Goal: Task Accomplishment & Management: Manage account settings

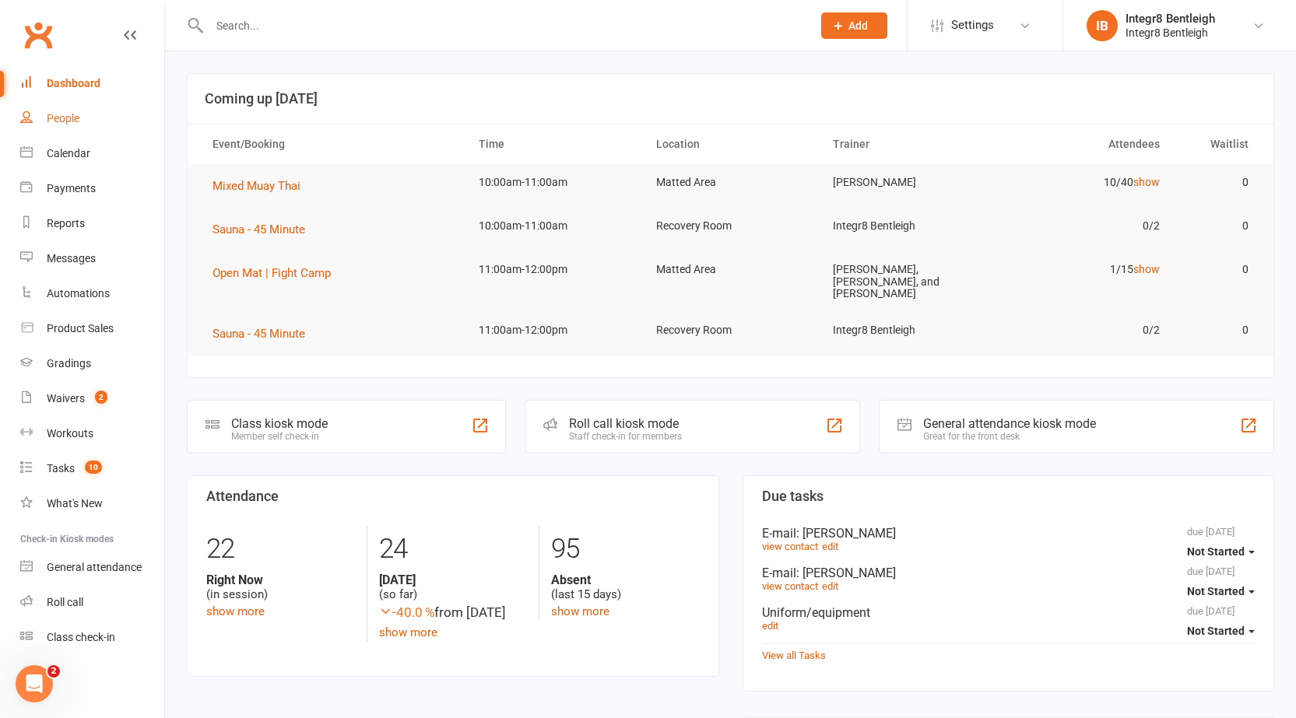
click at [76, 118] on div "People" at bounding box center [63, 118] width 33 height 12
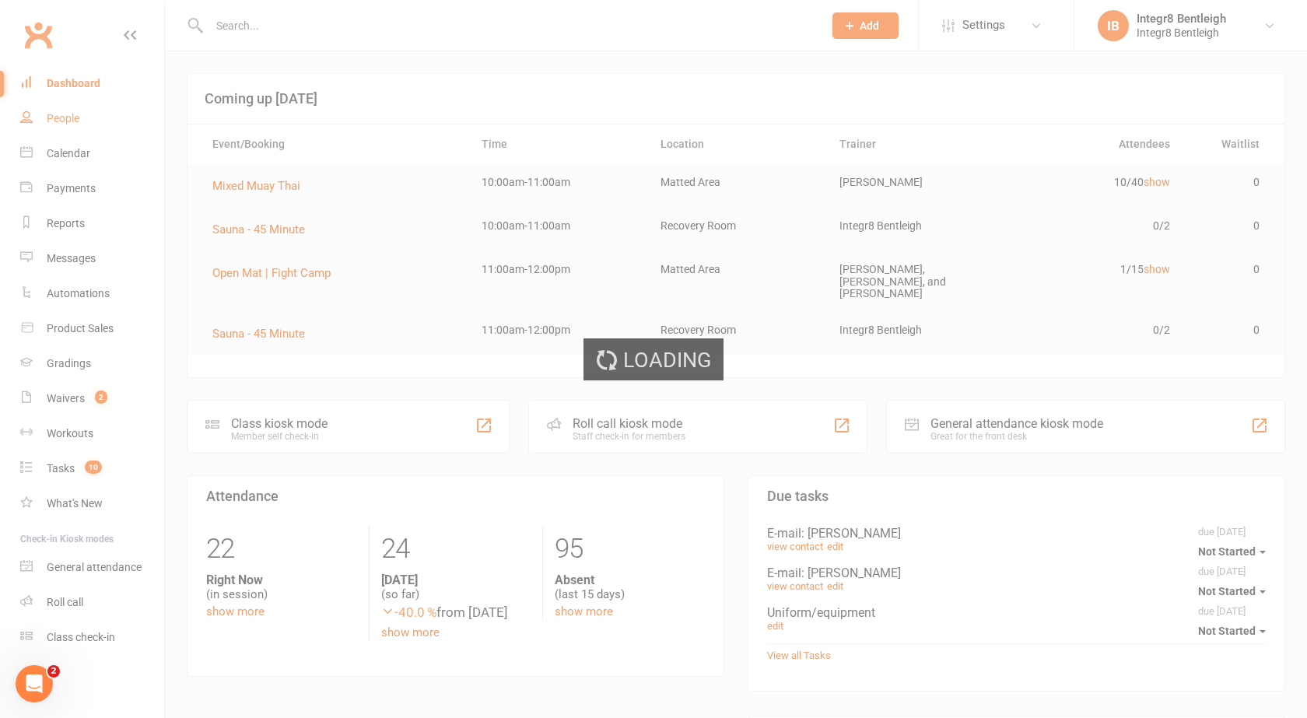
select select "100"
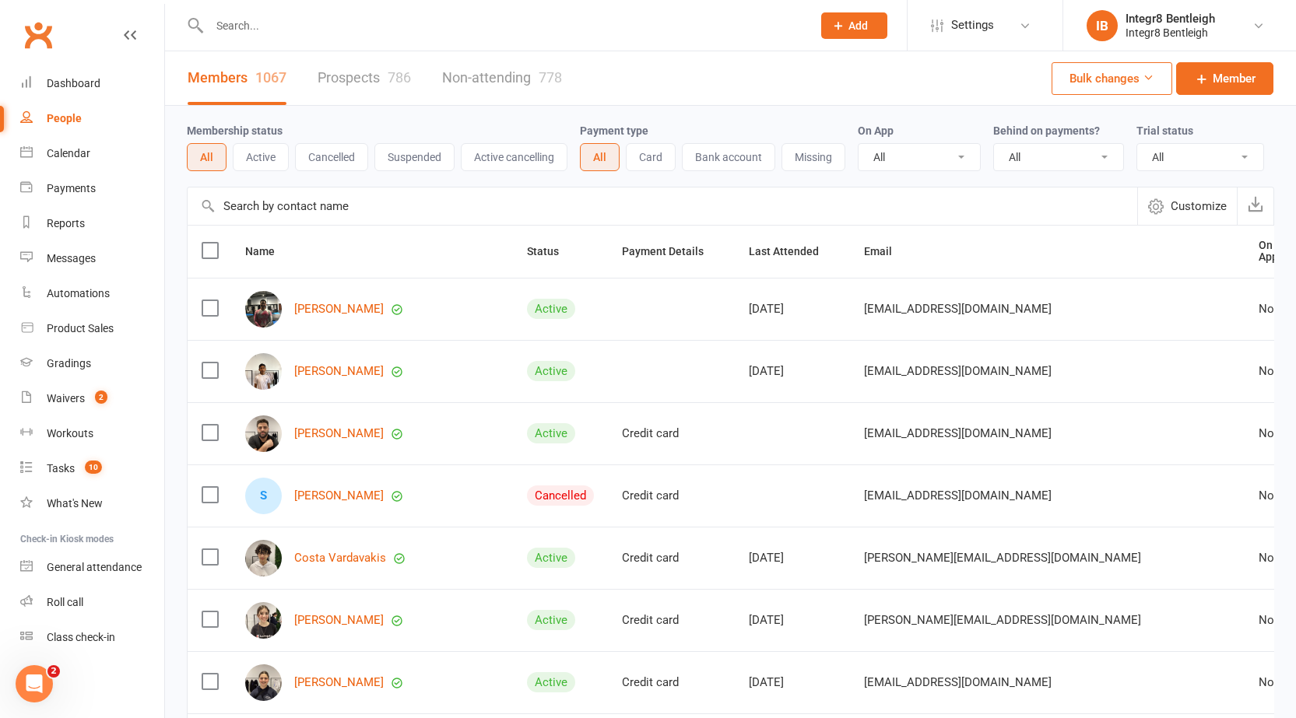
click at [335, 75] on link "Prospects 786" at bounding box center [363, 78] width 93 height 54
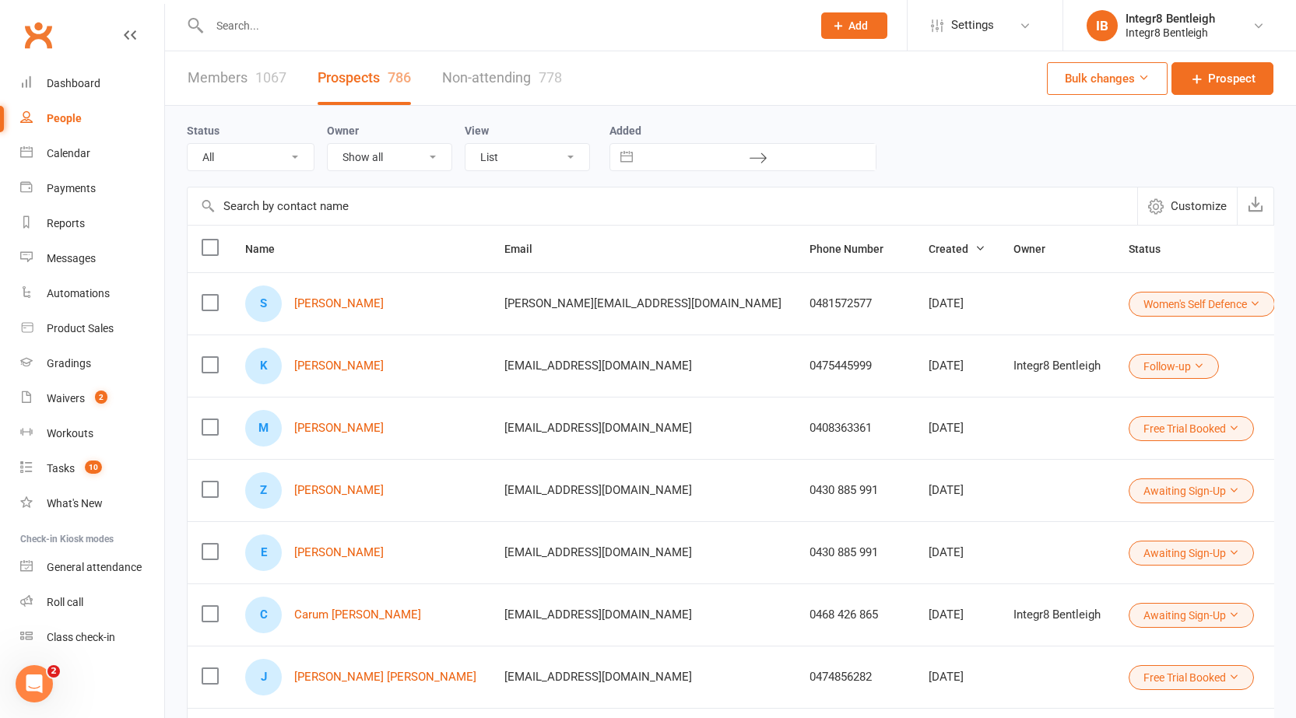
click at [242, 82] on link "Members 1067" at bounding box center [237, 78] width 99 height 54
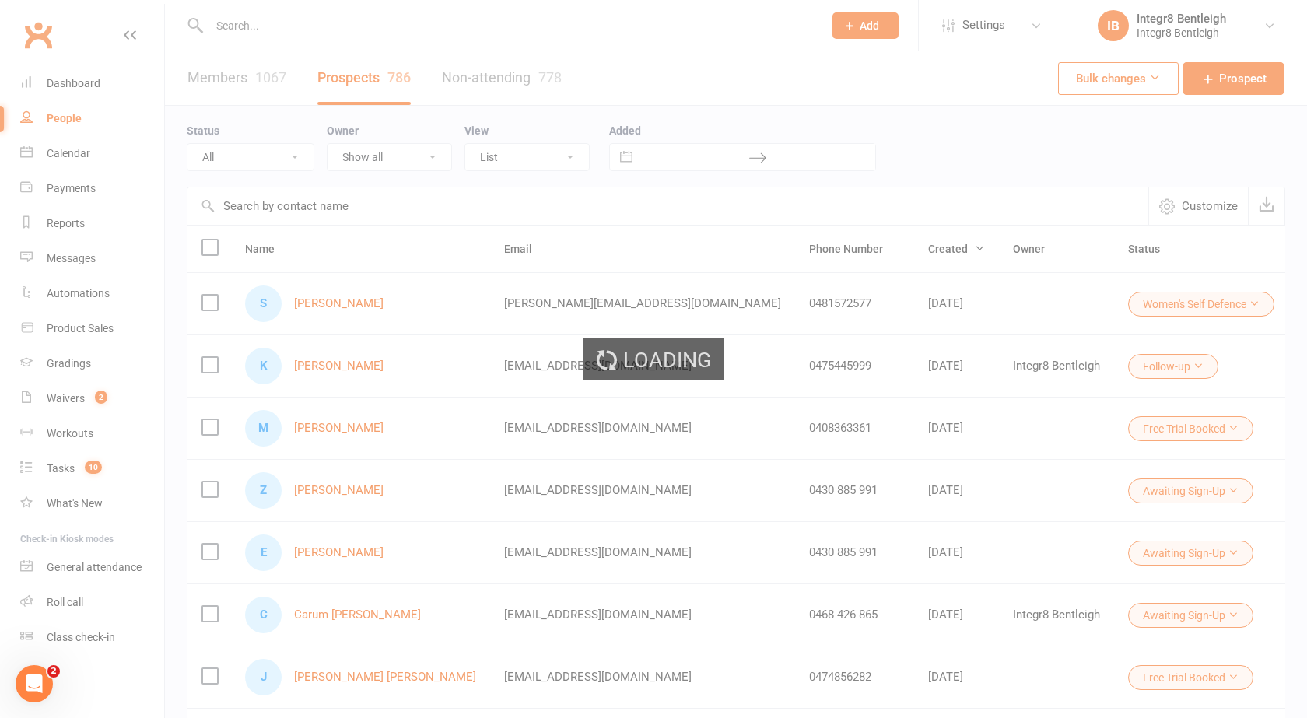
select select "100"
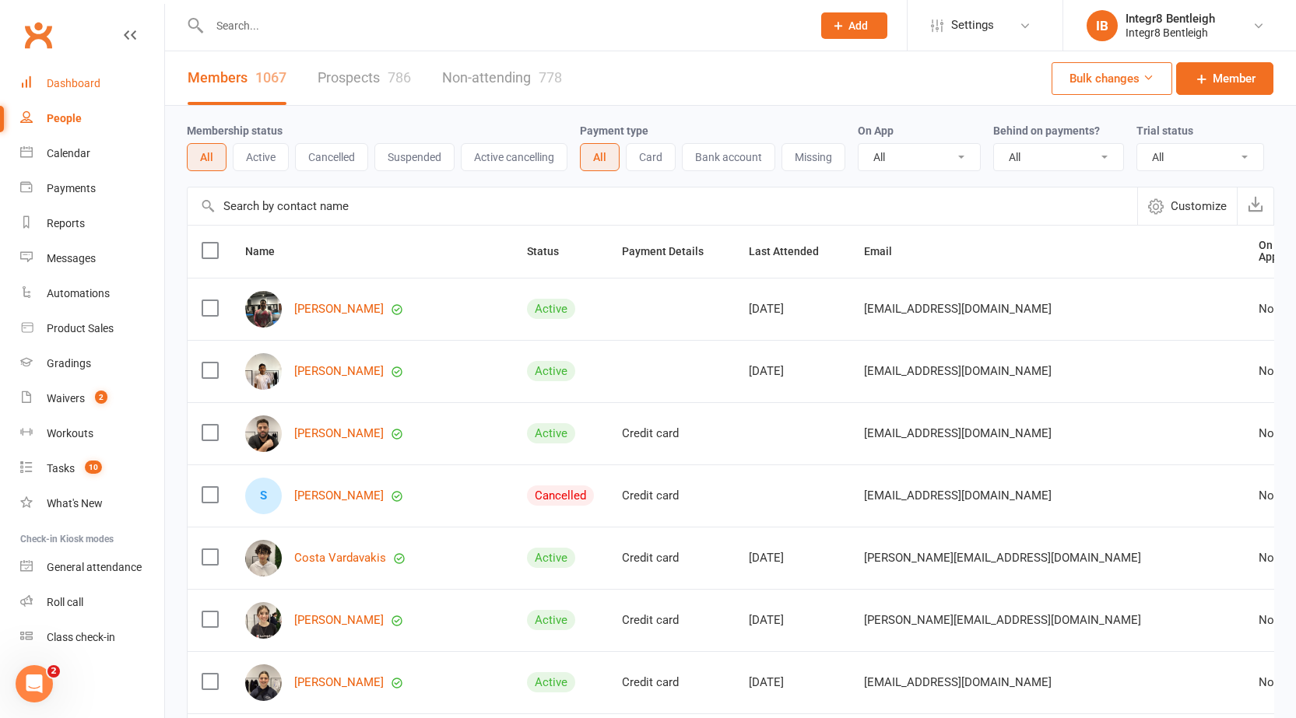
click at [65, 66] on link "Dashboard" at bounding box center [92, 83] width 144 height 35
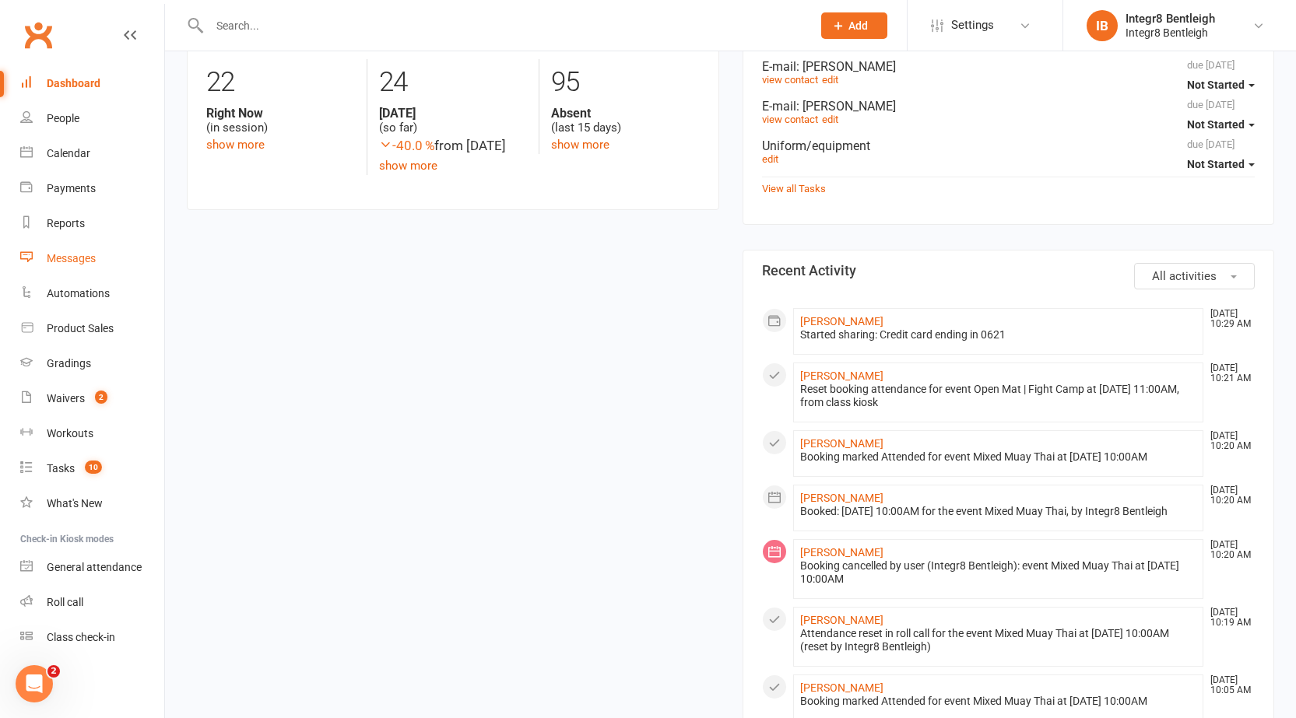
scroll to position [156, 0]
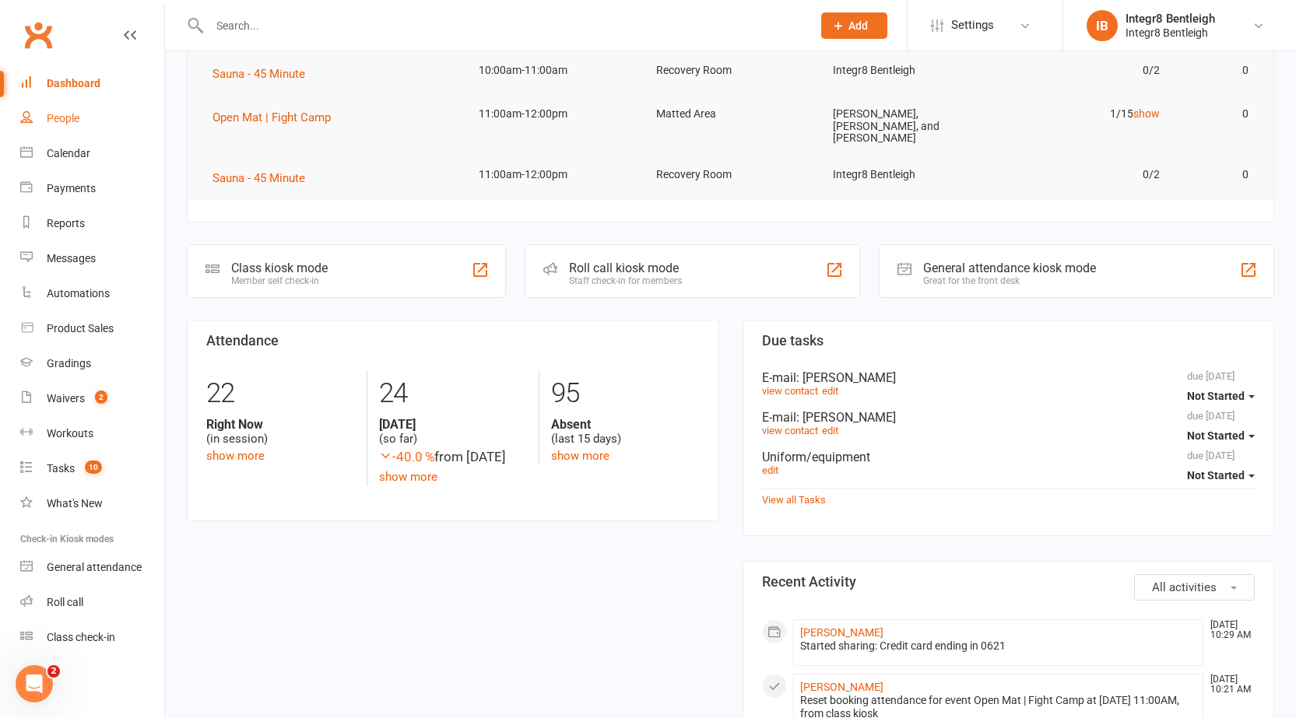
click at [68, 128] on link "People" at bounding box center [92, 118] width 144 height 35
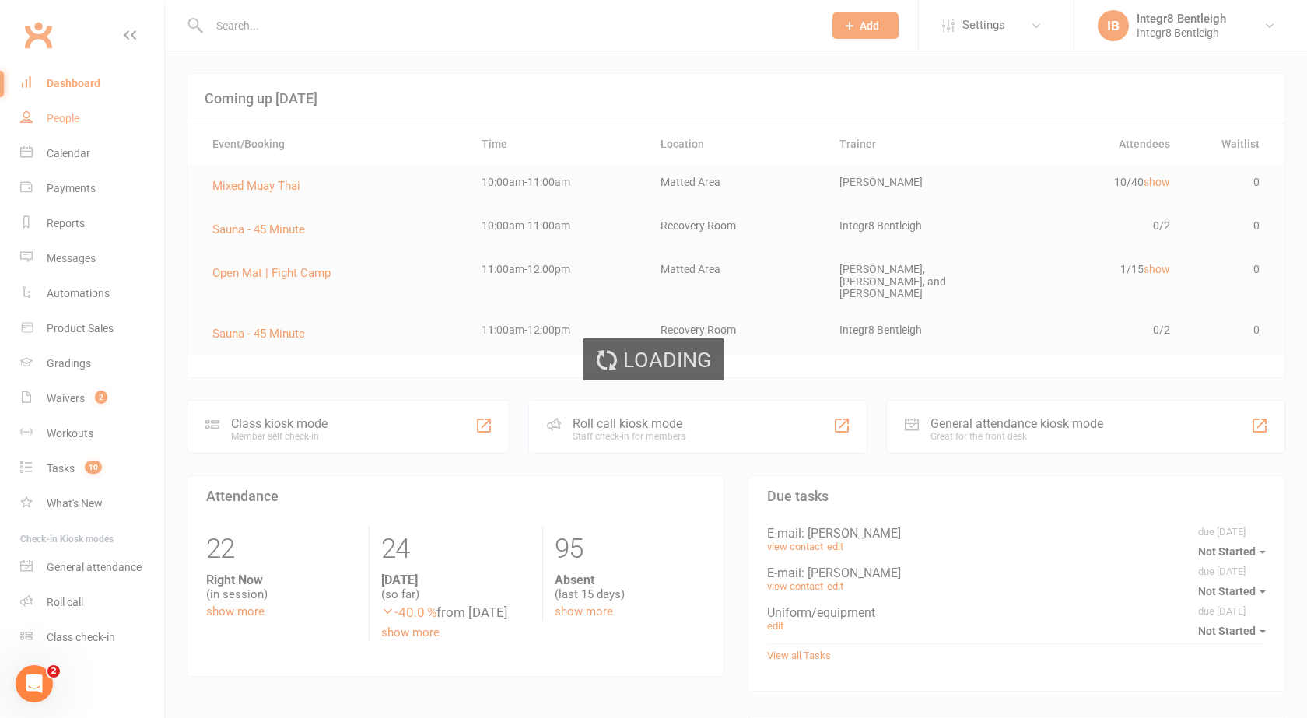
select select "100"
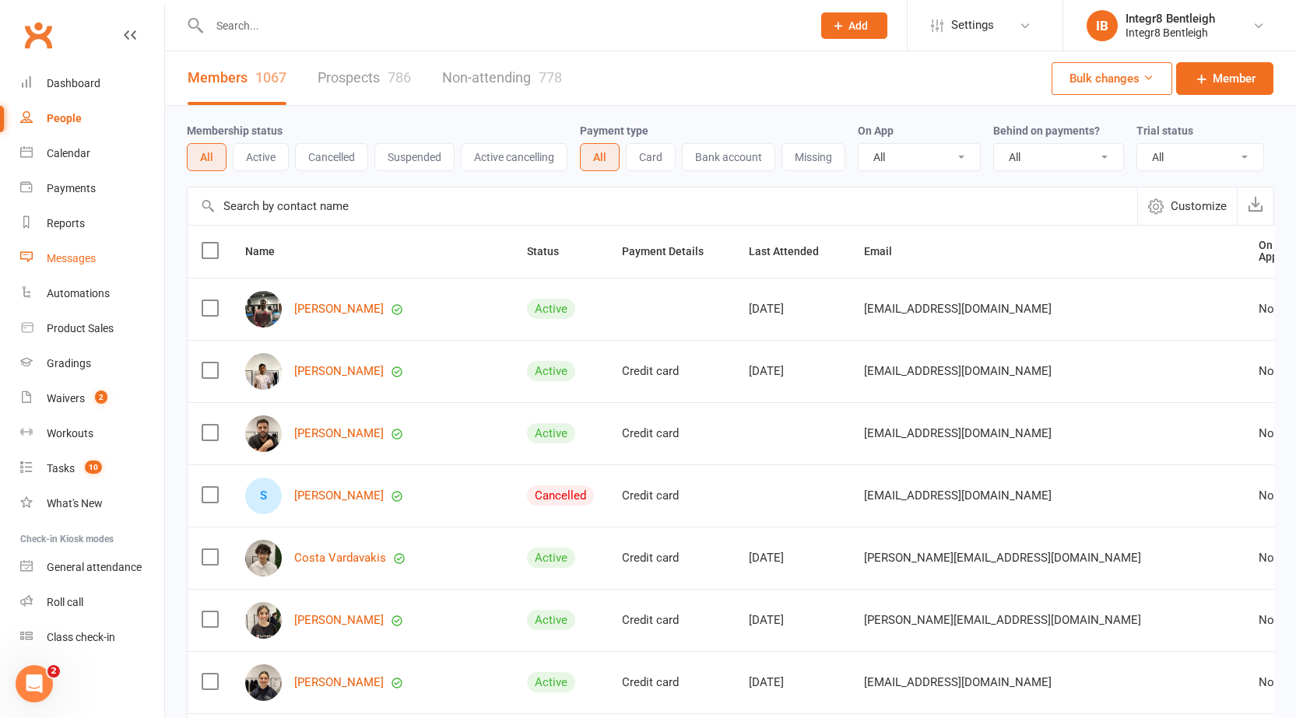
click at [75, 261] on div "Messages" at bounding box center [71, 258] width 49 height 12
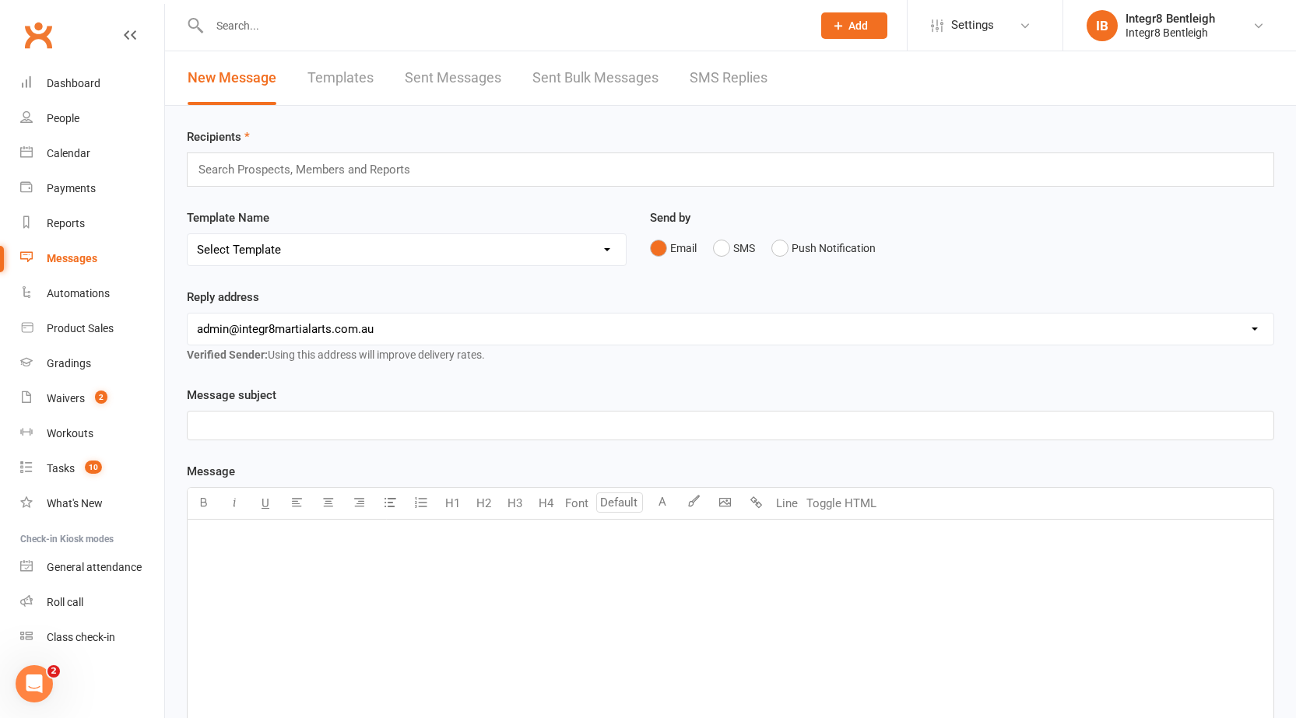
click at [543, 62] on link "Sent Bulk Messages" at bounding box center [595, 78] width 126 height 54
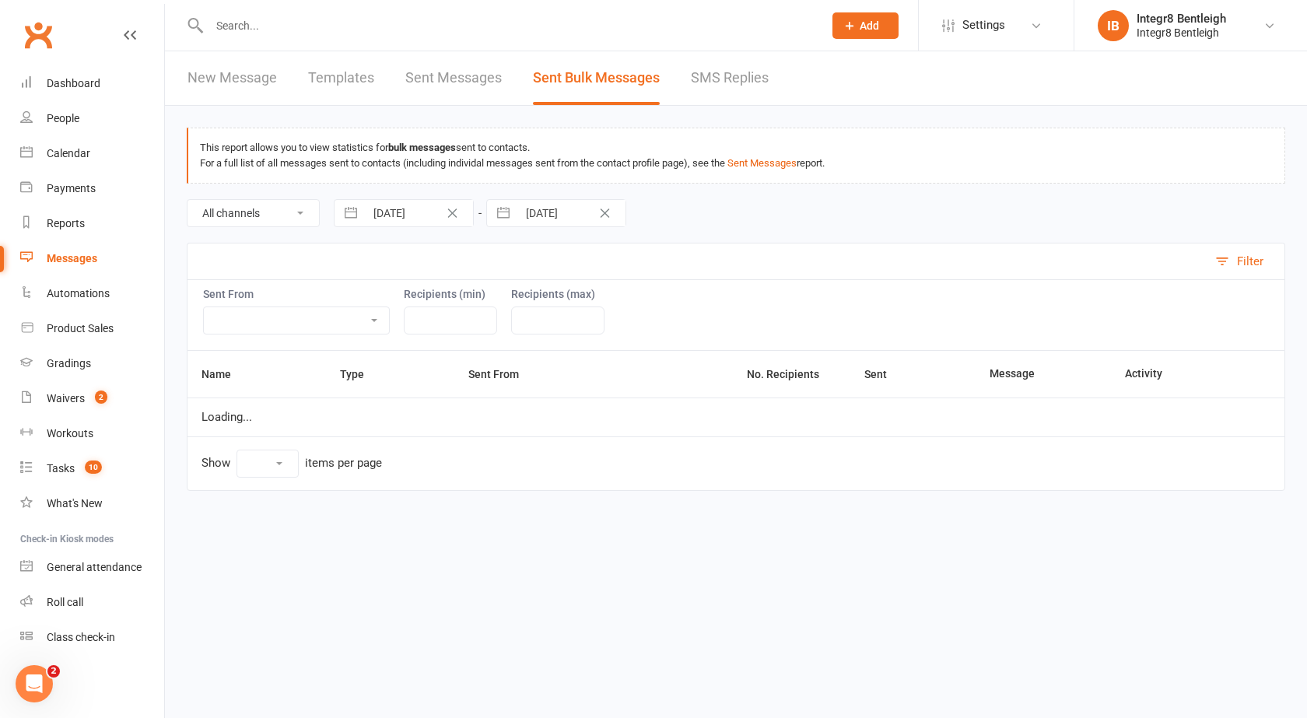
select select "10"
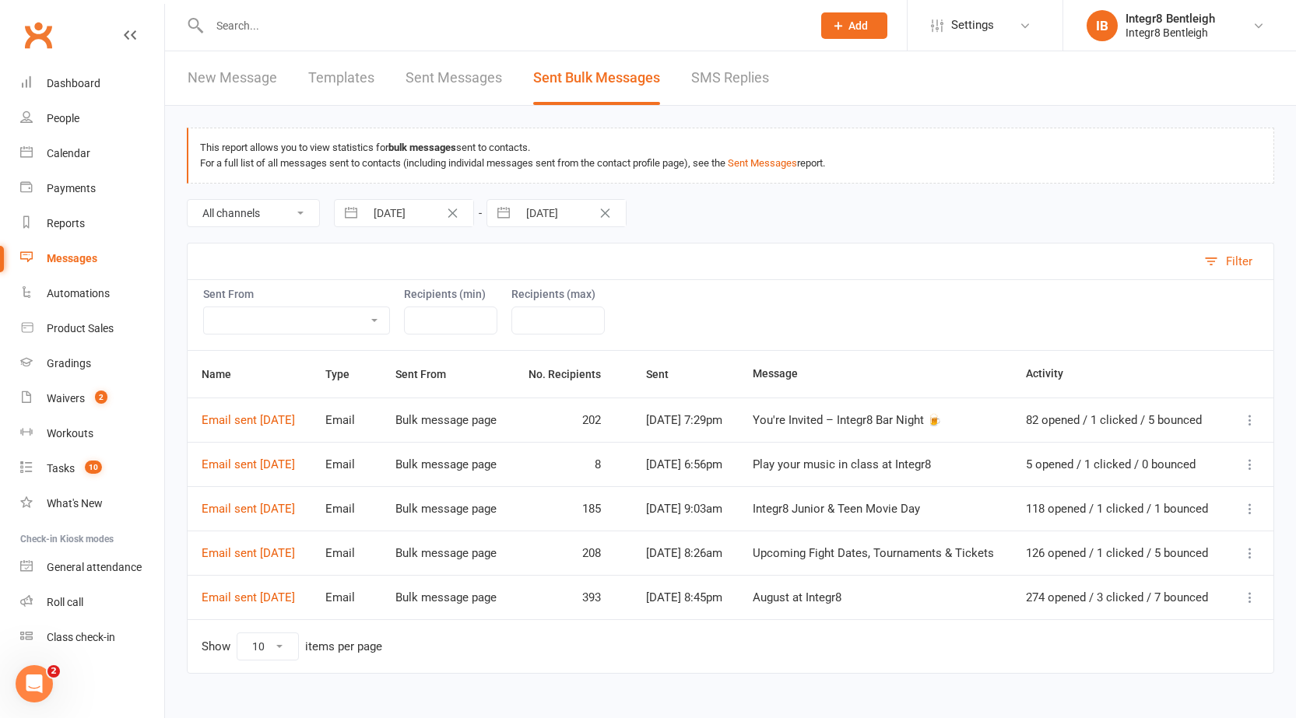
click at [1252, 419] on icon at bounding box center [1250, 420] width 16 height 16
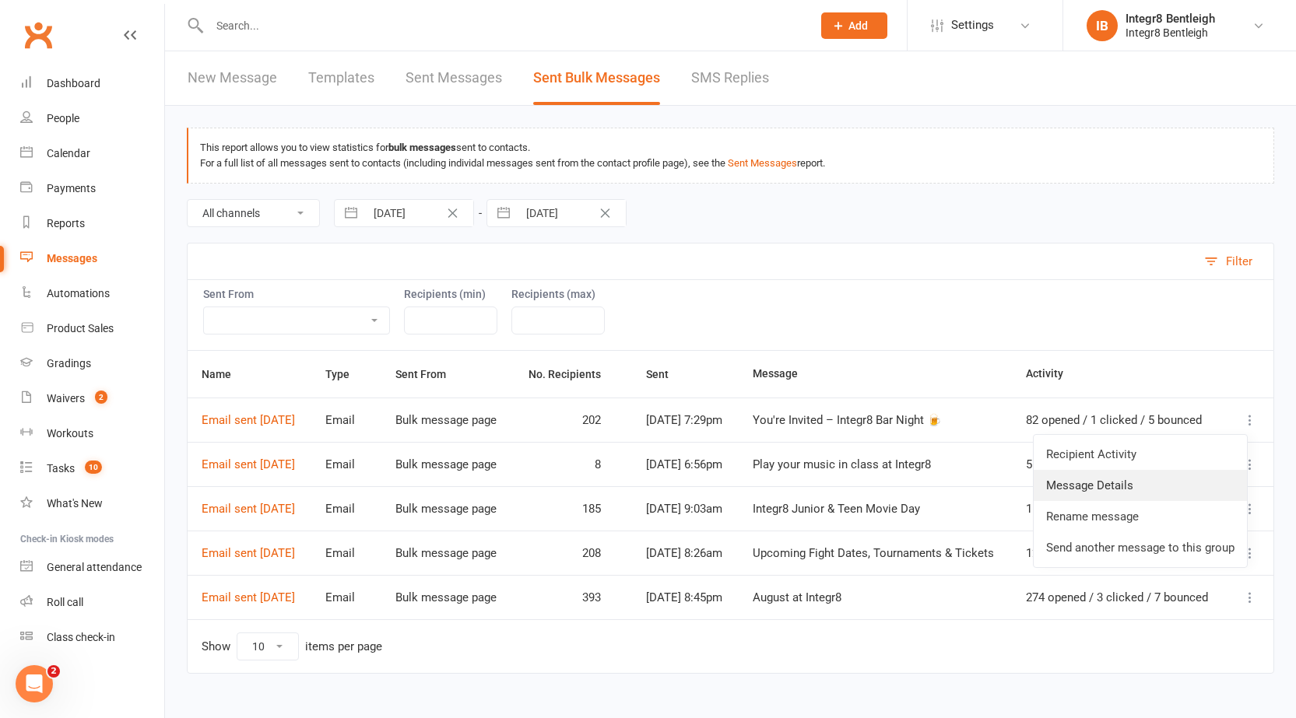
click at [1173, 484] on link "Message Details" at bounding box center [1139, 485] width 213 height 31
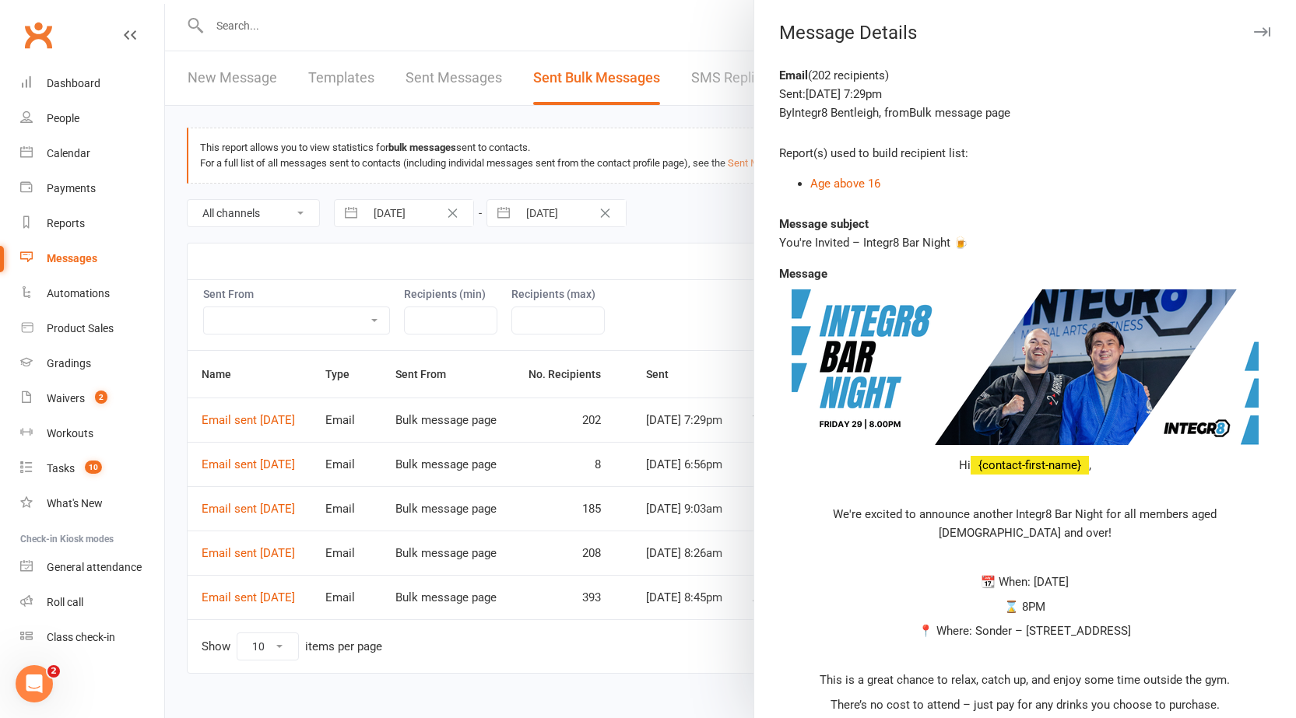
click at [675, 366] on div at bounding box center [730, 359] width 1131 height 718
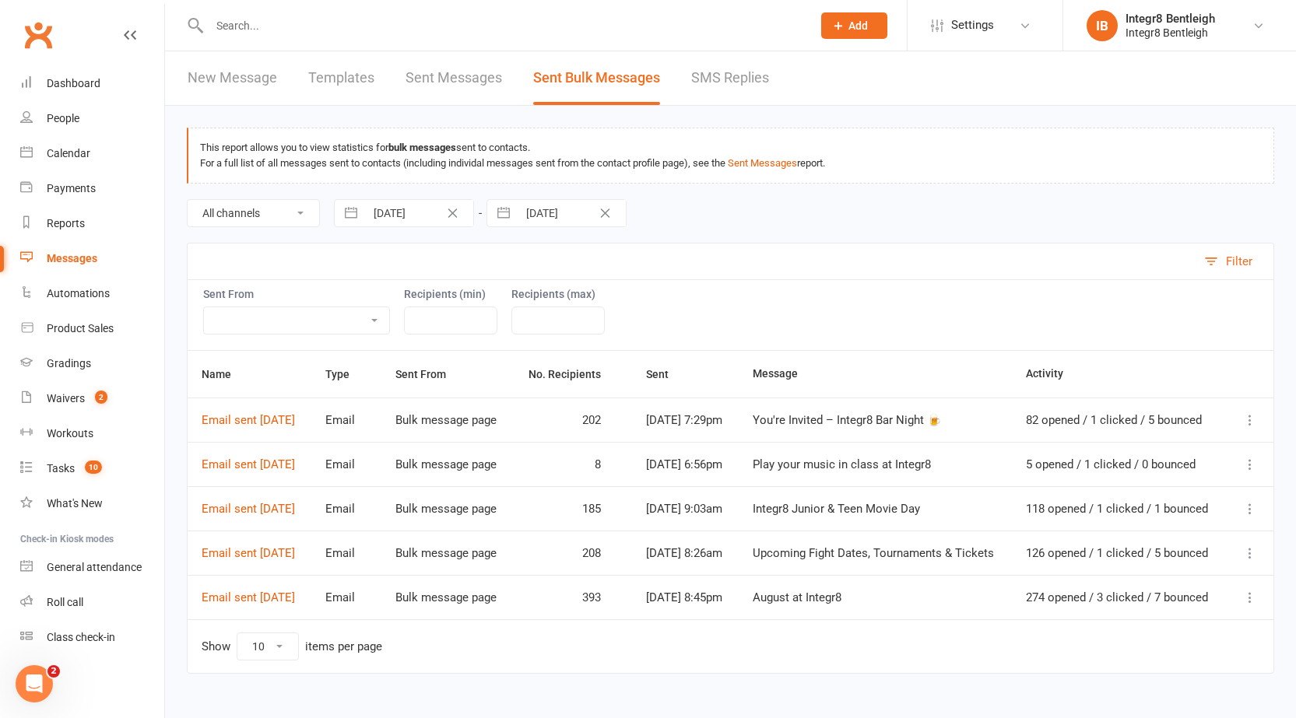
click at [1244, 426] on icon at bounding box center [1250, 420] width 16 height 16
click at [1170, 452] on link "Recipient Activity" at bounding box center [1139, 454] width 213 height 31
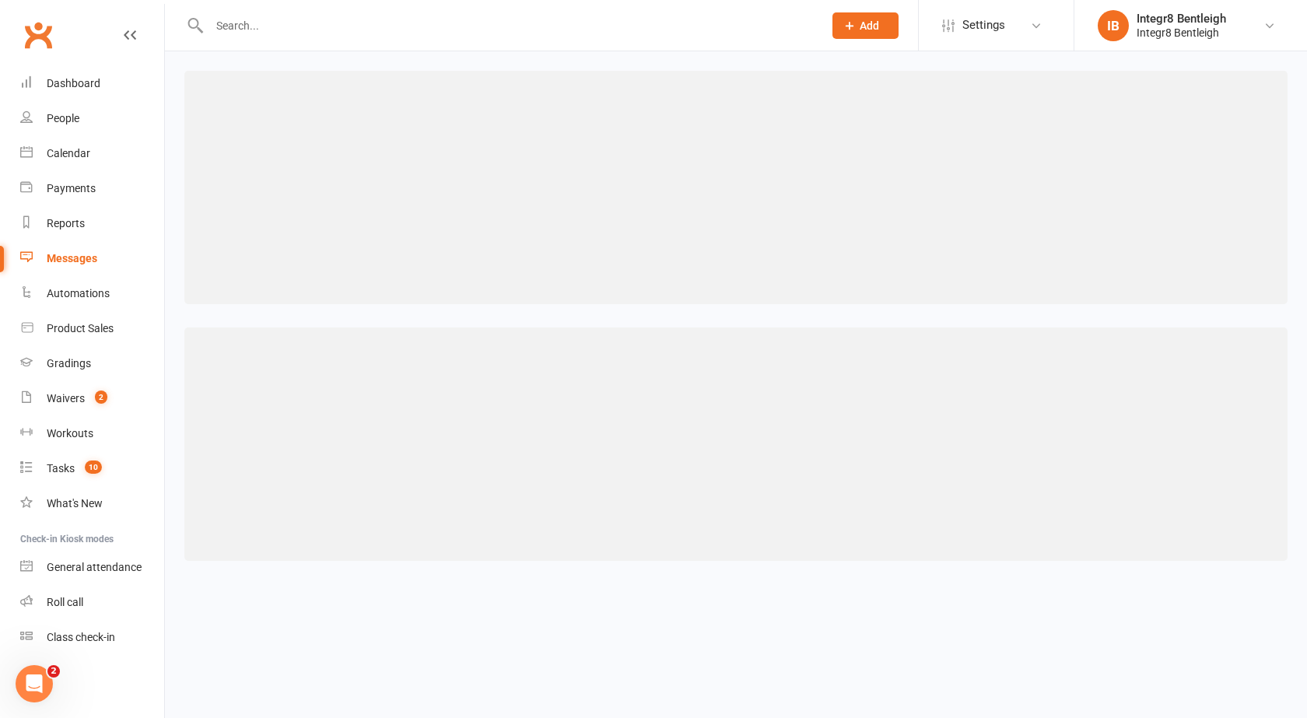
select select "25"
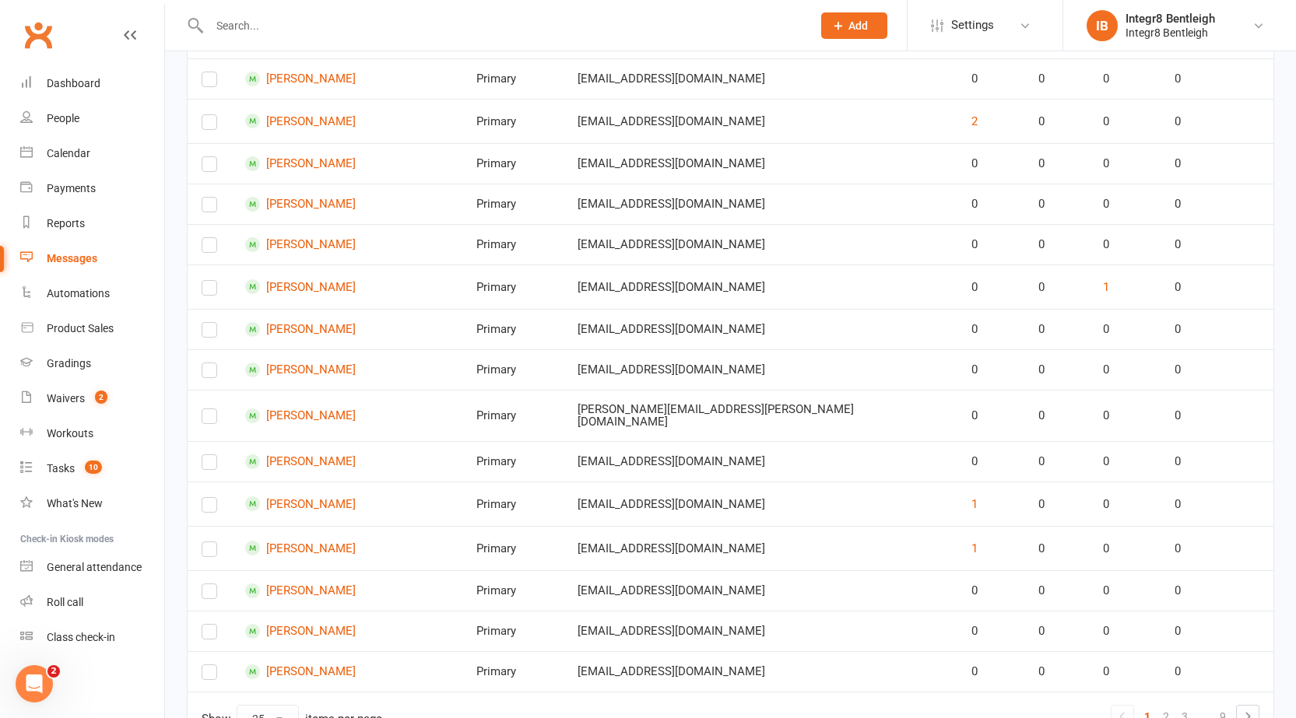
scroll to position [842, 0]
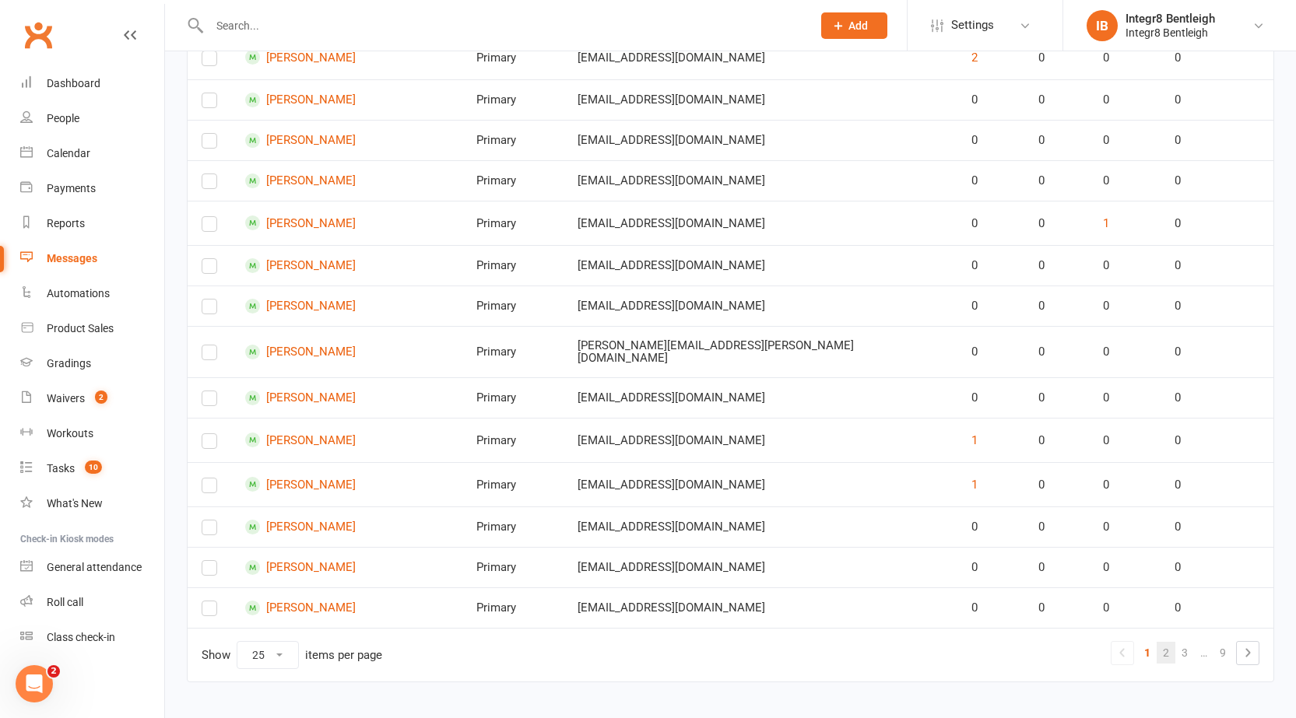
click at [1162, 642] on link "2" at bounding box center [1165, 653] width 19 height 22
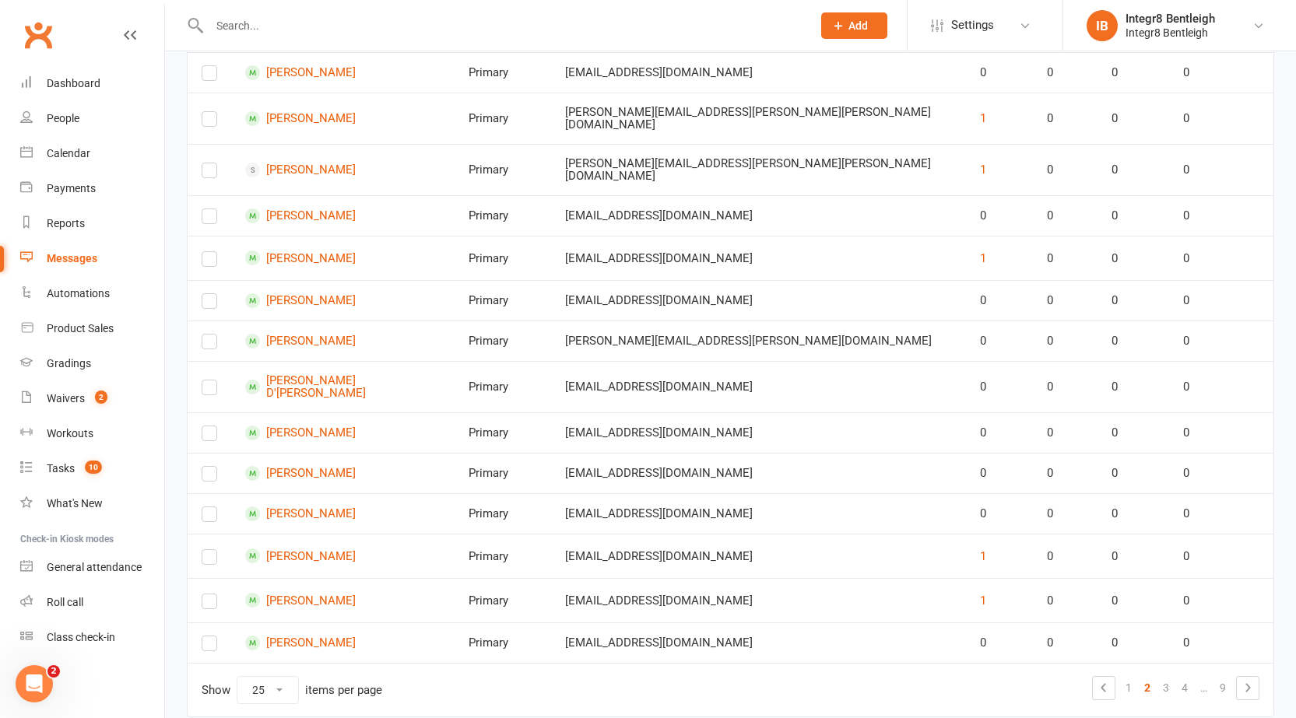
scroll to position [834, 0]
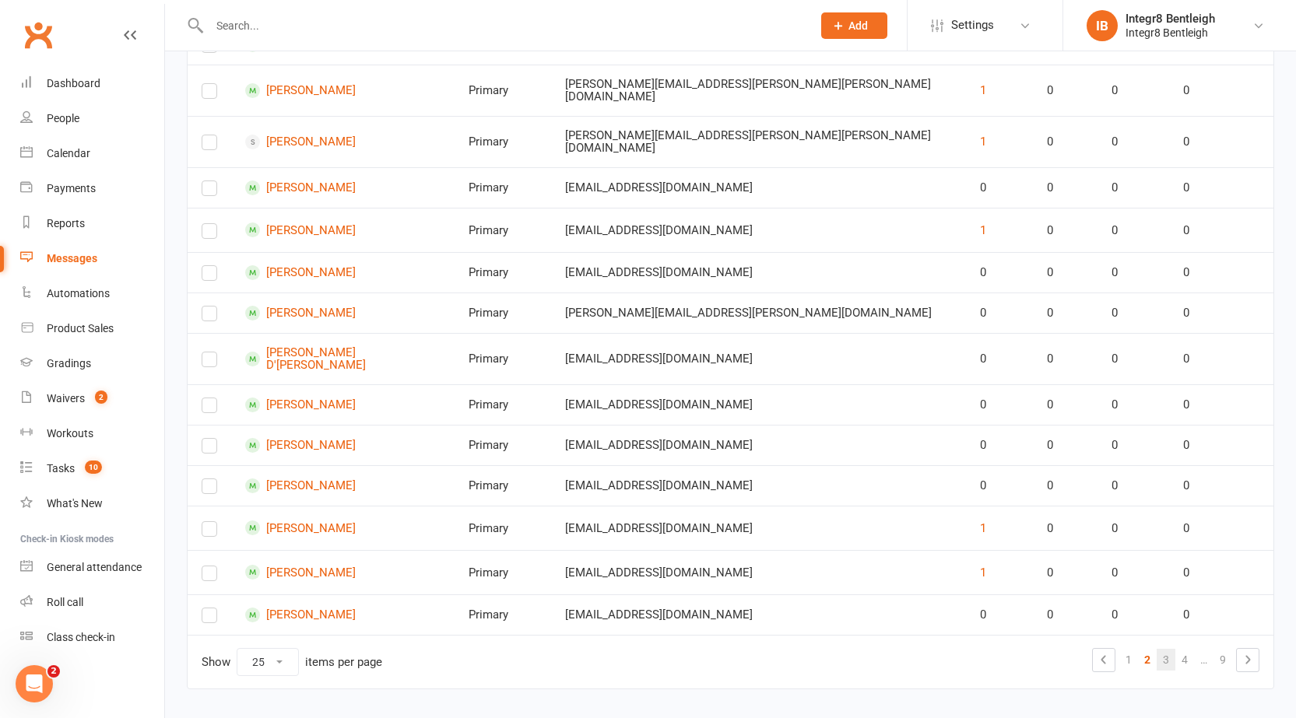
click at [1164, 649] on link "3" at bounding box center [1165, 660] width 19 height 22
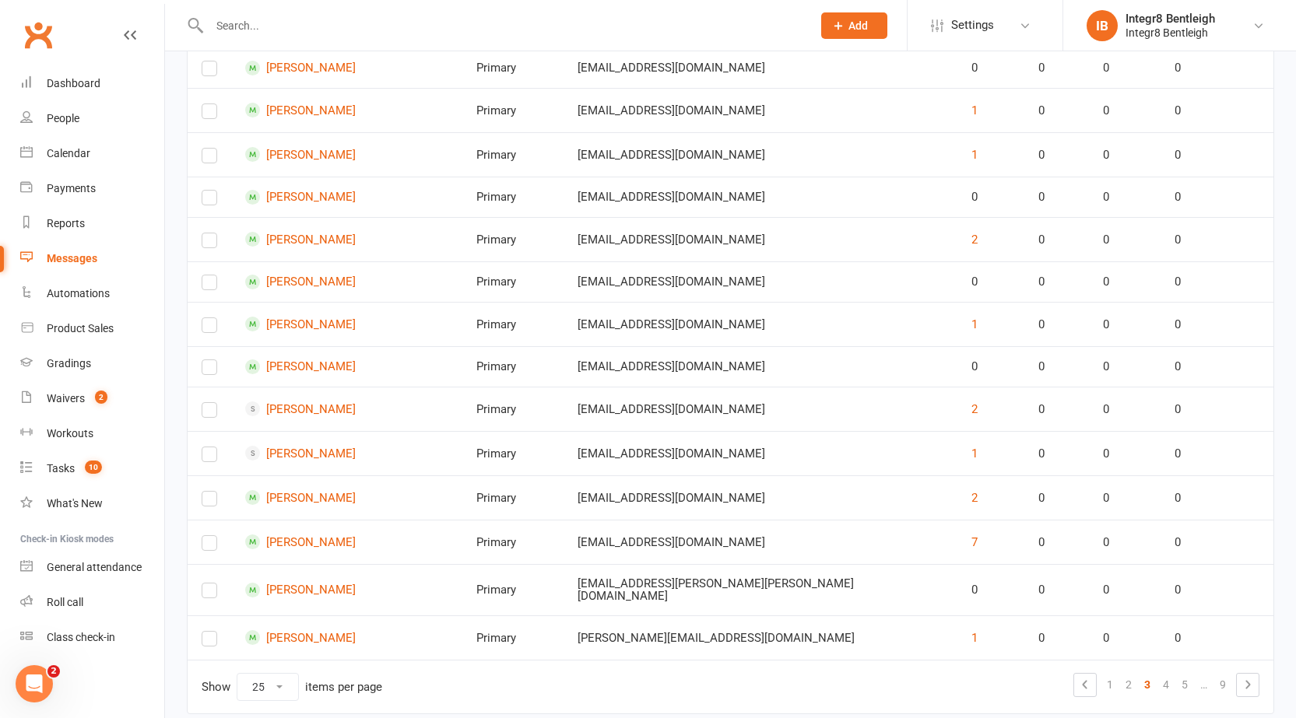
scroll to position [861, 0]
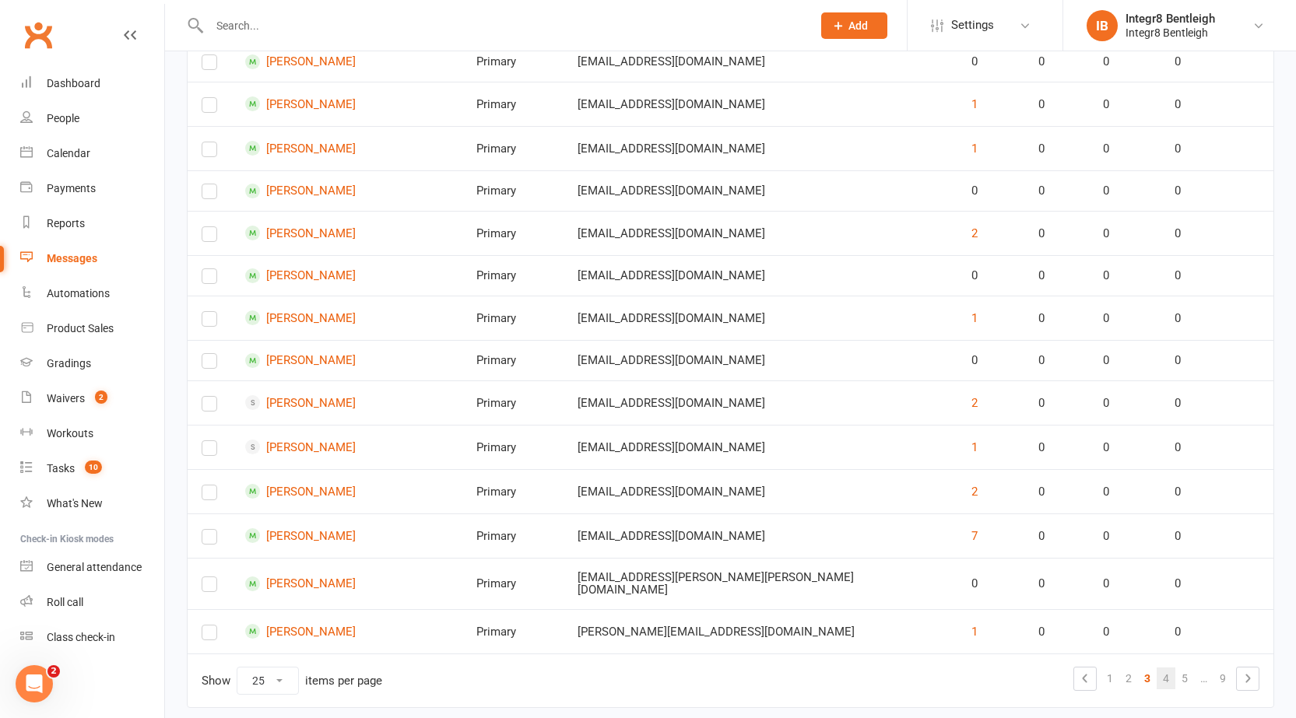
click at [1160, 668] on link "4" at bounding box center [1165, 679] width 19 height 22
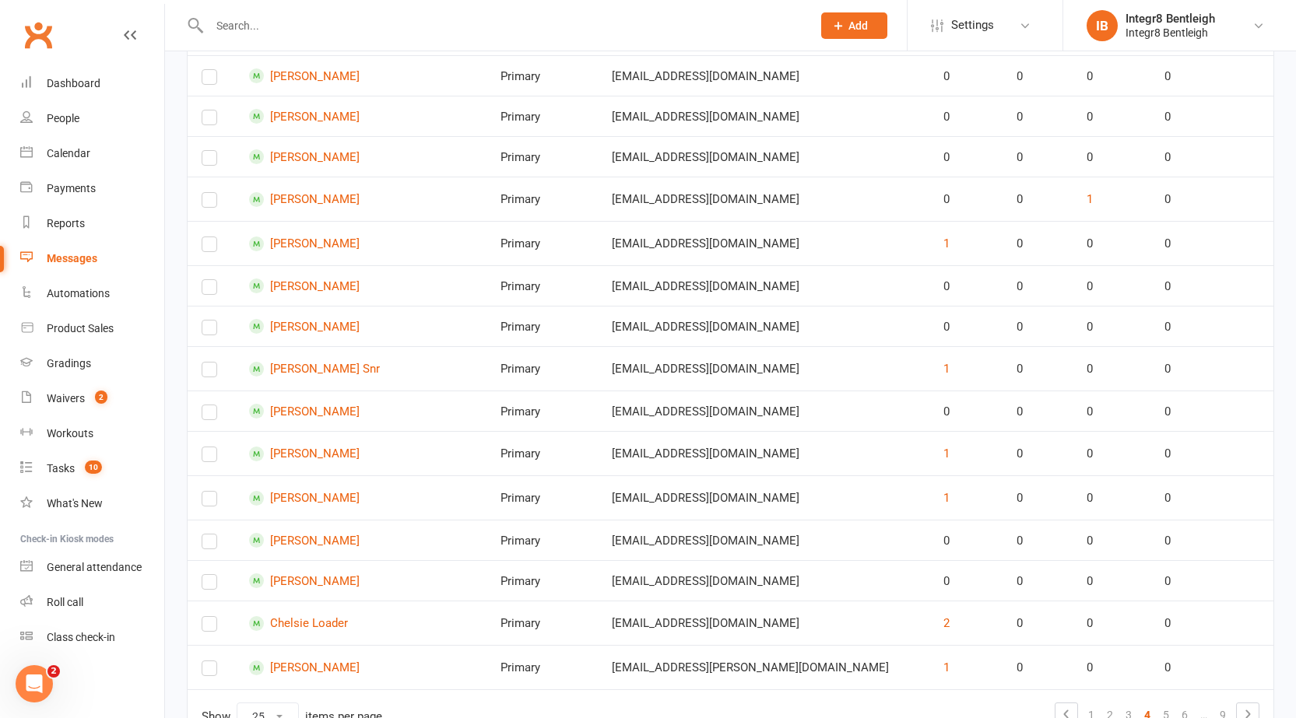
scroll to position [842, 0]
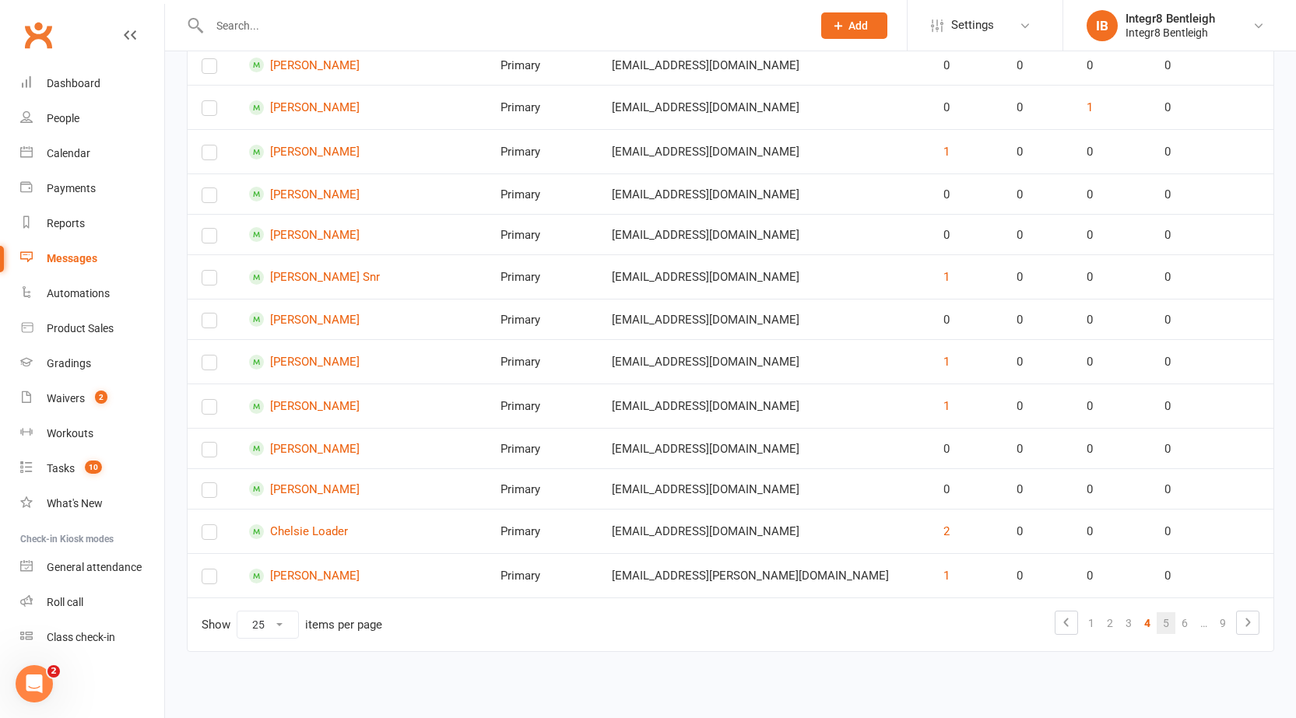
click at [1171, 622] on link "5" at bounding box center [1165, 623] width 19 height 22
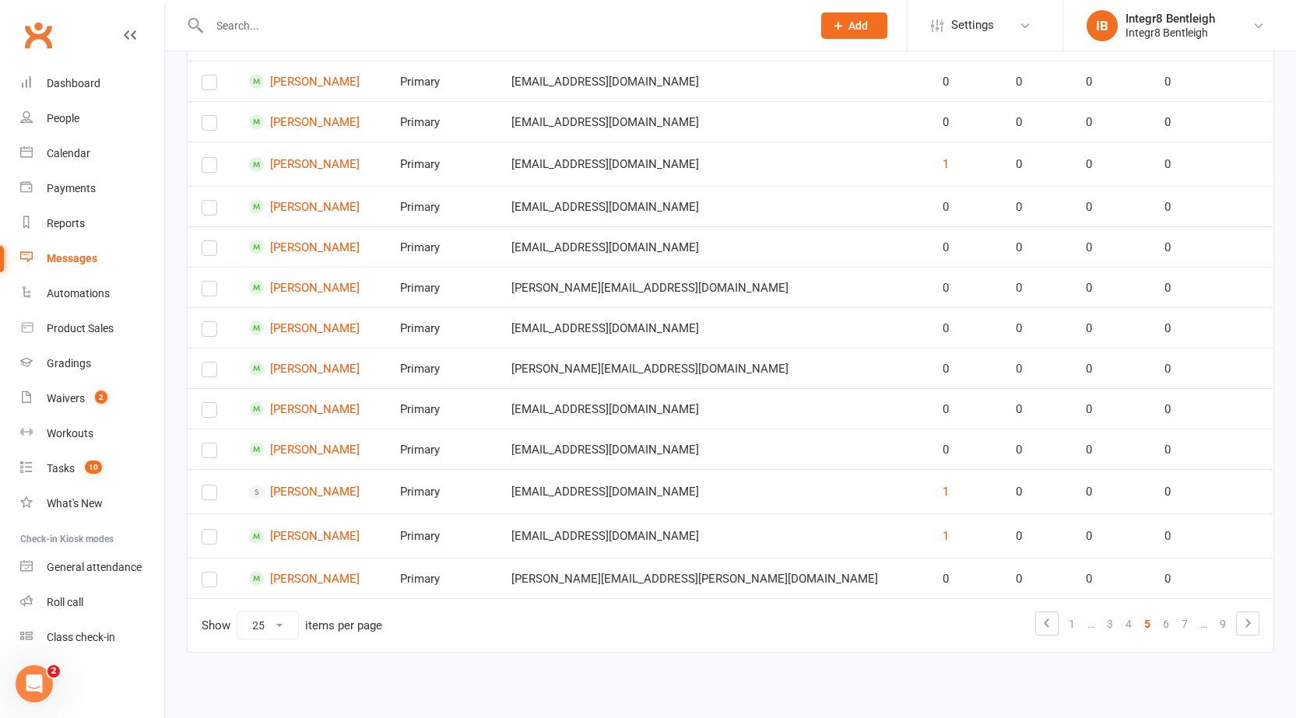
scroll to position [834, 0]
click at [1160, 627] on link "6" at bounding box center [1165, 623] width 19 height 22
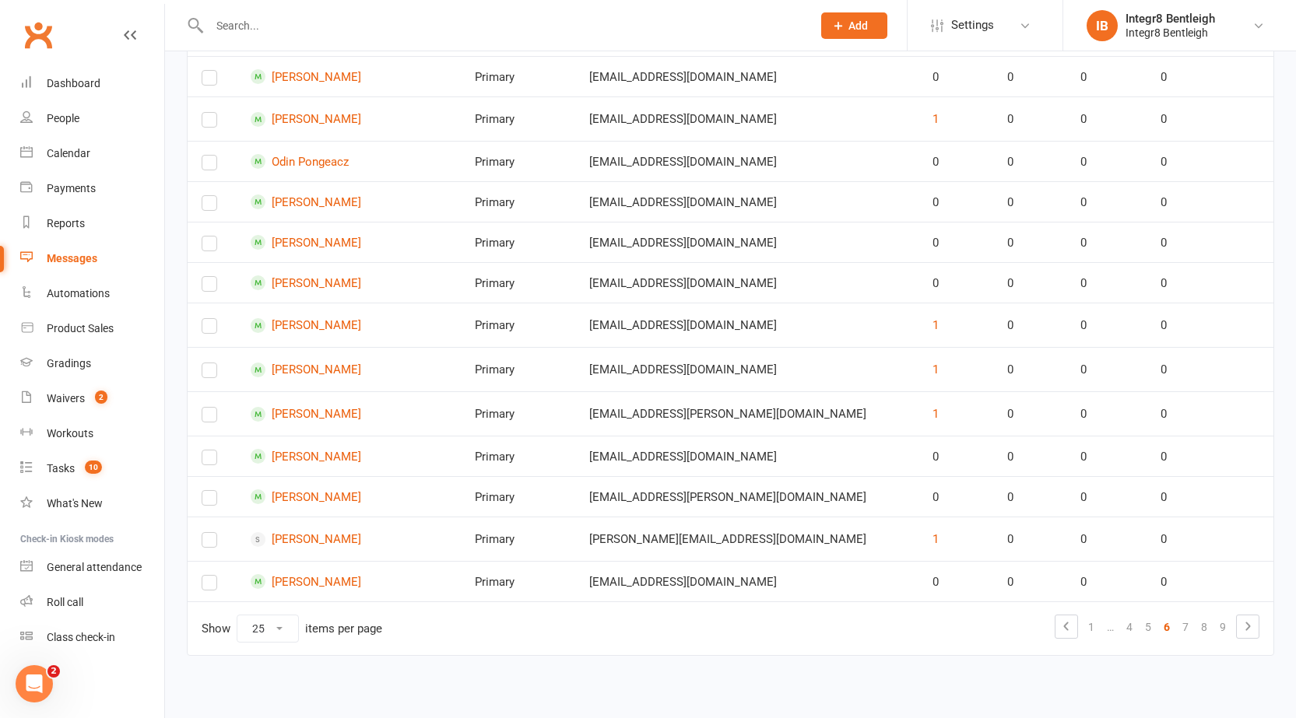
scroll to position [846, 0]
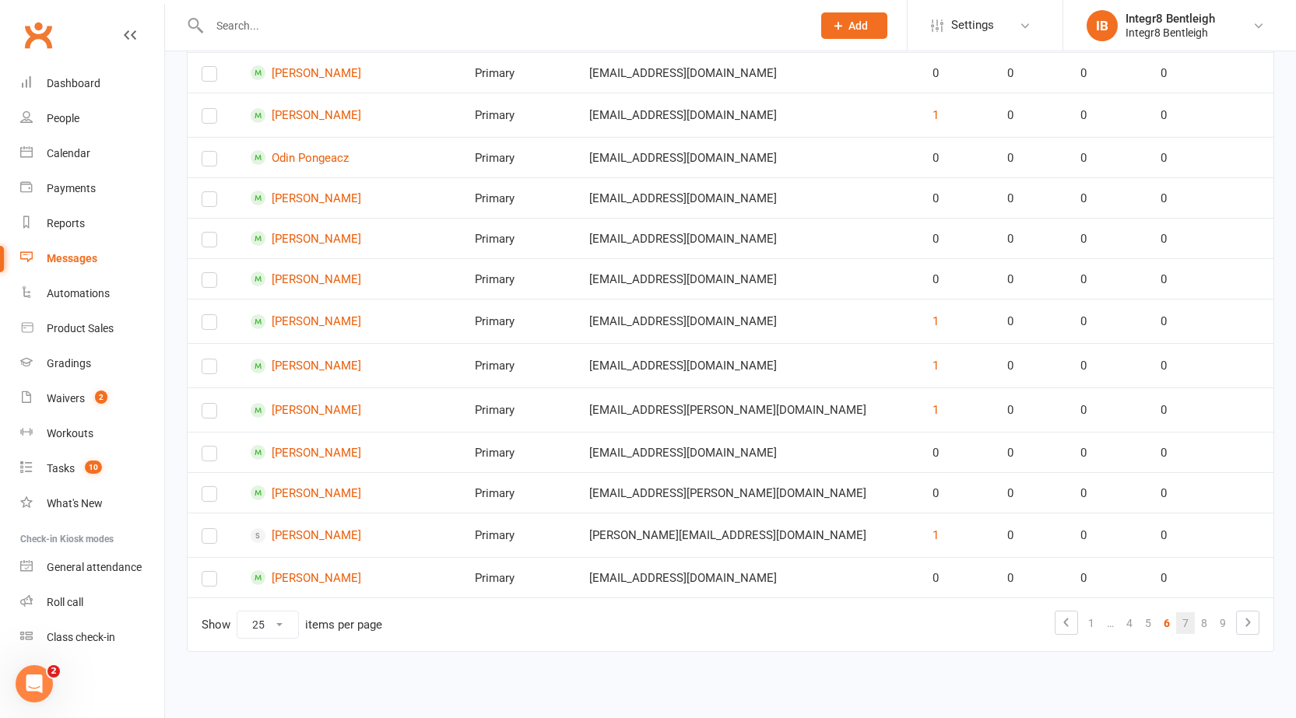
click at [1180, 623] on link "7" at bounding box center [1185, 623] width 19 height 22
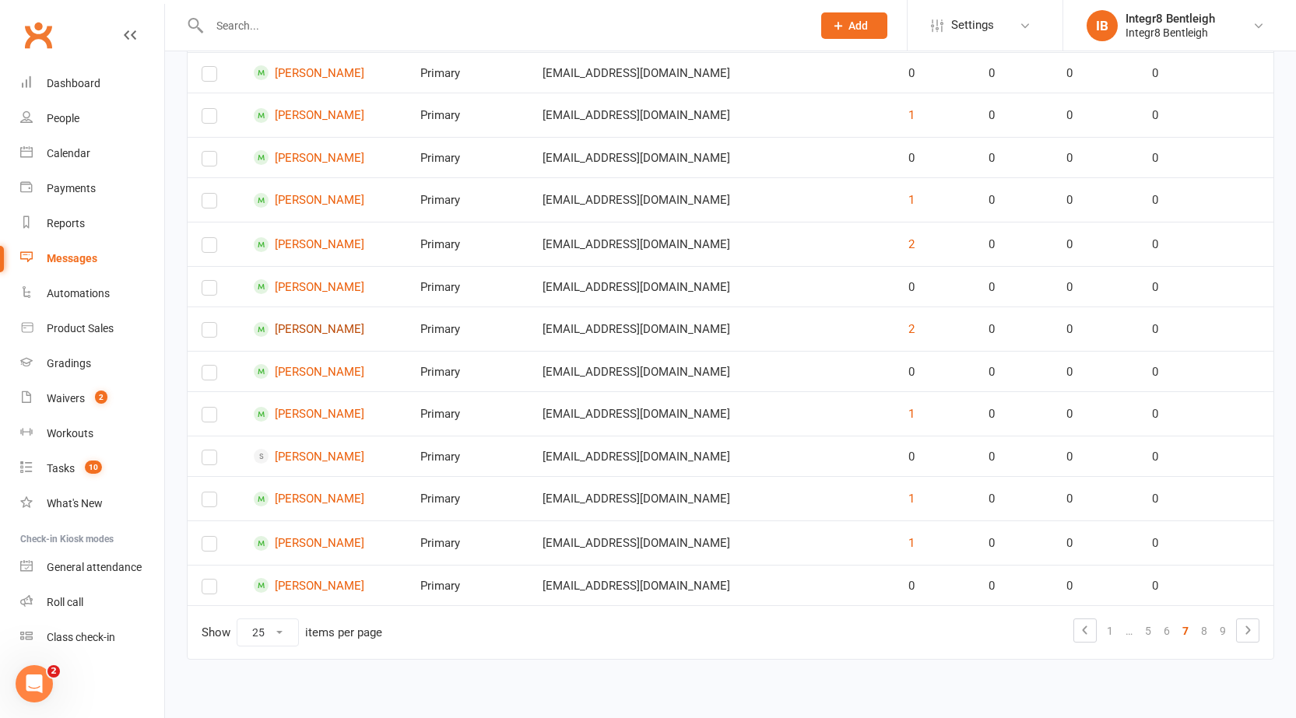
scroll to position [854, 0]
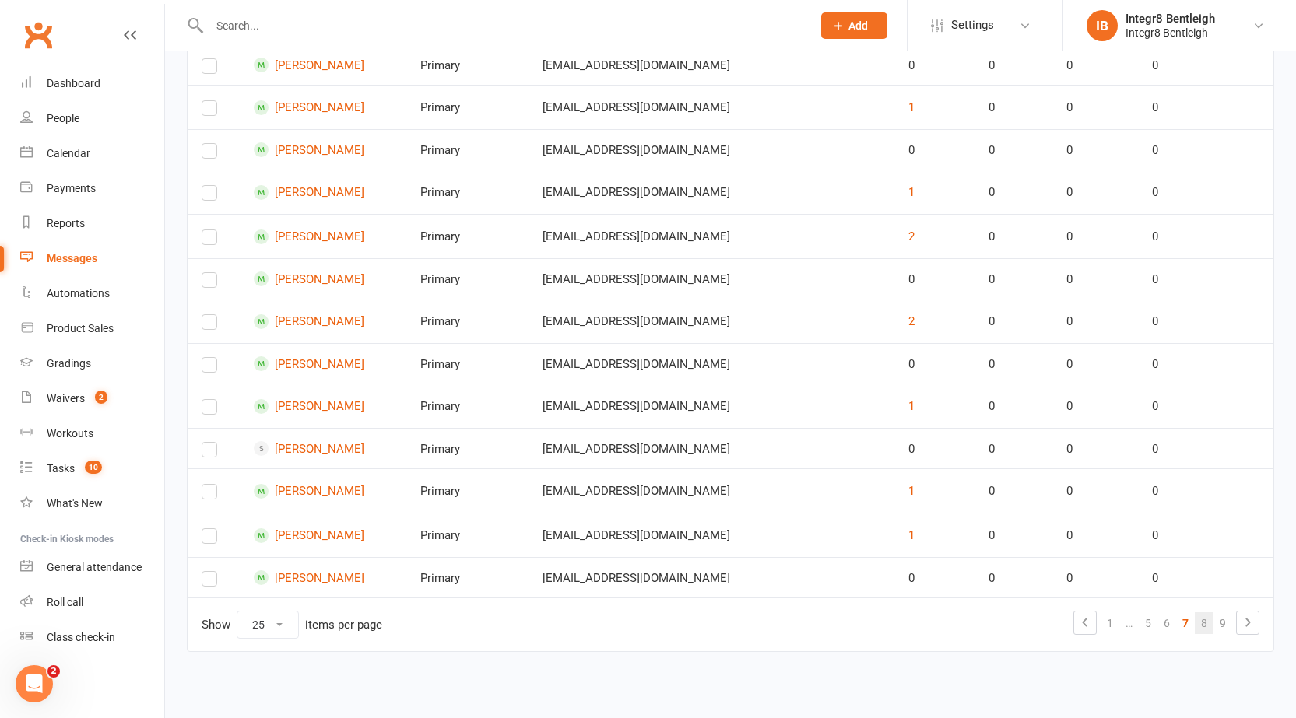
click at [1199, 624] on link "8" at bounding box center [1203, 623] width 19 height 22
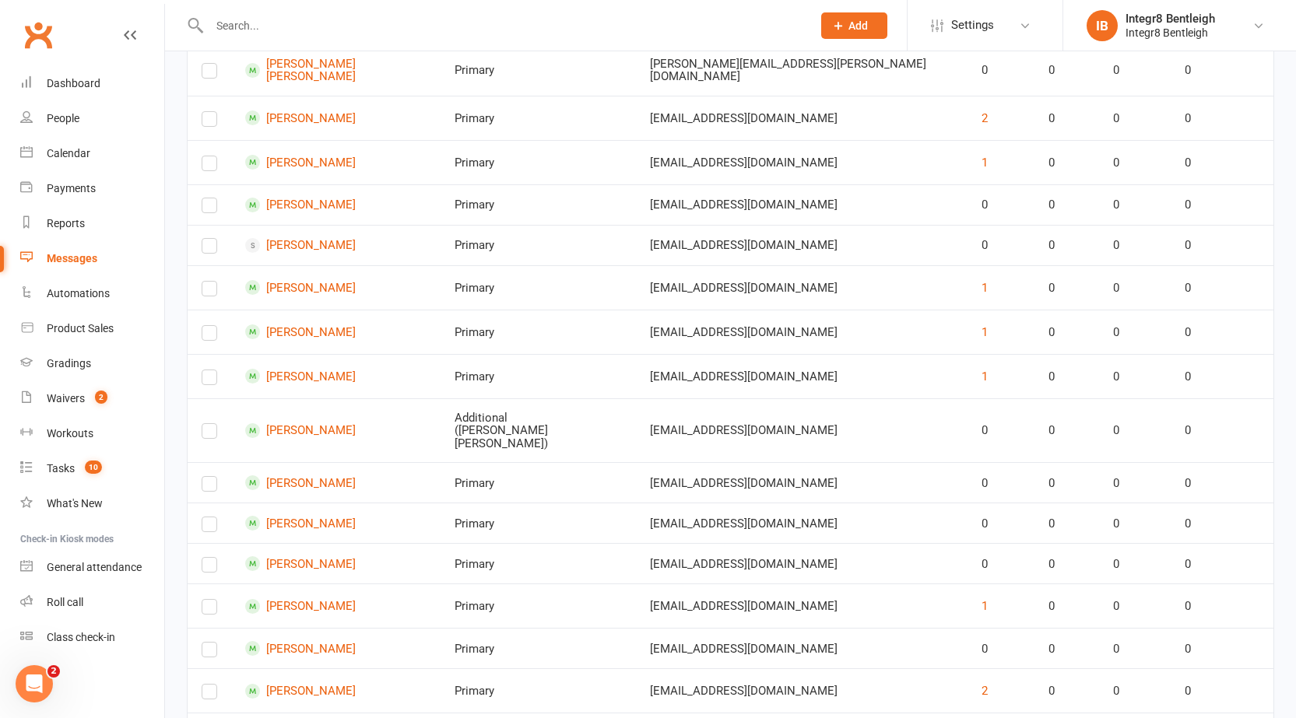
scroll to position [853, 0]
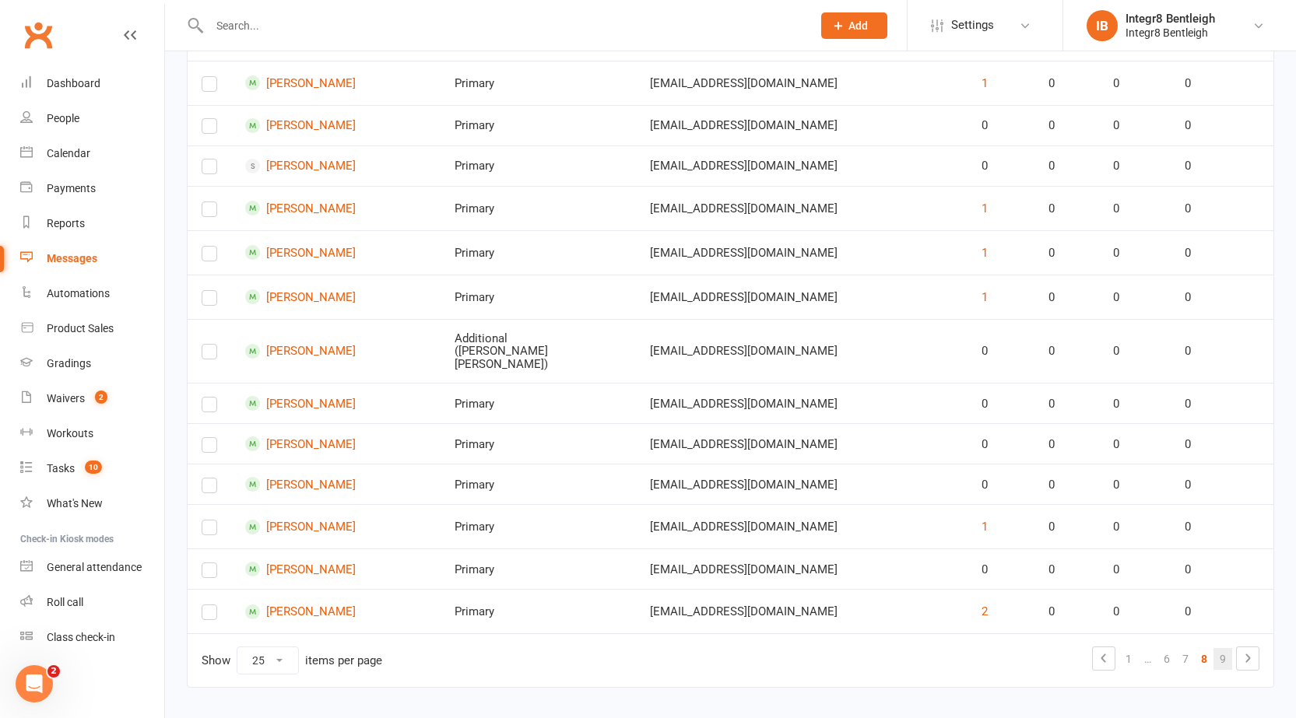
click at [1216, 648] on link "9" at bounding box center [1222, 659] width 19 height 22
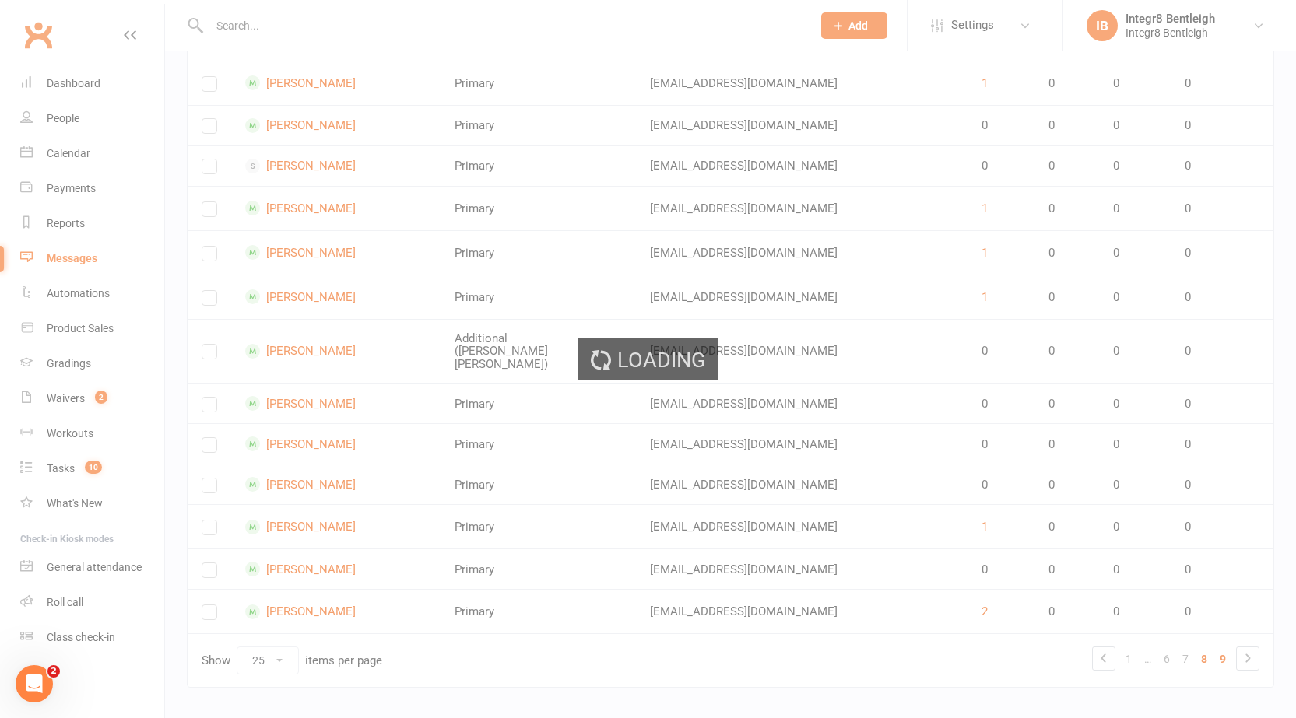
scroll to position [0, 0]
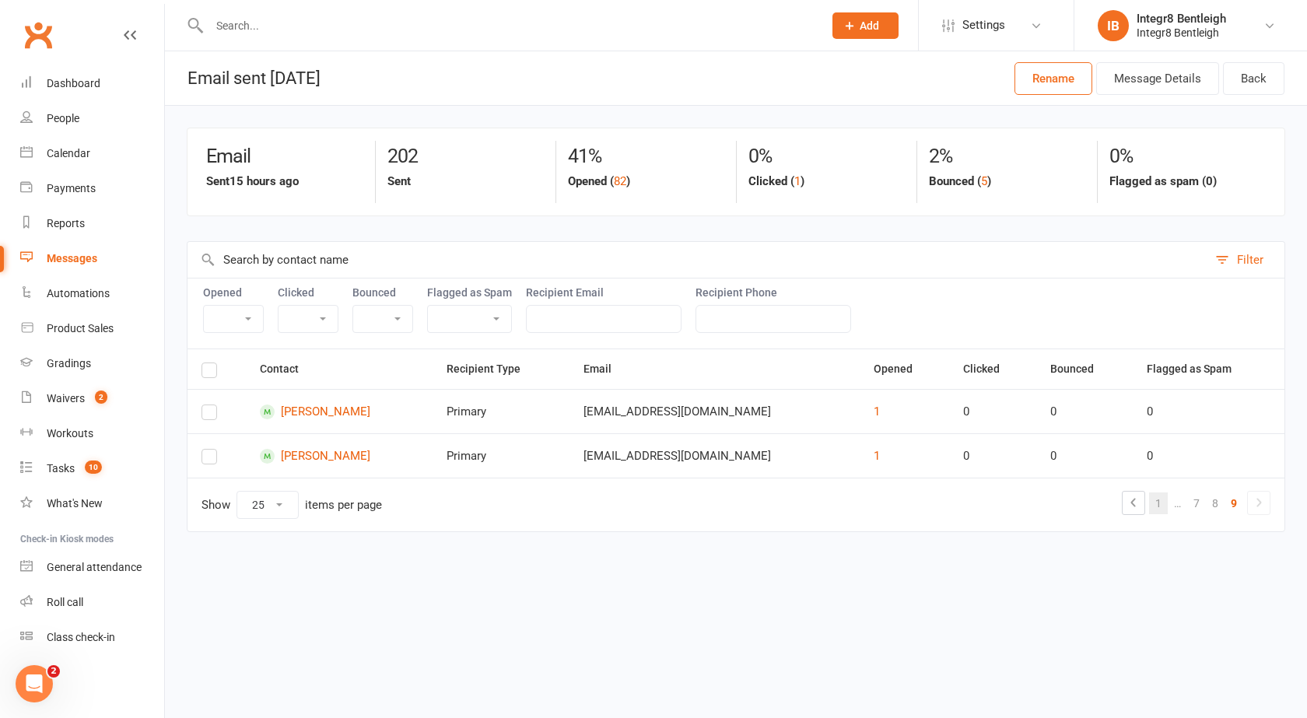
click at [1152, 504] on link "1" at bounding box center [1158, 504] width 19 height 22
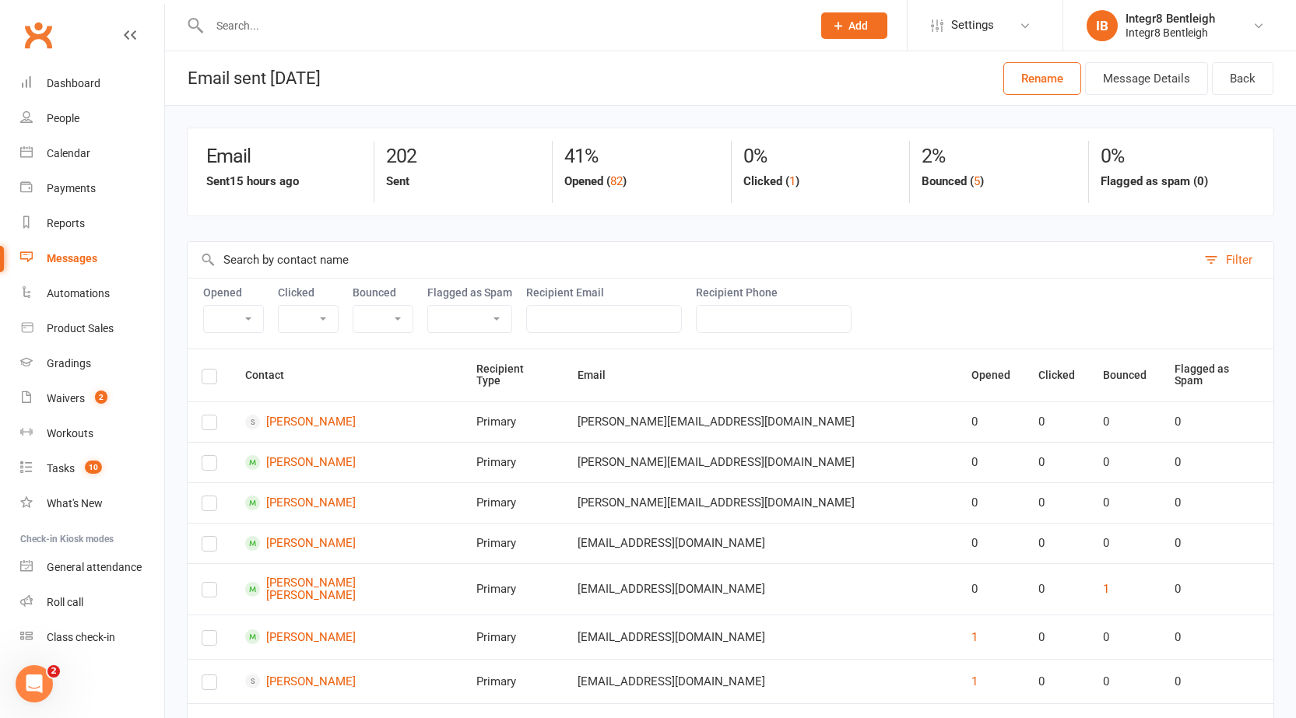
click at [102, 270] on link "Messages" at bounding box center [92, 258] width 144 height 35
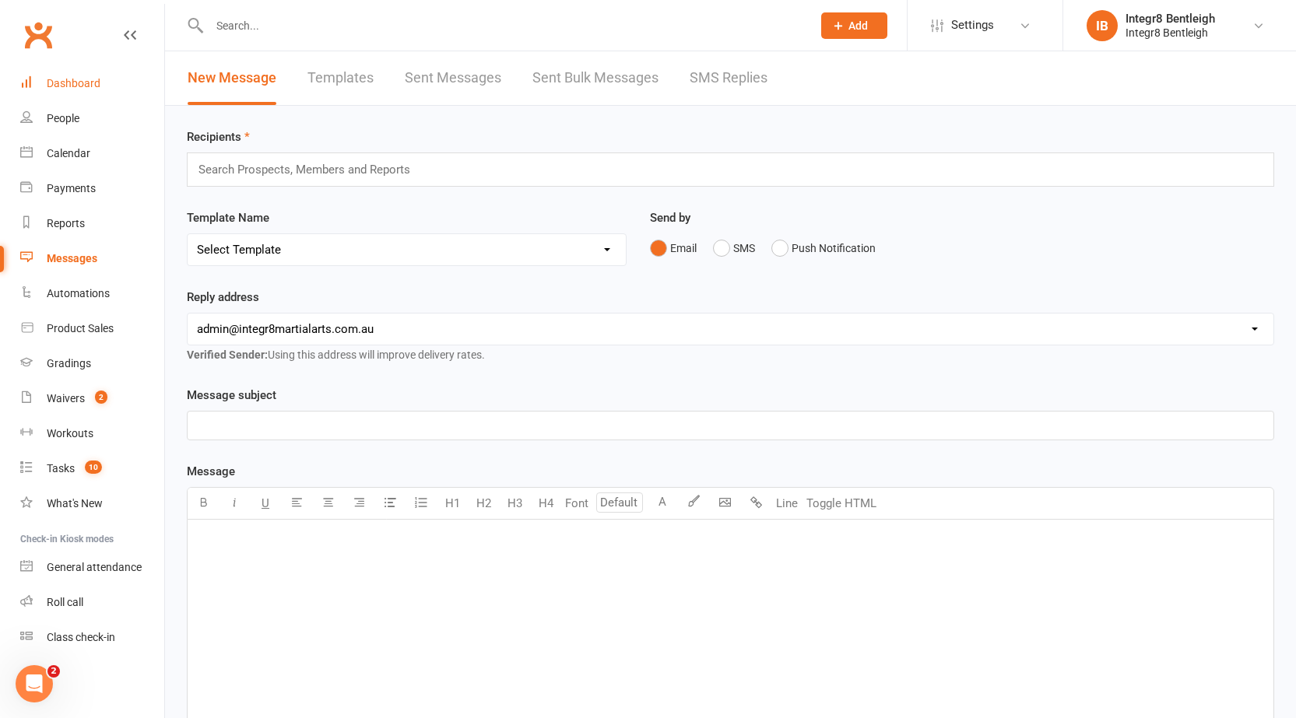
click at [70, 84] on div "Dashboard" at bounding box center [74, 83] width 54 height 12
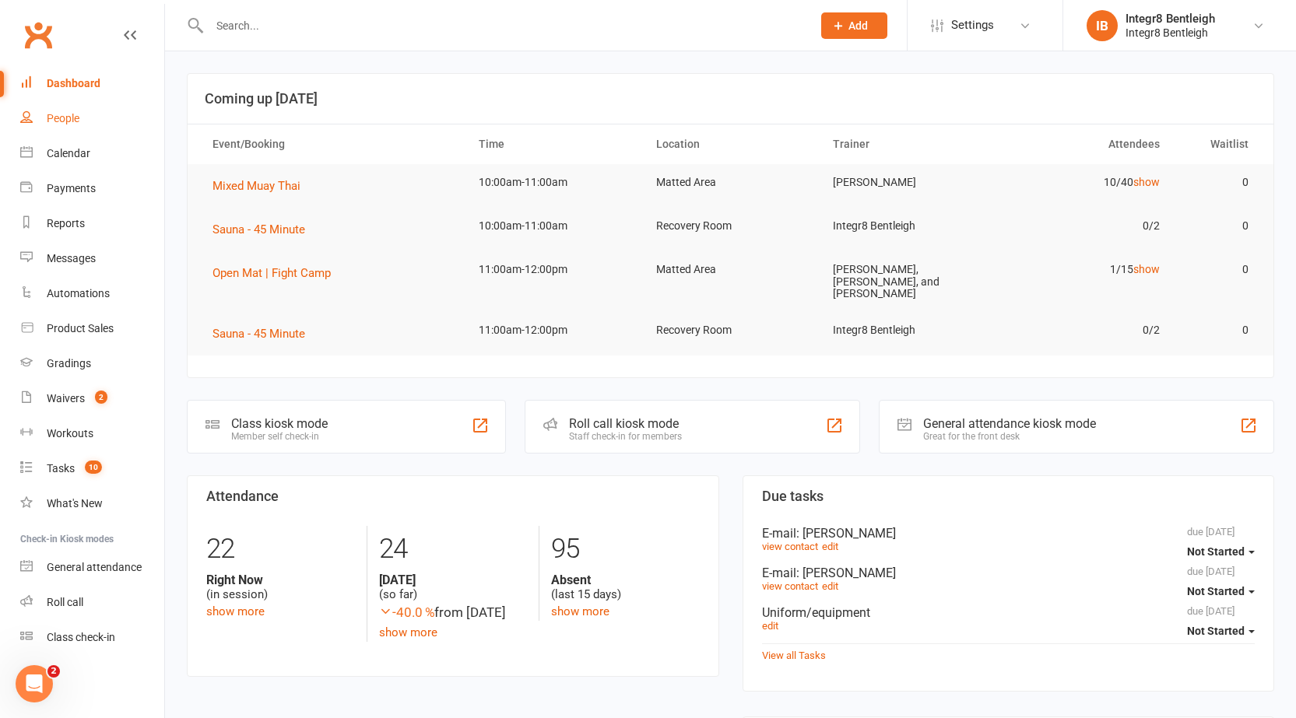
click at [68, 118] on div "People" at bounding box center [63, 118] width 33 height 12
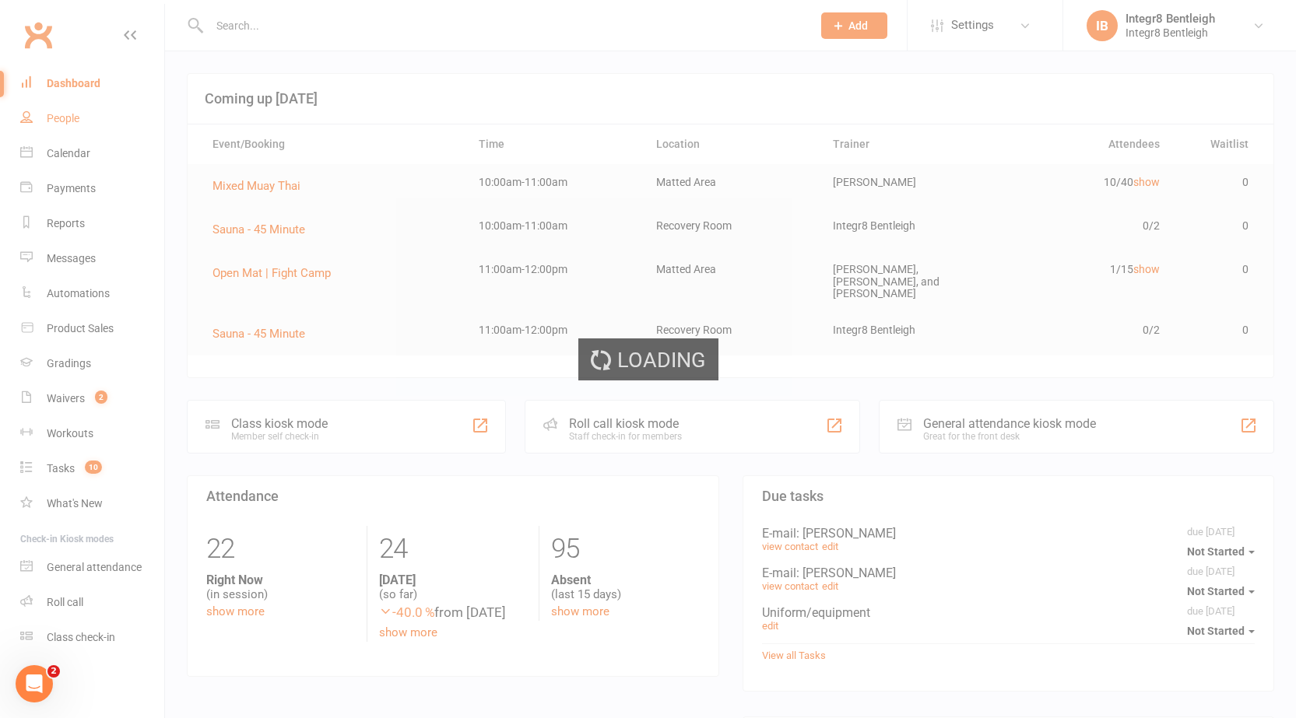
select select "100"
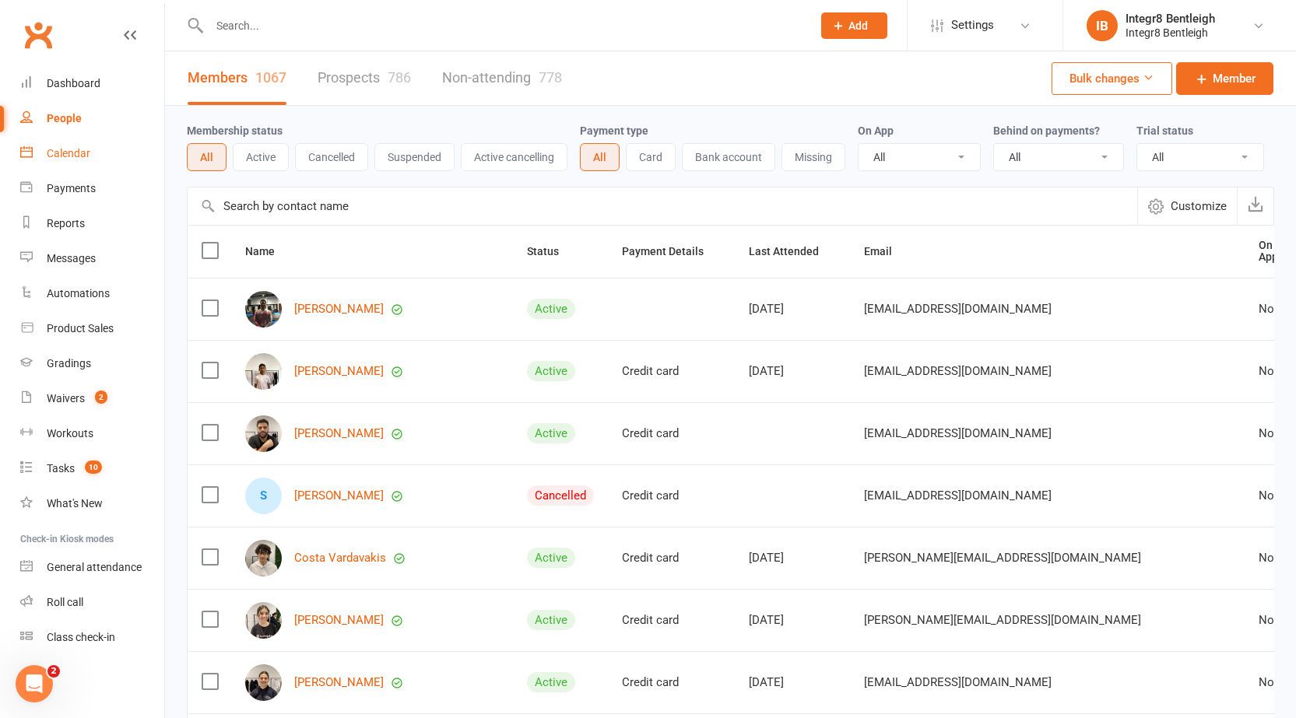
click at [45, 139] on link "Calendar" at bounding box center [92, 153] width 144 height 35
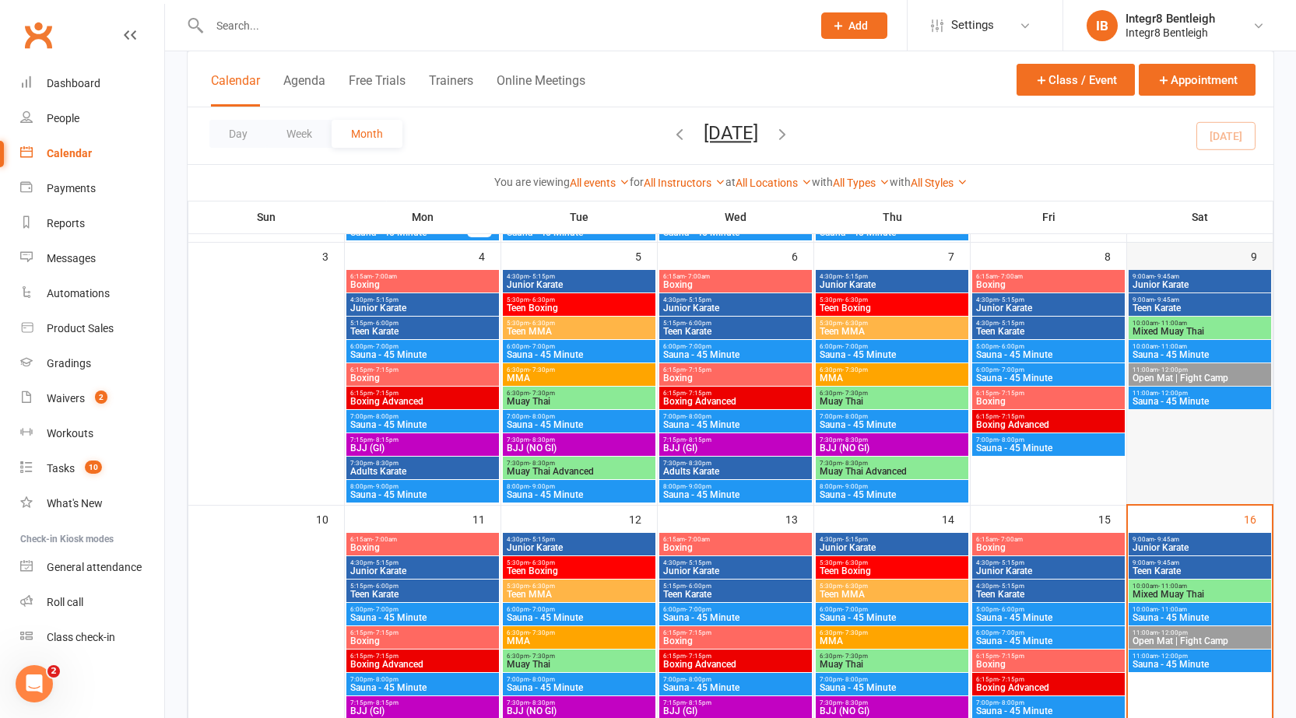
scroll to position [389, 0]
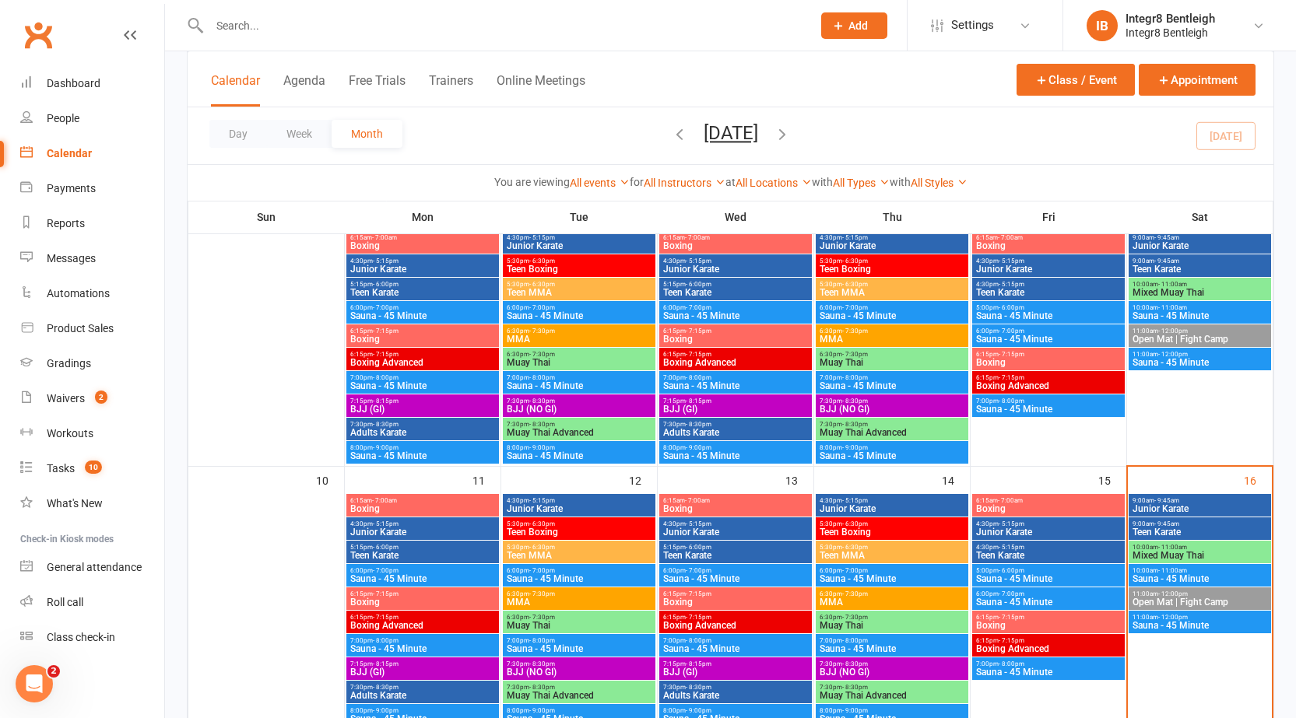
click at [1169, 504] on span "Junior Karate" at bounding box center [1199, 508] width 136 height 9
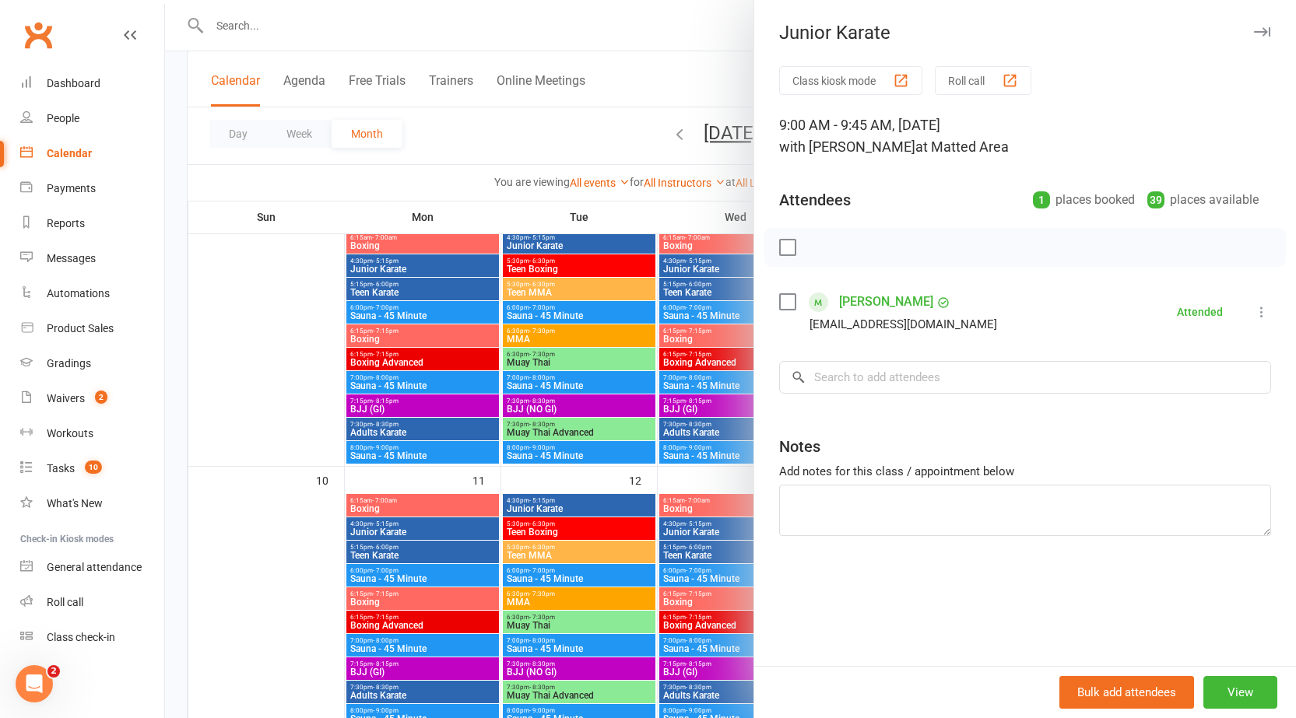
drag, startPoint x: 693, startPoint y: 475, endPoint x: 759, endPoint y: 474, distance: 66.9
click at [693, 475] on div at bounding box center [730, 359] width 1131 height 718
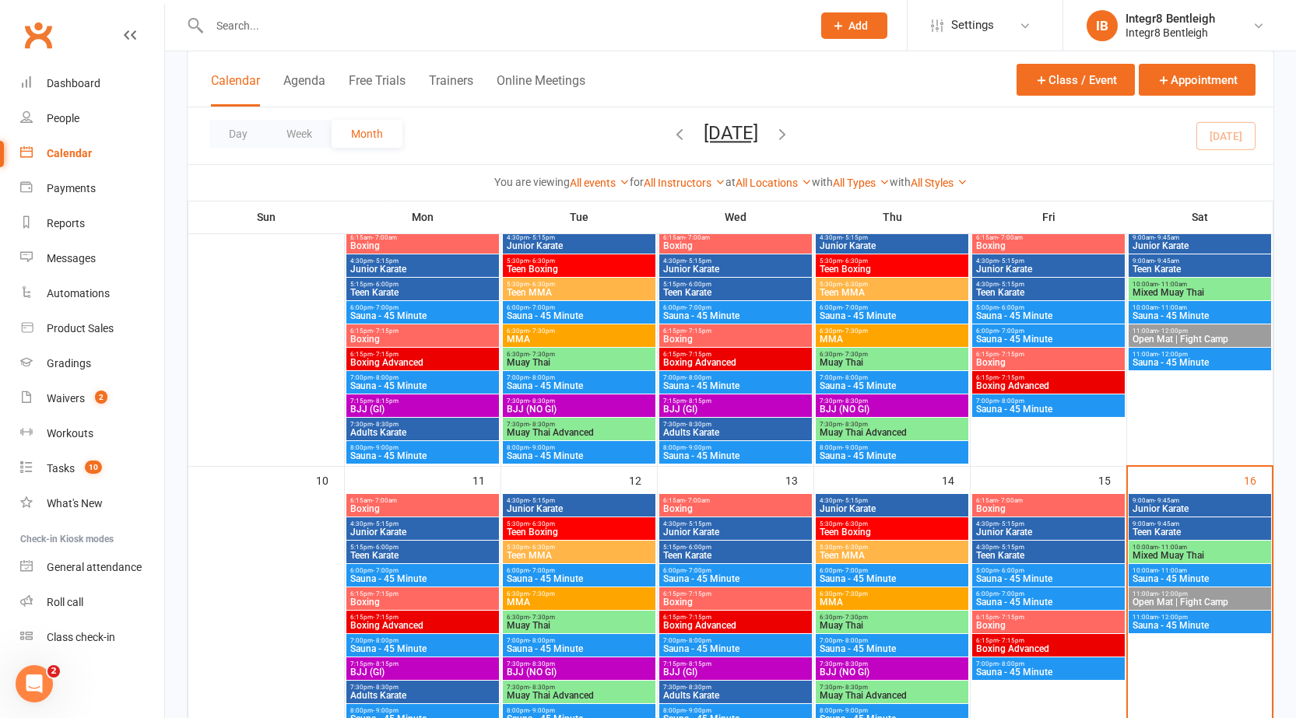
click at [1212, 531] on span "Teen Karate" at bounding box center [1199, 532] width 136 height 9
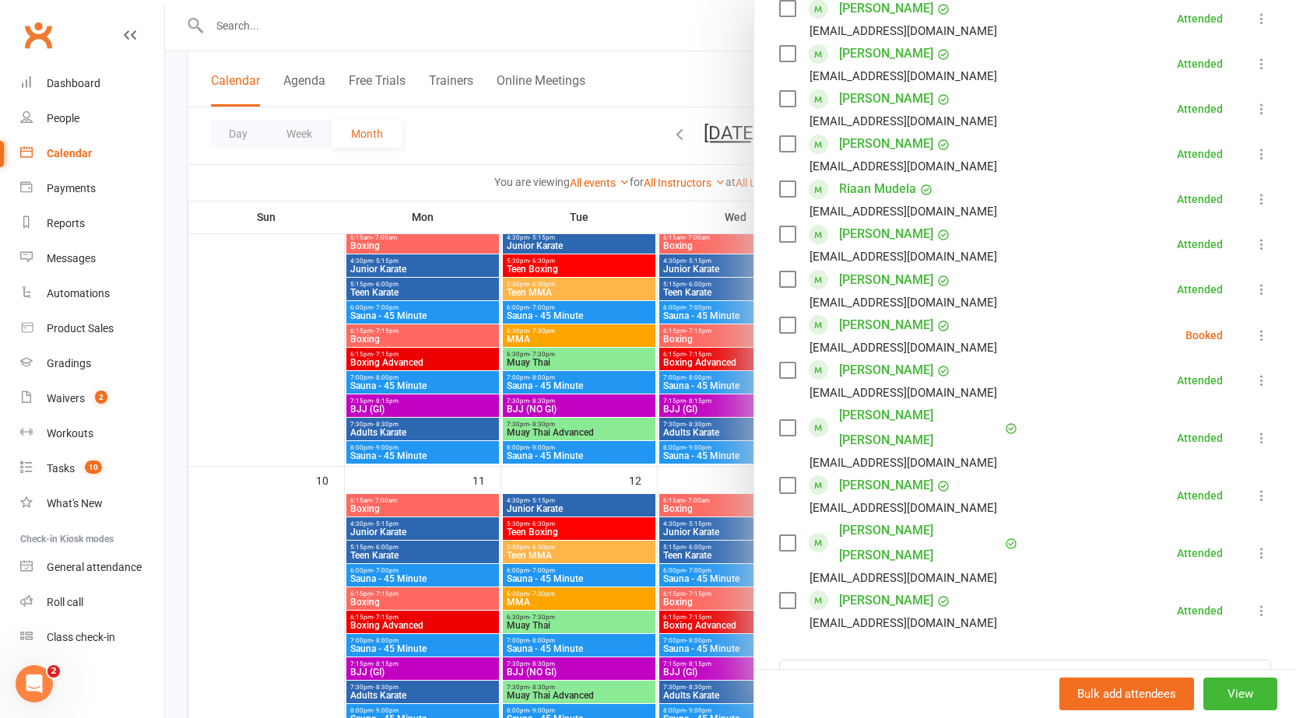
scroll to position [700, 0]
click at [669, 485] on div at bounding box center [730, 359] width 1131 height 718
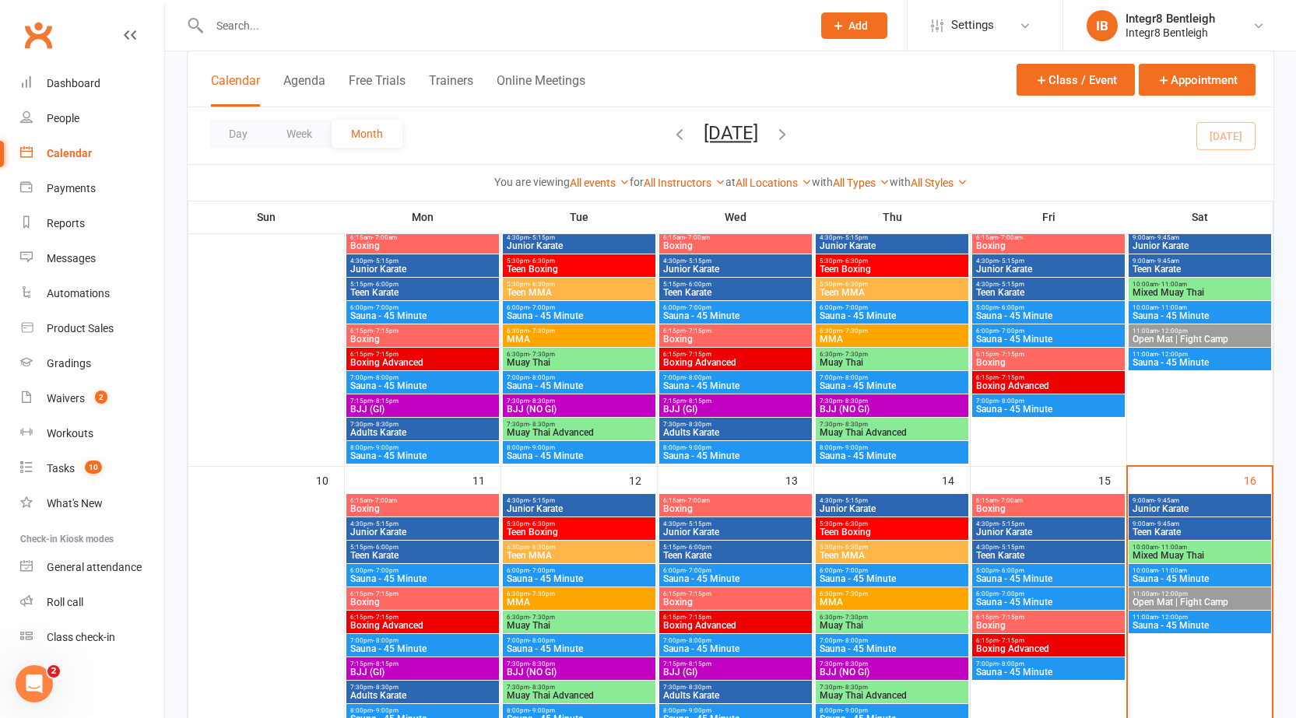
click at [1161, 554] on span "Mixed Muay Thai" at bounding box center [1199, 555] width 136 height 9
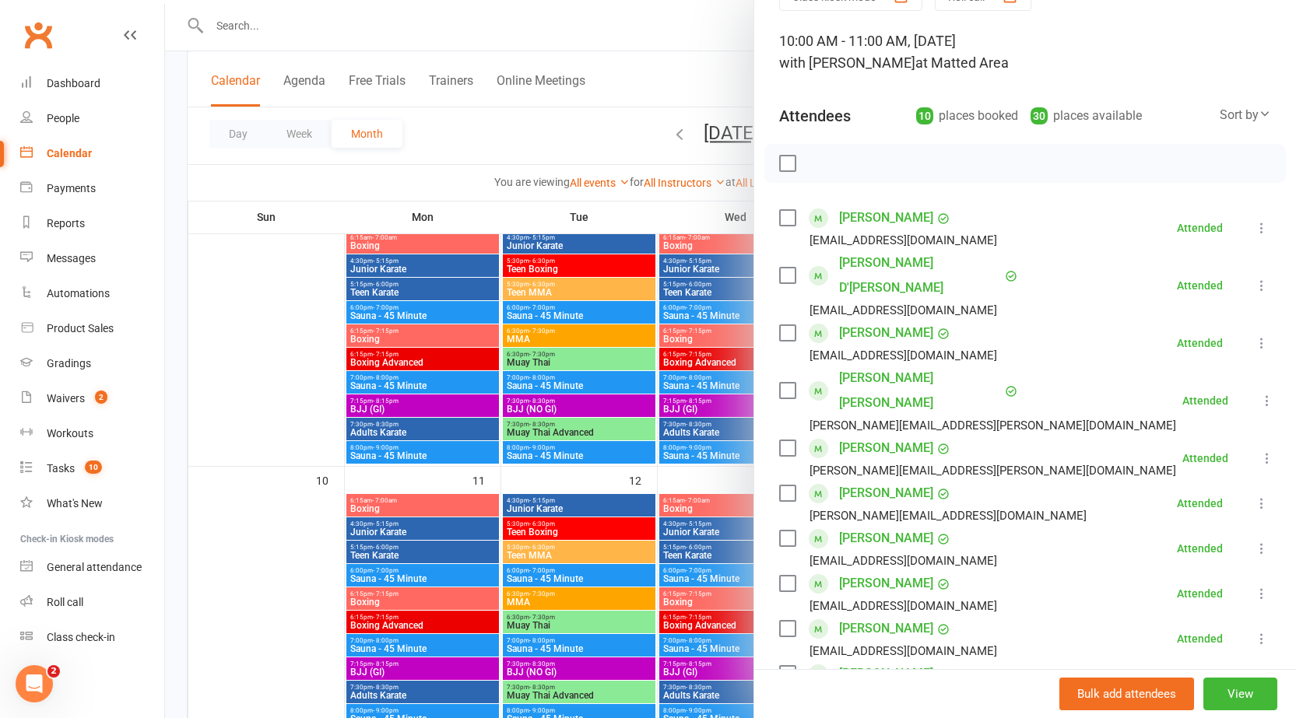
scroll to position [156, 0]
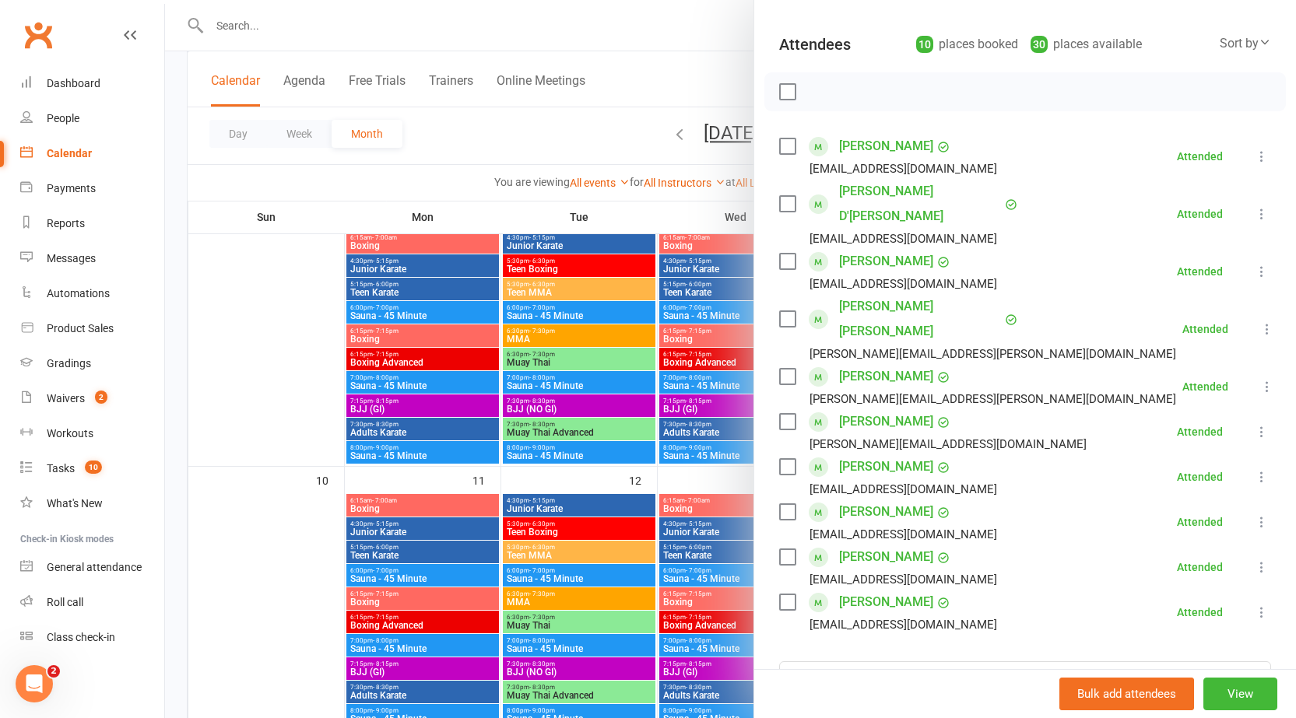
click at [693, 477] on div at bounding box center [730, 359] width 1131 height 718
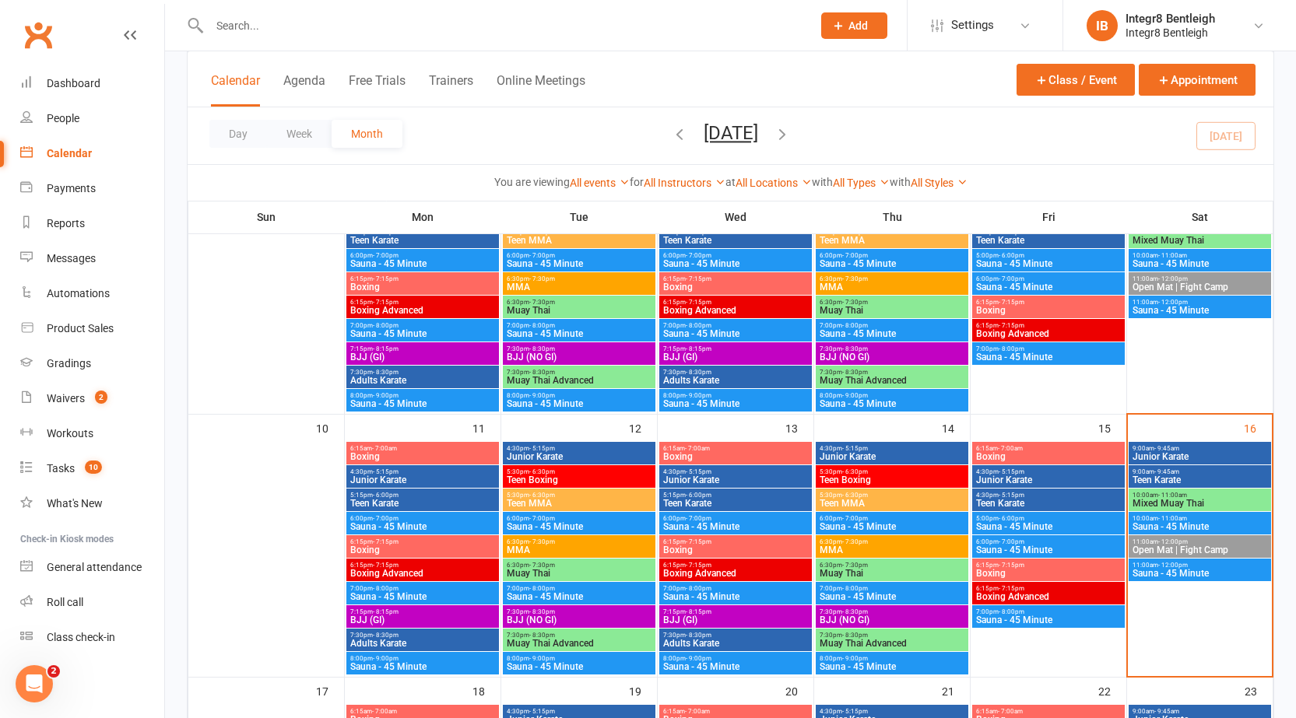
scroll to position [545, 0]
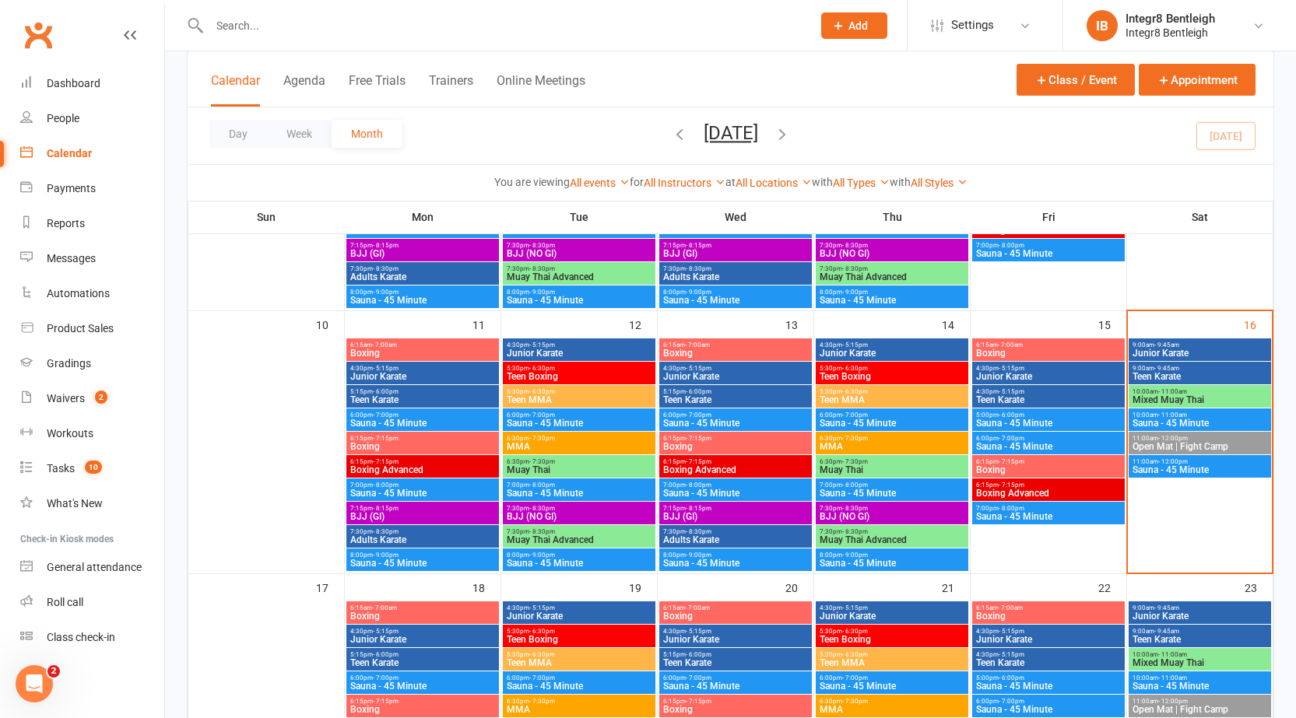
click at [1166, 396] on span "Mixed Muay Thai" at bounding box center [1199, 399] width 136 height 9
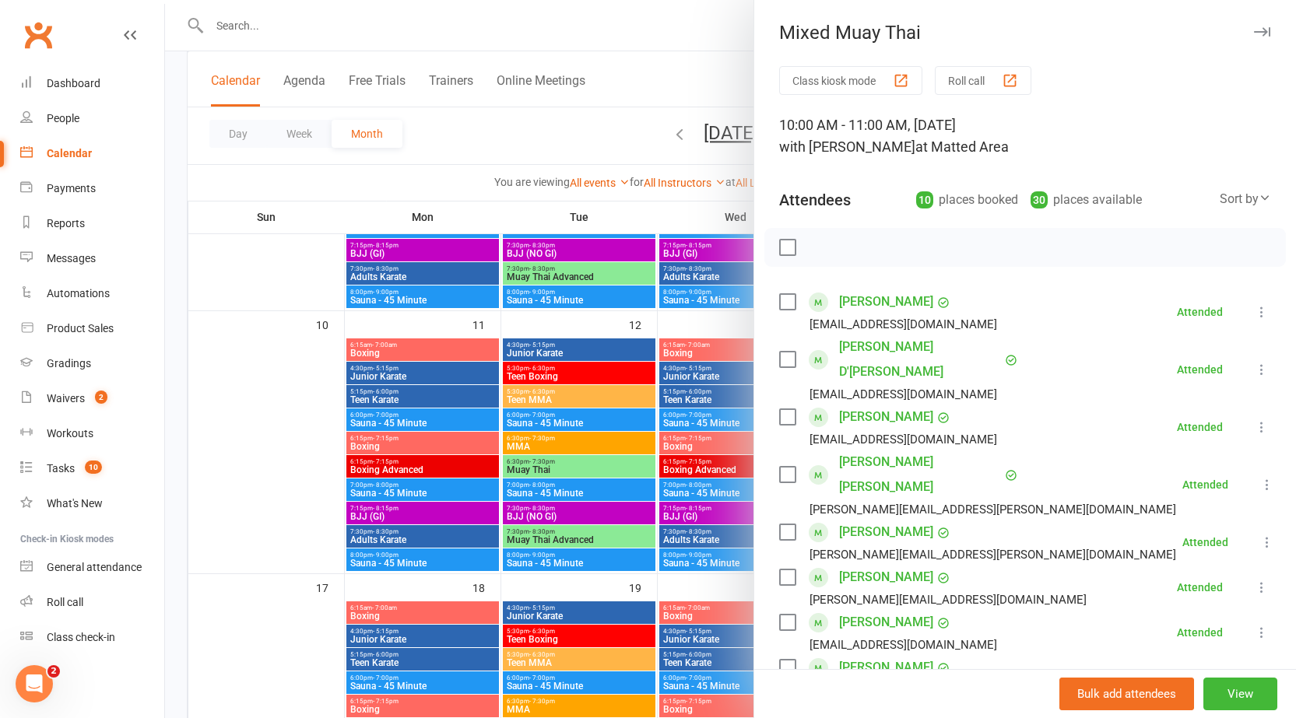
click at [643, 423] on div at bounding box center [730, 359] width 1131 height 718
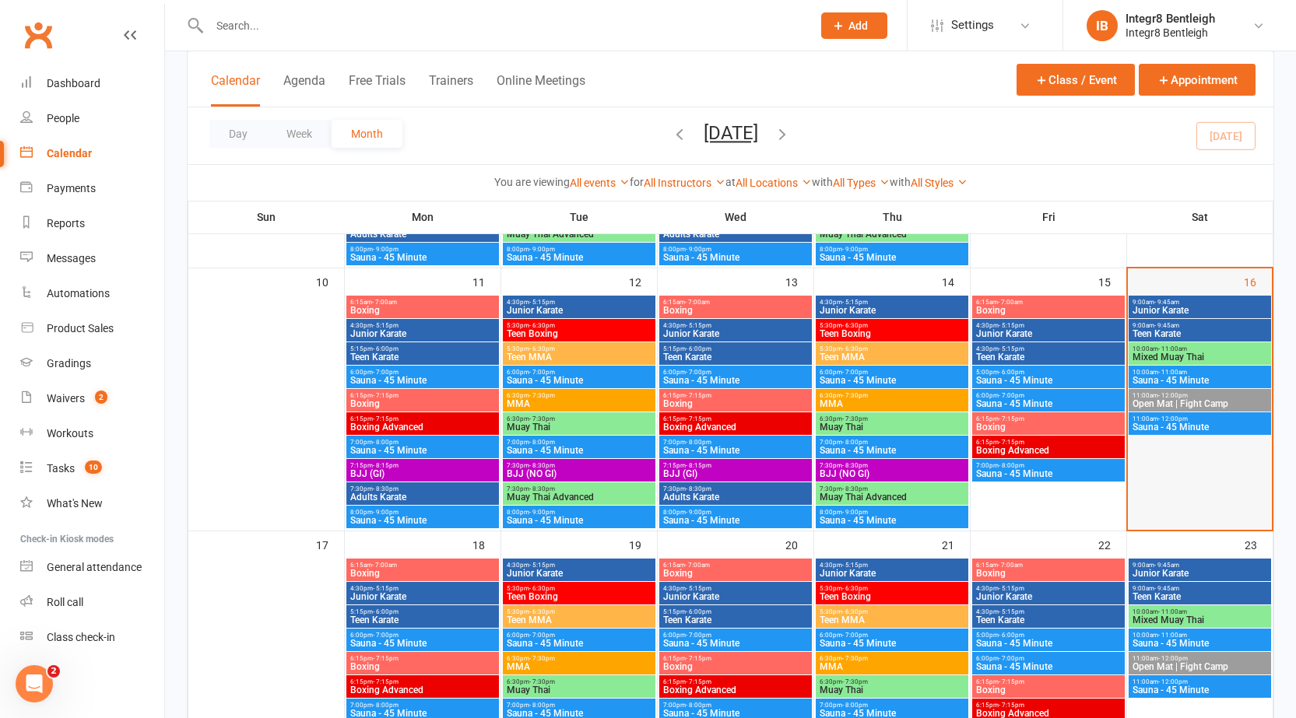
scroll to position [623, 0]
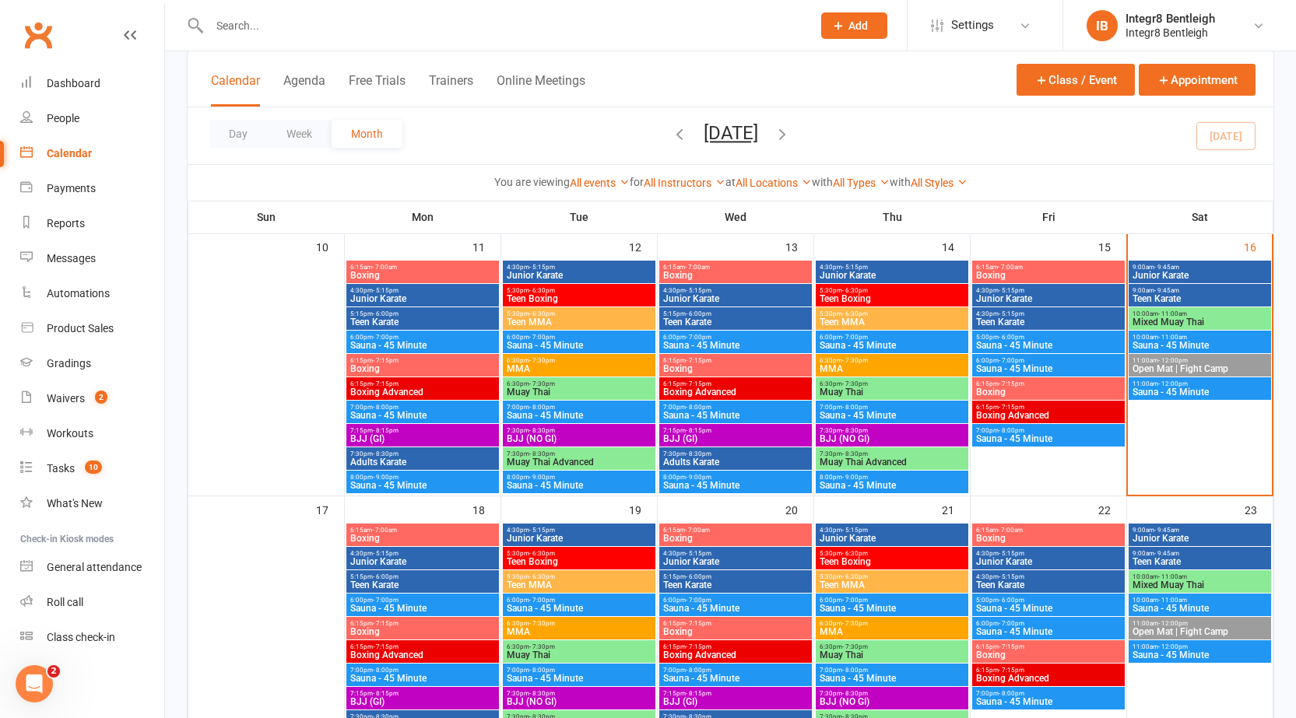
click at [301, 22] on input "text" at bounding box center [503, 26] width 596 height 22
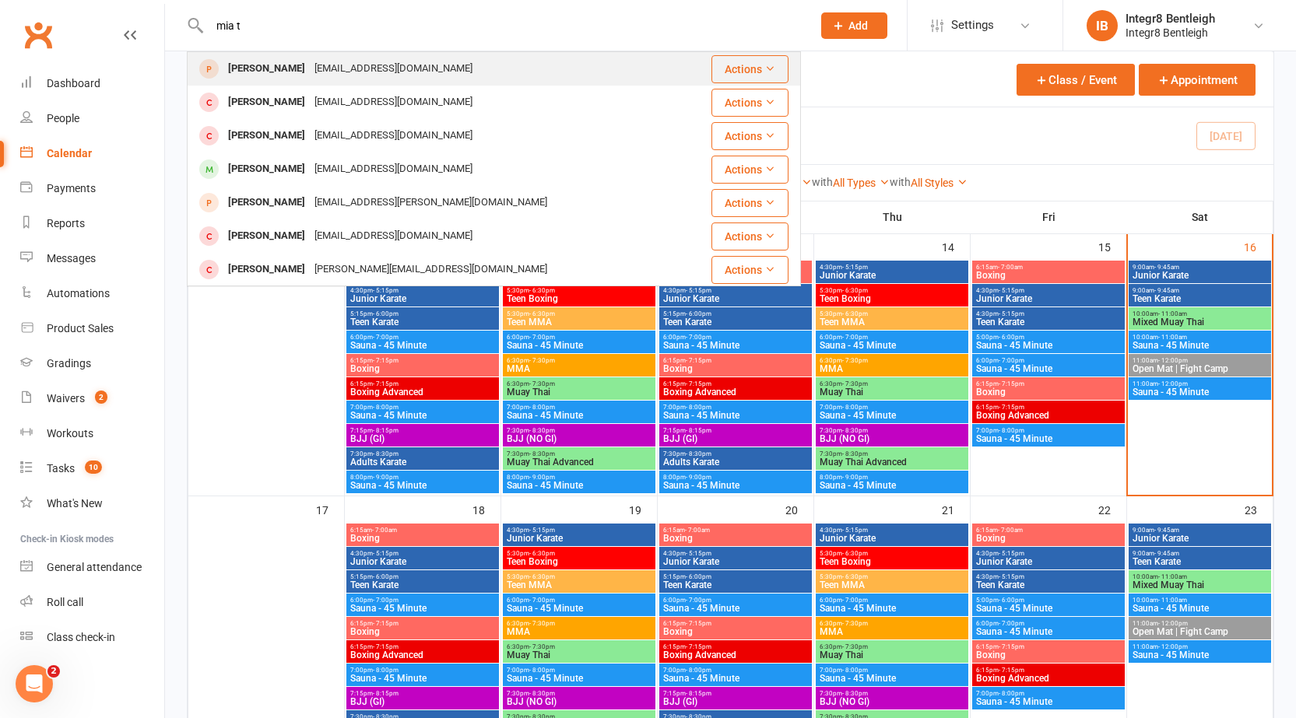
type input "mia t"
click at [315, 58] on div "mia2me05@gmail.com" at bounding box center [393, 69] width 167 height 23
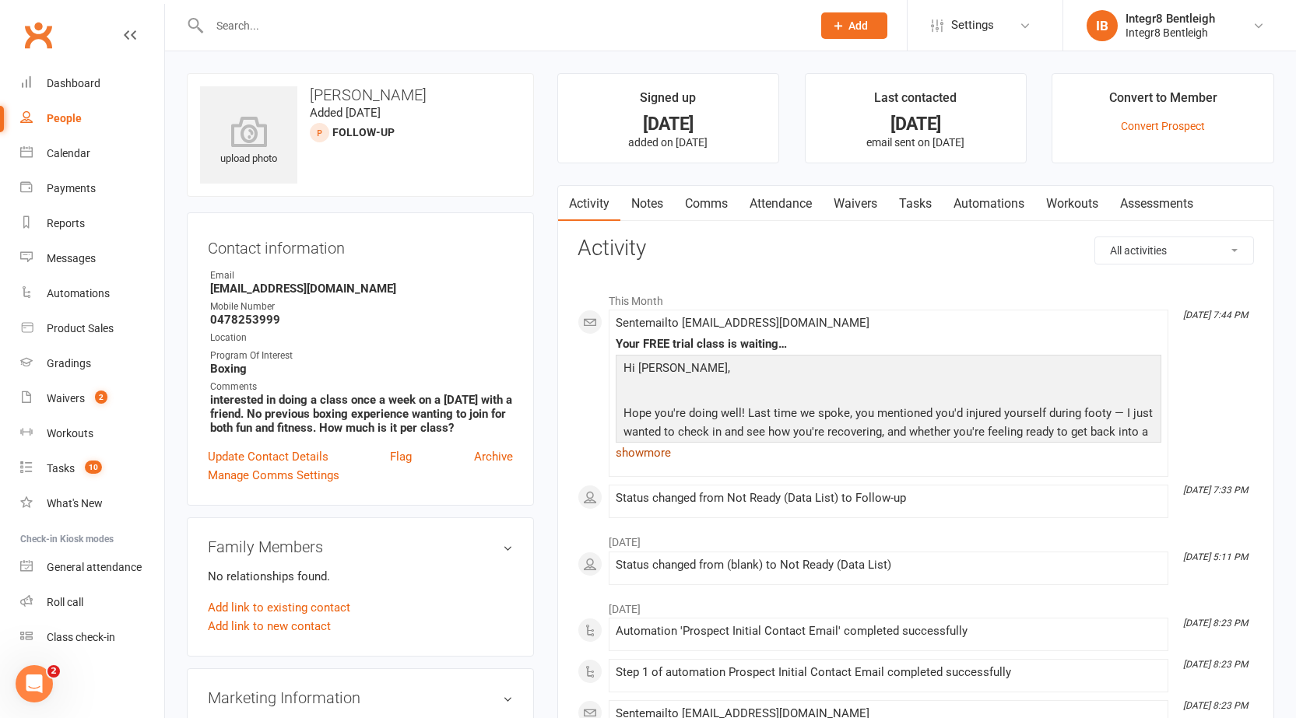
click at [661, 451] on link "show more" at bounding box center [888, 453] width 545 height 22
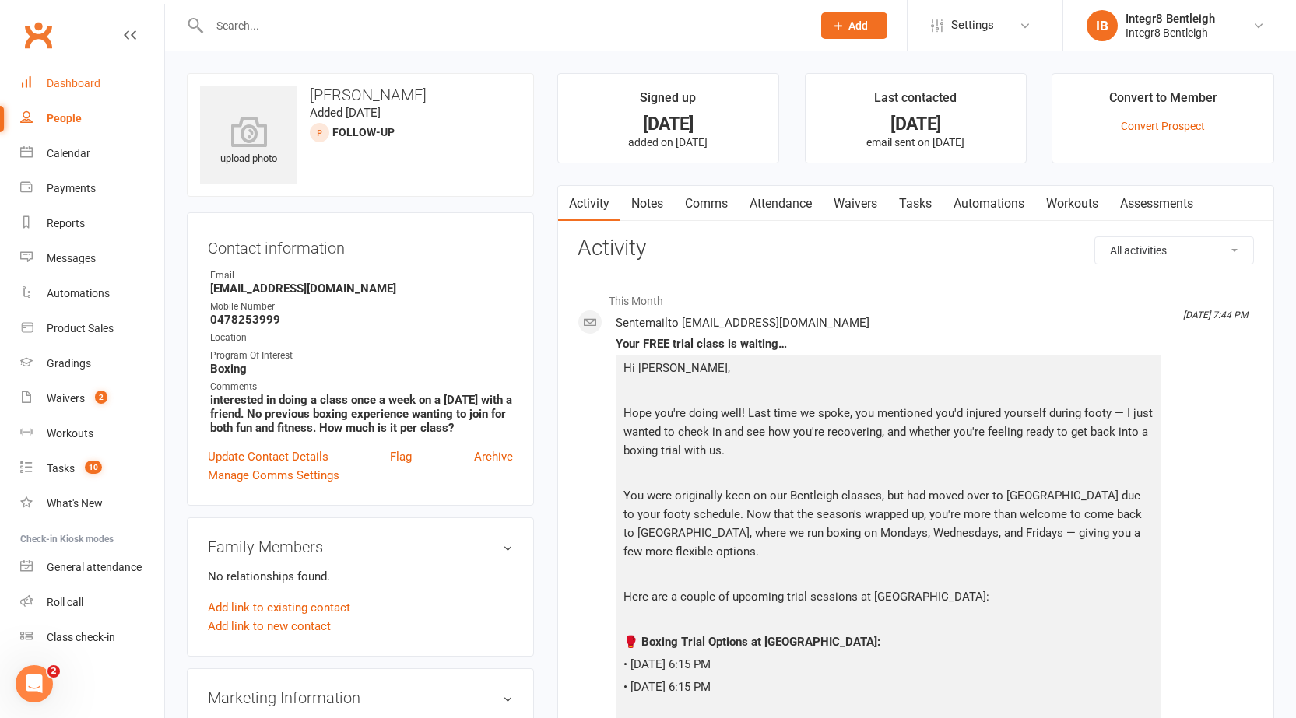
click at [84, 90] on link "Dashboard" at bounding box center [92, 83] width 144 height 35
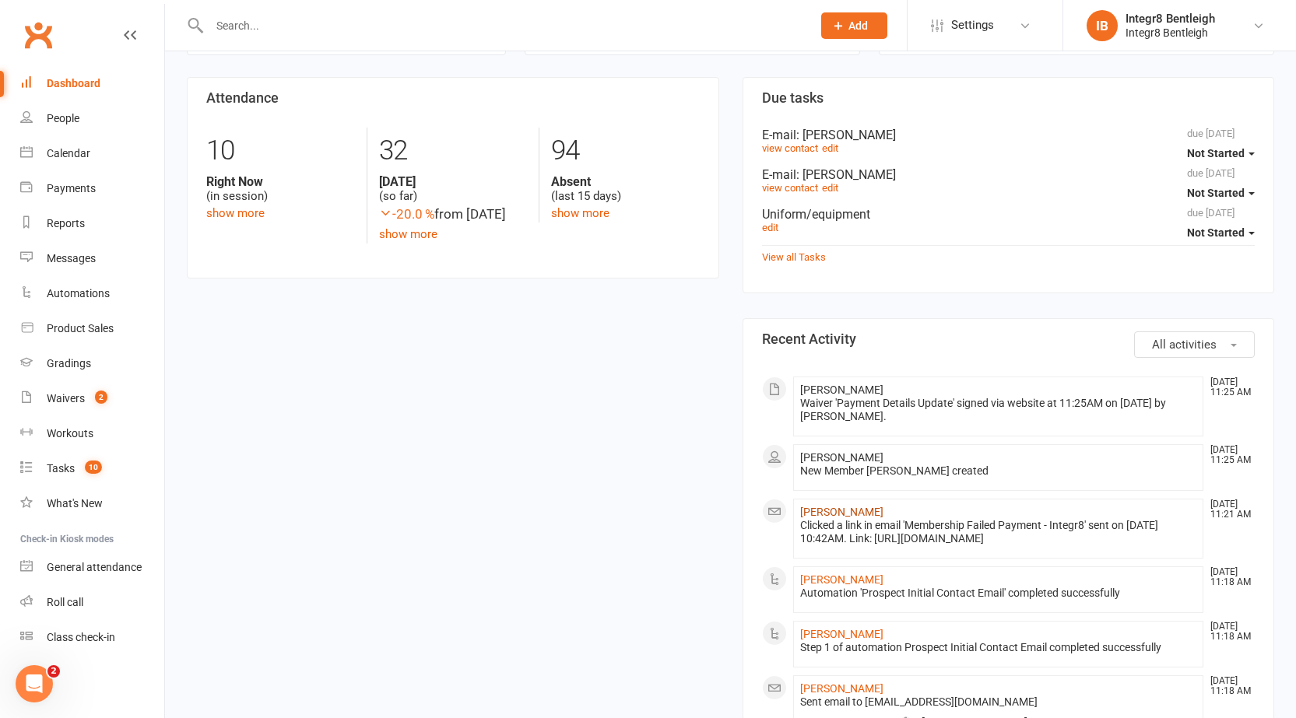
scroll to position [389, 0]
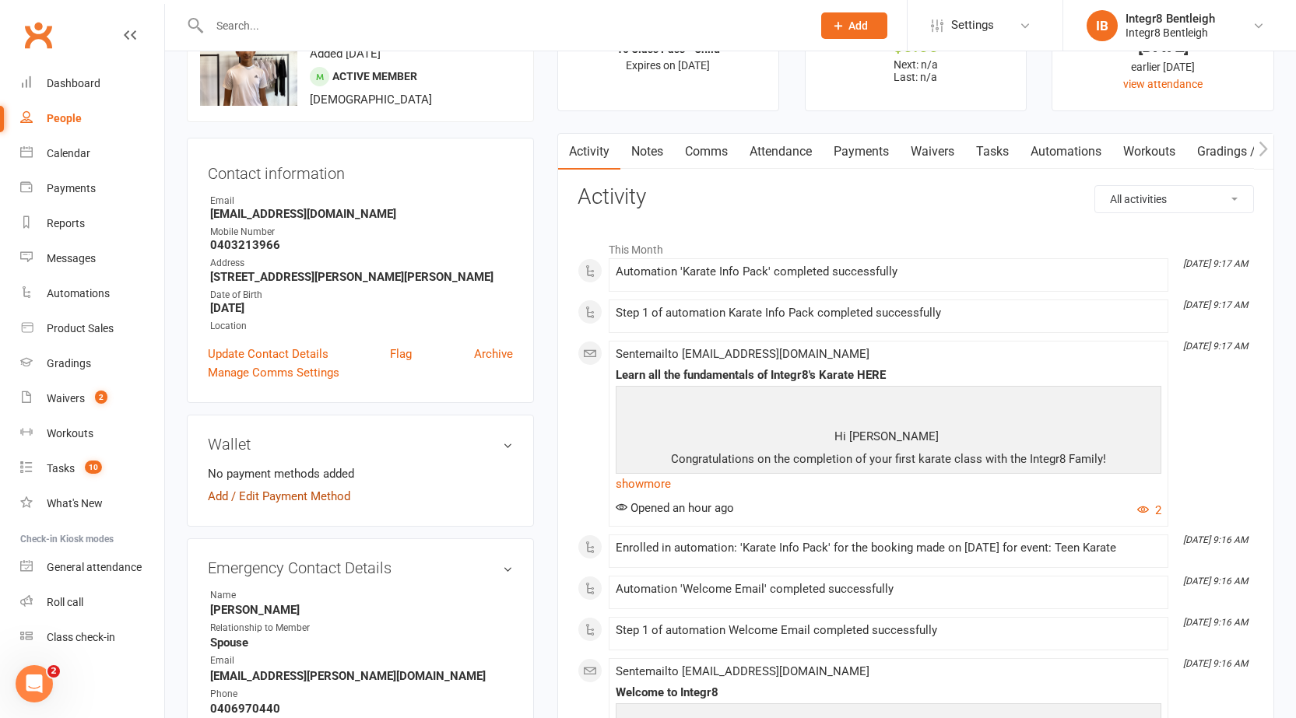
click at [215, 493] on link "Add / Edit Payment Method" at bounding box center [279, 496] width 142 height 19
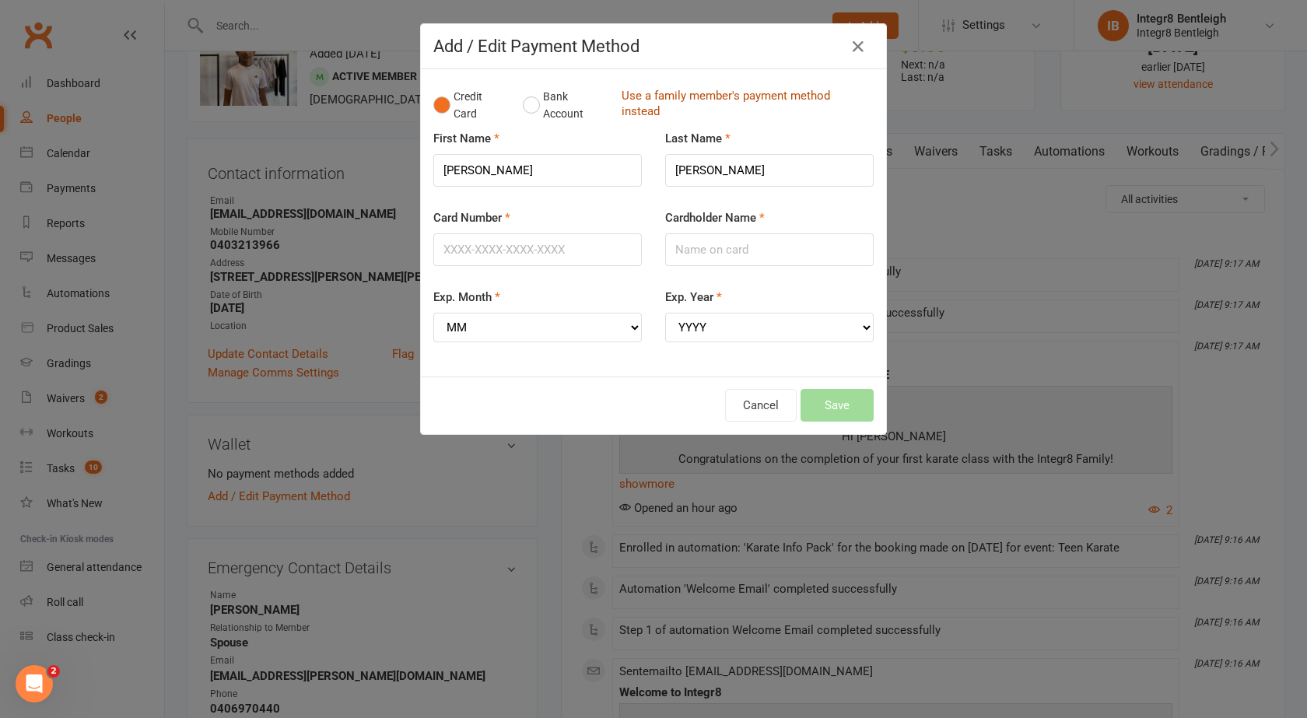
click at [637, 95] on link "Use a family member's payment method instead" at bounding box center [744, 105] width 244 height 35
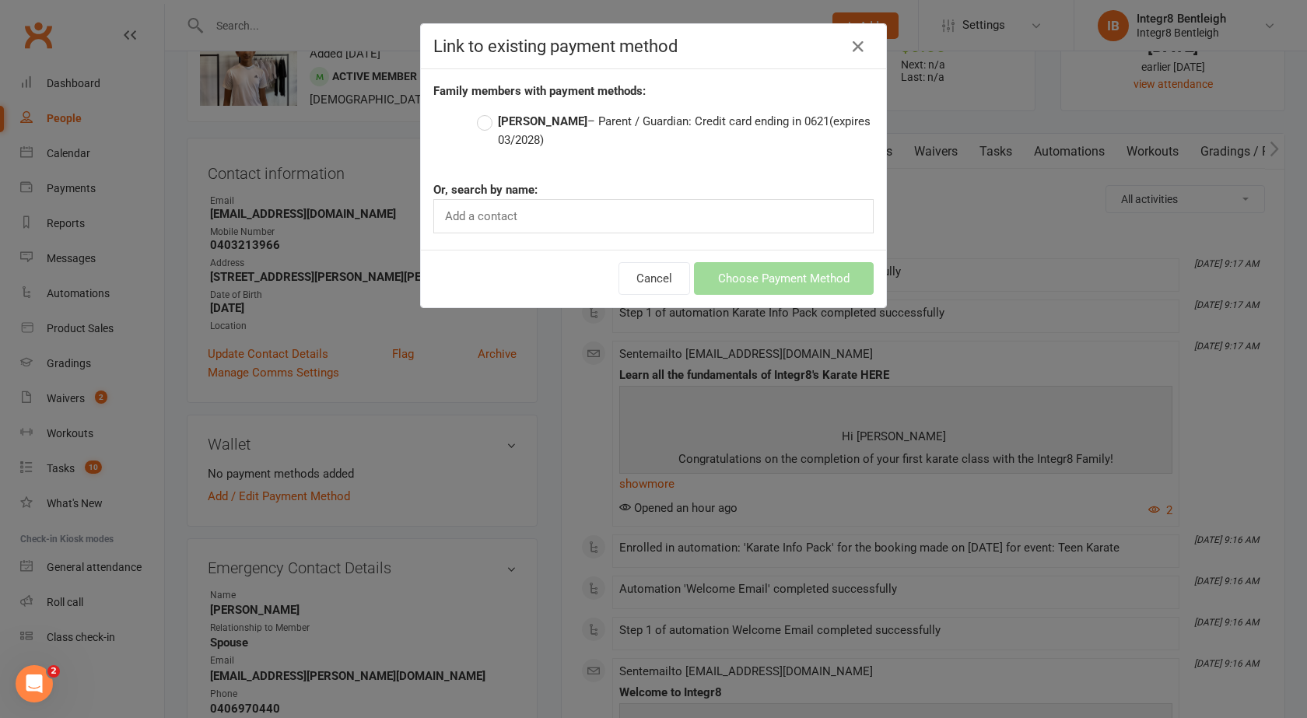
click at [620, 135] on label "Dona Chatterjee – Parent / Guardian: Credit card ending in 0621 (expires 03/202…" at bounding box center [675, 130] width 397 height 37
click at [487, 112] on input "Dona Chatterjee – Parent / Guardian: Credit card ending in 0621 (expires 03/202…" at bounding box center [482, 112] width 10 height 0
click at [768, 279] on button "Choose Payment Method" at bounding box center [784, 278] width 180 height 33
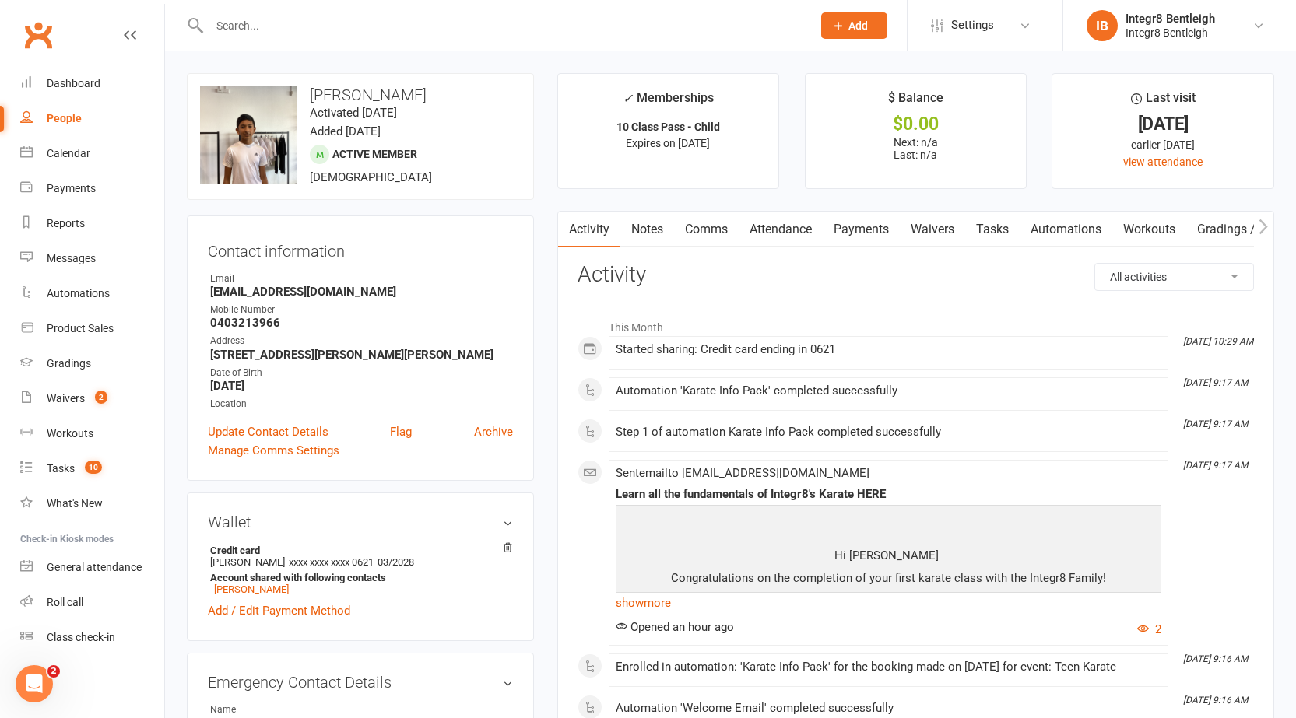
click at [655, 235] on link "Notes" at bounding box center [647, 230] width 54 height 36
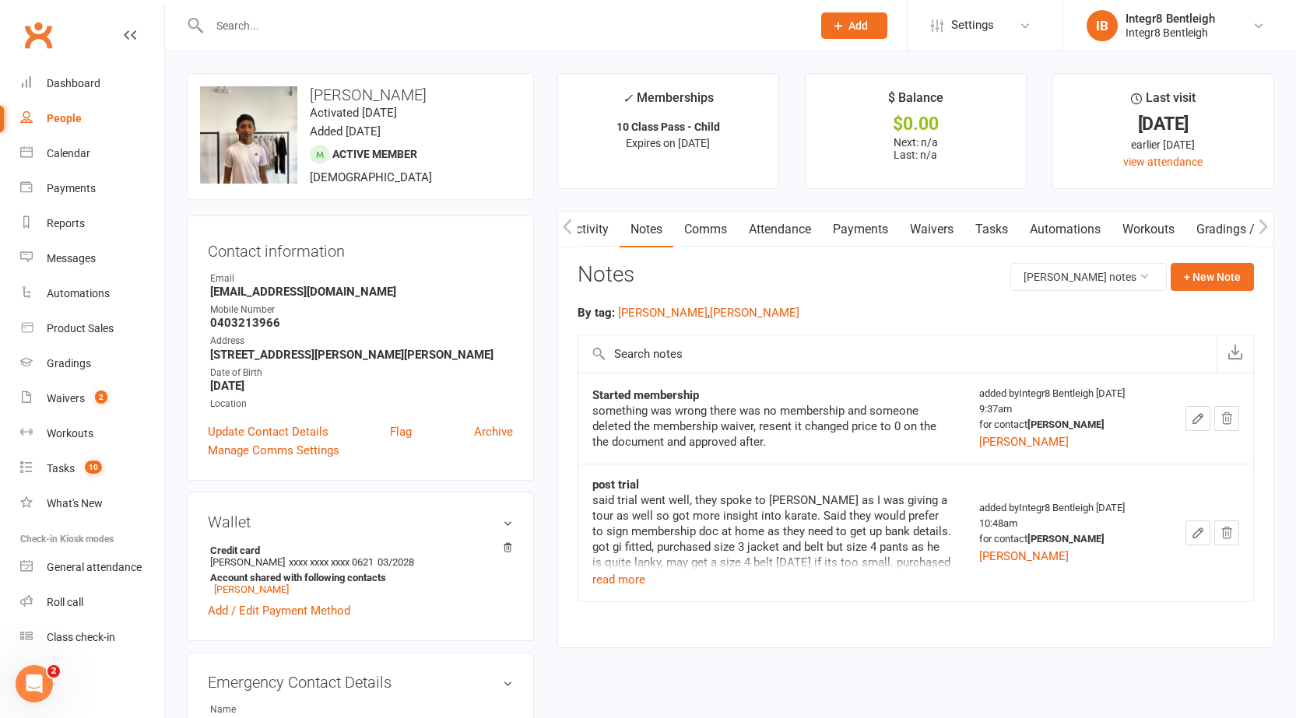
click at [938, 233] on link "Waivers" at bounding box center [931, 230] width 65 height 36
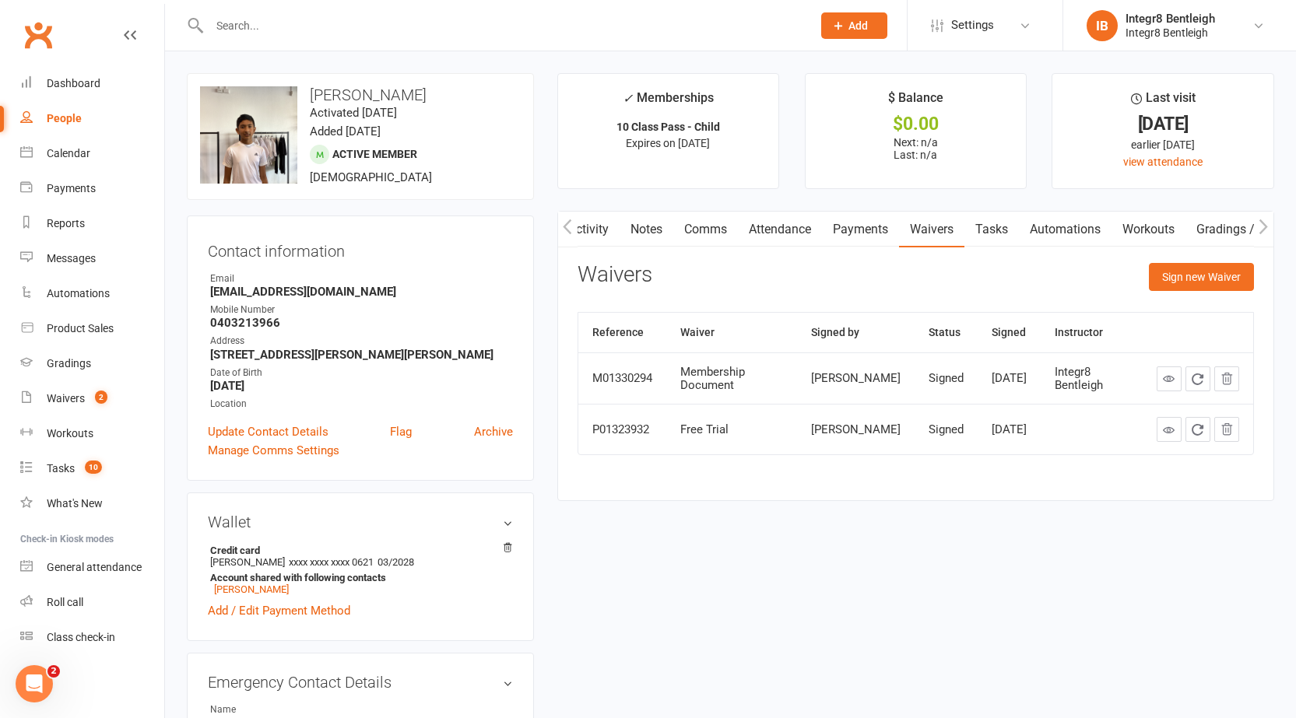
click at [592, 223] on link "Activity" at bounding box center [588, 230] width 62 height 36
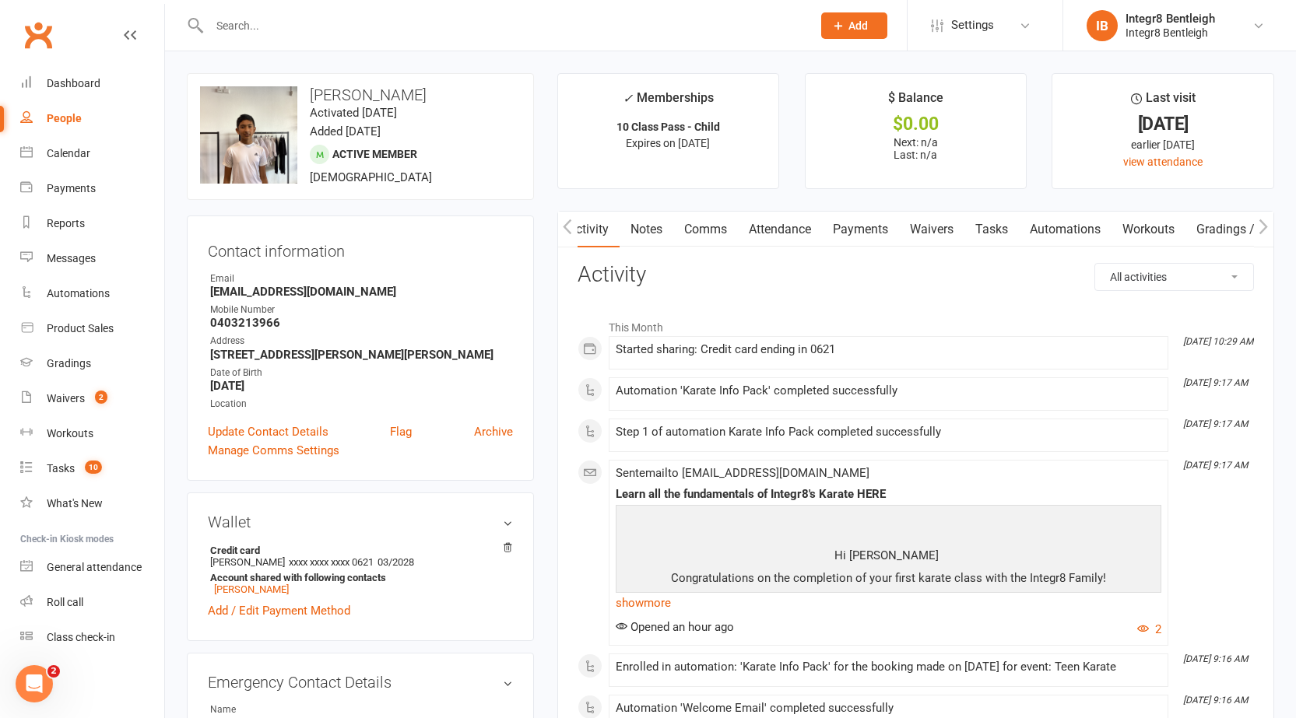
click at [658, 239] on link "Notes" at bounding box center [646, 230] width 54 height 36
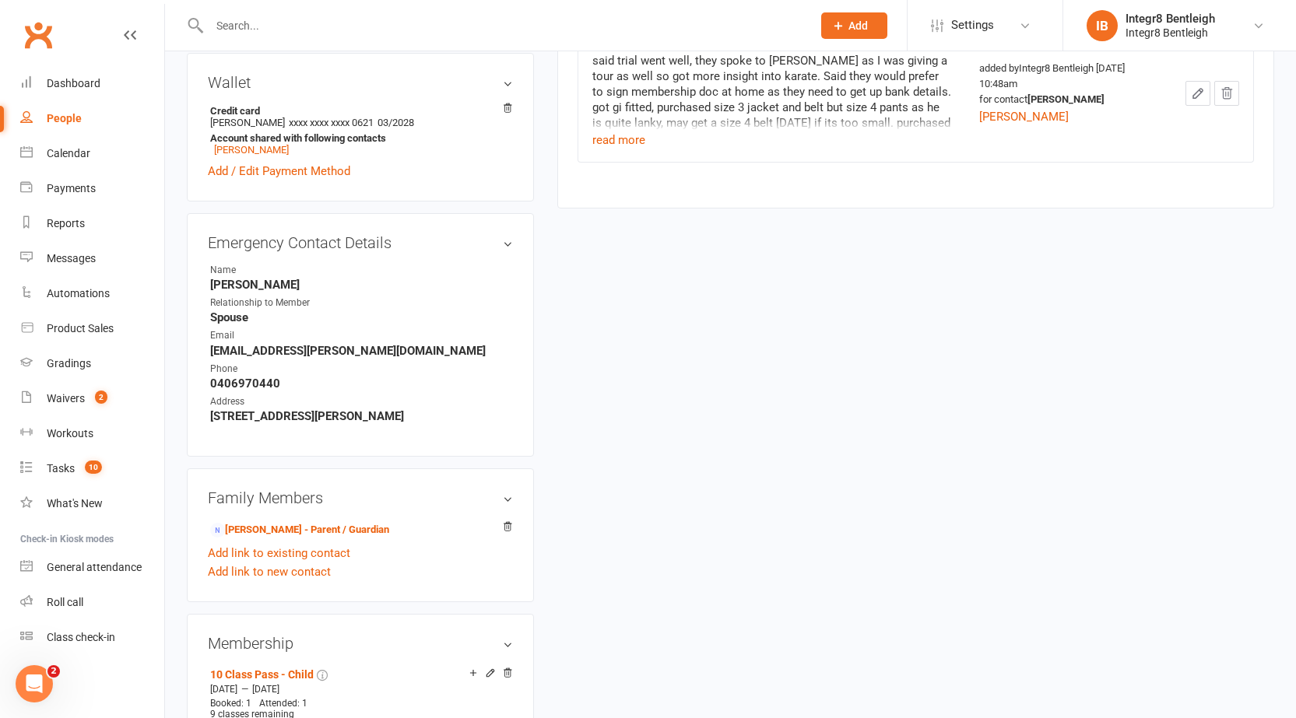
scroll to position [467, 0]
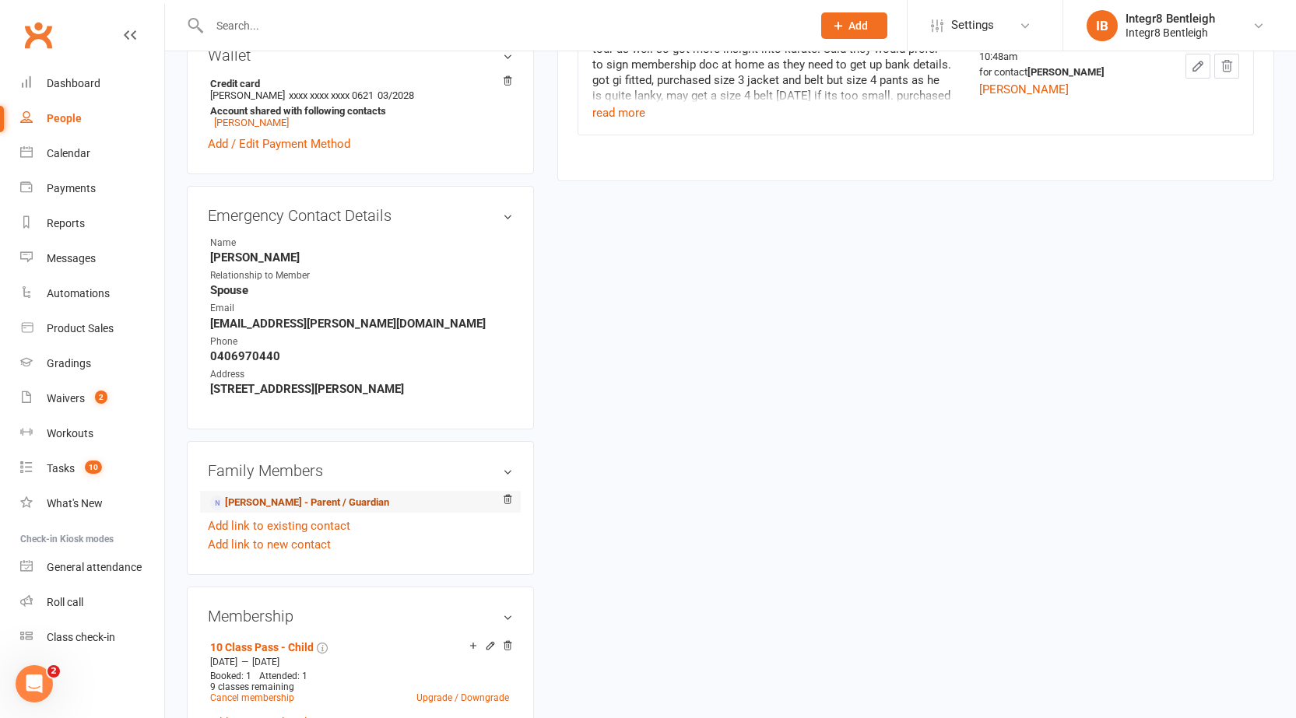
click at [269, 503] on link "Dona Chatterjee - Parent / Guardian" at bounding box center [299, 503] width 179 height 16
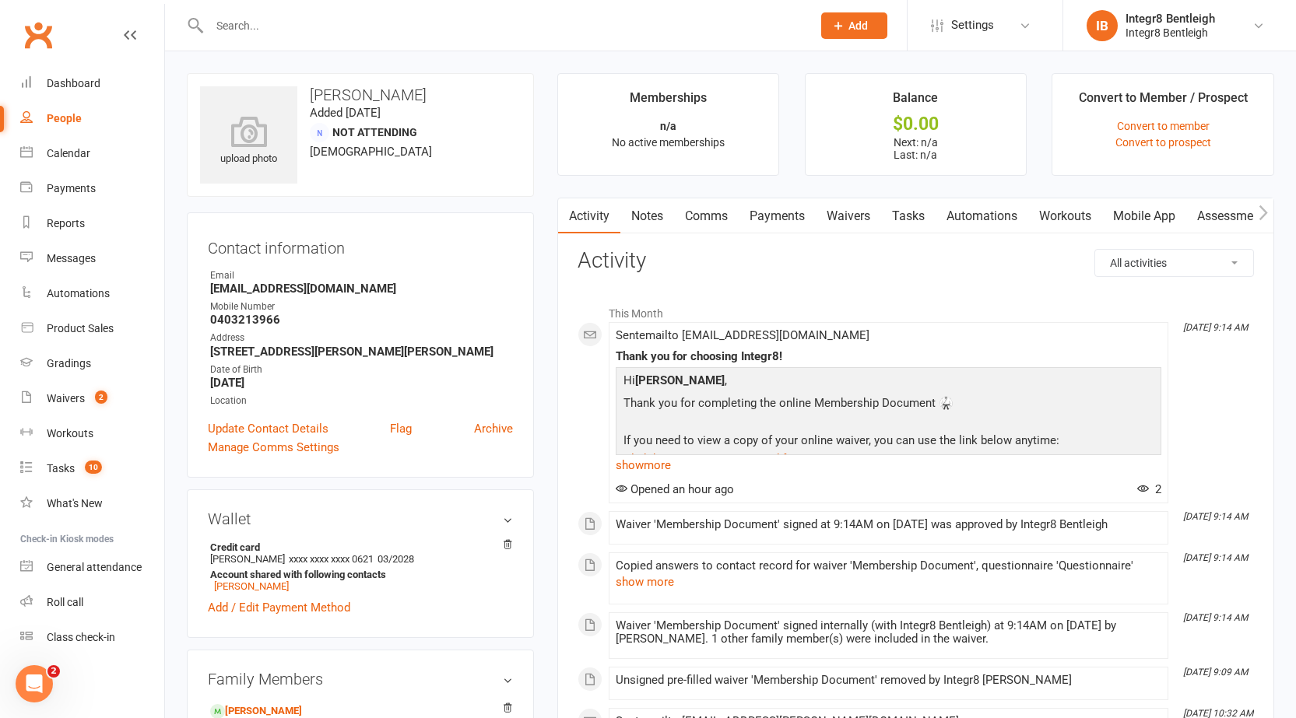
click at [865, 213] on link "Waivers" at bounding box center [848, 216] width 65 height 36
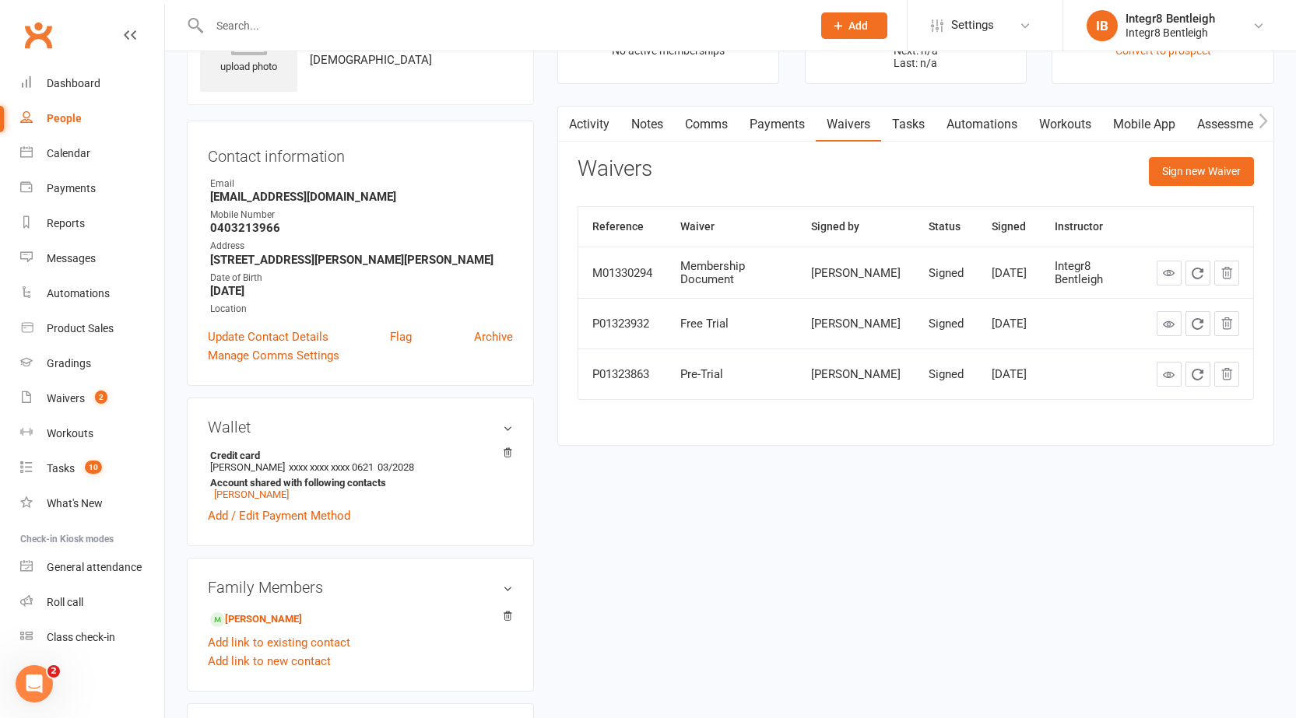
scroll to position [233, 0]
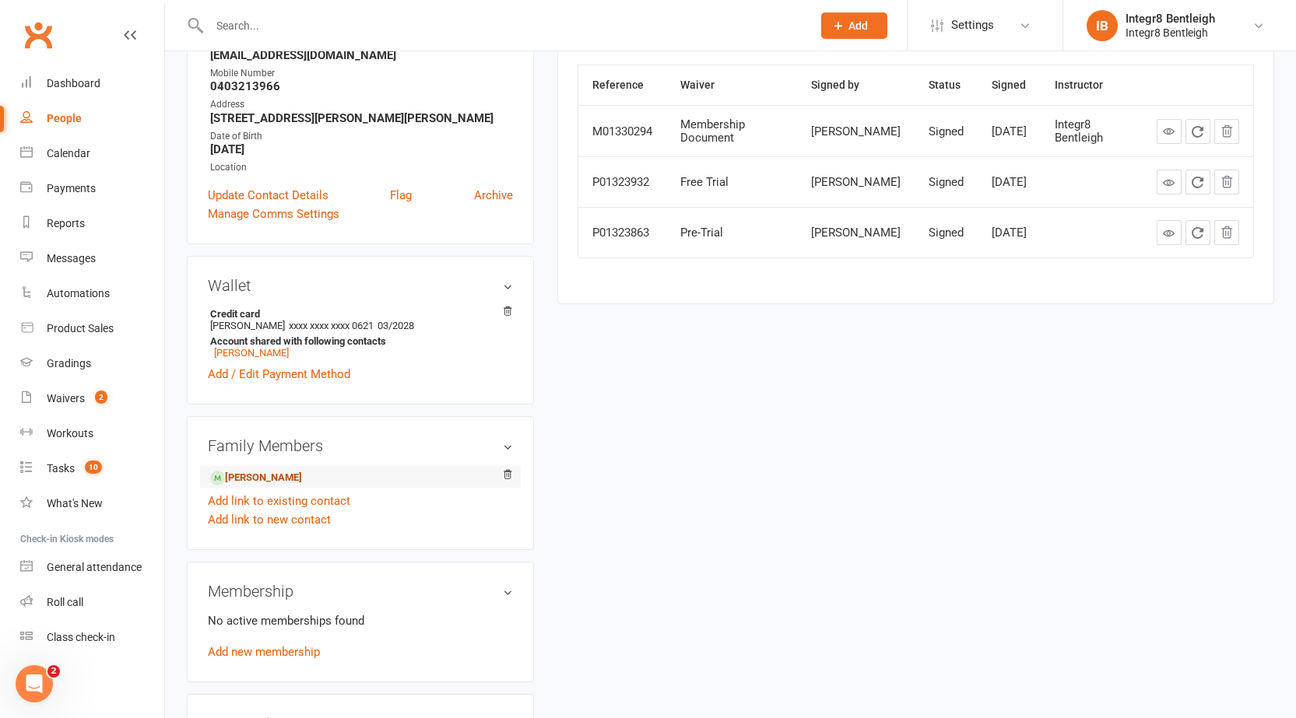
click at [233, 480] on link "Dion Chatterjee - Child" at bounding box center [256, 478] width 92 height 16
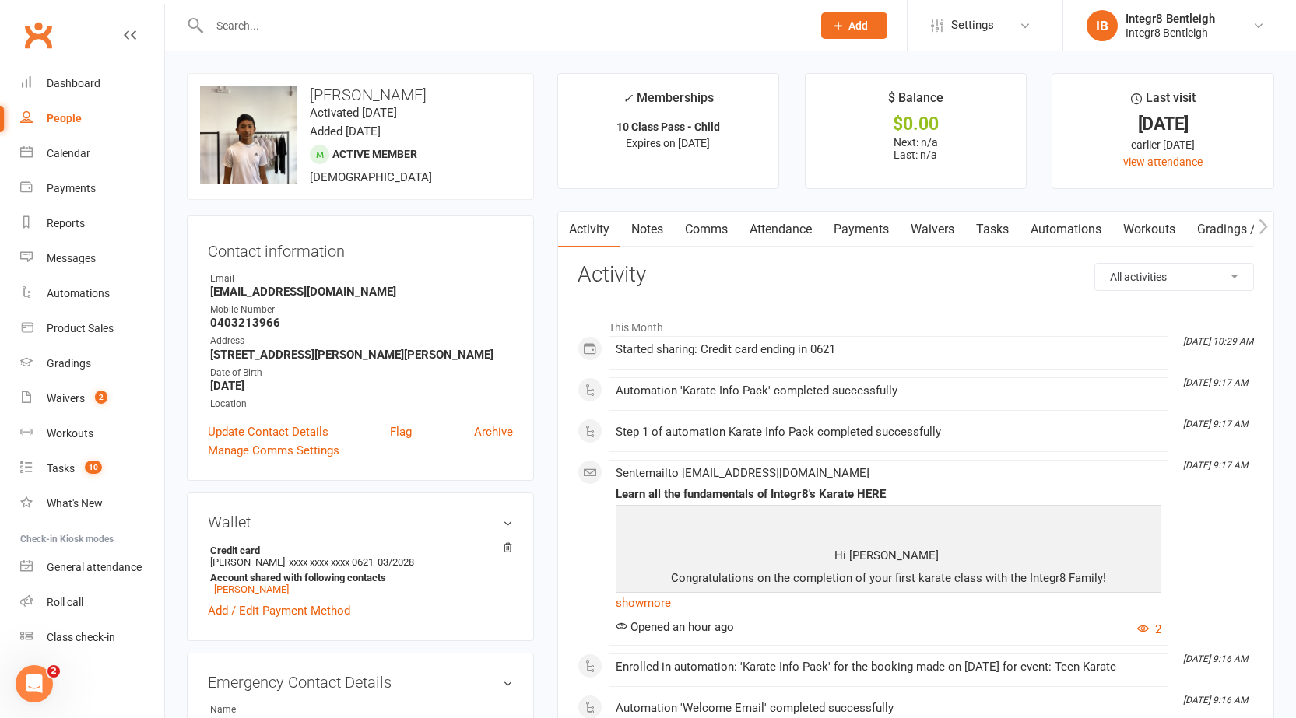
click at [935, 224] on link "Waivers" at bounding box center [932, 230] width 65 height 36
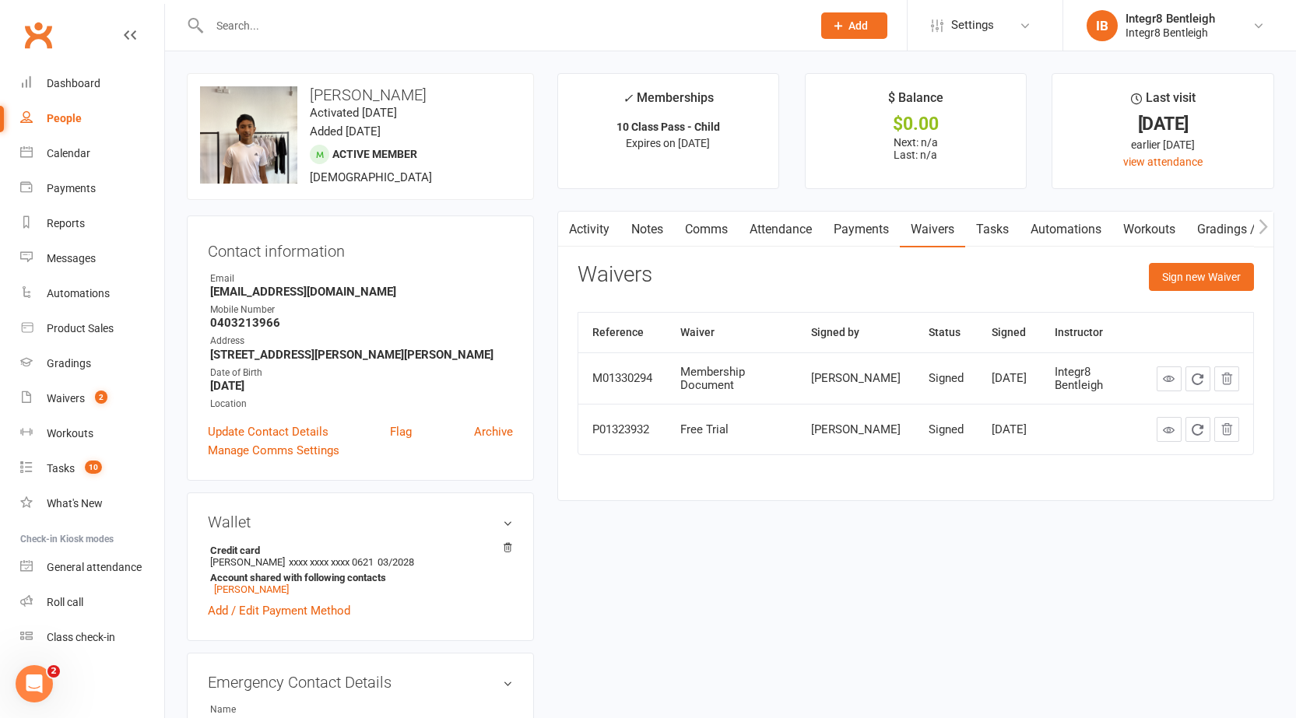
click at [603, 230] on link "Activity" at bounding box center [589, 230] width 62 height 36
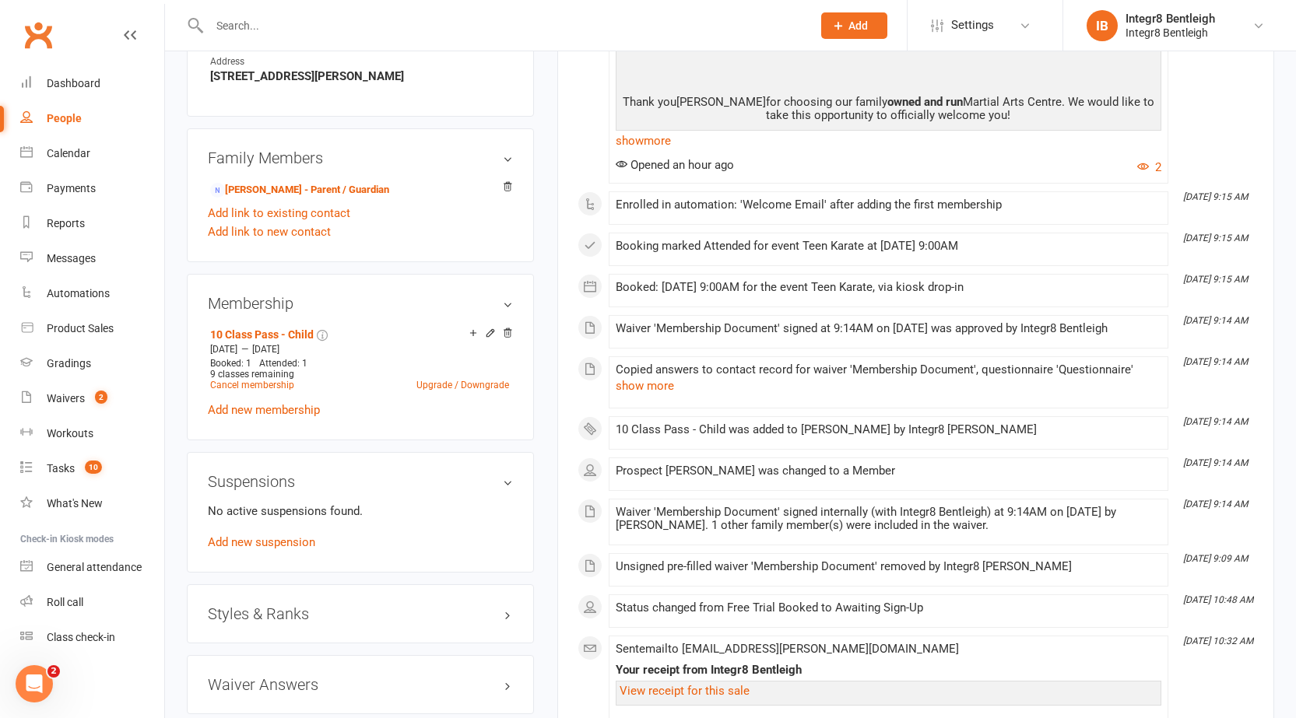
scroll to position [778, 0]
click at [268, 191] on link "Dona Chatterjee - Parent / Guardian" at bounding box center [299, 192] width 179 height 16
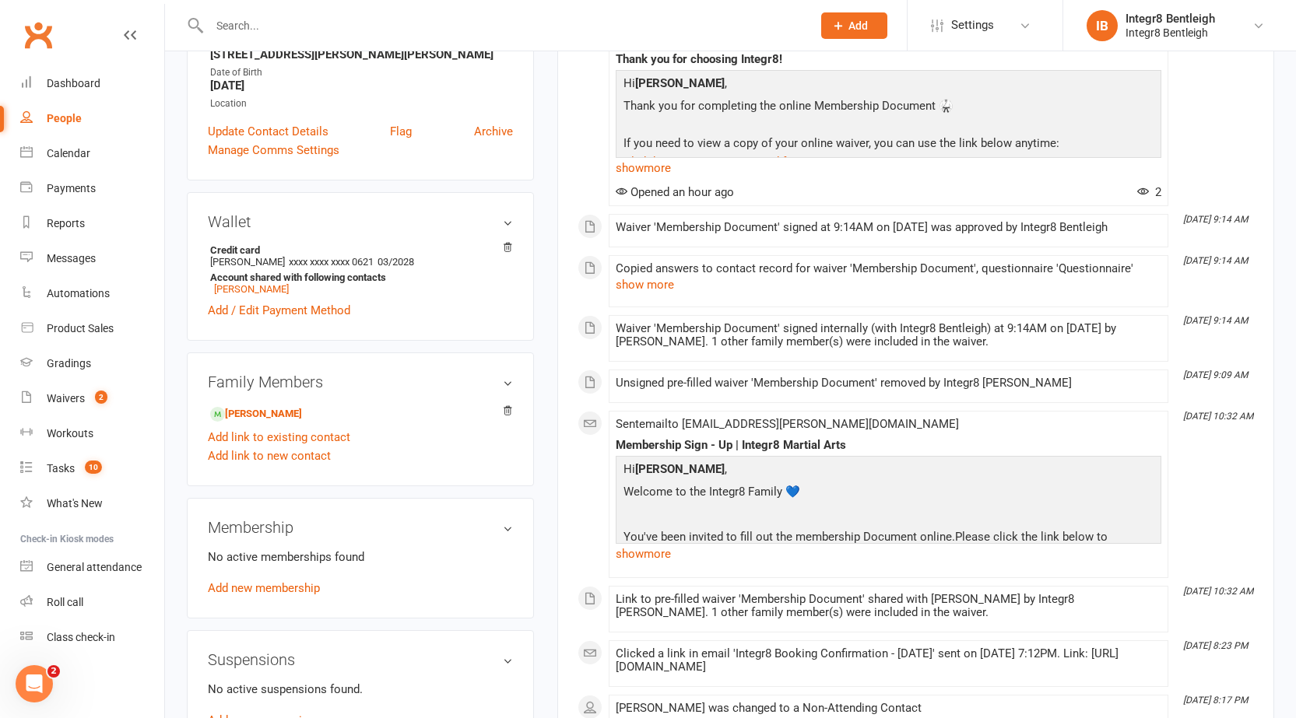
scroll to position [311, 0]
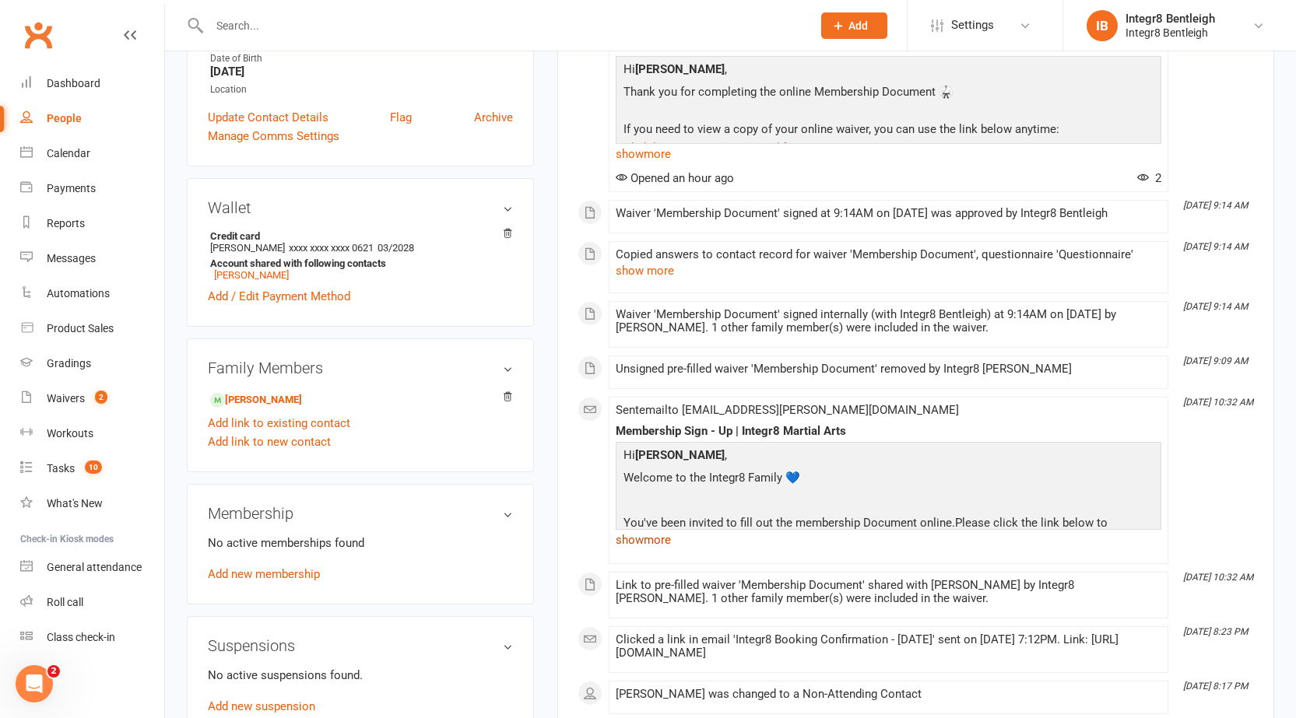
click at [659, 542] on link "show more" at bounding box center [888, 540] width 545 height 22
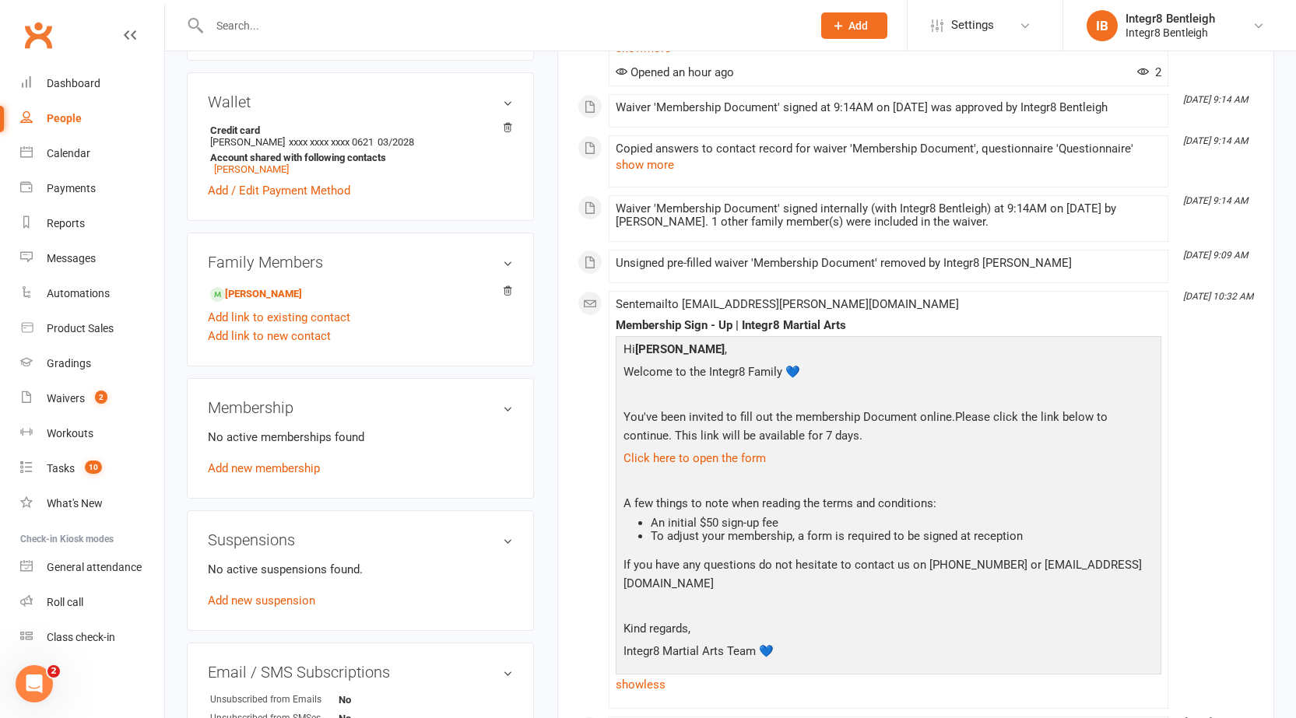
scroll to position [389, 0]
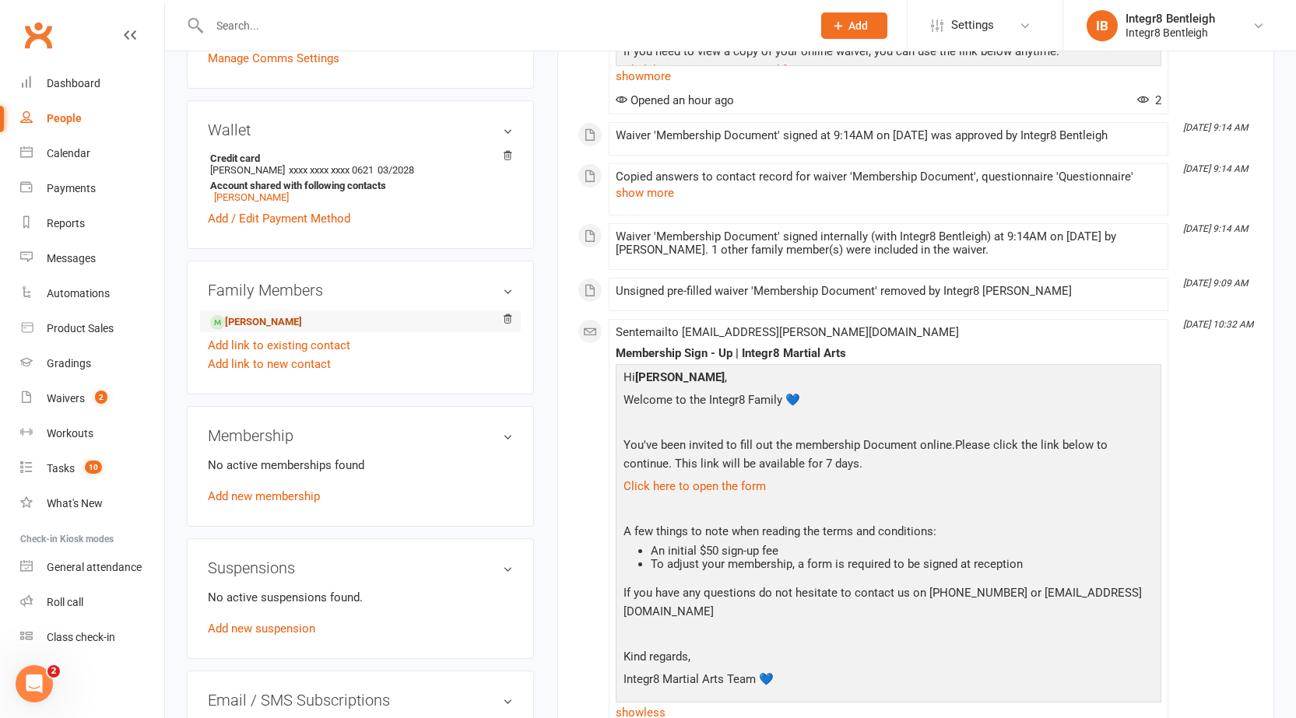
click at [269, 326] on link "Dion Chatterjee - Child" at bounding box center [256, 322] width 92 height 16
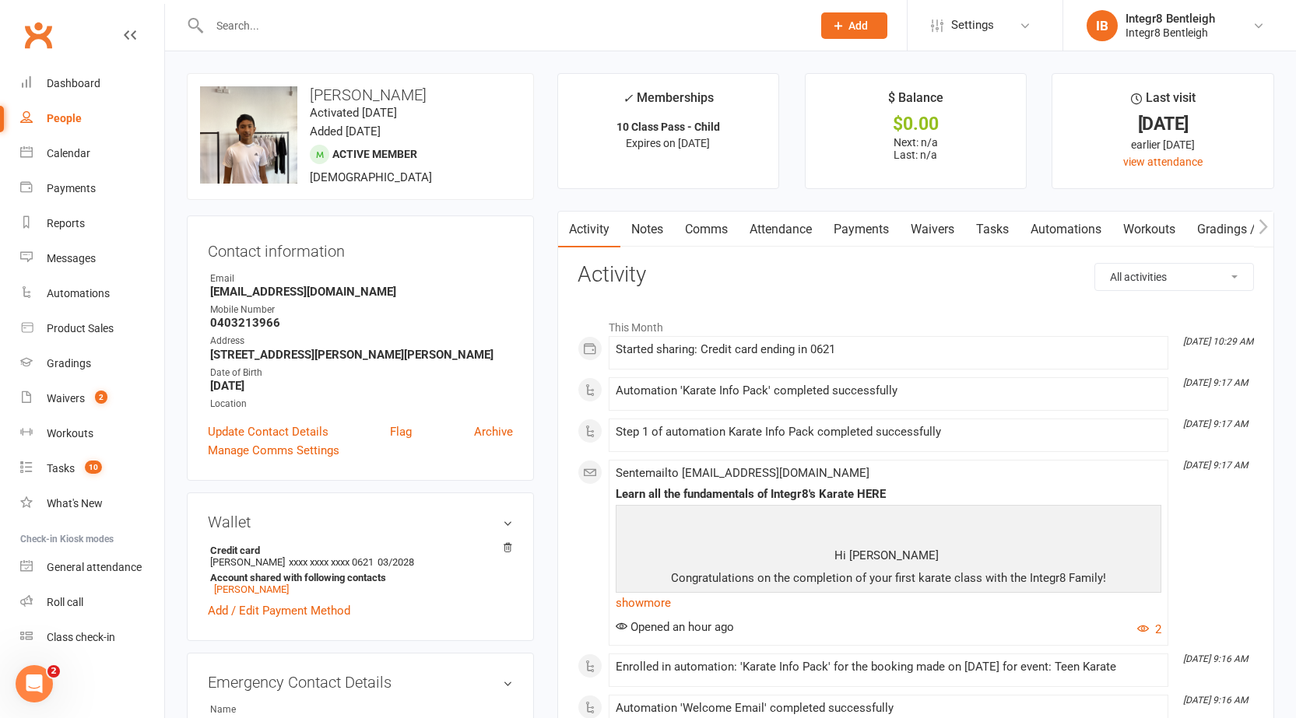
click at [635, 235] on link "Notes" at bounding box center [647, 230] width 54 height 36
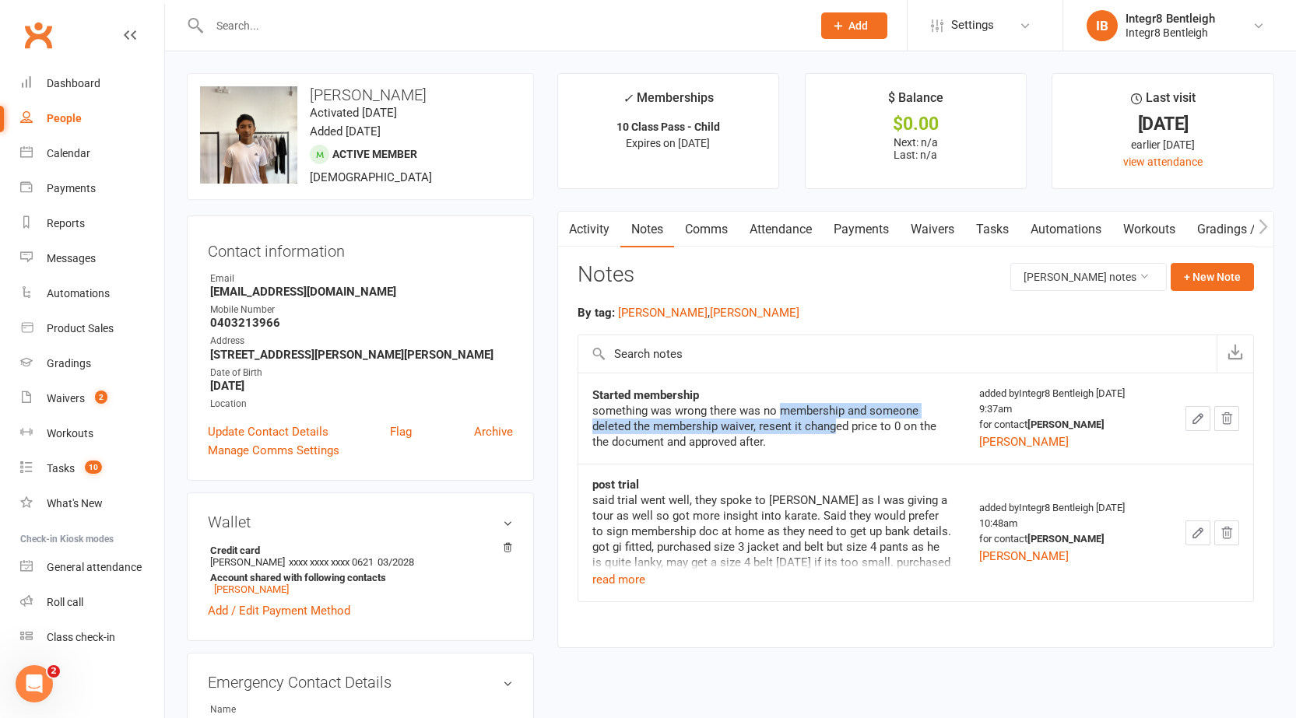
drag, startPoint x: 779, startPoint y: 410, endPoint x: 837, endPoint y: 423, distance: 59.8
click at [837, 423] on div "something was wrong there was no membership and someone deleted the membership …" at bounding box center [771, 426] width 359 height 47
click at [841, 430] on div "something was wrong there was no membership and someone deleted the membership …" at bounding box center [771, 426] width 359 height 47
click at [616, 577] on button "read more" at bounding box center [618, 579] width 53 height 19
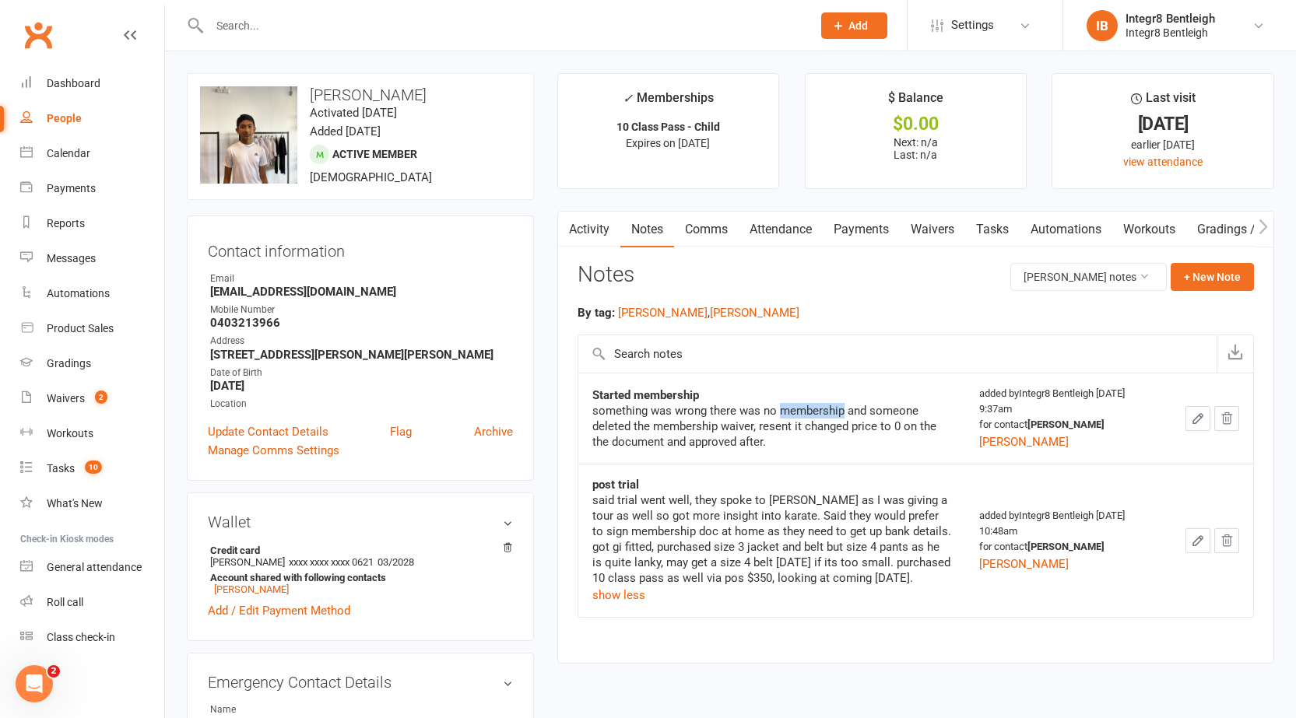
drag, startPoint x: 781, startPoint y: 407, endPoint x: 841, endPoint y: 411, distance: 60.0
click at [841, 411] on div "something was wrong there was no membership and someone deleted the membership …" at bounding box center [771, 426] width 359 height 47
click at [895, 412] on div "something was wrong there was no membership and someone deleted the membership …" at bounding box center [771, 426] width 359 height 47
click at [854, 425] on div "something was wrong there was no membership and someone deleted the membership …" at bounding box center [771, 426] width 359 height 47
click at [854, 426] on div "something was wrong there was no membership and someone deleted the membership …" at bounding box center [771, 426] width 359 height 47
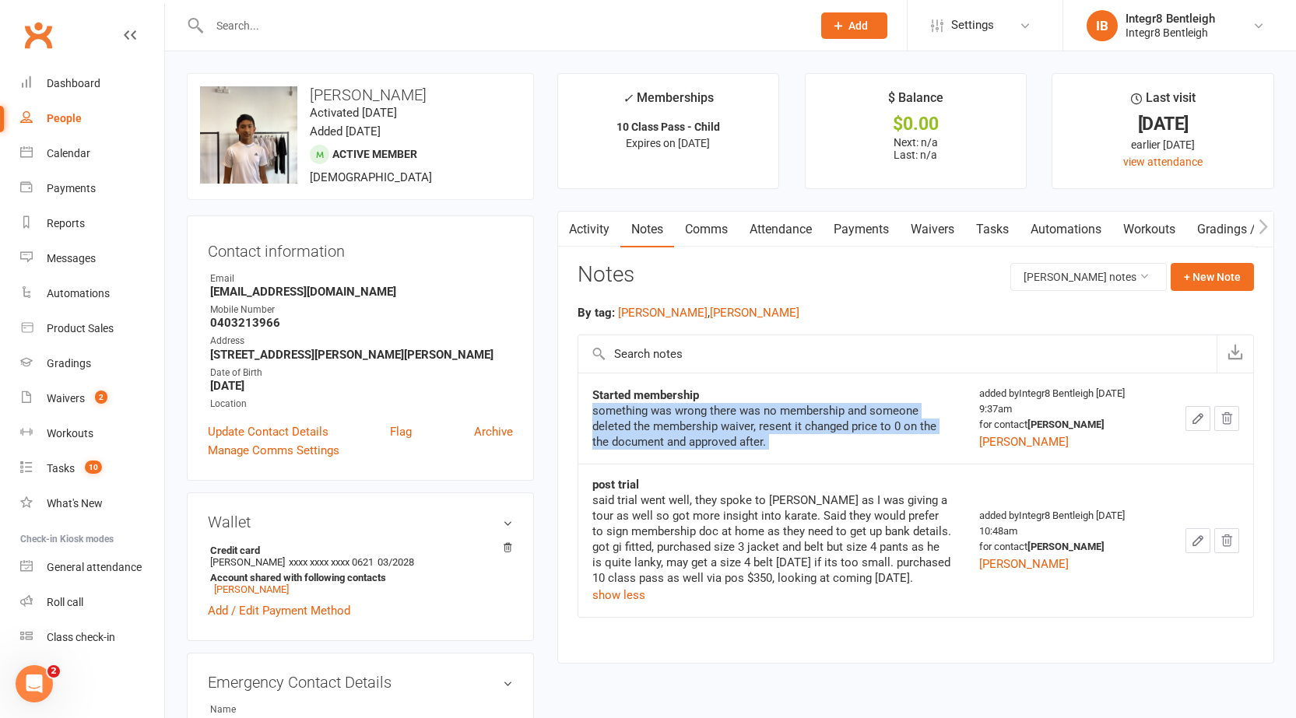
click at [854, 426] on div "something was wrong there was no membership and someone deleted the membership …" at bounding box center [771, 426] width 359 height 47
click at [807, 445] on div "something was wrong there was no membership and someone deleted the membership …" at bounding box center [771, 426] width 359 height 47
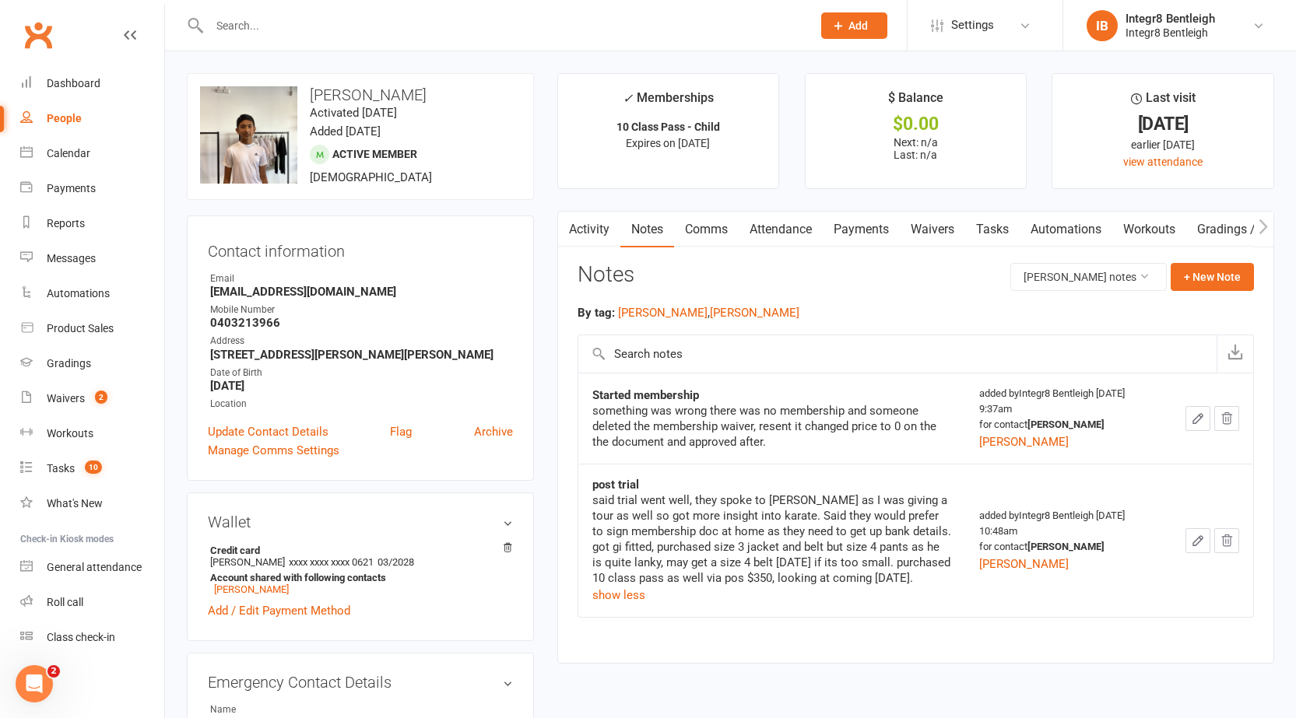
click at [575, 232] on button "button" at bounding box center [567, 229] width 19 height 35
click at [583, 216] on link "Activity" at bounding box center [589, 230] width 62 height 36
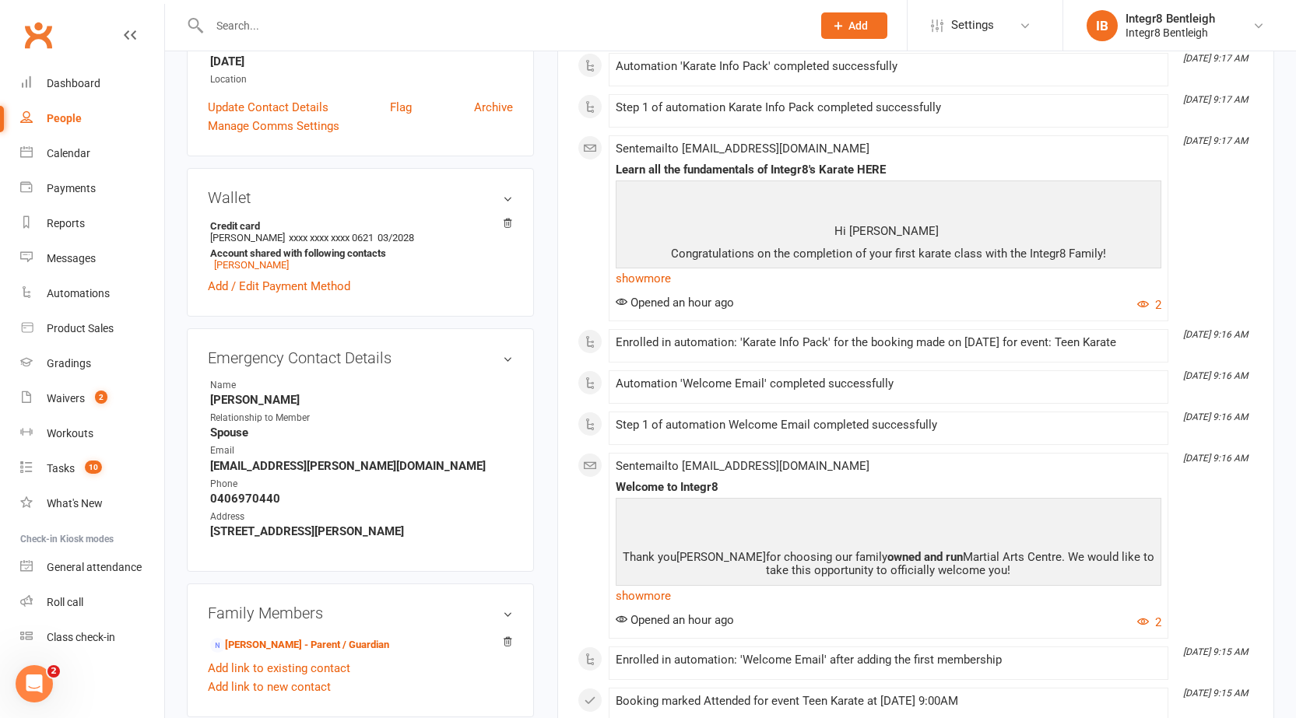
scroll to position [467, 0]
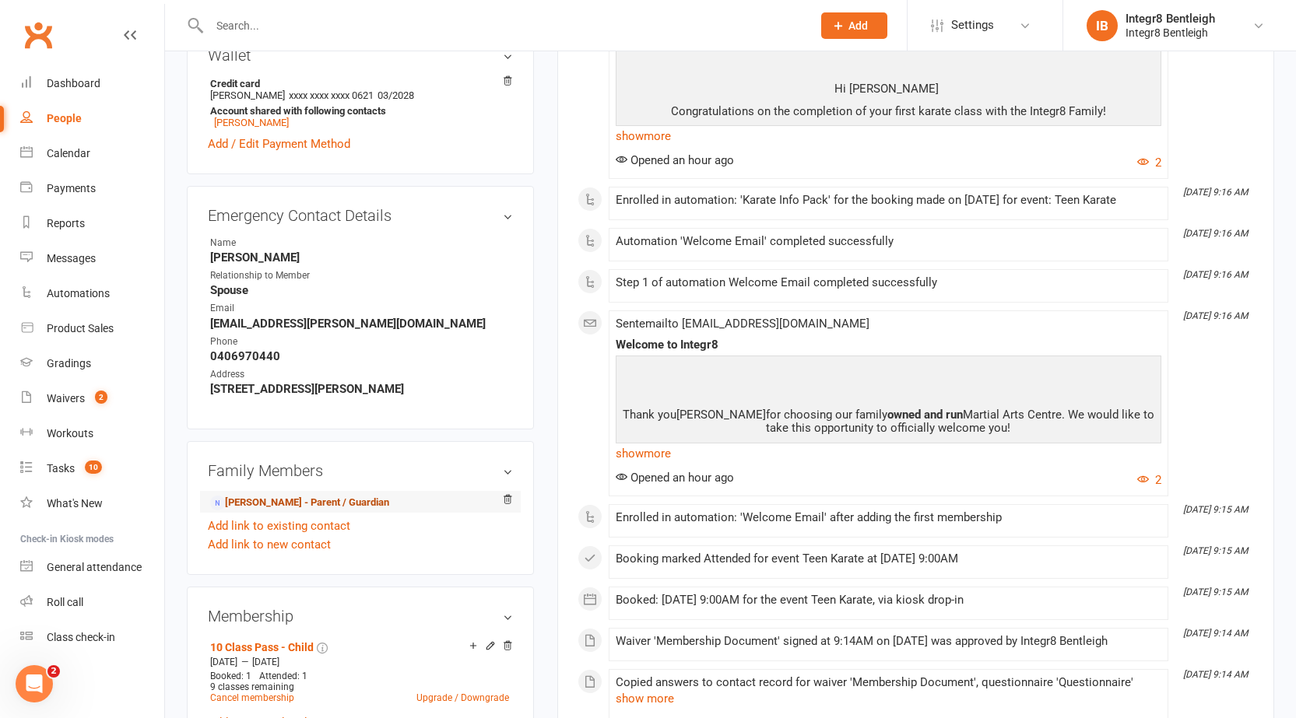
click at [275, 501] on link "Dona Chatterjee - Parent / Guardian" at bounding box center [299, 503] width 179 height 16
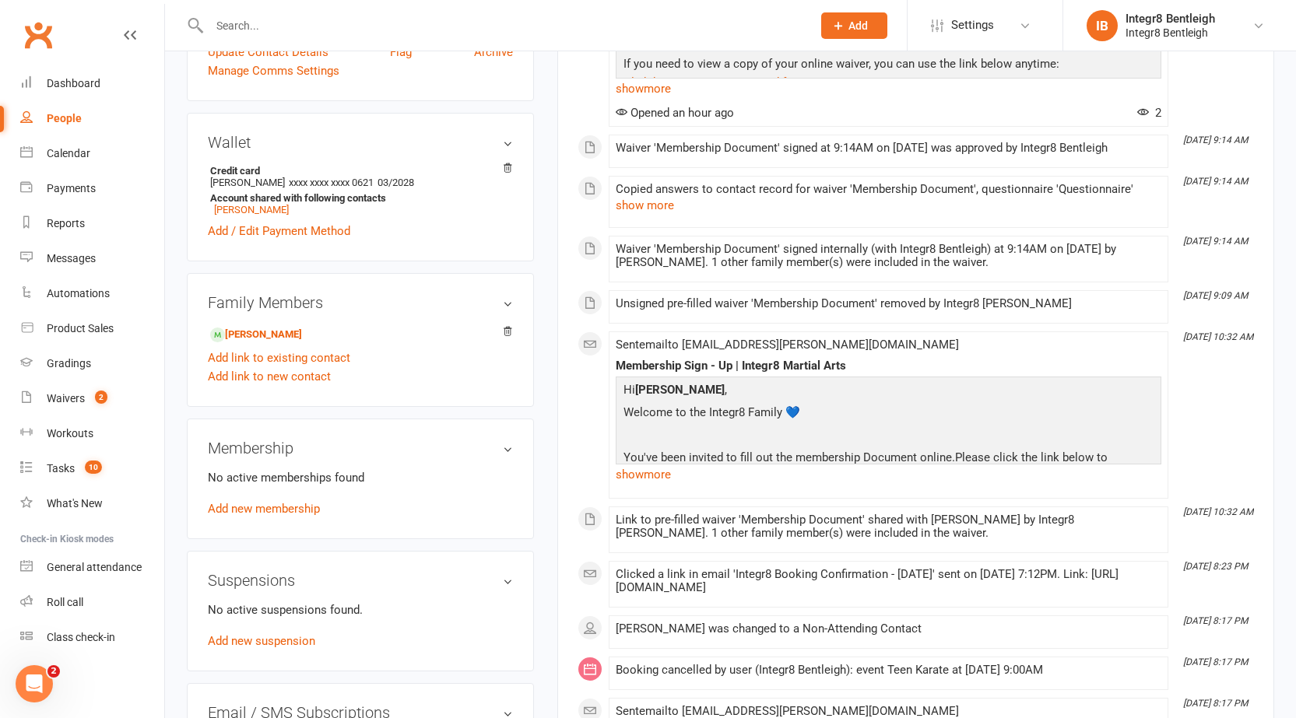
scroll to position [467, 0]
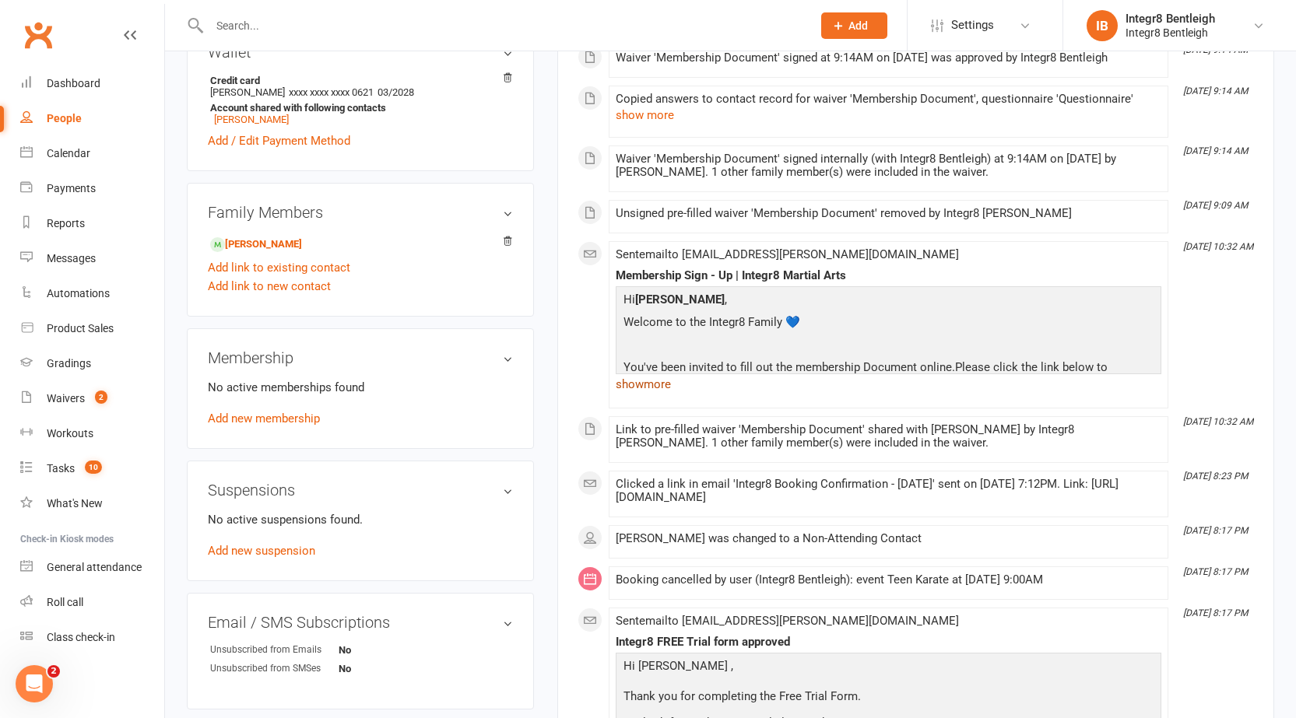
click at [651, 390] on link "show more" at bounding box center [888, 385] width 545 height 22
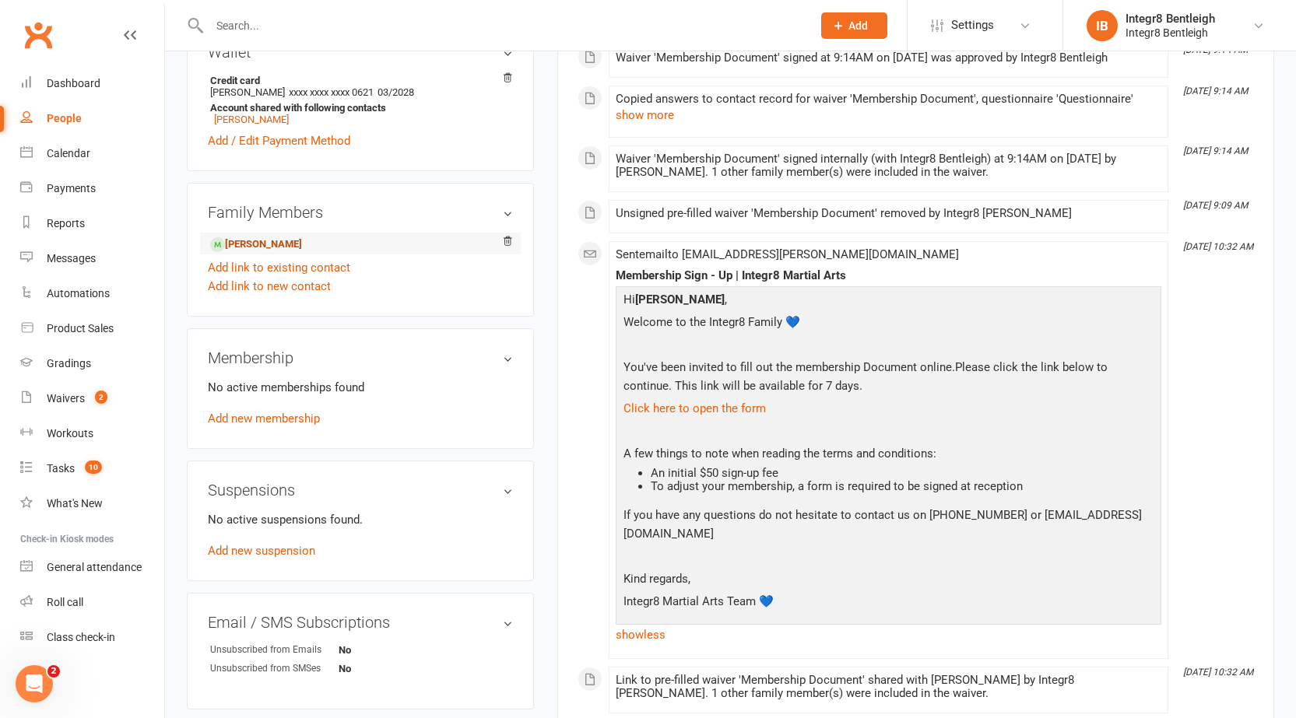
click at [265, 245] on link "Dion Chatterjee - Child" at bounding box center [256, 245] width 92 height 16
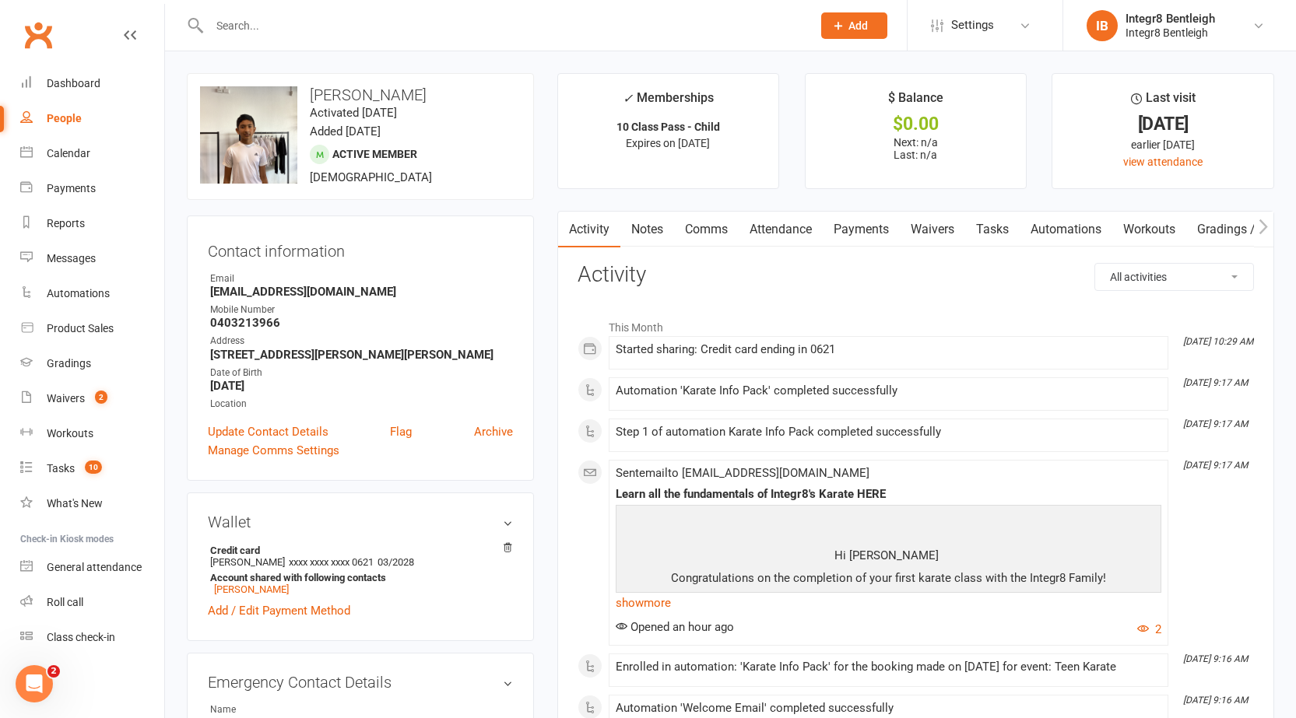
click at [663, 237] on link "Notes" at bounding box center [647, 230] width 54 height 36
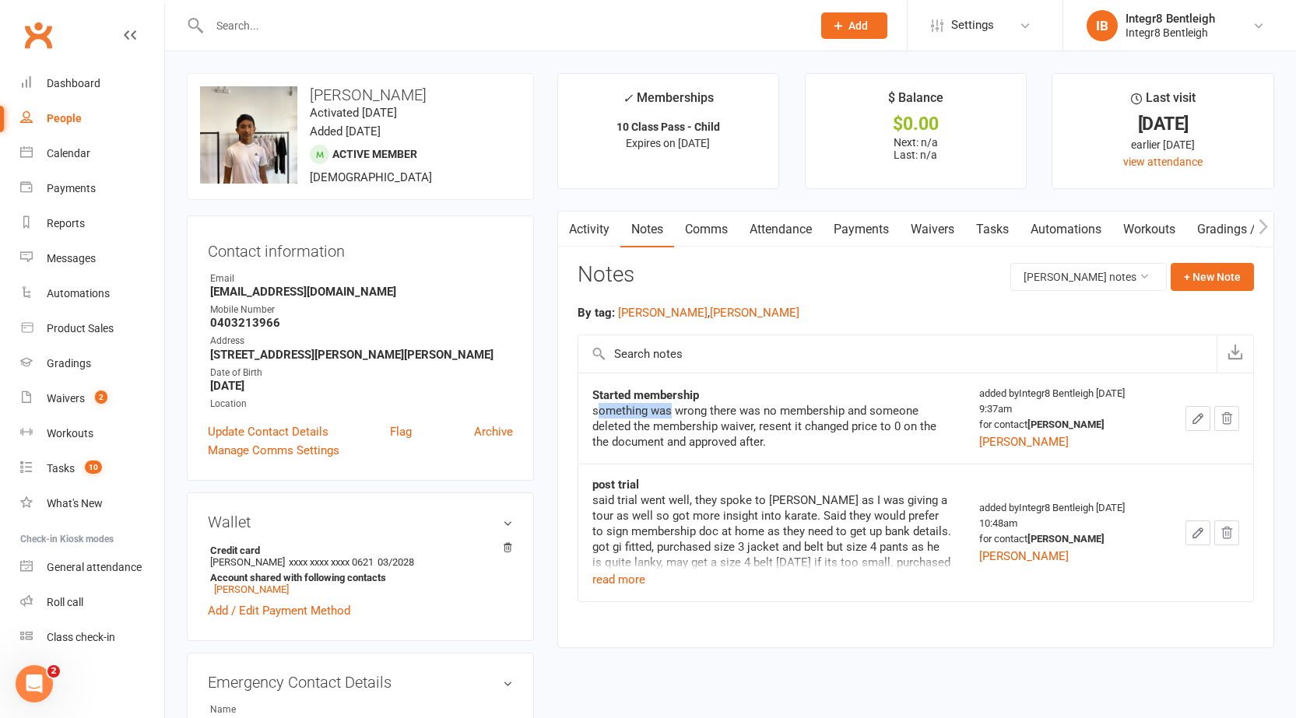
drag, startPoint x: 598, startPoint y: 409, endPoint x: 670, endPoint y: 409, distance: 72.4
click at [670, 409] on div "something was wrong there was no membership and someone deleted the membership …" at bounding box center [771, 426] width 359 height 47
click at [759, 451] on td "Started membership something was wrong there was no membership and someone dele…" at bounding box center [771, 418] width 387 height 91
click at [906, 223] on link "Waivers" at bounding box center [932, 230] width 65 height 36
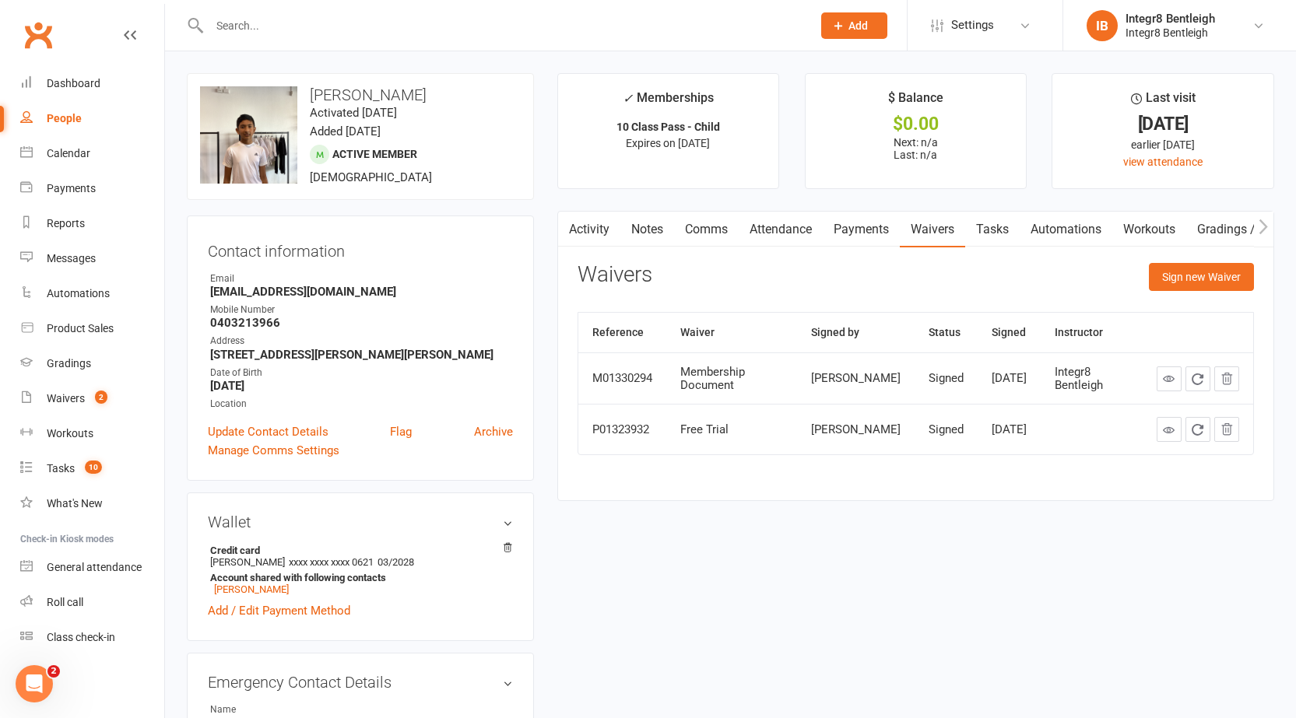
click at [560, 230] on button "button" at bounding box center [567, 229] width 19 height 35
click at [570, 228] on icon "button" at bounding box center [567, 227] width 9 height 16
click at [581, 221] on link "Activity" at bounding box center [589, 230] width 62 height 36
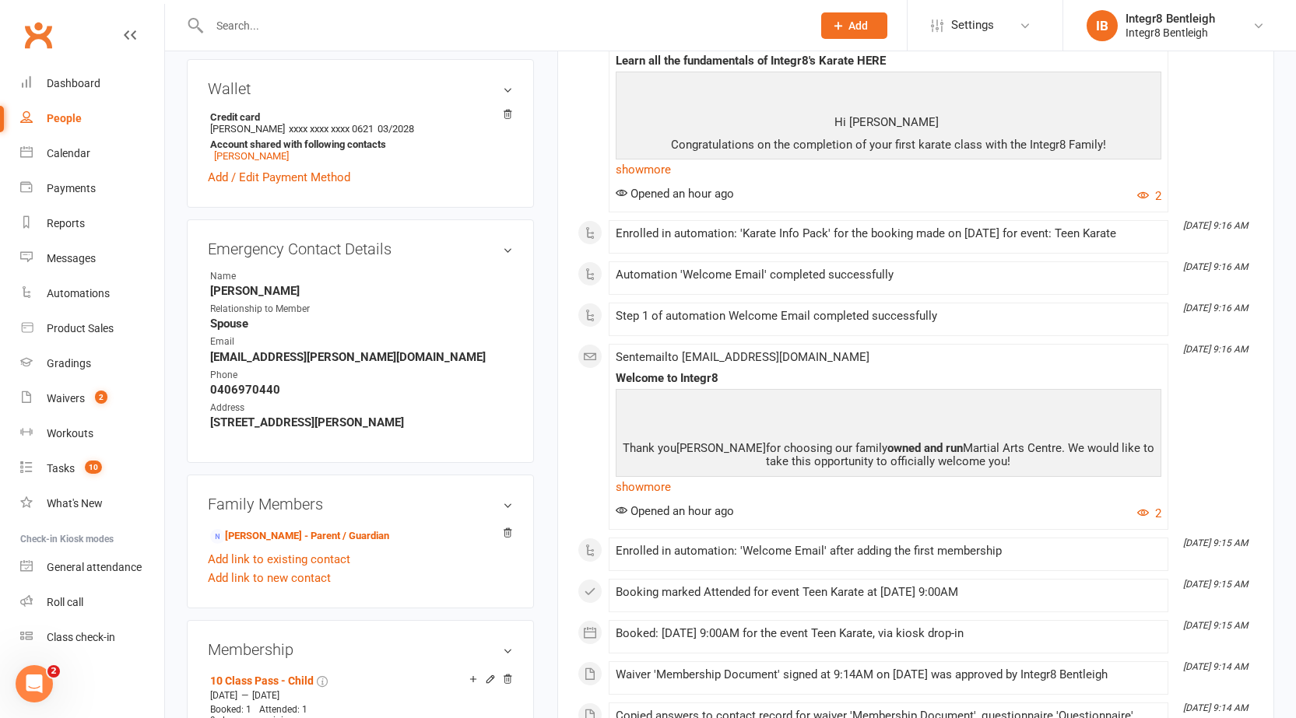
scroll to position [467, 0]
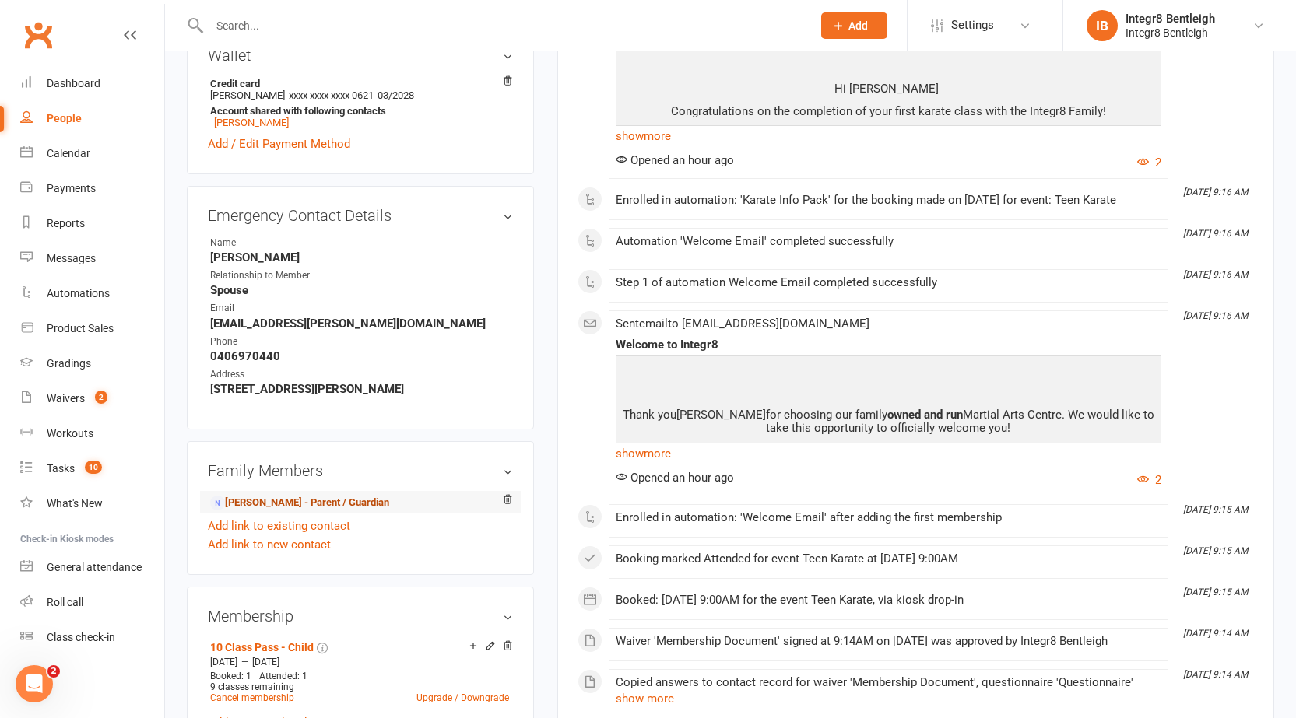
click at [269, 497] on link "Dona Chatterjee - Parent / Guardian" at bounding box center [299, 503] width 179 height 16
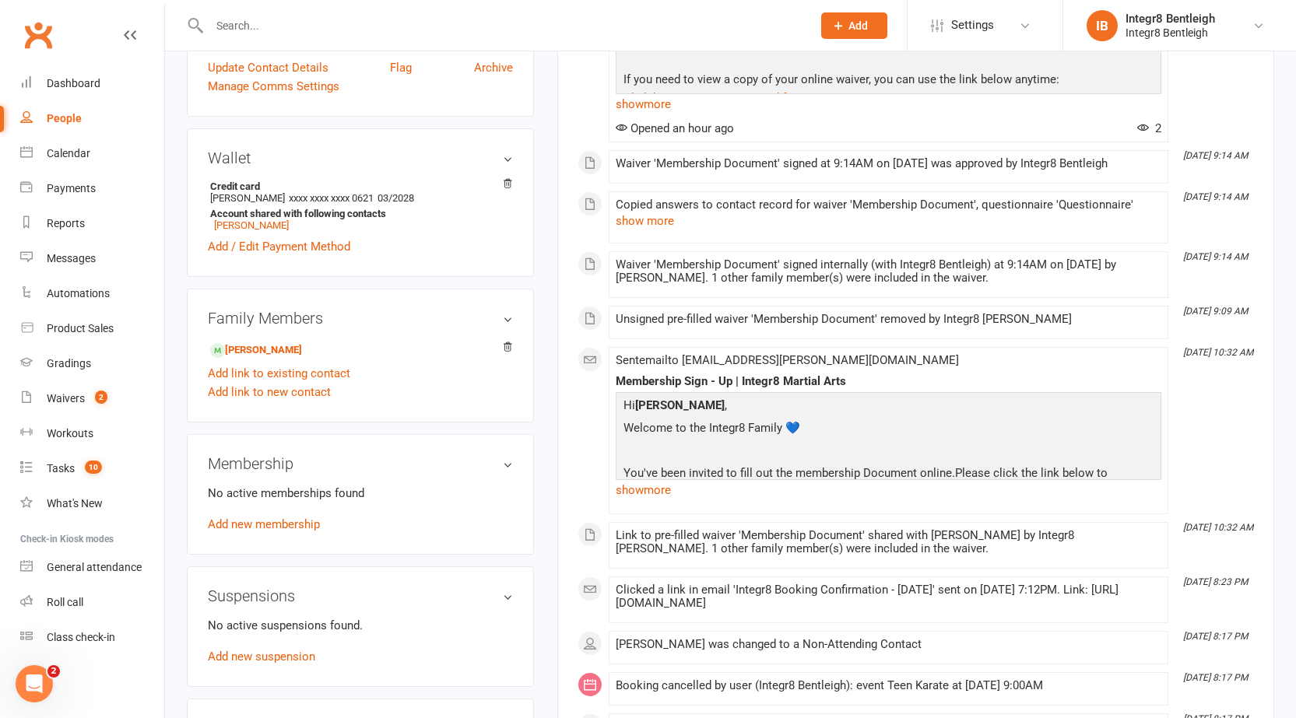
scroll to position [389, 0]
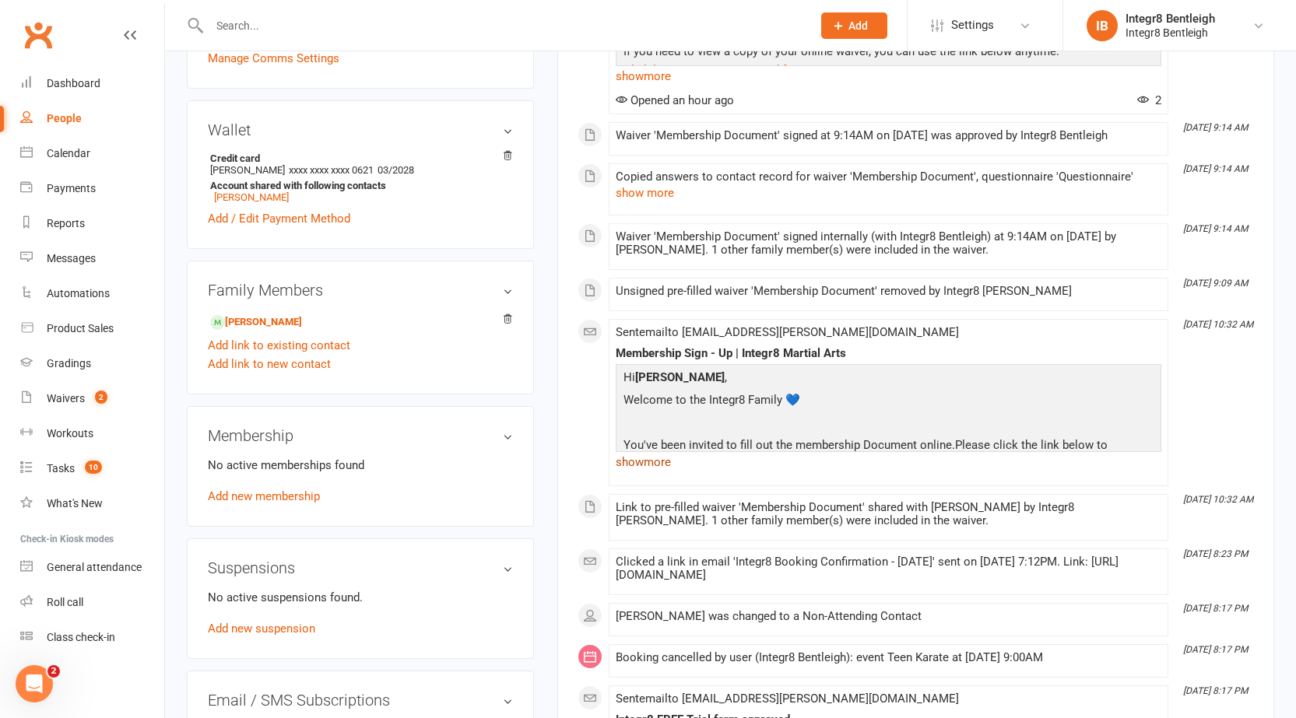
click at [637, 468] on link "show more" at bounding box center [888, 462] width 545 height 22
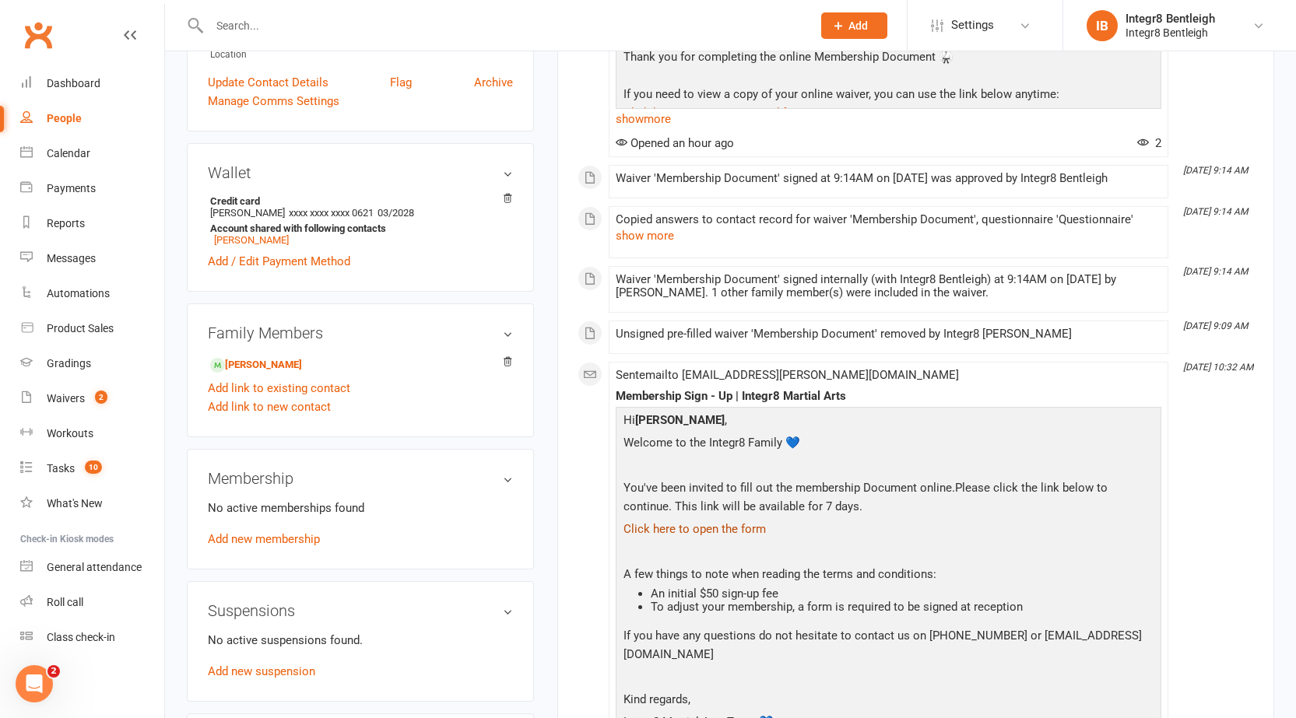
scroll to position [311, 0]
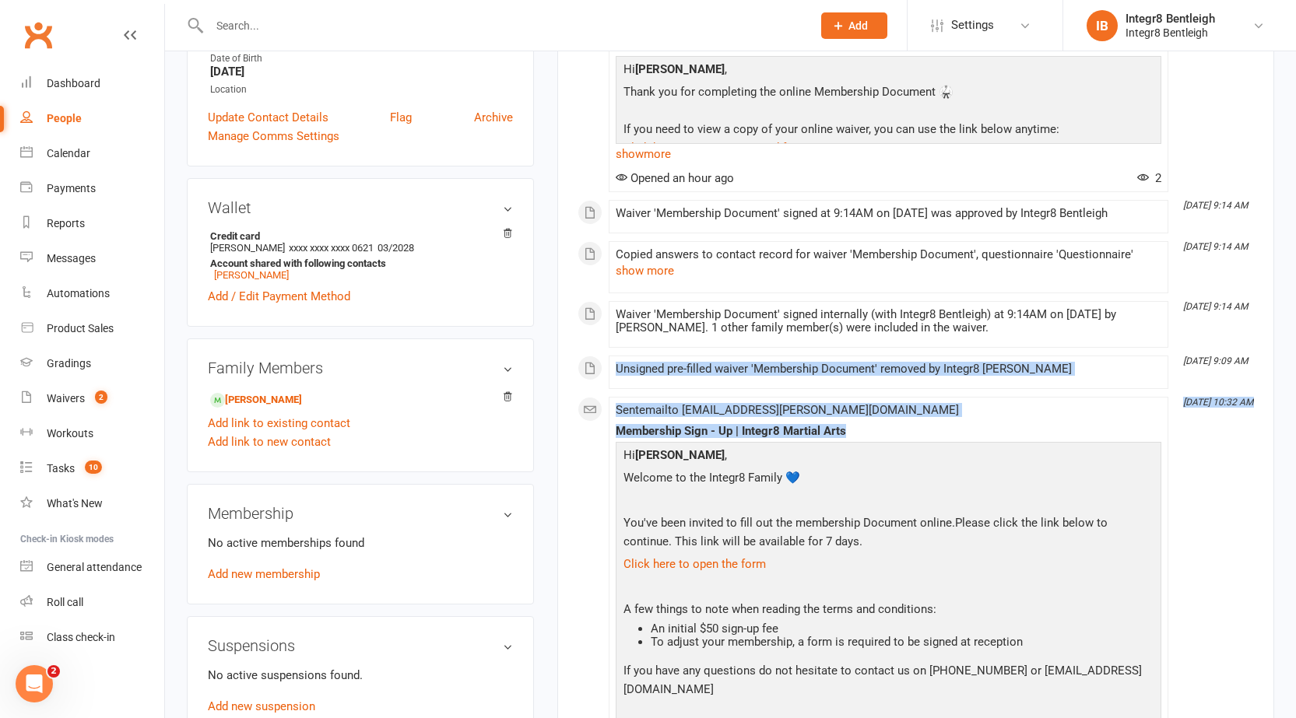
drag, startPoint x: 614, startPoint y: 368, endPoint x: 1289, endPoint y: 425, distance: 677.8
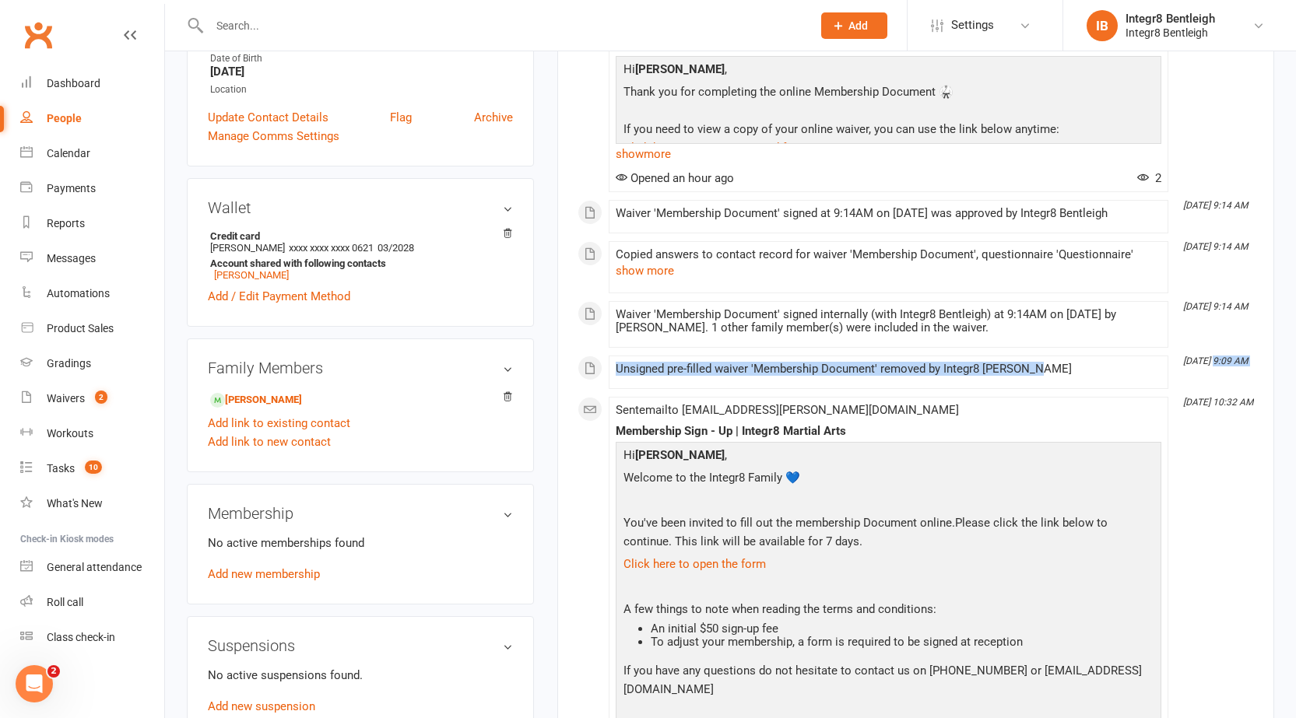
drag, startPoint x: 1213, startPoint y: 356, endPoint x: 1253, endPoint y: 363, distance: 40.3
click at [1244, 360] on icon "Aug 16, 9:09 AM" at bounding box center [1215, 361] width 65 height 11
click at [269, 402] on link "Dion Chatterjee - Child" at bounding box center [256, 400] width 92 height 16
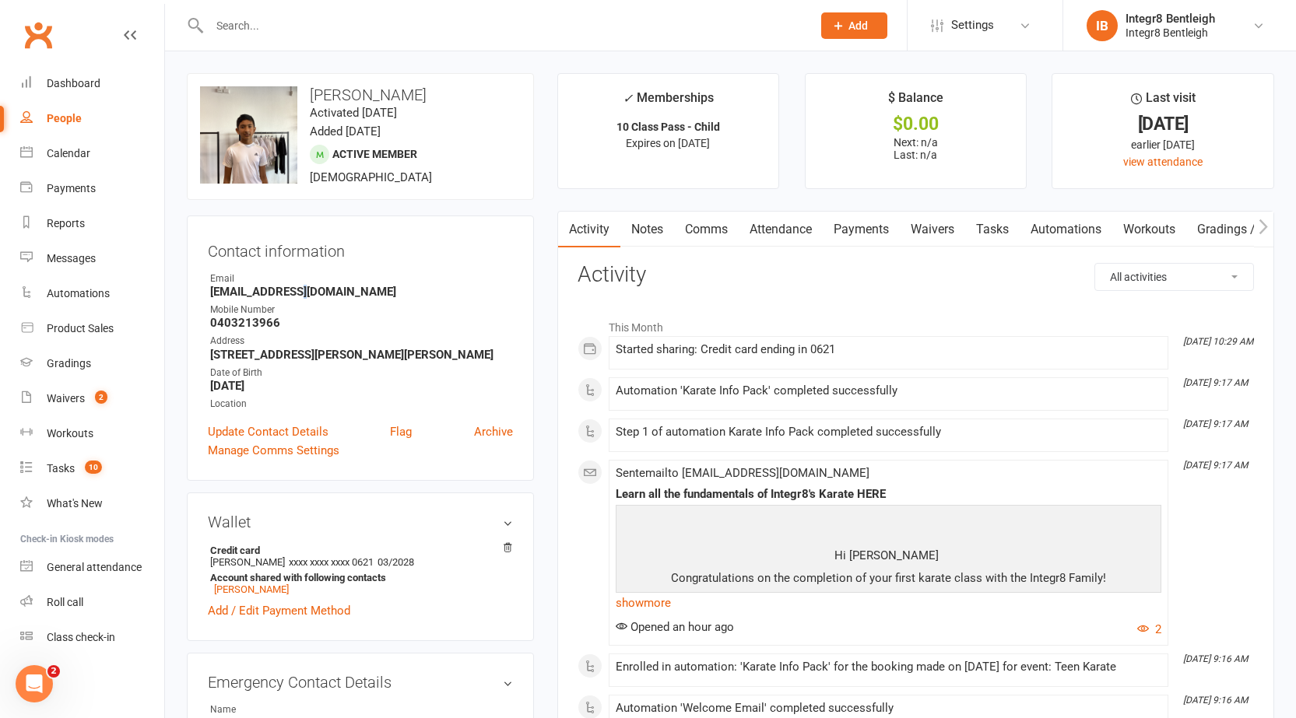
drag, startPoint x: 286, startPoint y: 296, endPoint x: 294, endPoint y: 295, distance: 8.6
click at [294, 295] on strong "chatterjee.dona46@gmail.com" at bounding box center [361, 292] width 303 height 14
click at [340, 279] on div "Email" at bounding box center [361, 279] width 303 height 15
click at [346, 291] on strong "chatterjee.dona46@gmail.com" at bounding box center [361, 292] width 303 height 14
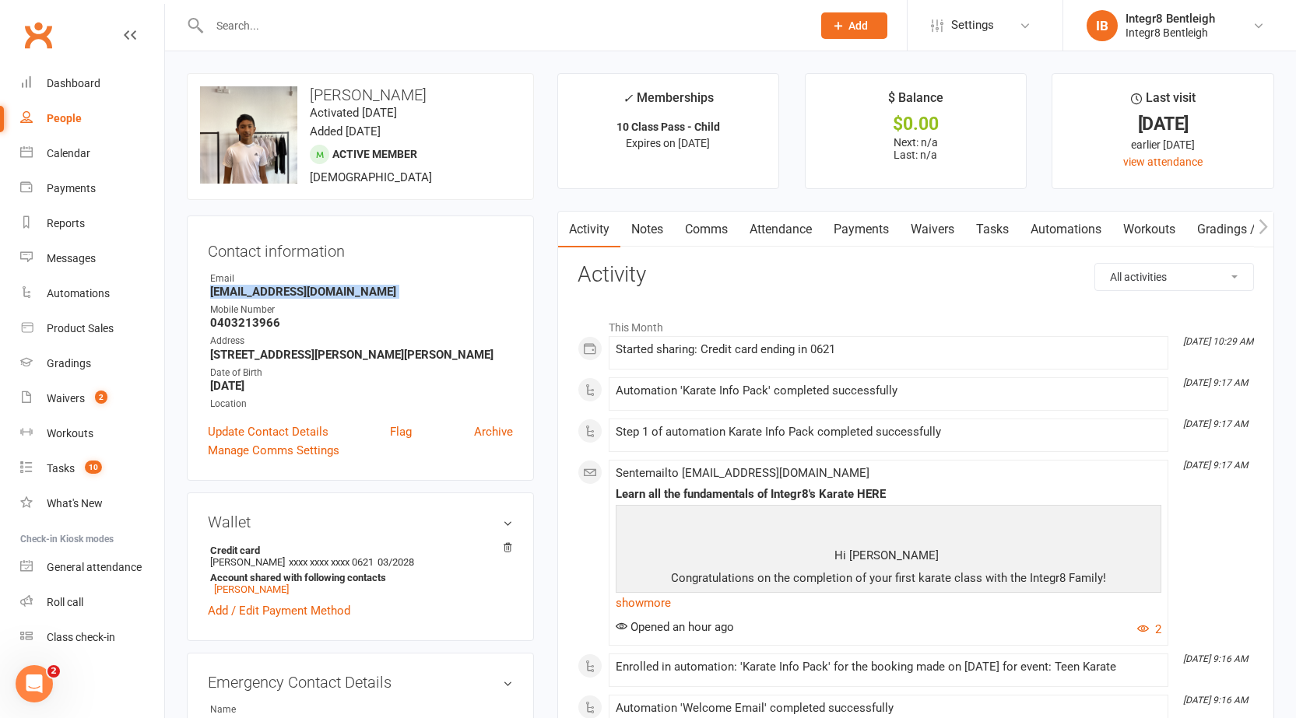
click at [346, 291] on strong "chatterjee.dona46@gmail.com" at bounding box center [361, 292] width 303 height 14
click at [381, 293] on strong "chatterjee.dona46@gmail.com" at bounding box center [361, 292] width 303 height 14
click at [647, 230] on link "Notes" at bounding box center [647, 230] width 54 height 36
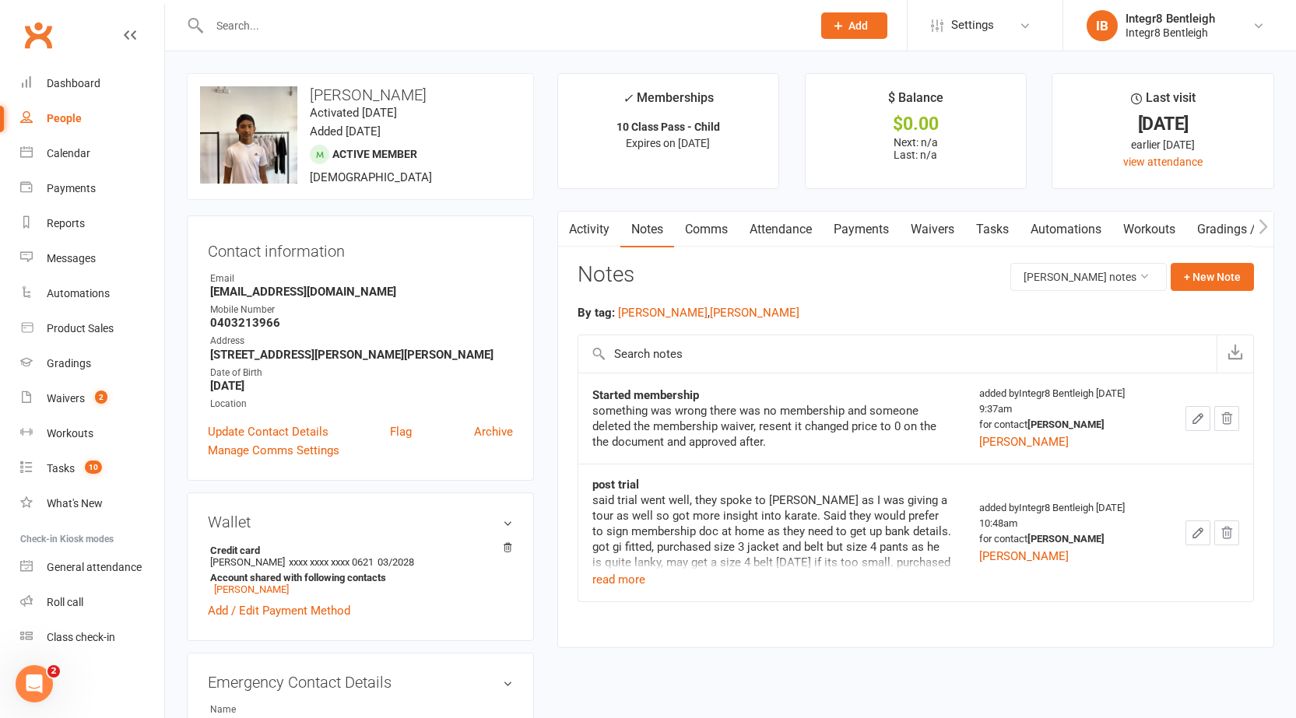
click at [1195, 419] on icon "button" at bounding box center [1197, 418] width 9 height 9
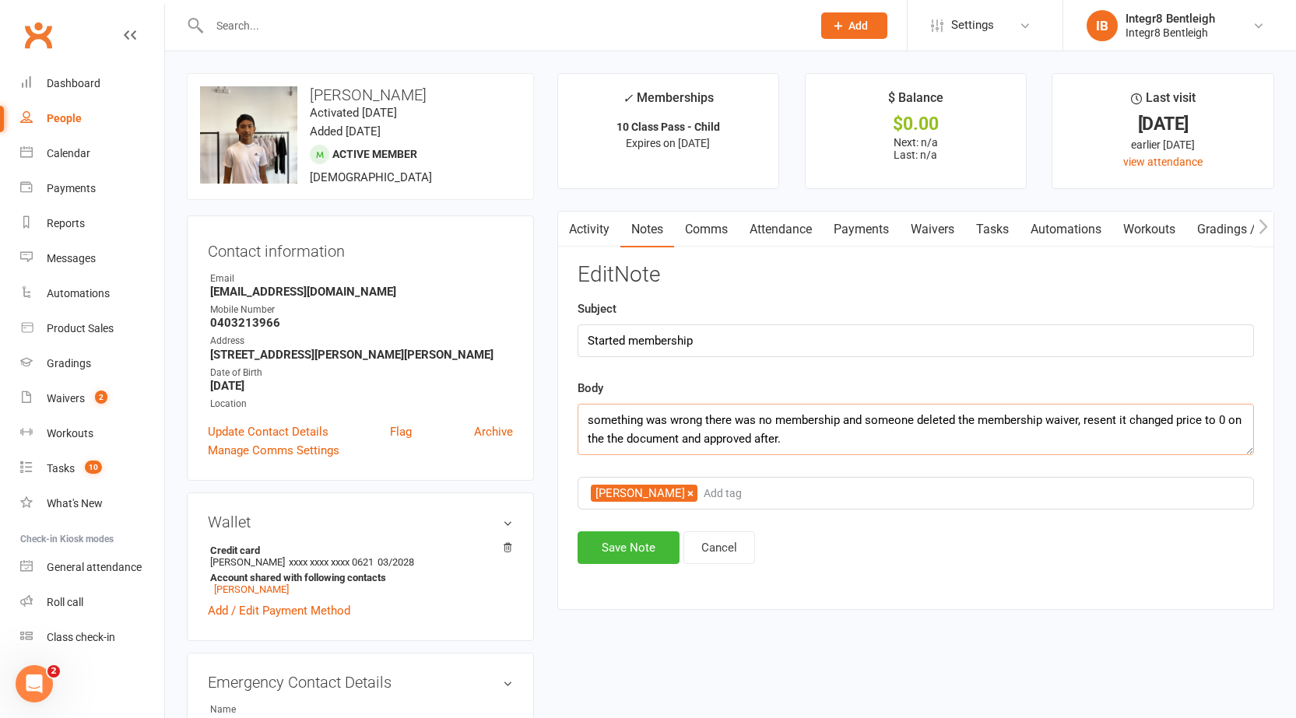
drag, startPoint x: 586, startPoint y: 425, endPoint x: 1078, endPoint y: 396, distance: 492.6
click at [1078, 396] on div "Body something was wrong there was no membership and someone deleted the member…" at bounding box center [915, 417] width 676 height 76
type textarea "put in wrong email , resent it changed price to 0 on the the document and appro…"
click at [605, 571] on div "Activity Notes Comms Attendance Payments Waivers Tasks Automations Workouts Gra…" at bounding box center [915, 410] width 717 height 399
click at [605, 570] on div "Activity Notes Comms Attendance Payments Waivers Tasks Automations Workouts Gra…" at bounding box center [915, 410] width 717 height 399
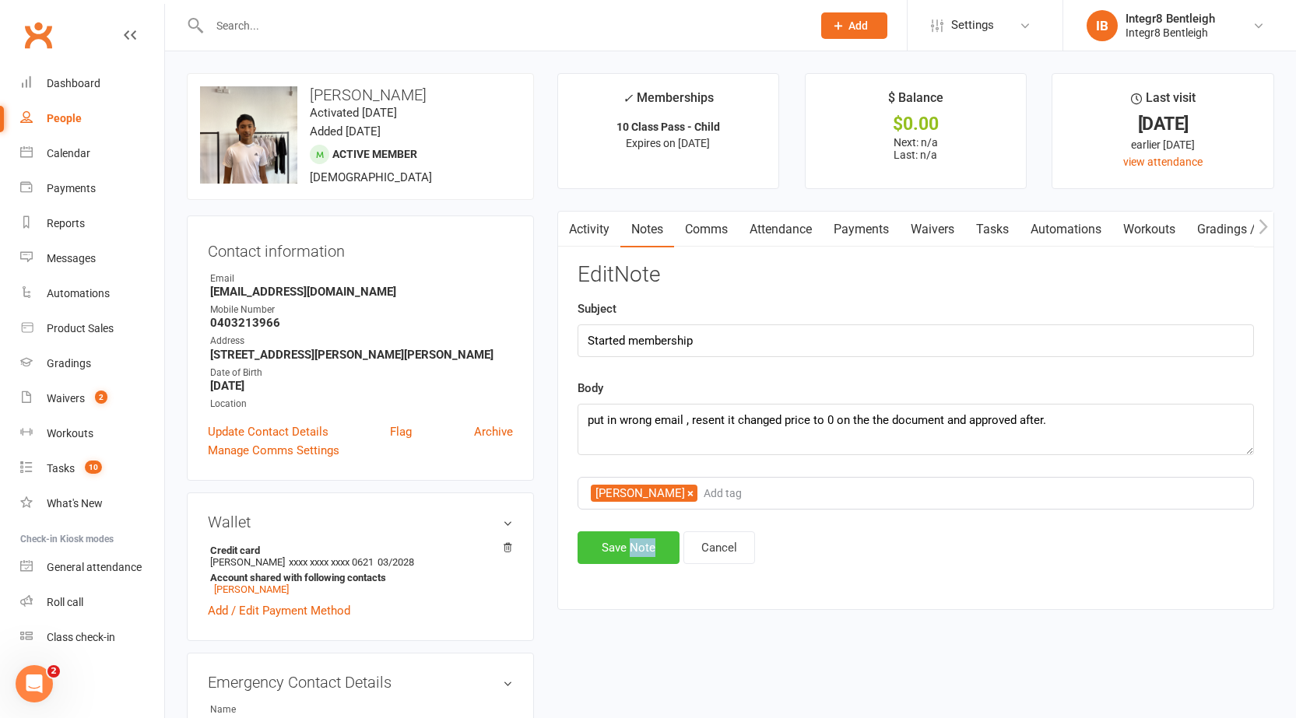
click at [609, 560] on button "Save Note" at bounding box center [628, 547] width 102 height 33
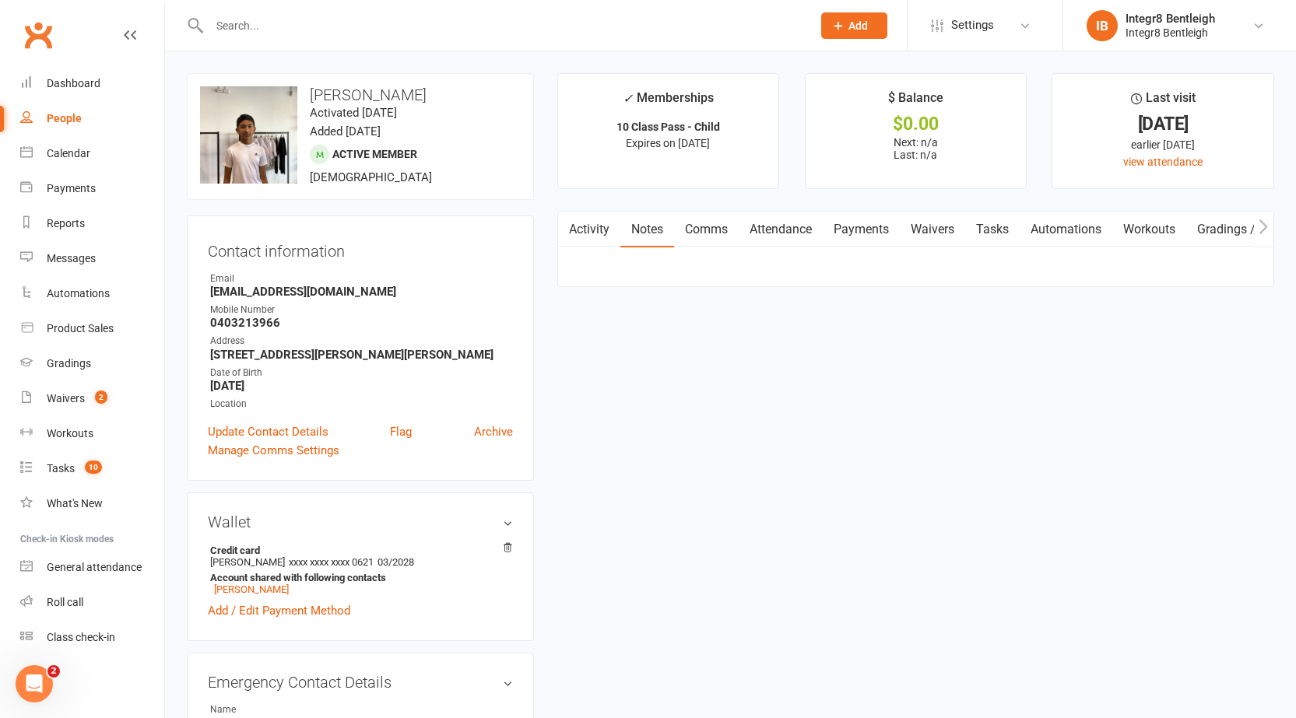
click at [598, 224] on link "Activity" at bounding box center [589, 230] width 62 height 36
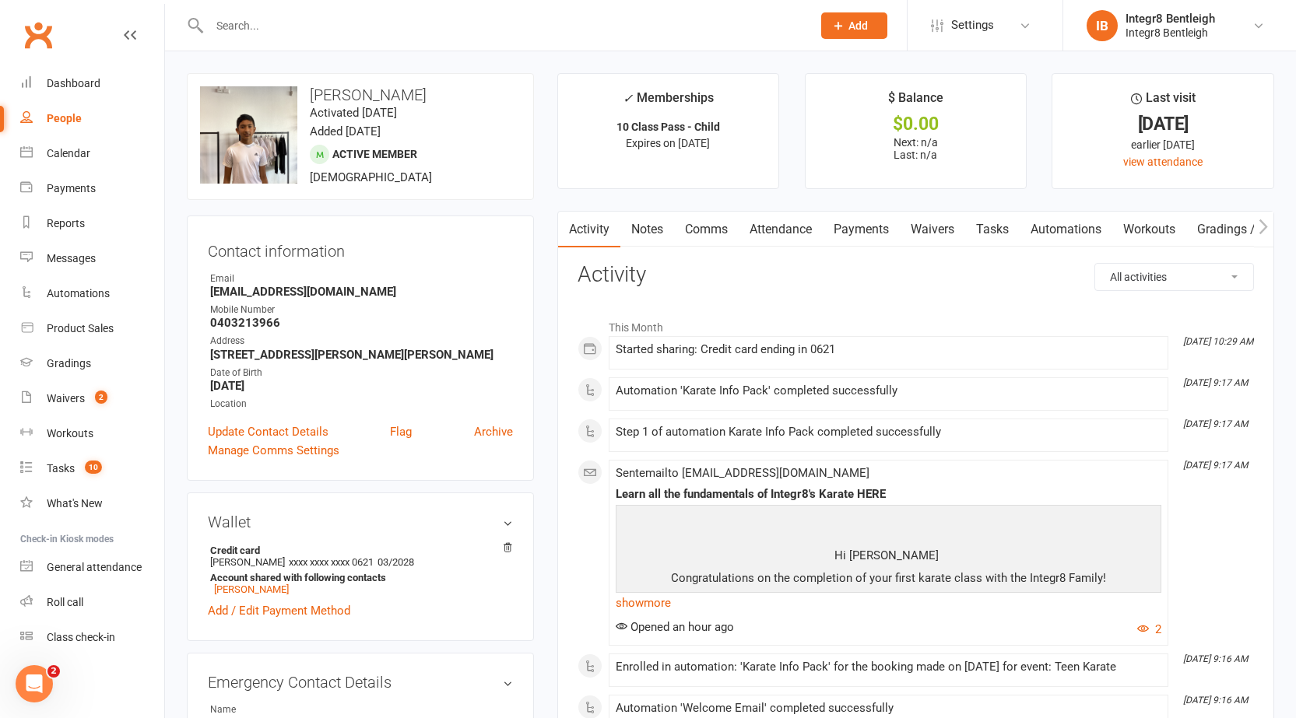
click at [651, 225] on link "Notes" at bounding box center [647, 230] width 54 height 36
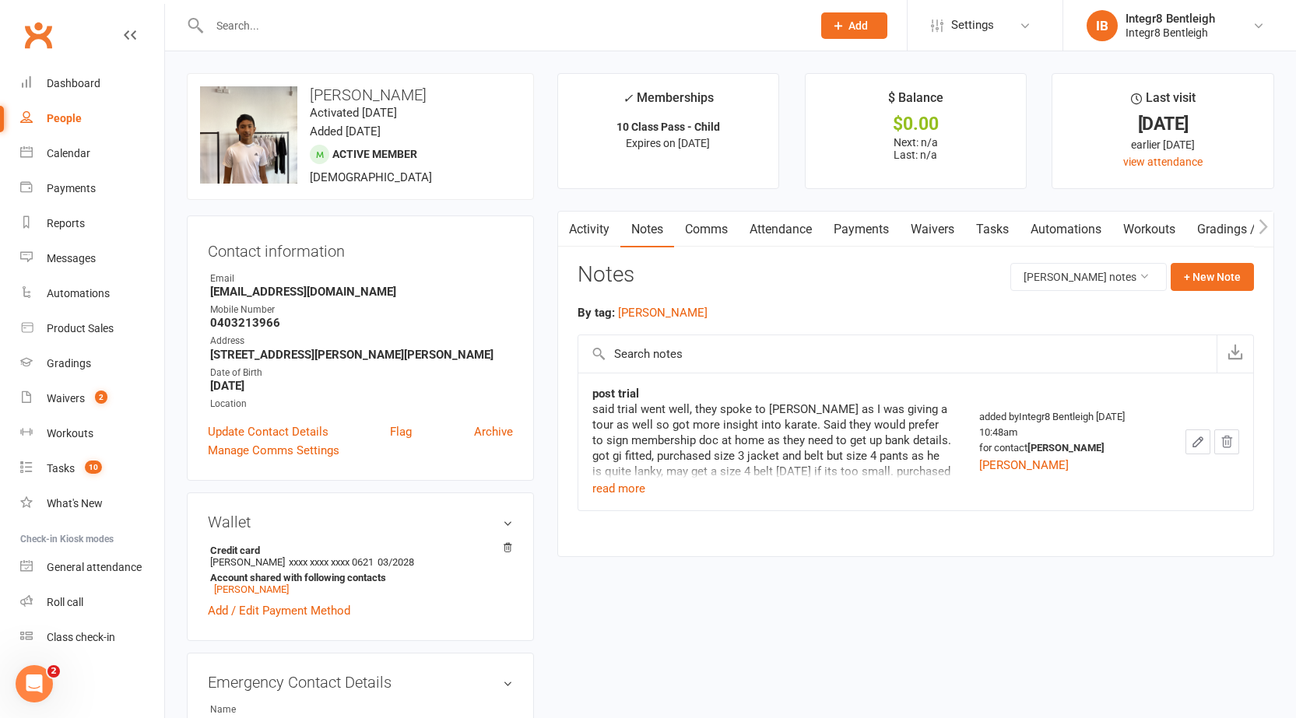
click at [589, 239] on link "Activity" at bounding box center [589, 230] width 62 height 36
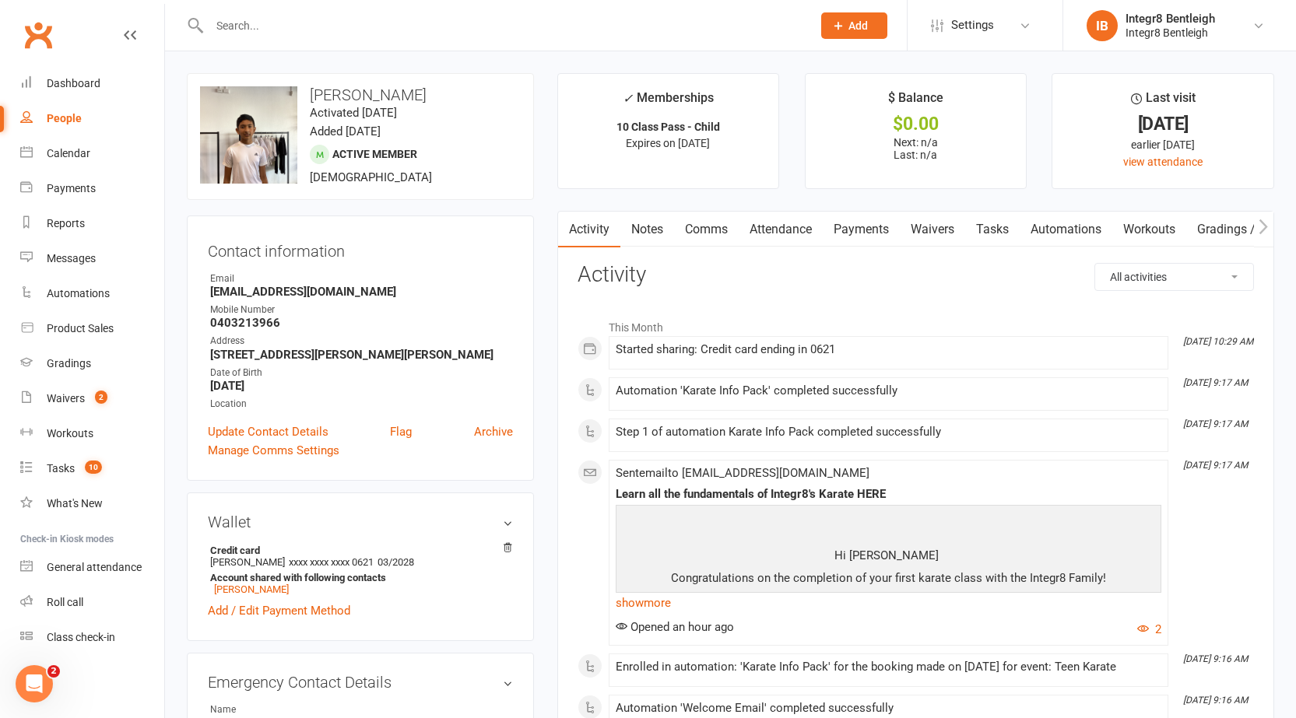
click at [641, 220] on link "Notes" at bounding box center [647, 230] width 54 height 36
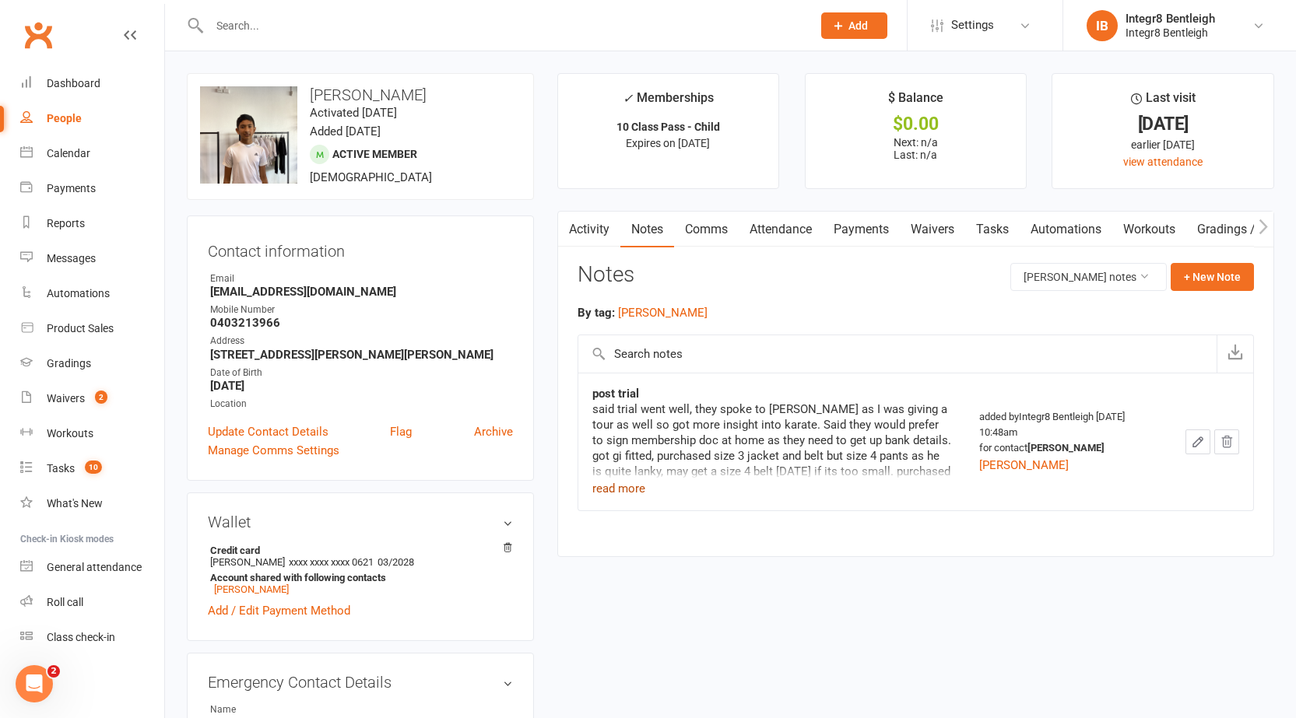
click at [628, 482] on button "read more" at bounding box center [618, 488] width 53 height 19
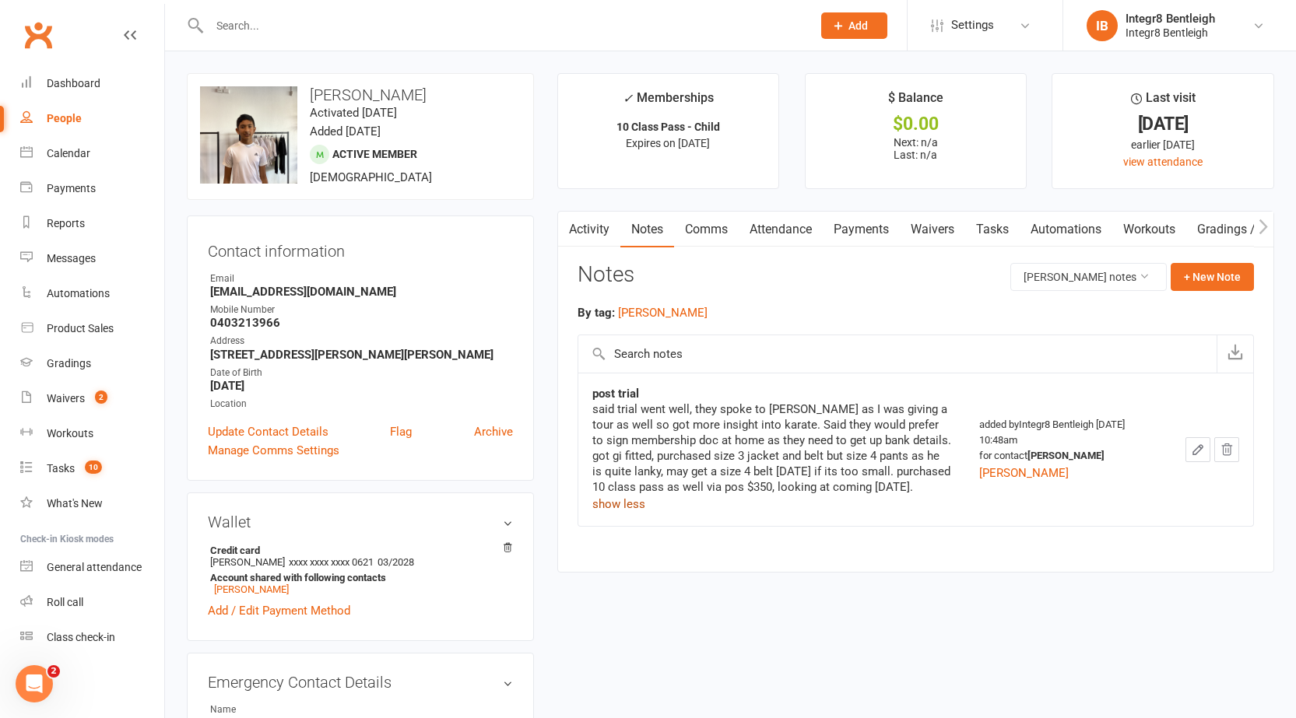
click at [623, 514] on button "show less" at bounding box center [618, 504] width 53 height 19
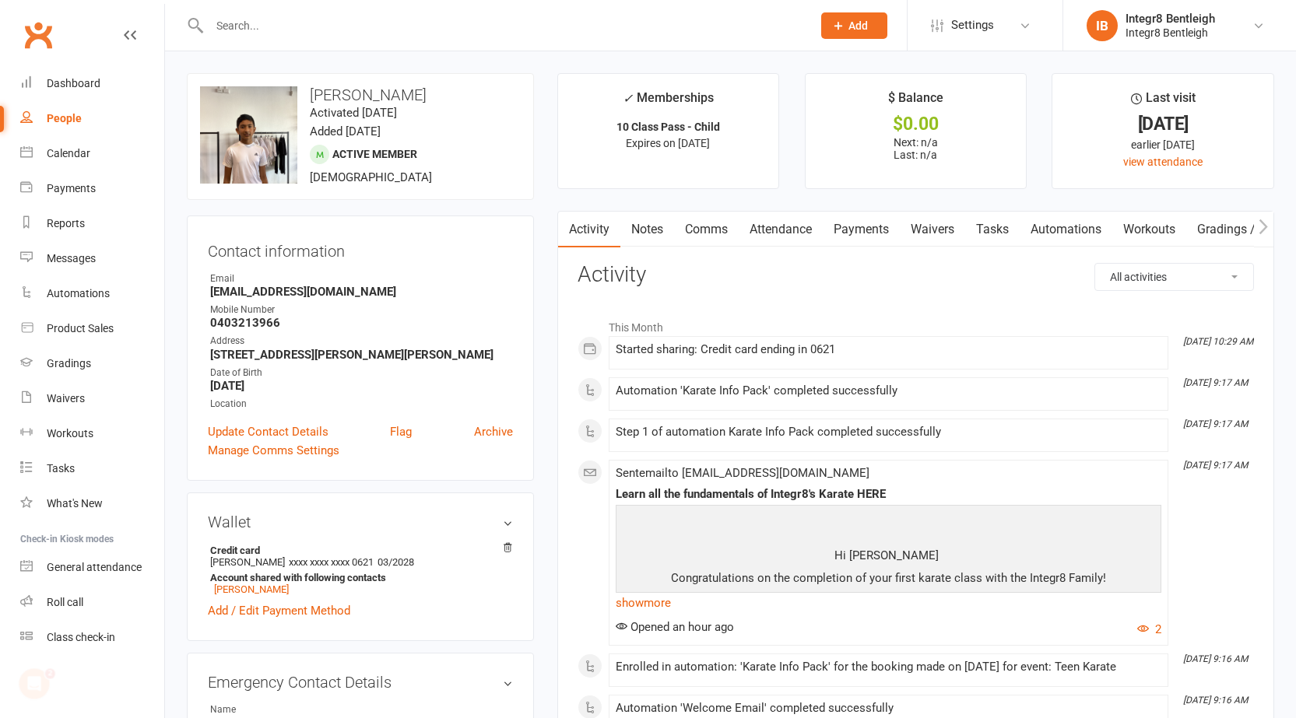
click at [651, 230] on link "Notes" at bounding box center [647, 230] width 54 height 36
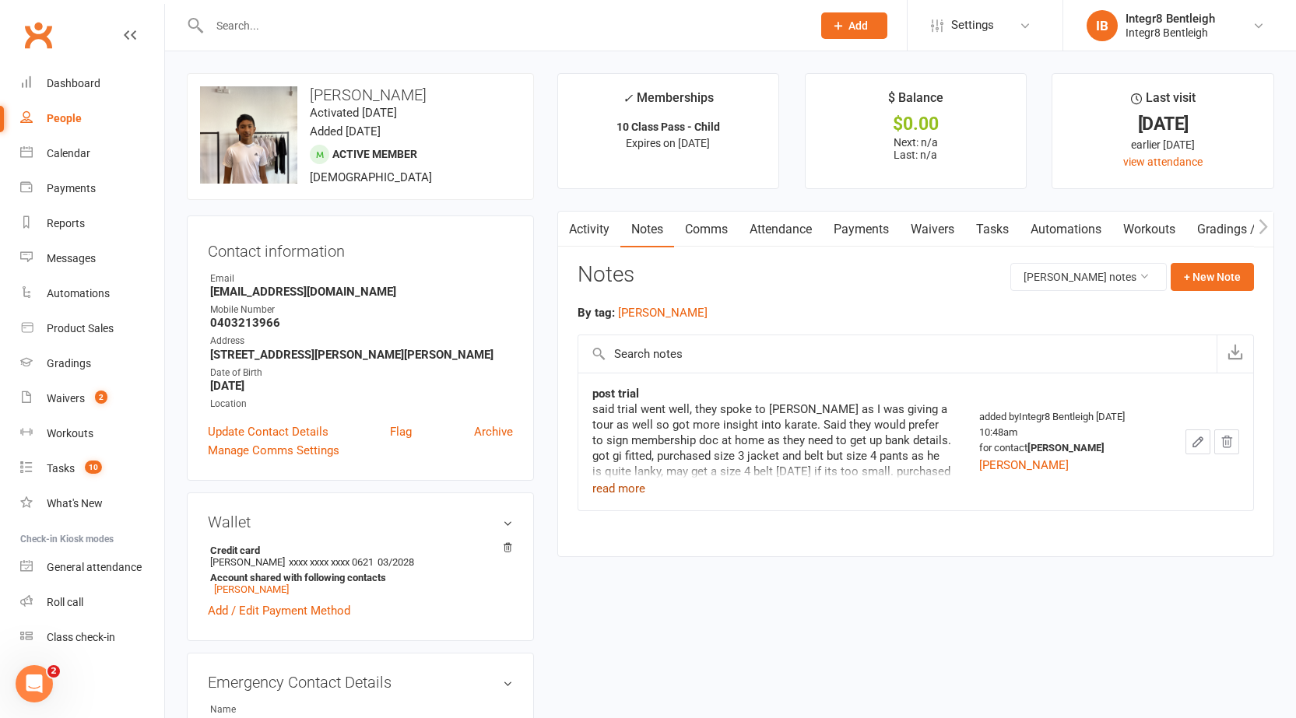
click at [643, 486] on button "read more" at bounding box center [618, 488] width 53 height 19
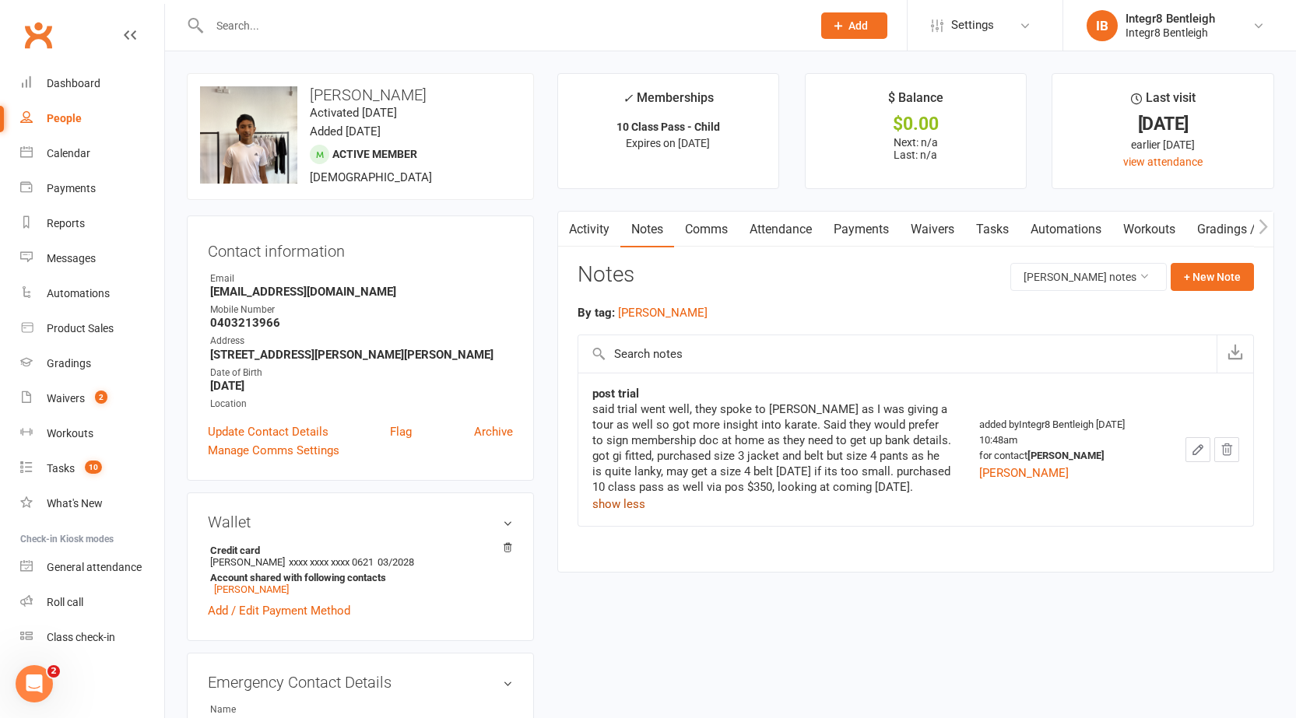
click at [626, 514] on button "show less" at bounding box center [618, 504] width 53 height 19
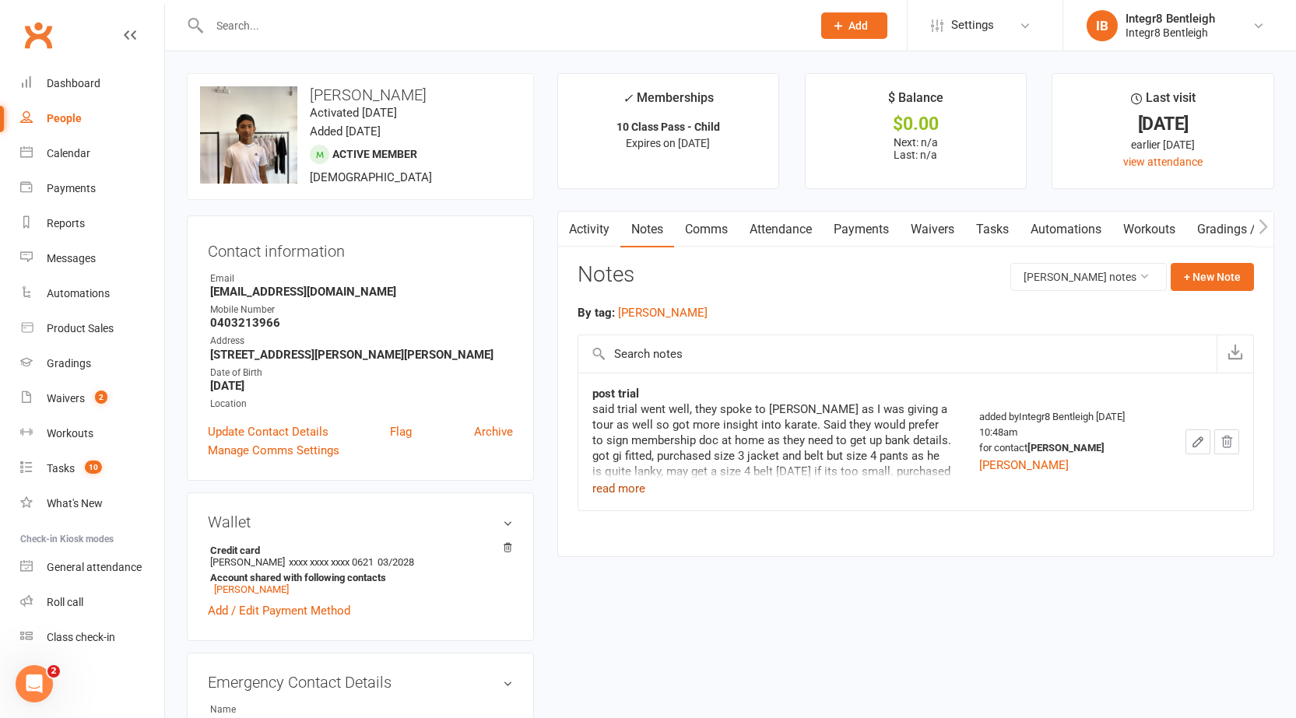
click at [617, 493] on button "read more" at bounding box center [618, 488] width 53 height 19
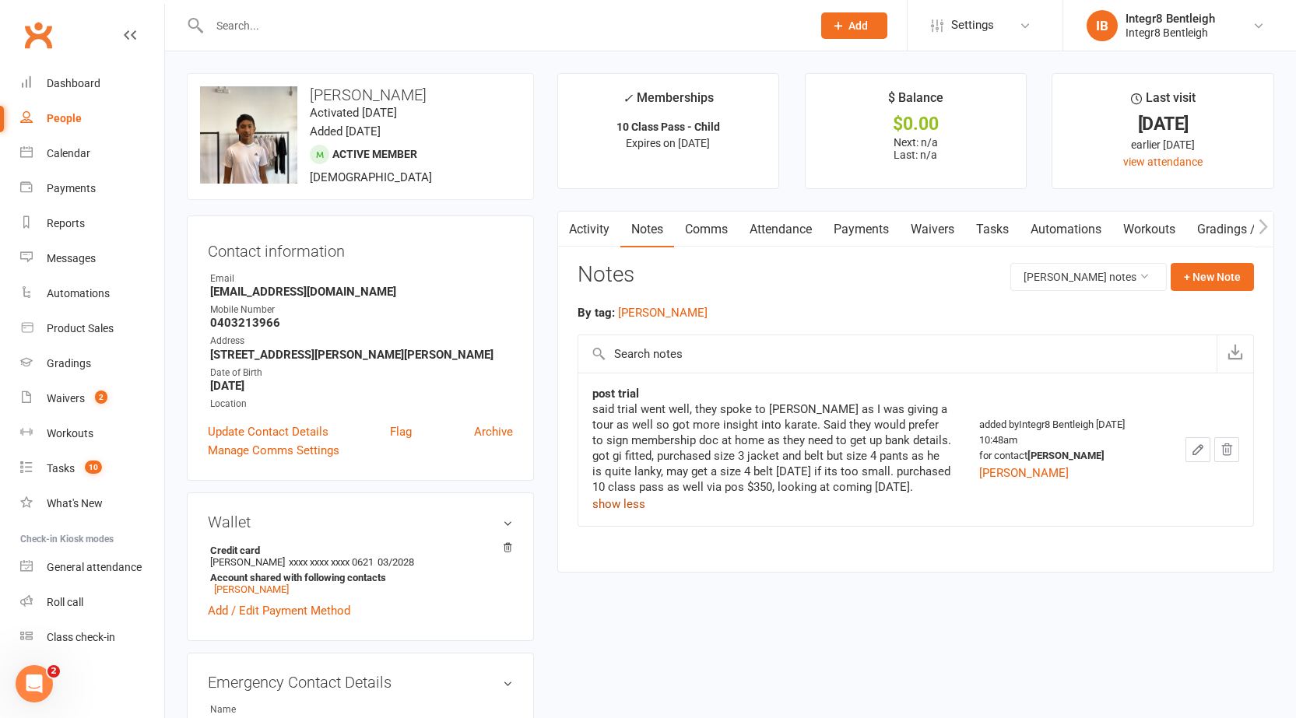
click at [593, 219] on link "Activity" at bounding box center [589, 230] width 62 height 36
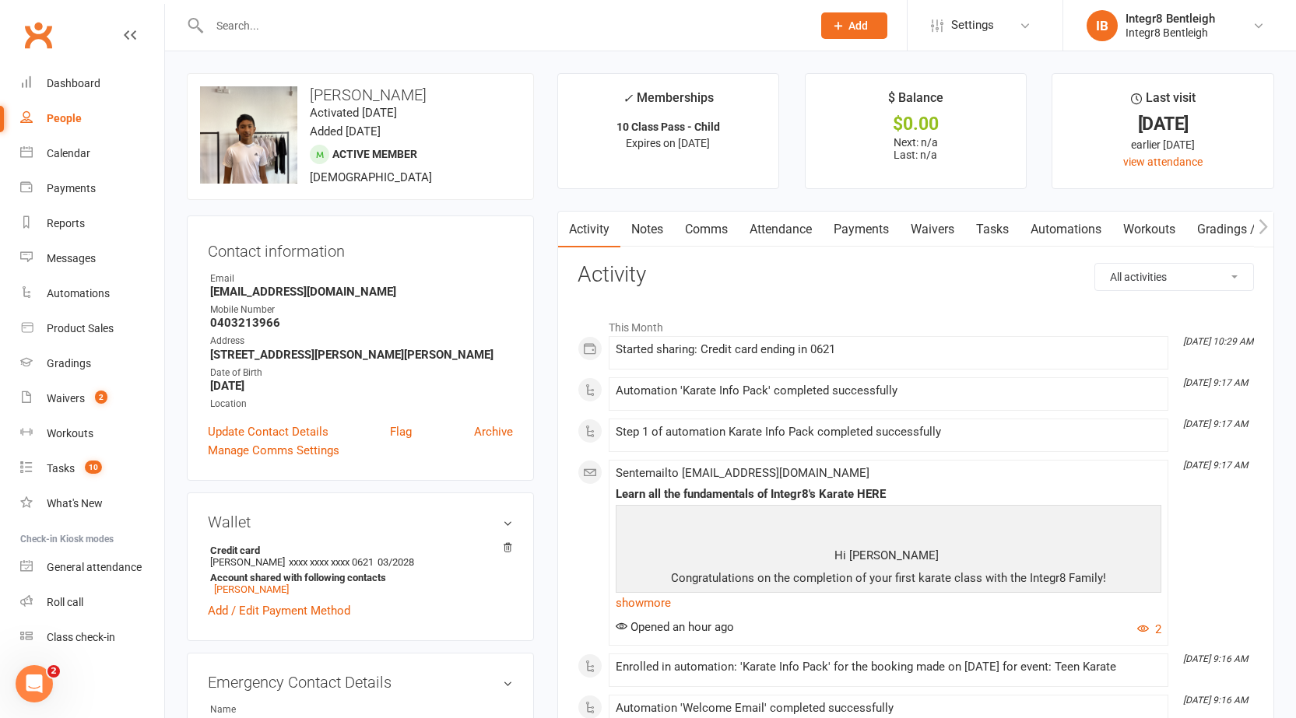
click at [651, 219] on link "Notes" at bounding box center [647, 230] width 54 height 36
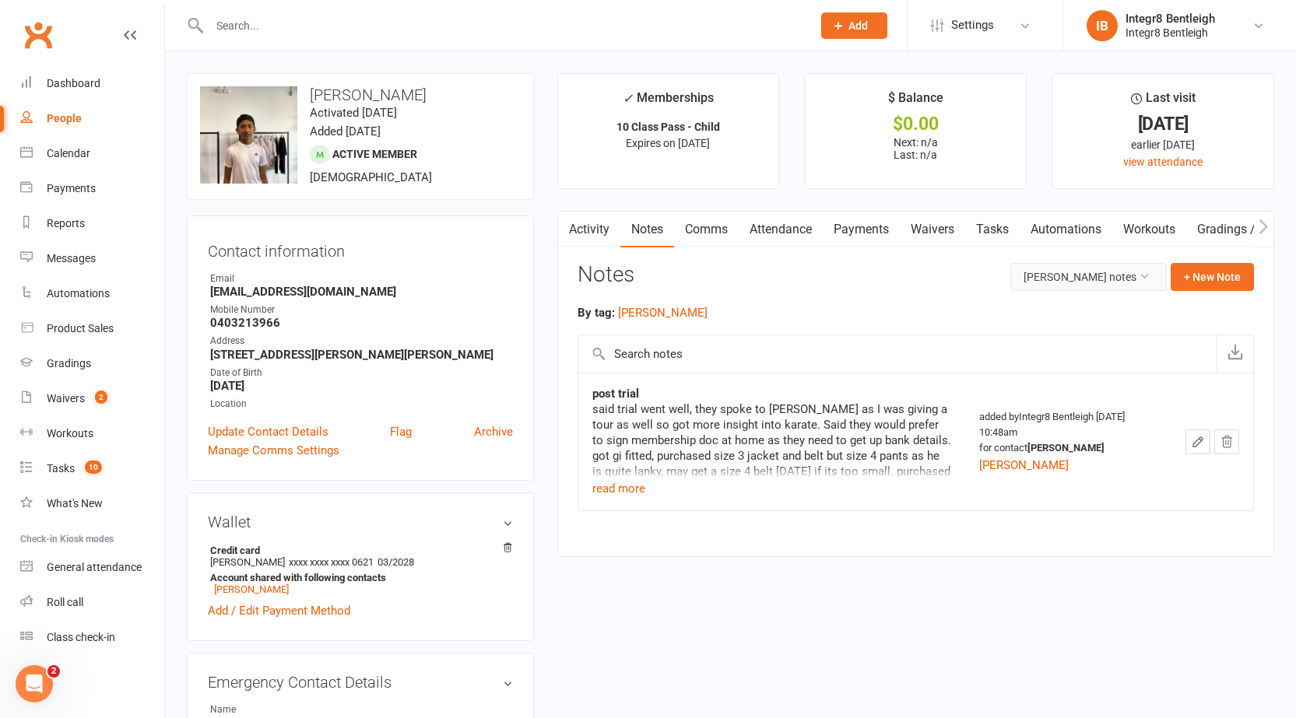
click at [1117, 276] on button "Dion Chatterjee's notes" at bounding box center [1088, 277] width 156 height 28
click at [1020, 344] on link "All family notes" at bounding box center [1077, 343] width 154 height 31
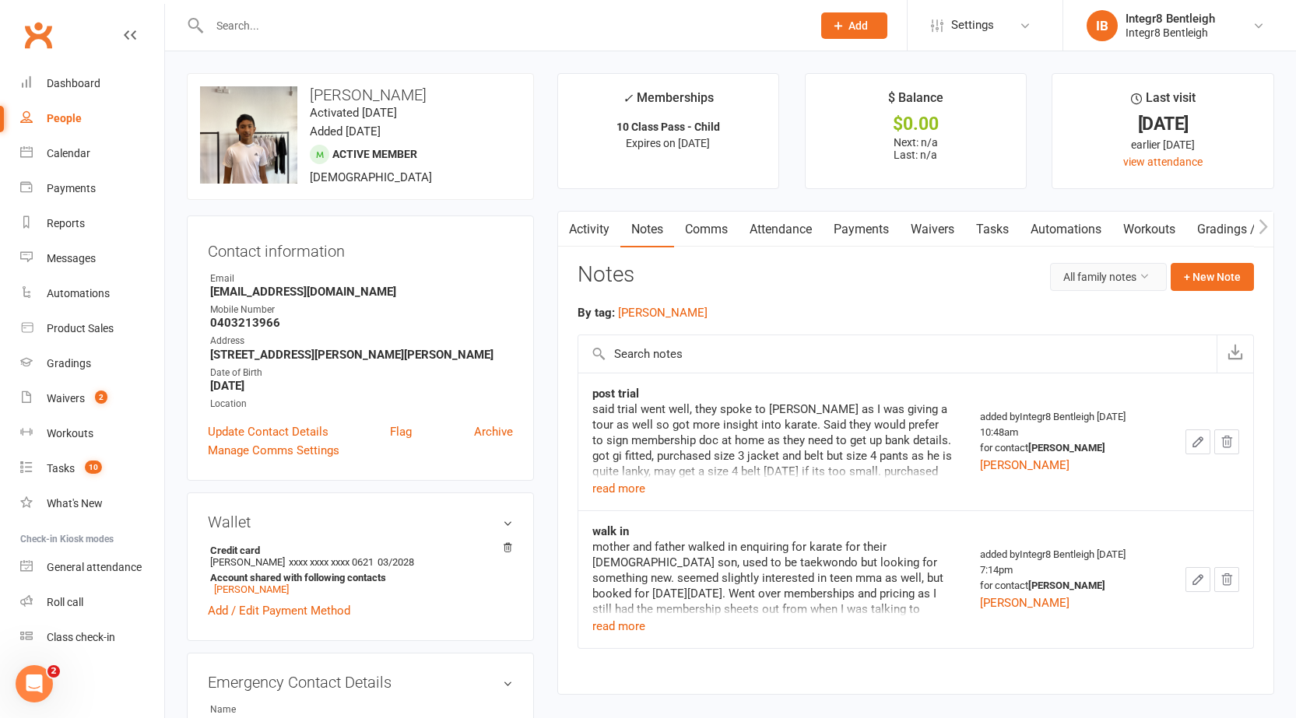
click at [1093, 278] on button "All family notes" at bounding box center [1108, 277] width 117 height 28
click at [1083, 307] on link "[PERSON_NAME] notes" at bounding box center [1077, 311] width 154 height 31
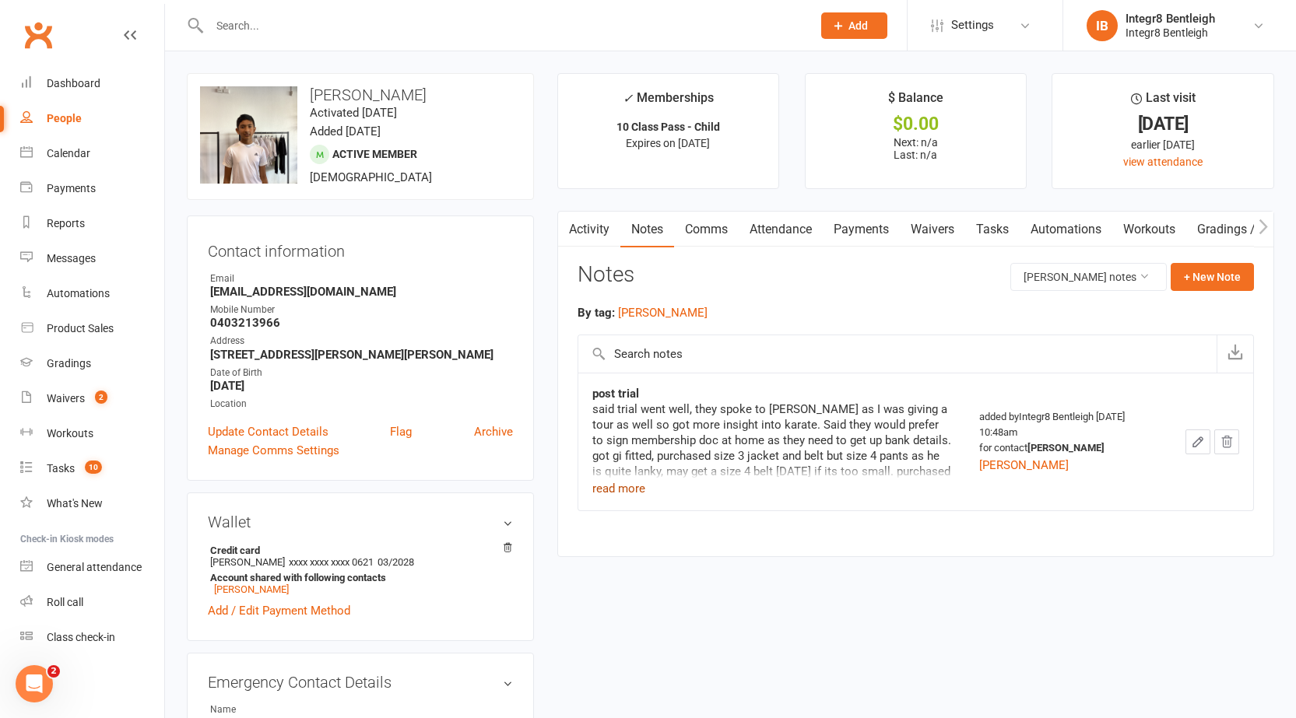
click at [629, 488] on button "read more" at bounding box center [618, 488] width 53 height 19
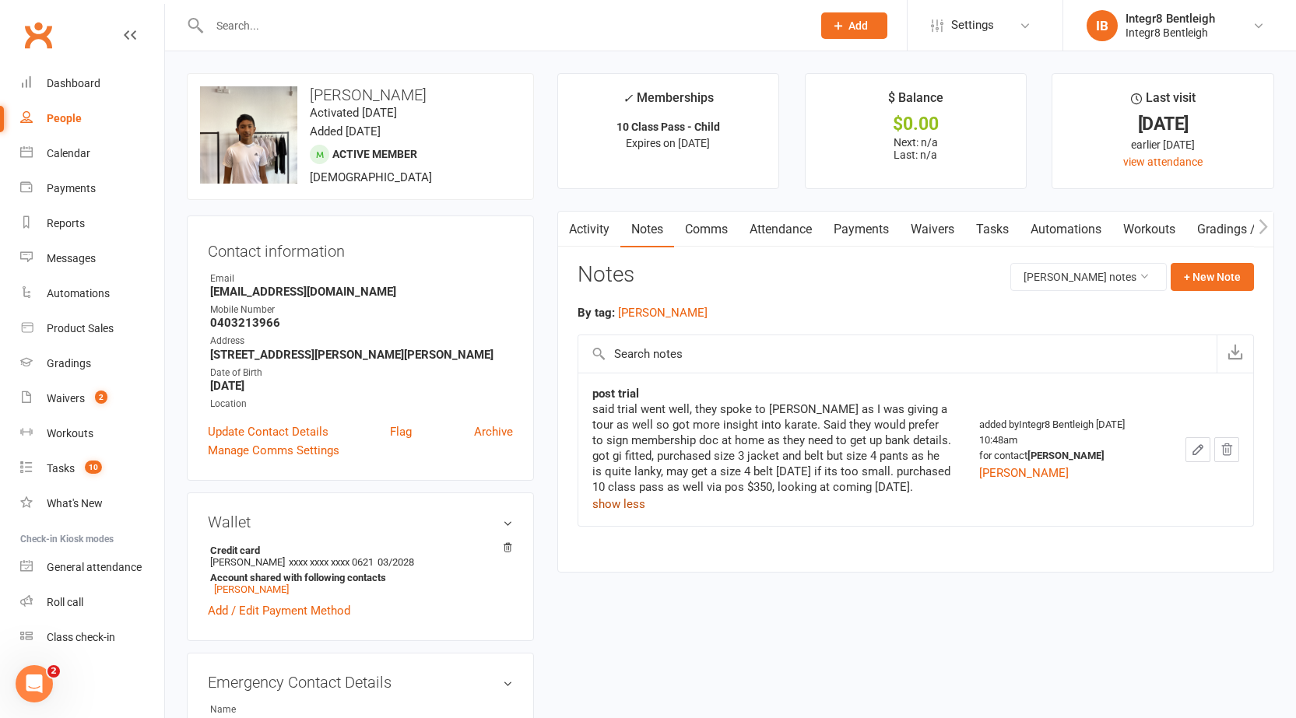
click at [627, 514] on button "show less" at bounding box center [618, 504] width 53 height 19
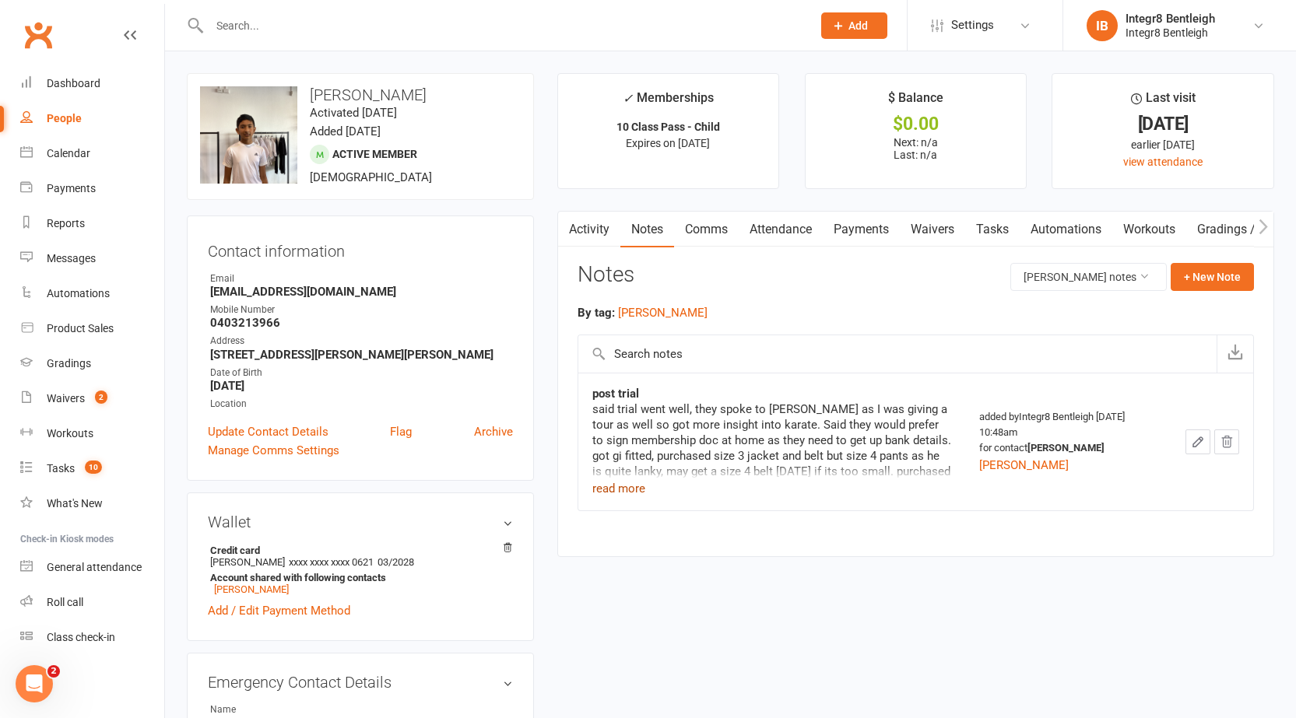
click at [635, 486] on button "read more" at bounding box center [618, 488] width 53 height 19
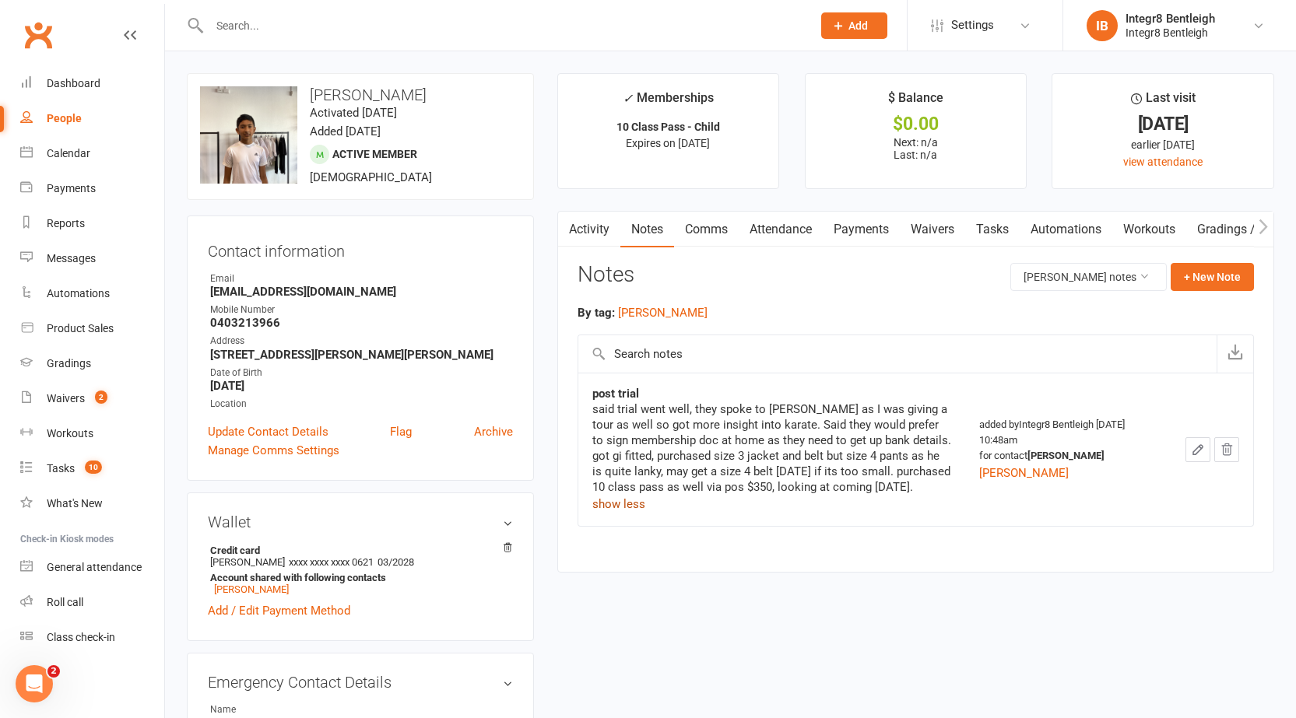
click at [624, 514] on button "show less" at bounding box center [618, 504] width 53 height 19
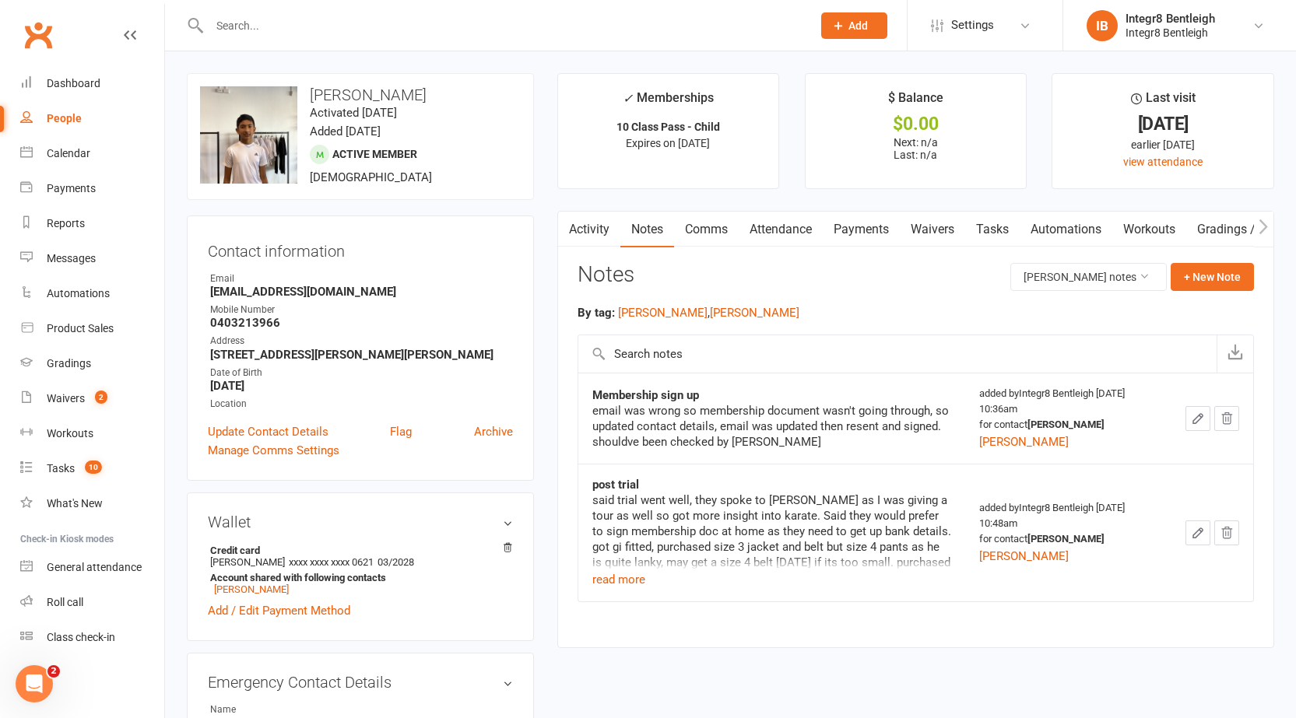
click at [1199, 425] on icon "button" at bounding box center [1198, 419] width 14 height 14
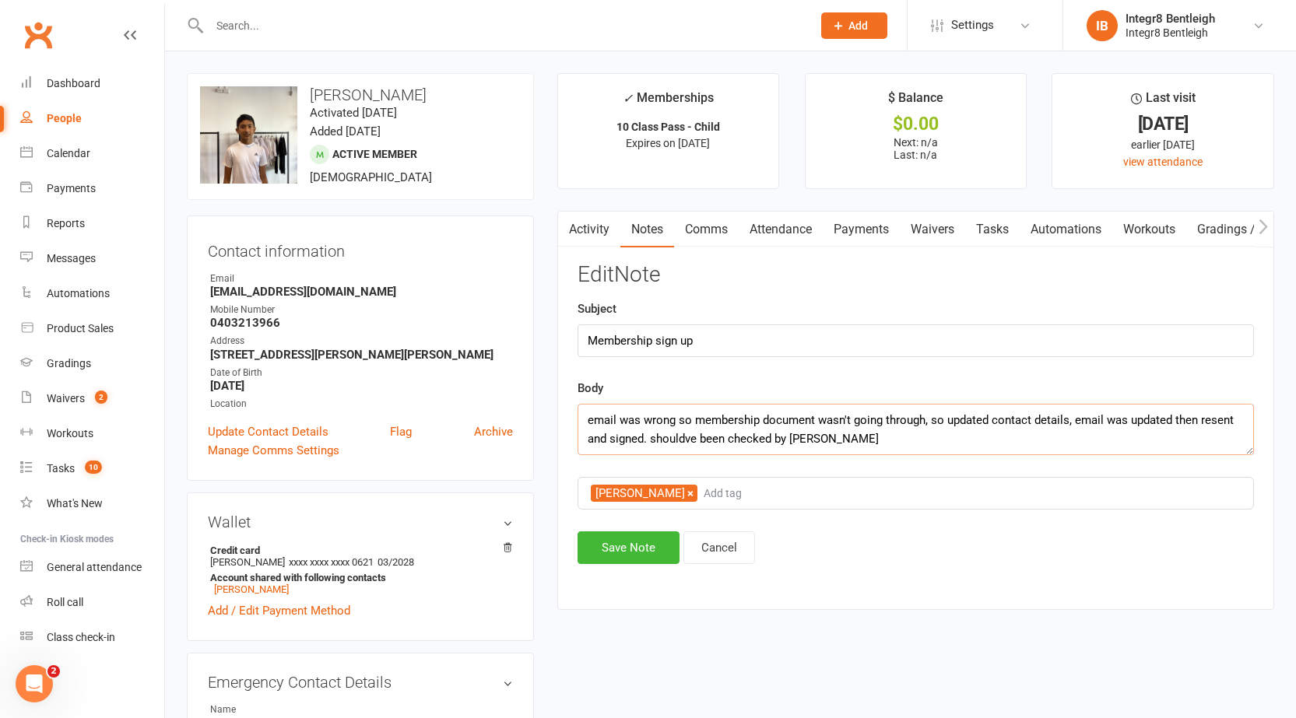
drag, startPoint x: 844, startPoint y: 438, endPoint x: 648, endPoint y: 451, distance: 195.7
click at [648, 451] on textarea "email was wrong so membership document wasn't going through, so updated contact…" at bounding box center [915, 429] width 676 height 51
type textarea "email was wrong so membership document wasn't going through, so updated contact…"
click at [626, 548] on button "Save Note" at bounding box center [628, 547] width 102 height 33
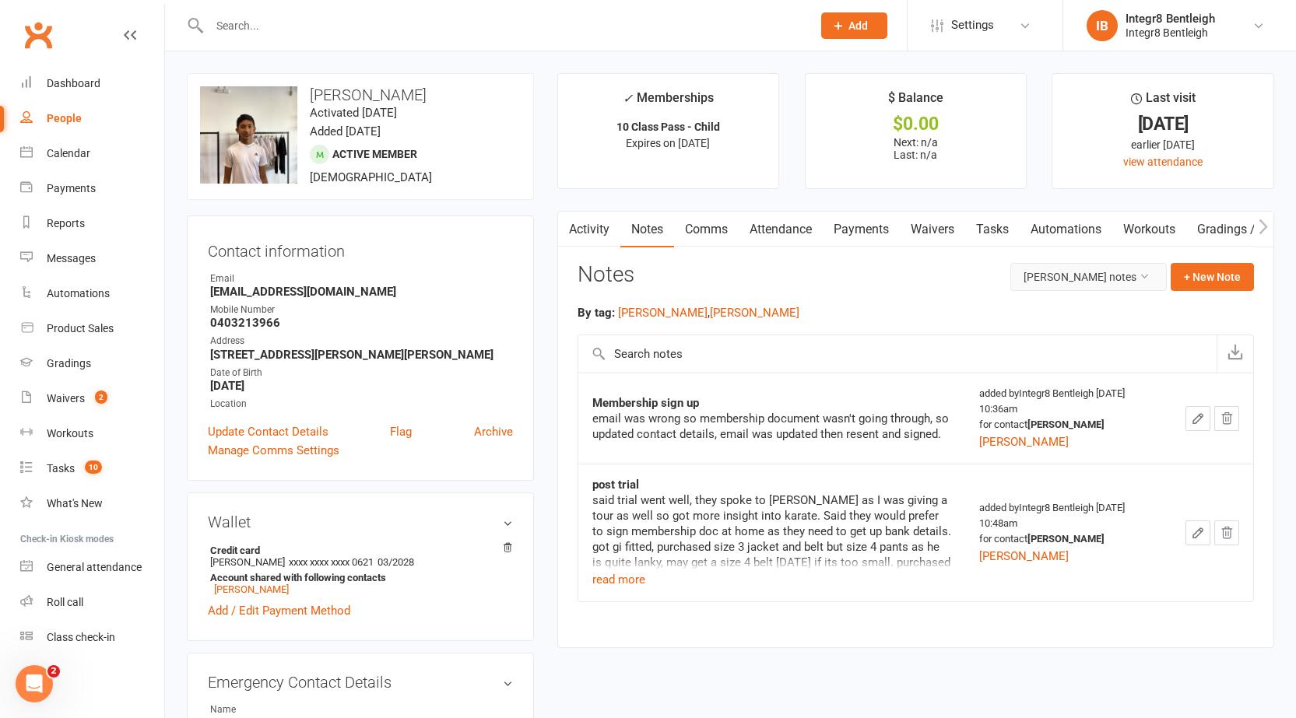
click at [1040, 279] on button "[PERSON_NAME] notes" at bounding box center [1088, 277] width 156 height 28
click at [814, 310] on div "By tag: [PERSON_NAME] , [PERSON_NAME]" at bounding box center [915, 312] width 676 height 19
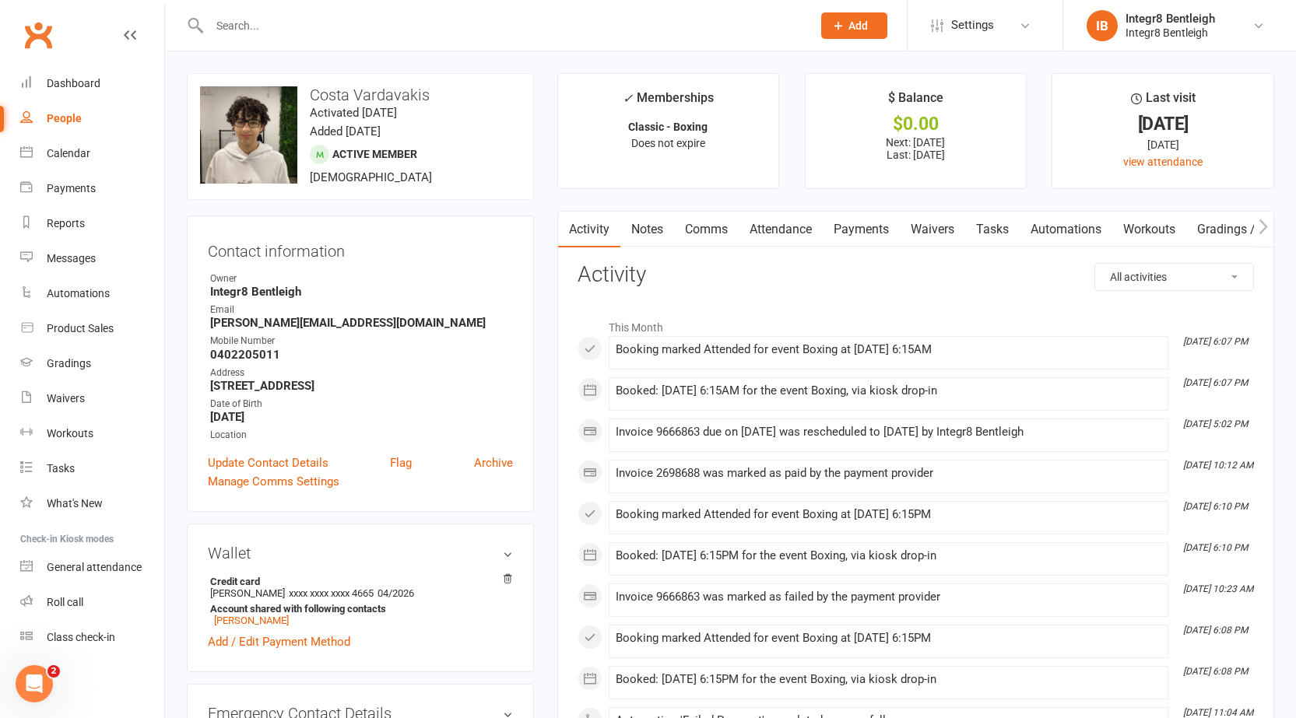
click at [853, 226] on link "Payments" at bounding box center [861, 230] width 77 height 36
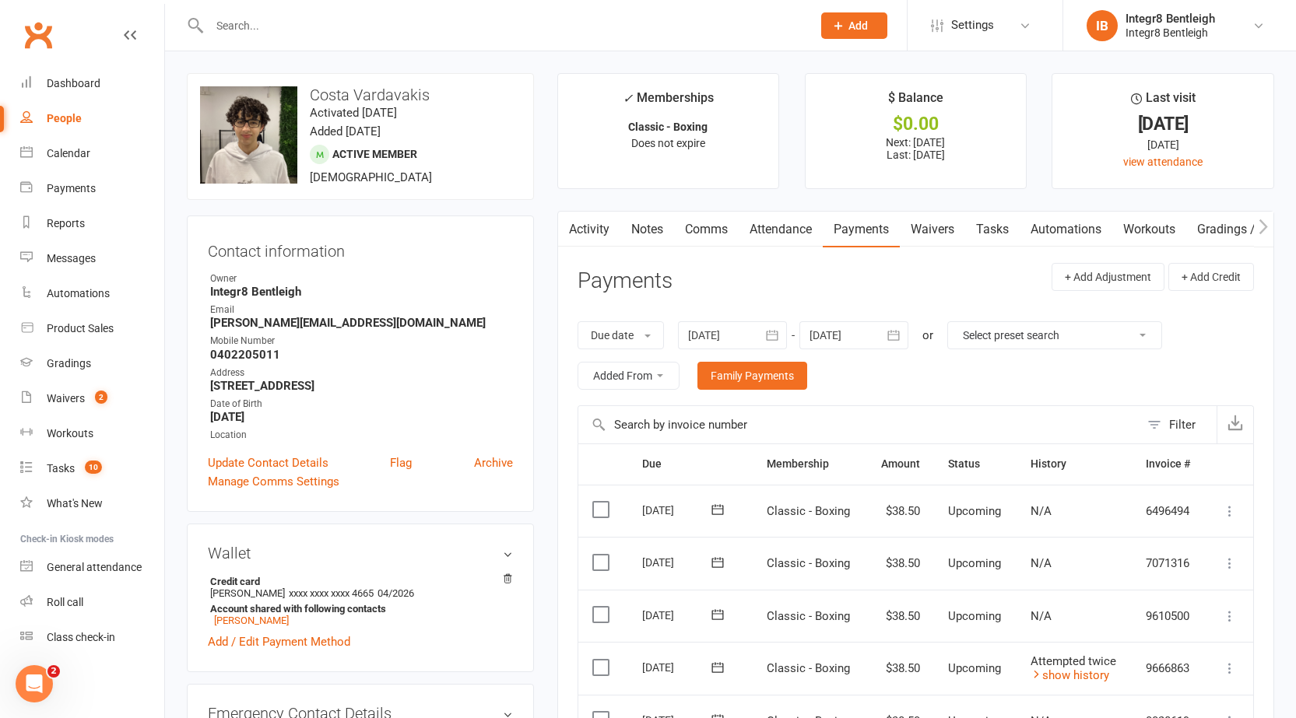
click at [625, 220] on link "Notes" at bounding box center [647, 230] width 54 height 36
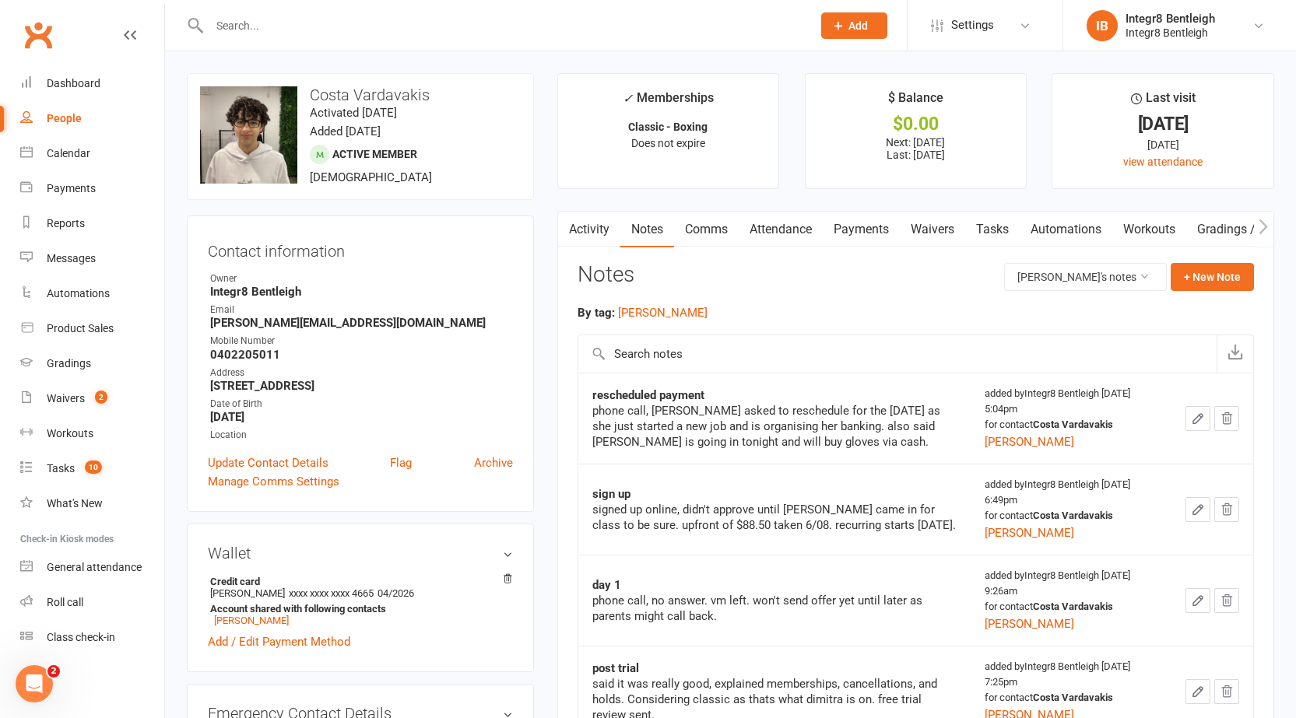
click at [582, 226] on link "Activity" at bounding box center [589, 230] width 62 height 36
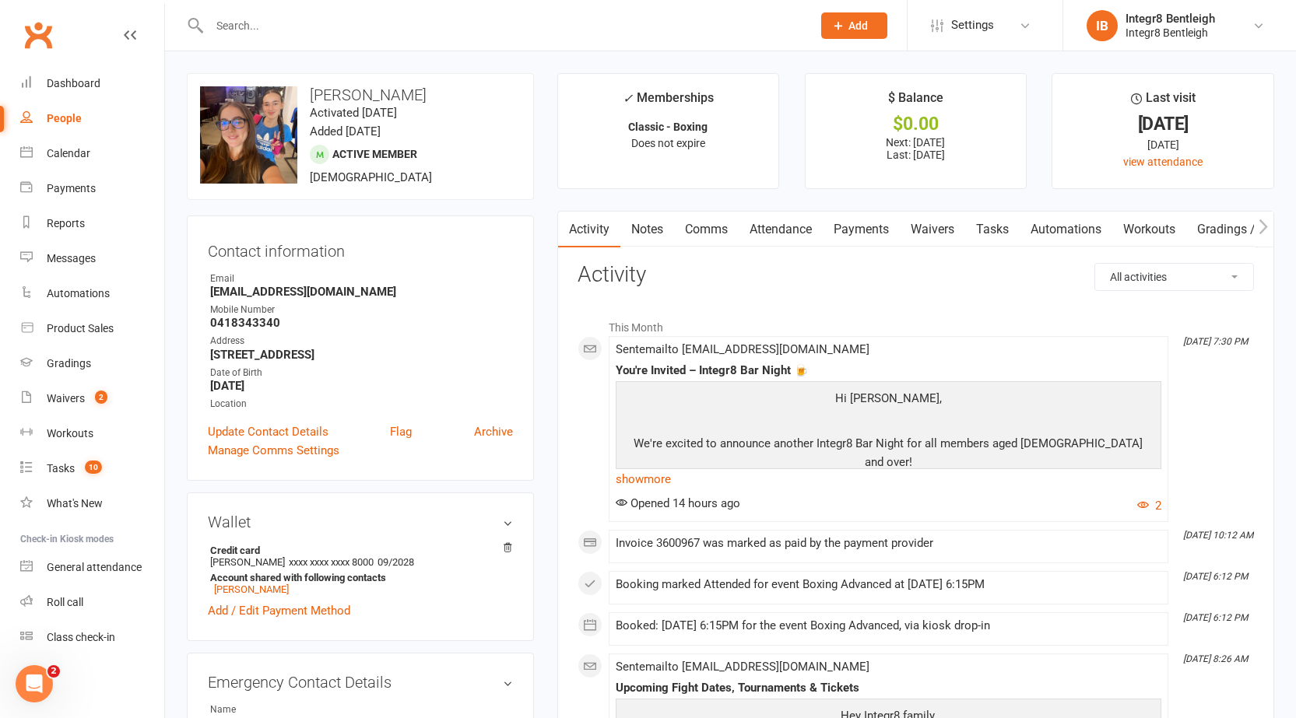
click at [651, 230] on link "Notes" at bounding box center [647, 230] width 54 height 36
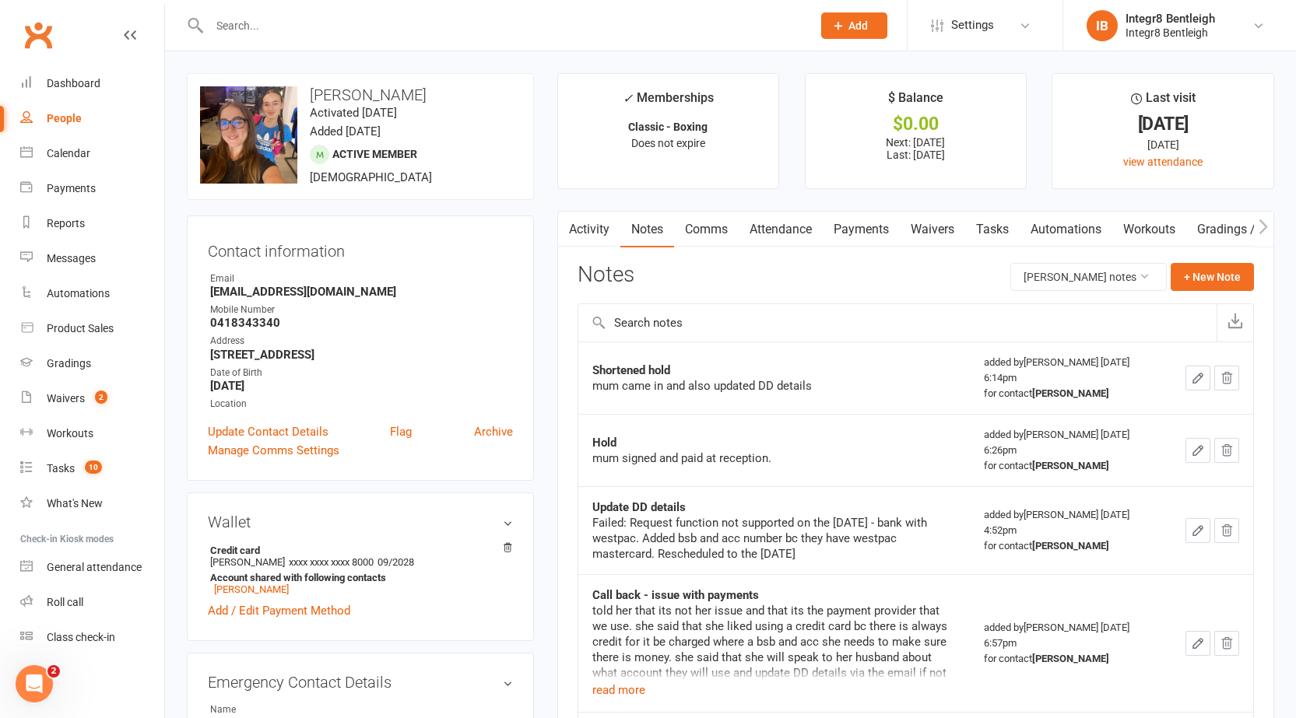
click at [591, 226] on link "Activity" at bounding box center [589, 230] width 62 height 36
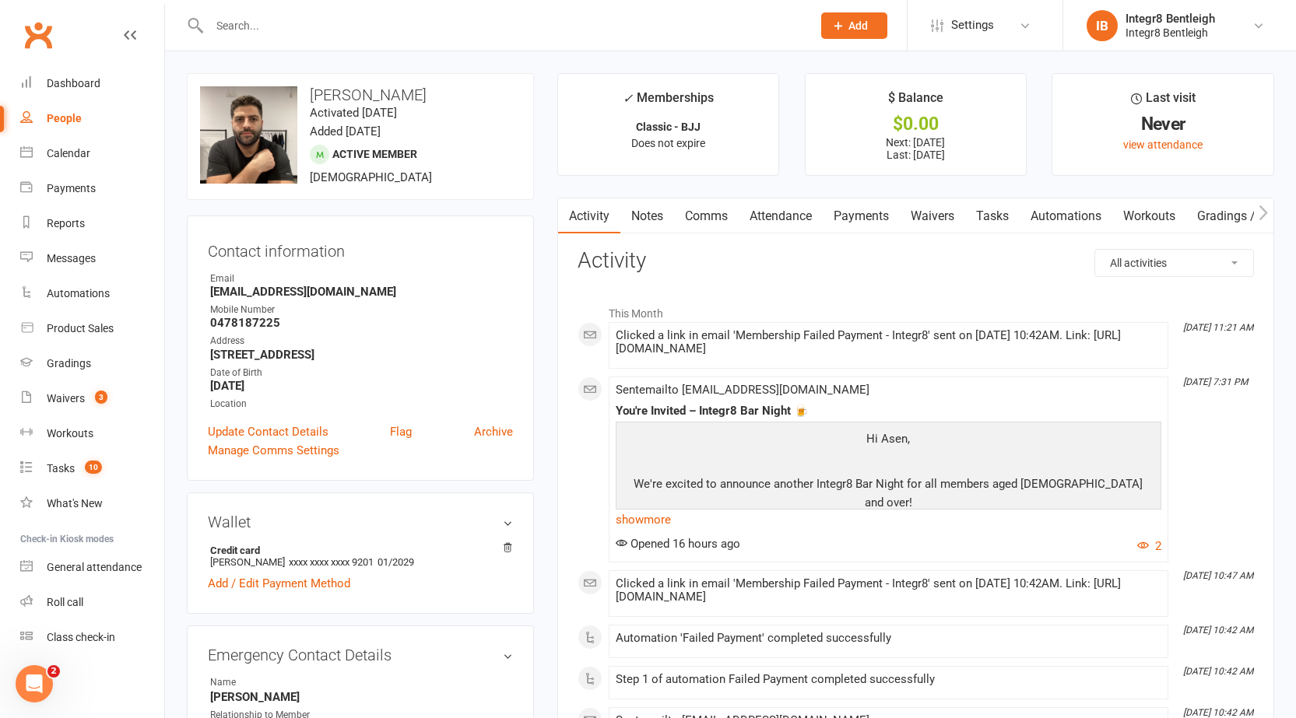
click at [653, 216] on link "Notes" at bounding box center [647, 216] width 54 height 36
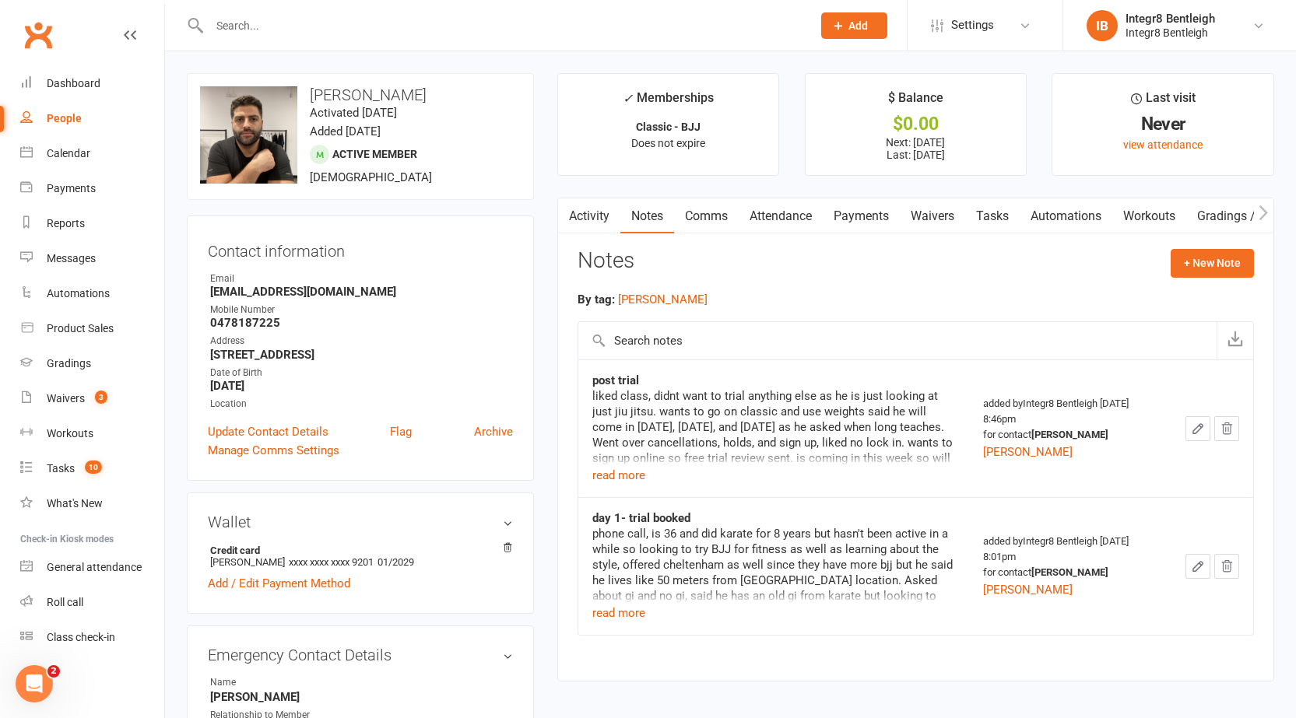
click at [587, 215] on link "Activity" at bounding box center [589, 216] width 62 height 36
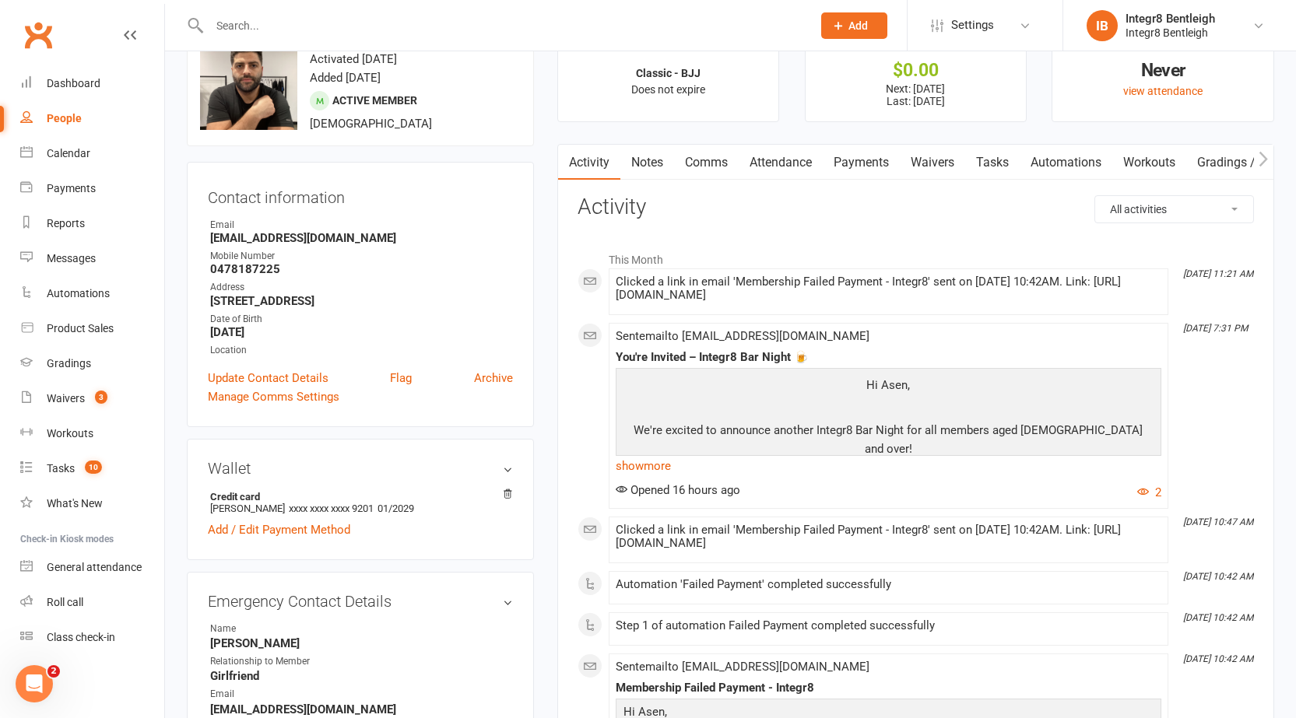
scroll to position [156, 0]
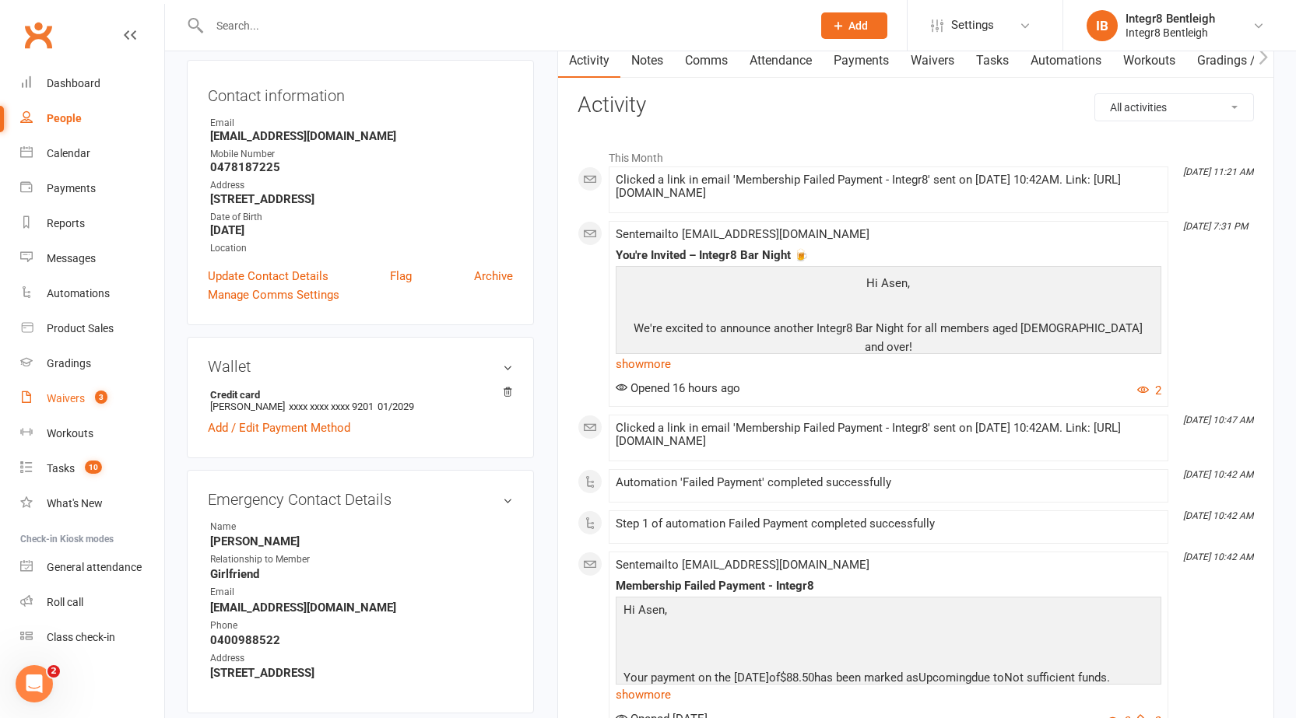
click at [96, 388] on link "Waivers 3" at bounding box center [92, 398] width 144 height 35
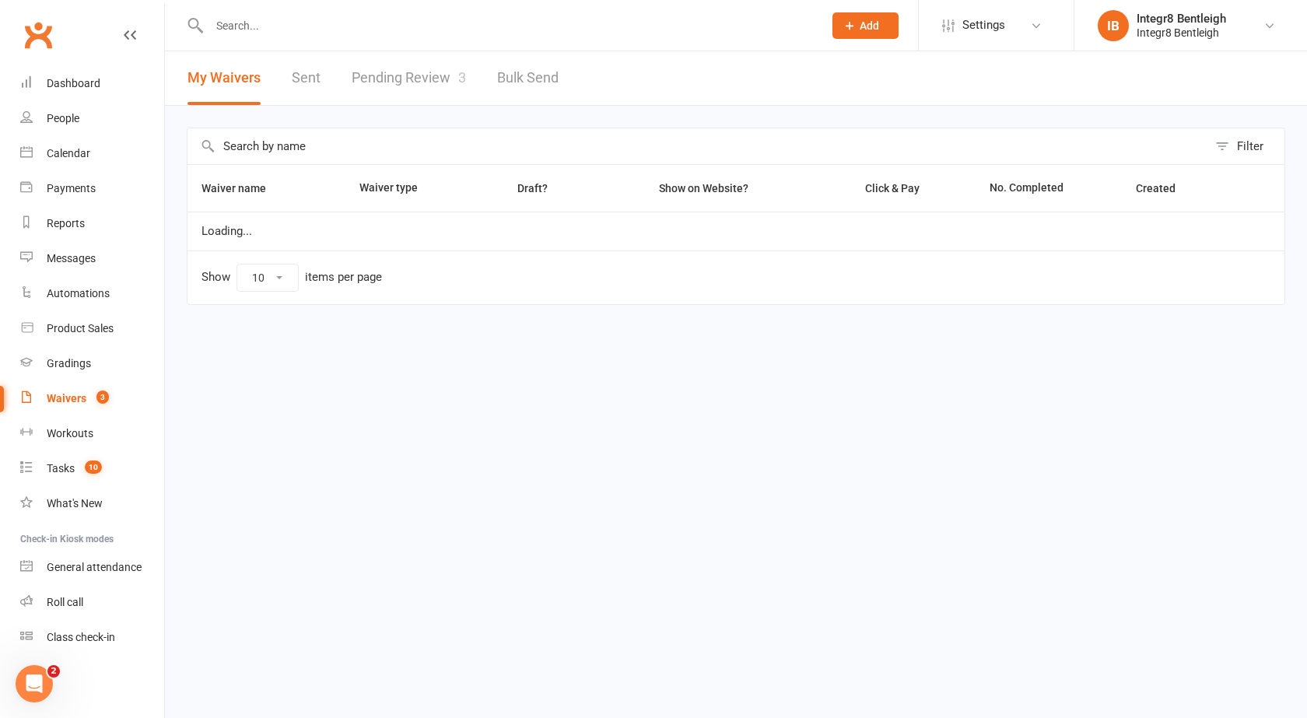
click at [398, 69] on link "Pending Review 3" at bounding box center [409, 78] width 114 height 54
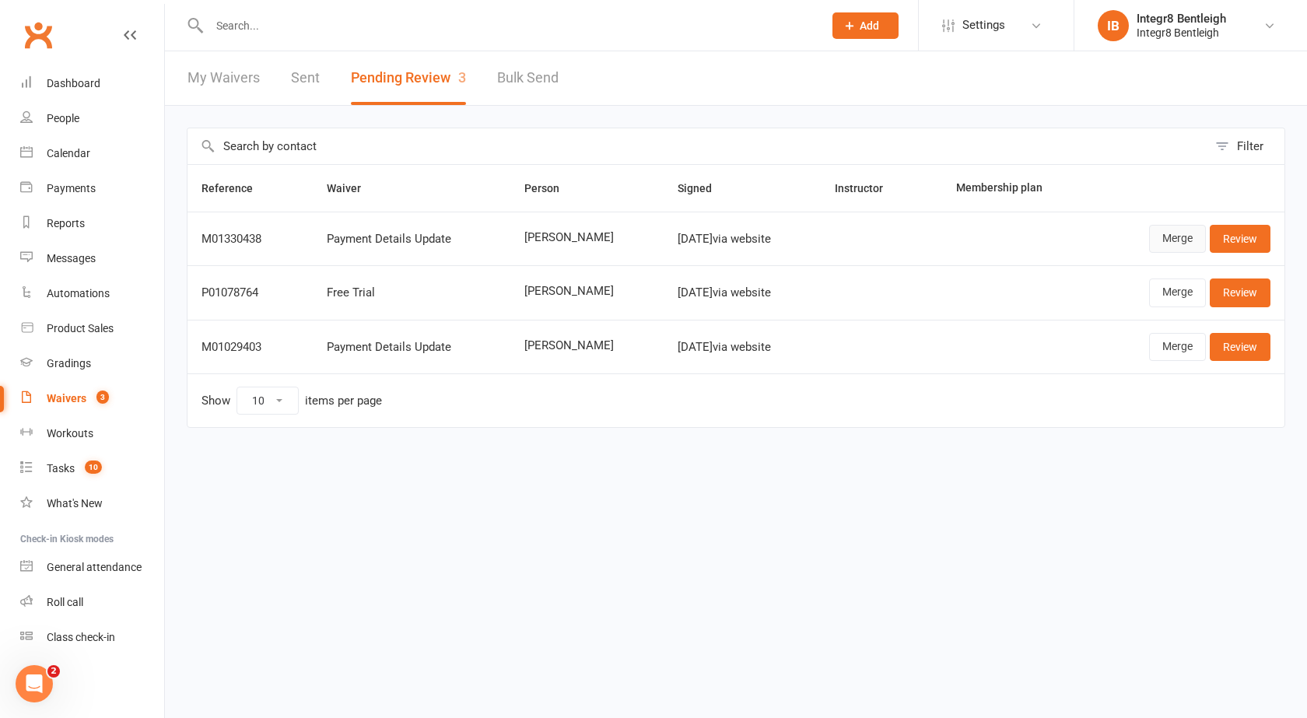
click at [1164, 236] on link "Merge" at bounding box center [1177, 239] width 57 height 28
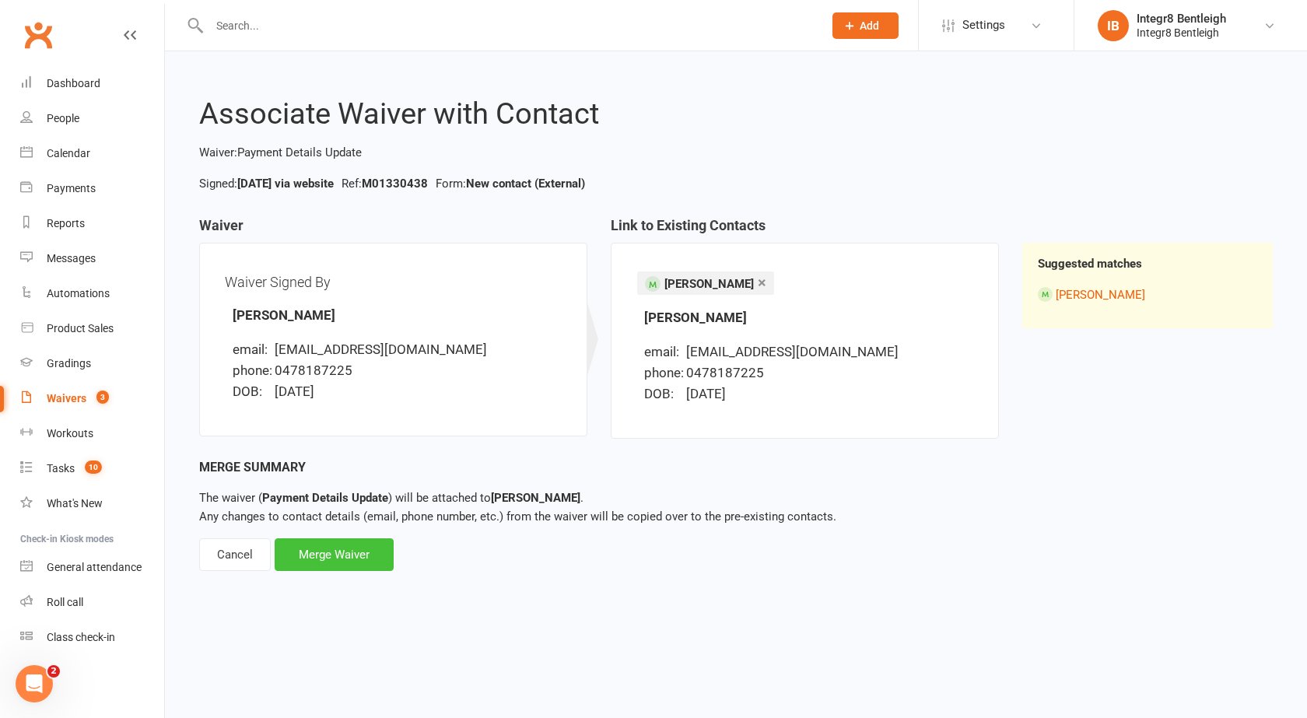
click at [372, 554] on div "Merge Waiver" at bounding box center [334, 554] width 119 height 33
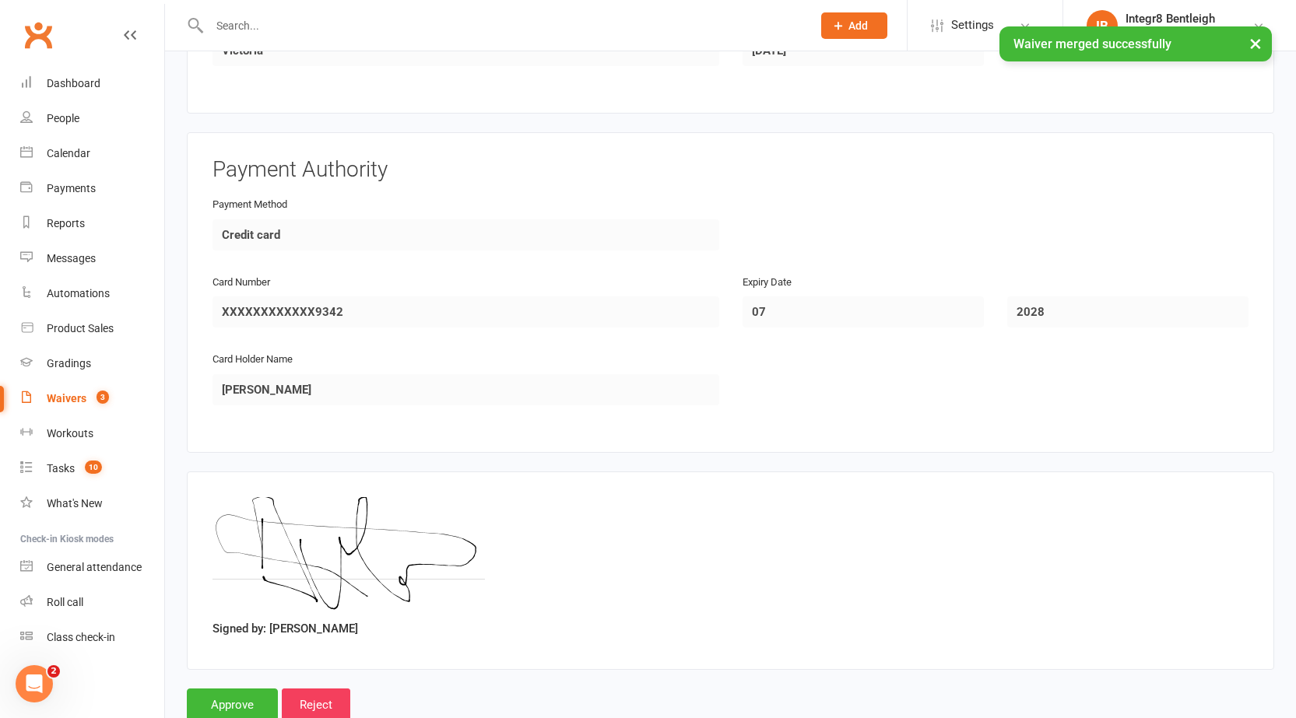
scroll to position [681, 0]
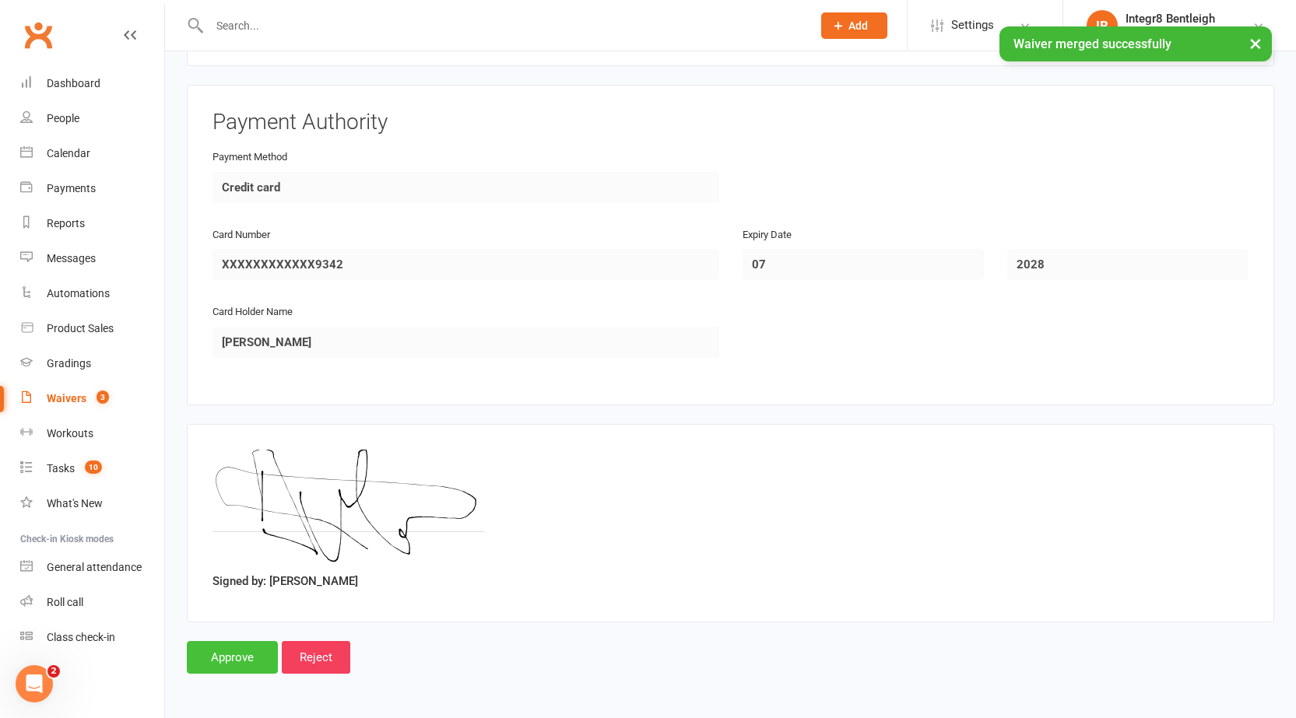
click at [233, 661] on input "Approve" at bounding box center [232, 657] width 91 height 33
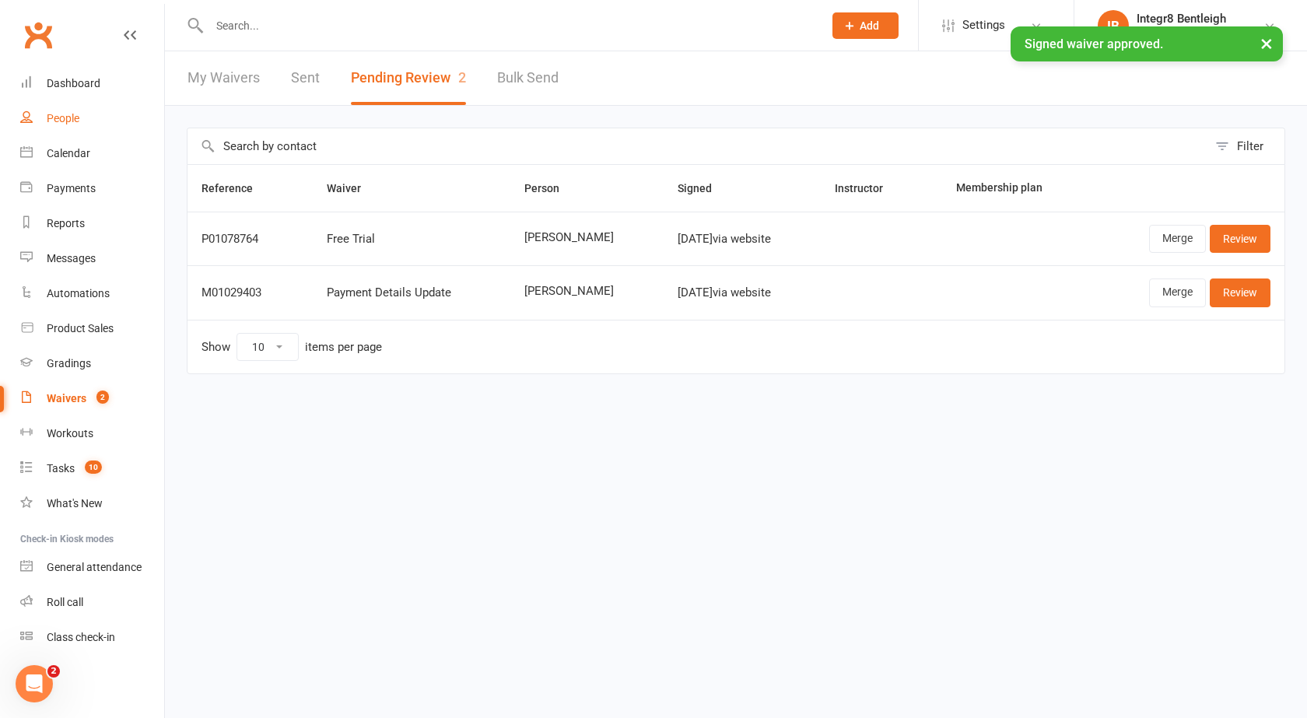
click at [83, 117] on link "People" at bounding box center [92, 118] width 144 height 35
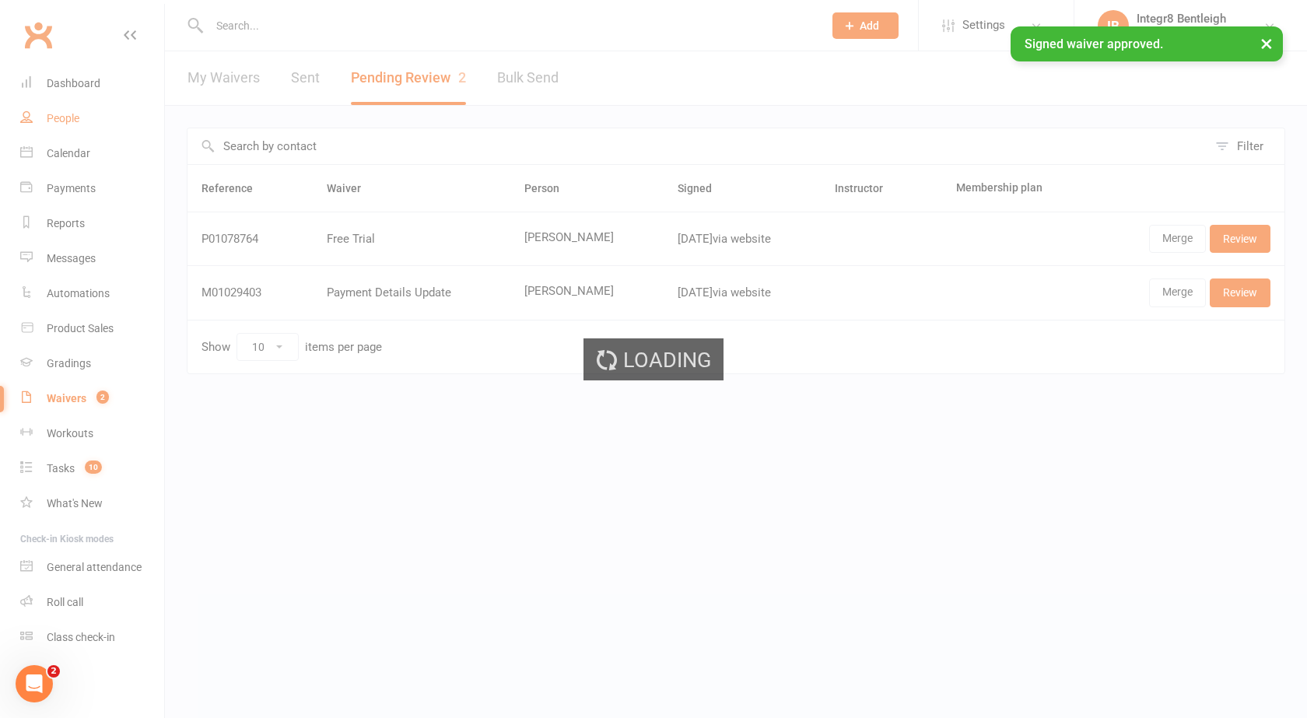
select select "100"
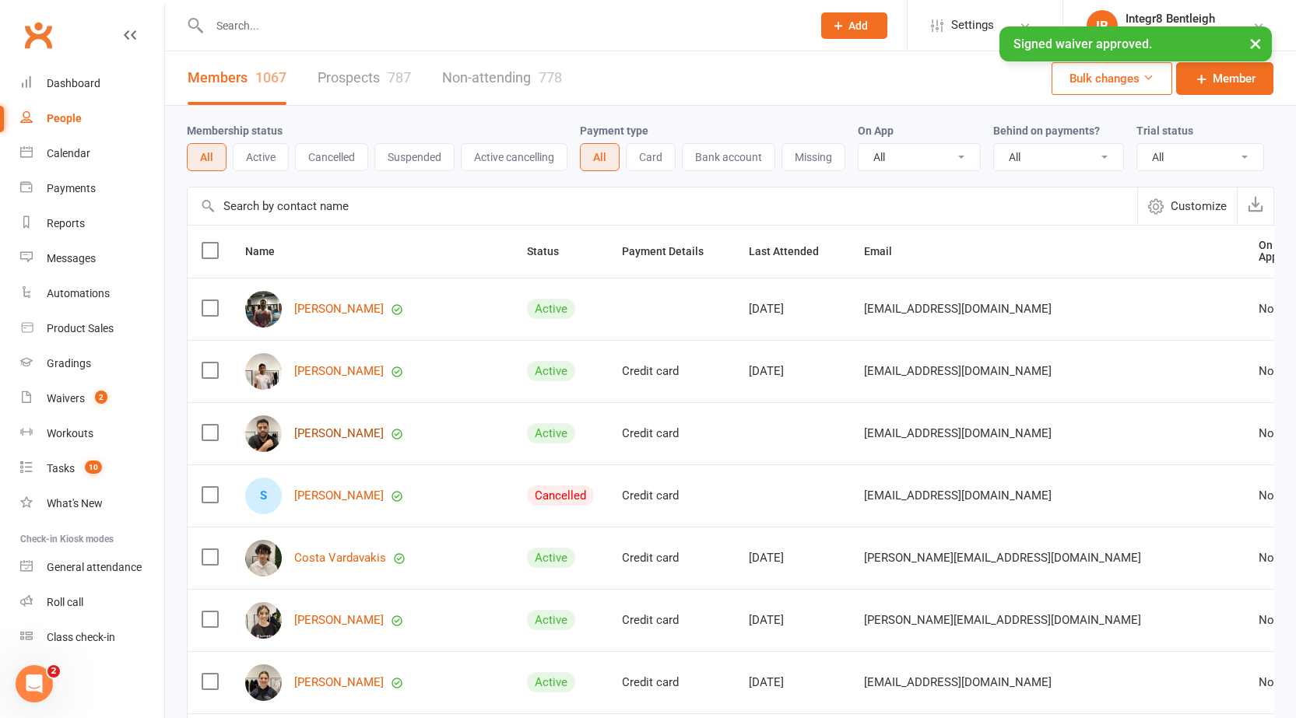
click at [317, 430] on link "[PERSON_NAME]" at bounding box center [338, 433] width 89 height 13
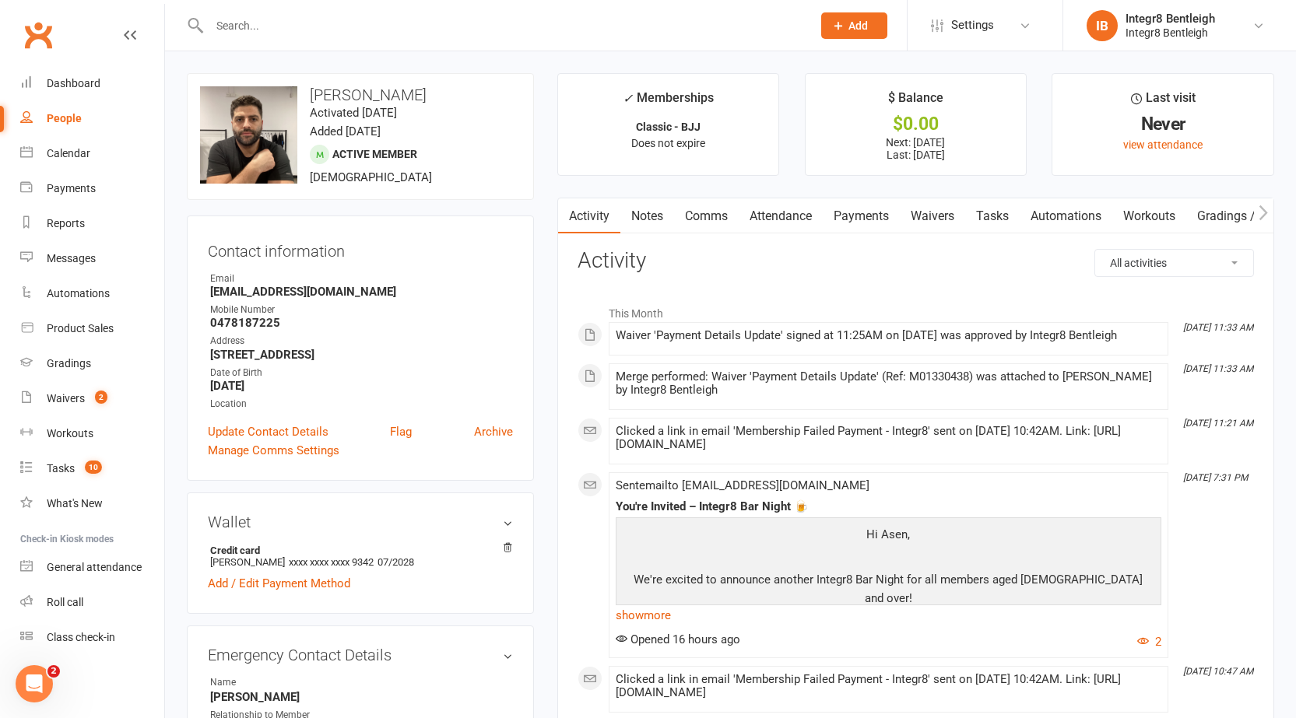
click at [658, 214] on link "Notes" at bounding box center [647, 216] width 54 height 36
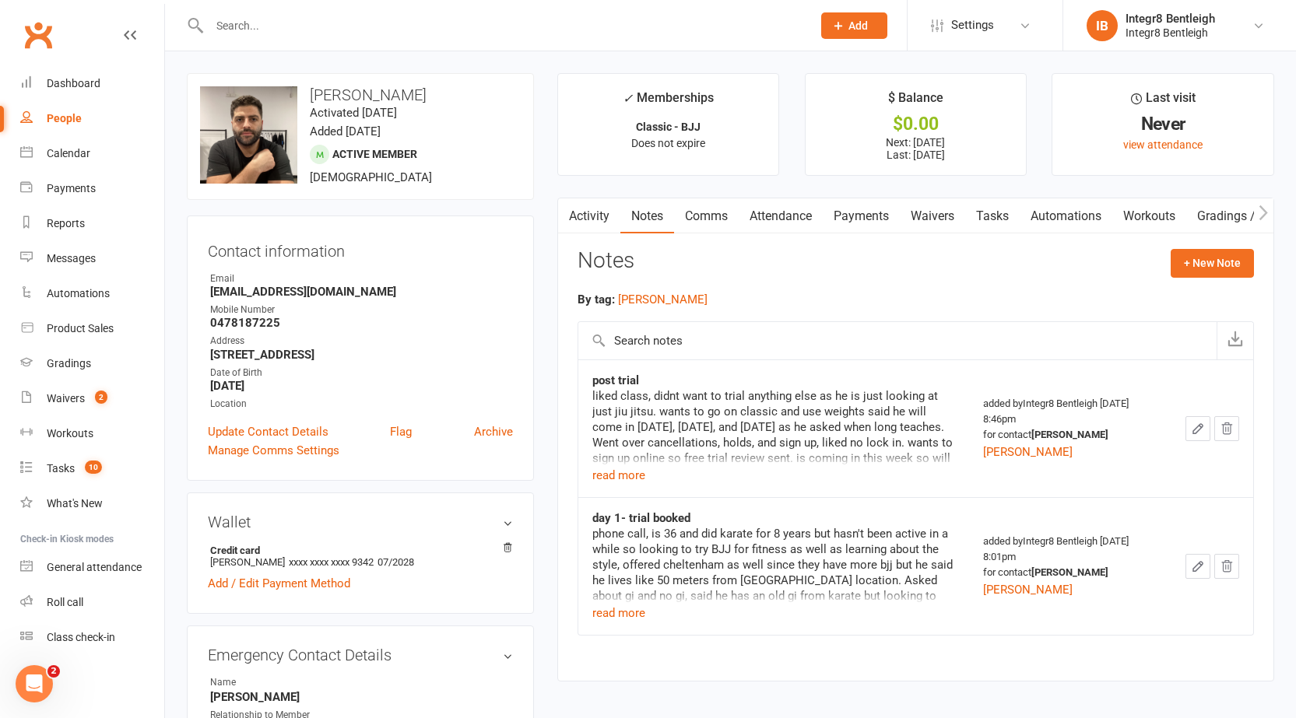
click at [861, 217] on link "Payments" at bounding box center [861, 216] width 77 height 36
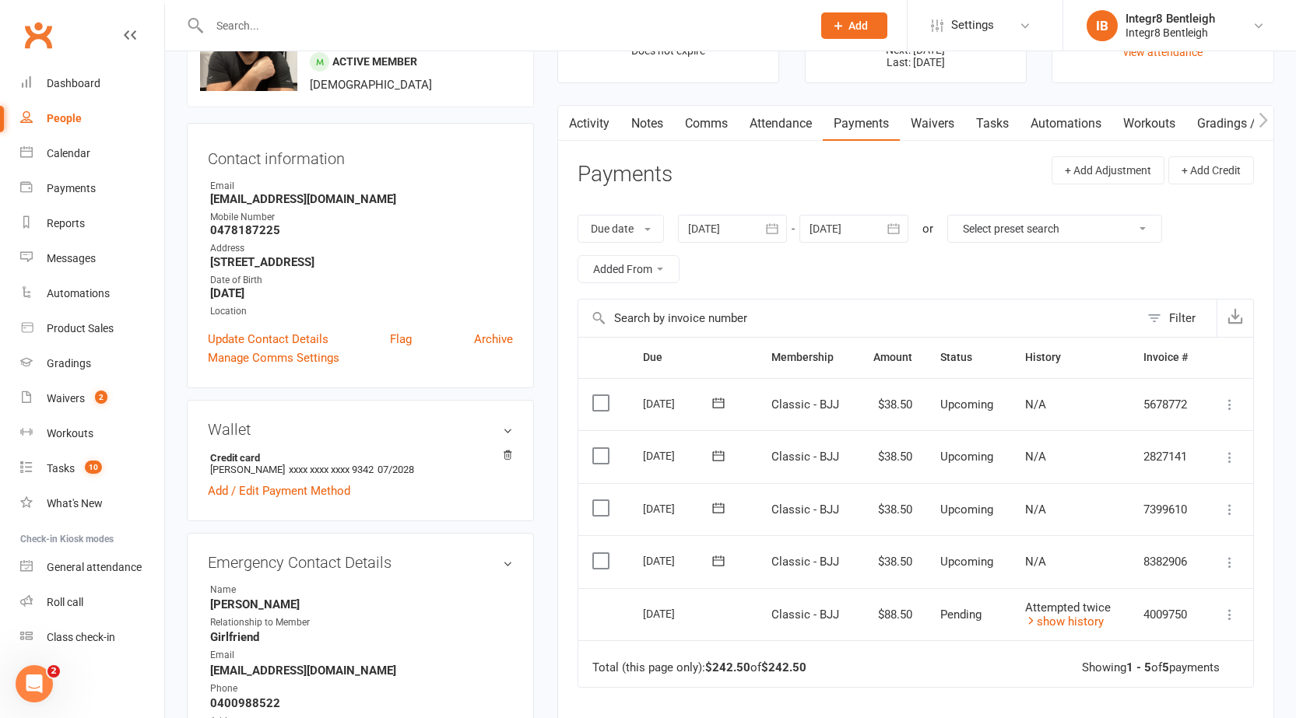
scroll to position [78, 0]
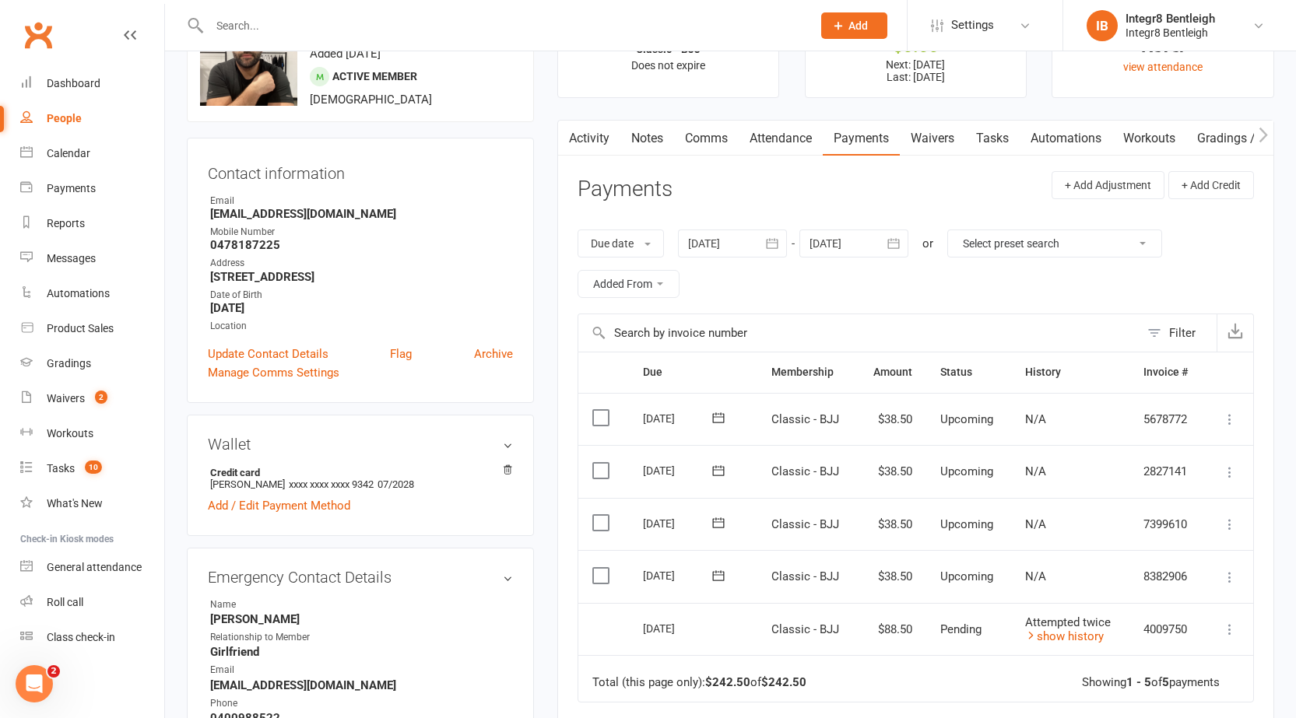
click at [993, 250] on select "Select preset search All failures All skipped payments All pending payments Suc…" at bounding box center [1054, 243] width 213 height 26
select select "0"
click at [959, 230] on select "Select preset search All failures All skipped payments All pending payments Suc…" at bounding box center [1054, 243] width 213 height 26
type input "16 Aug 2025"
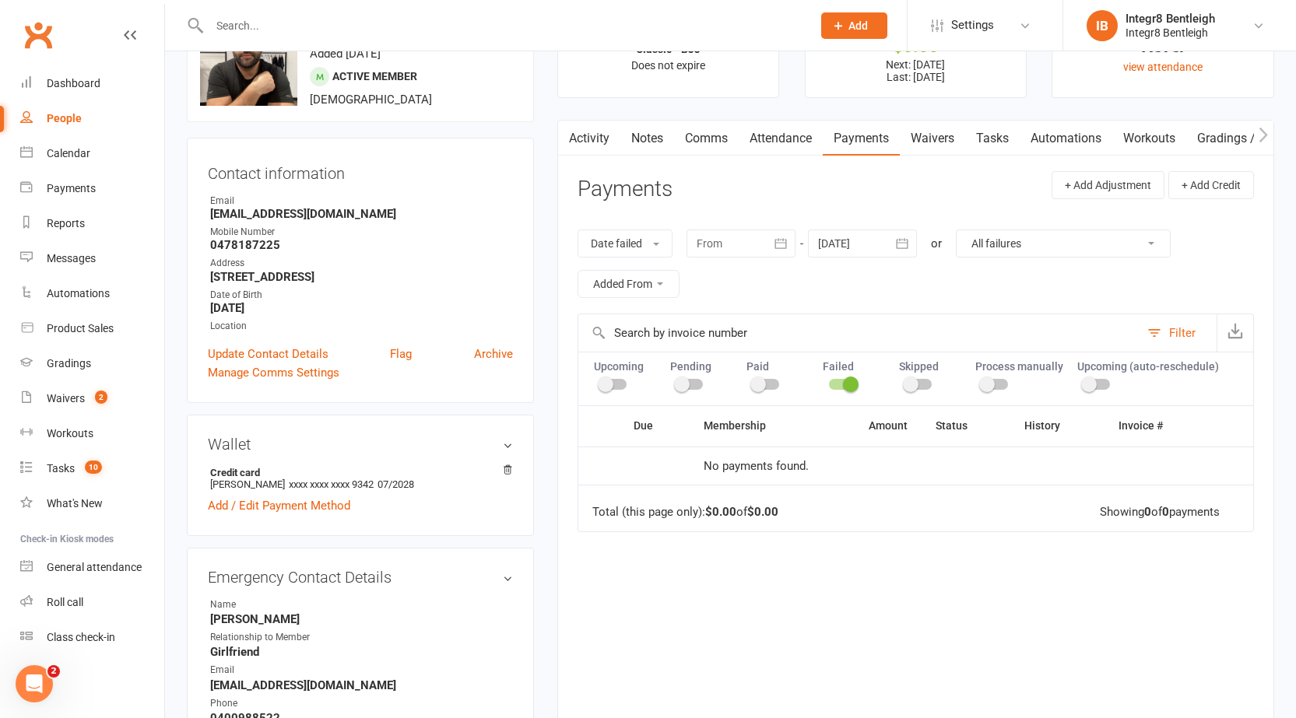
click at [1027, 235] on select "All failures All skipped payments All pending payments Successful payments (las…" at bounding box center [1062, 243] width 213 height 26
select select "6"
click at [956, 230] on select "All failures All skipped payments All pending payments Successful payments (las…" at bounding box center [1062, 243] width 213 height 26
type input "16 Jul 2025"
type input "13 Sep 2025"
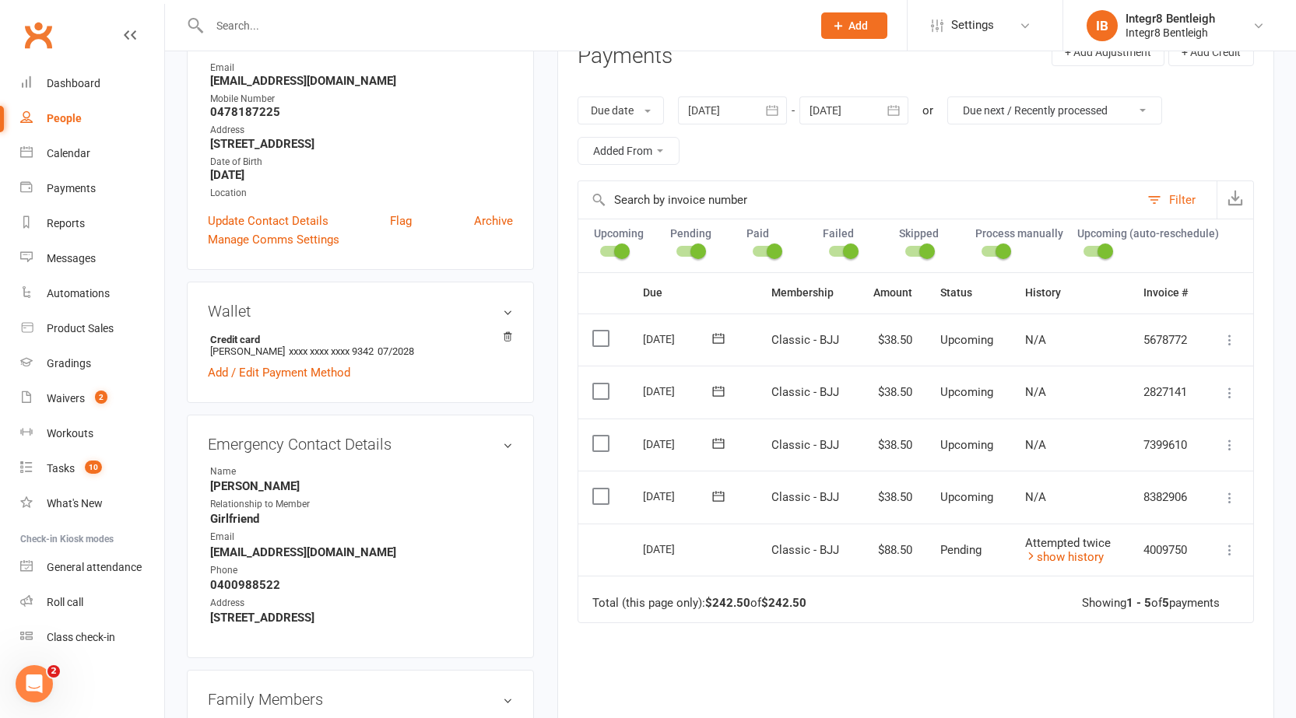
scroll to position [233, 0]
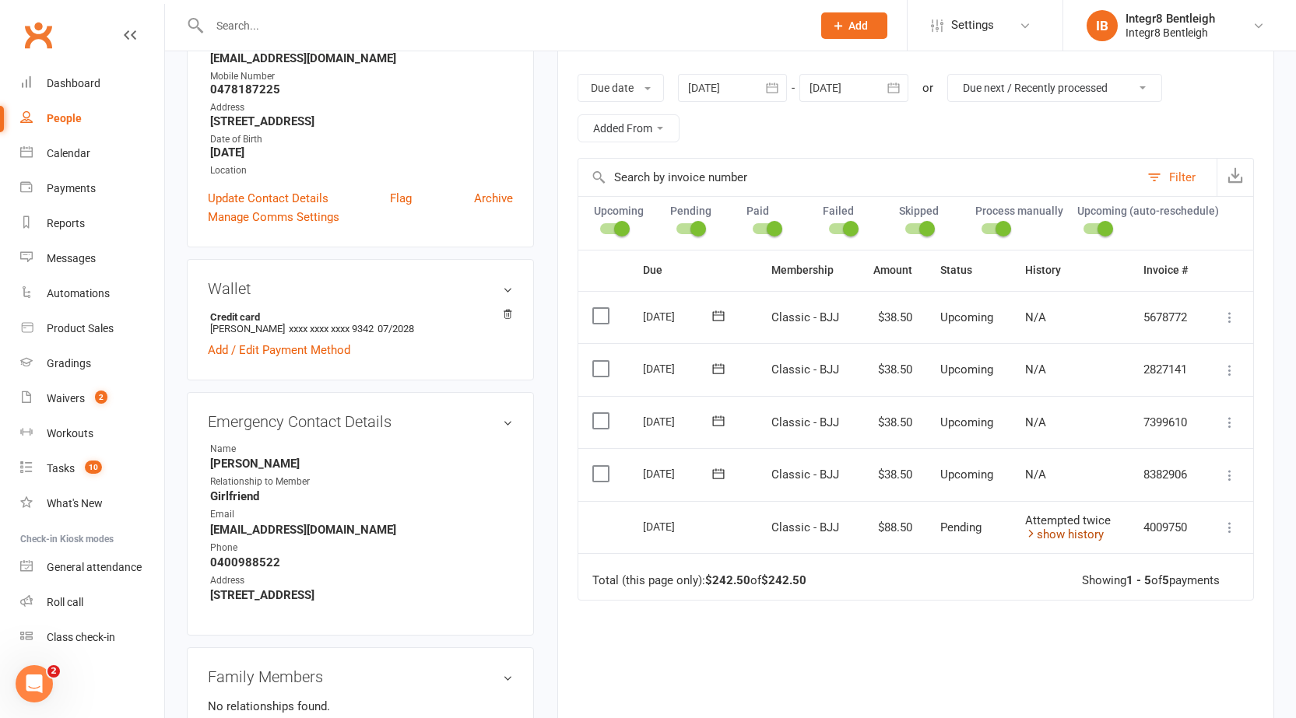
click at [1031, 535] on icon at bounding box center [1031, 534] width 12 height 12
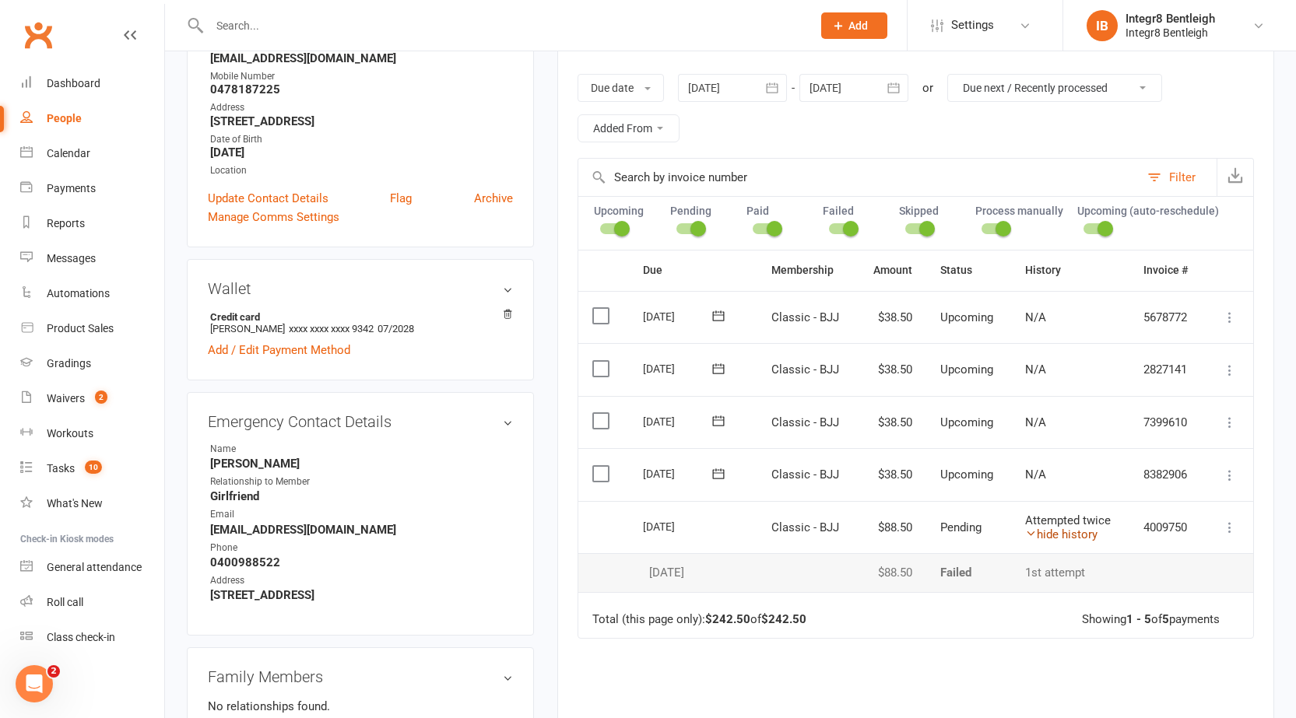
click at [1031, 535] on icon at bounding box center [1031, 534] width 12 height 12
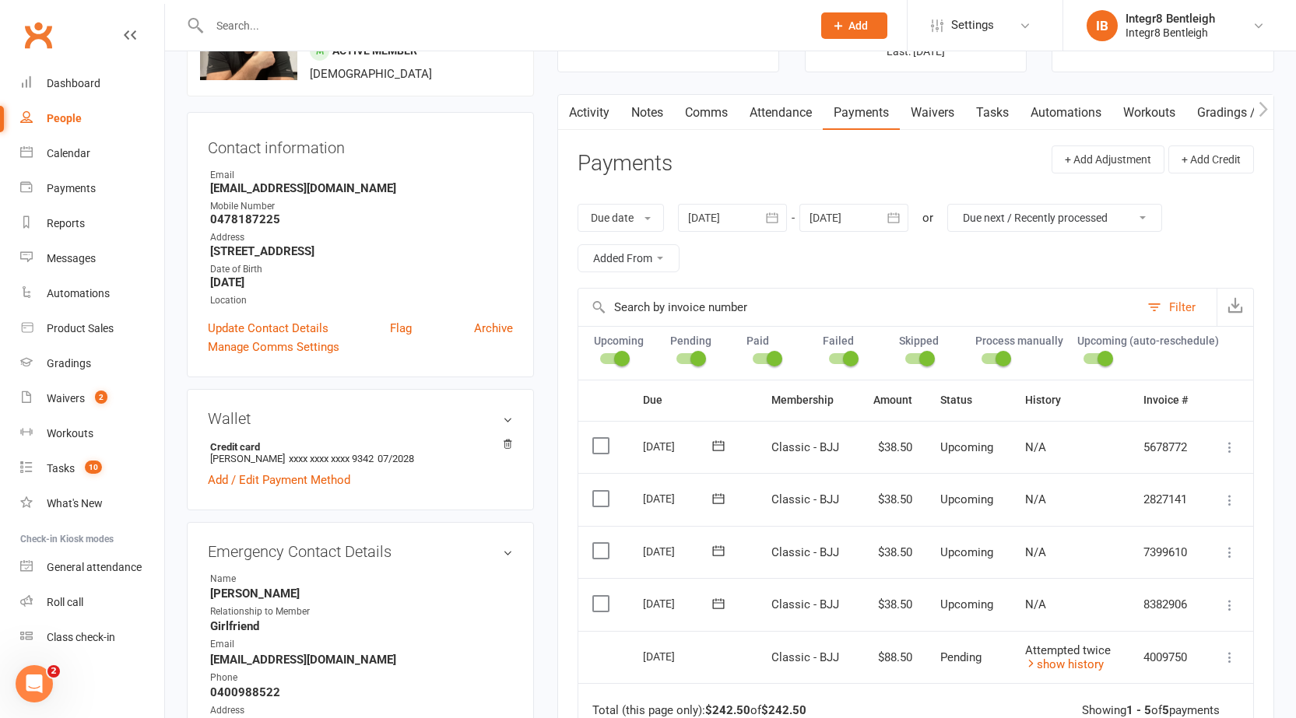
scroll to position [0, 0]
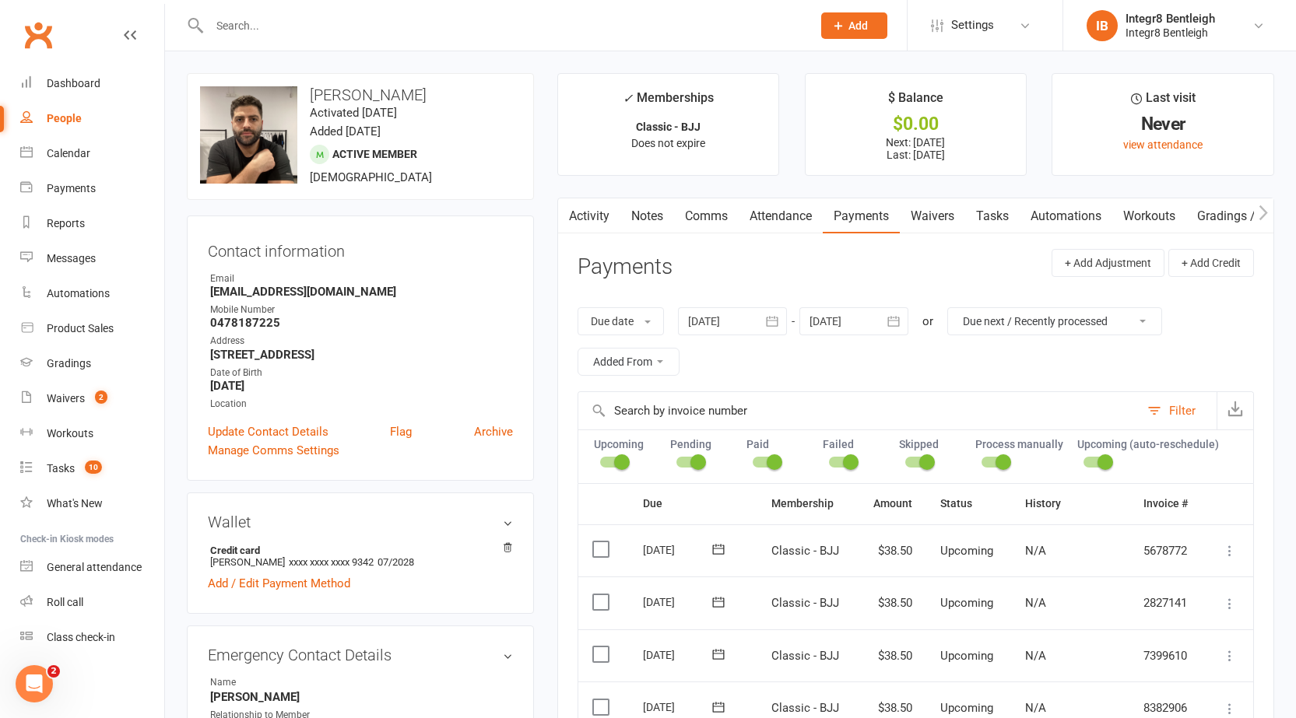
click at [593, 213] on link "Activity" at bounding box center [589, 216] width 62 height 36
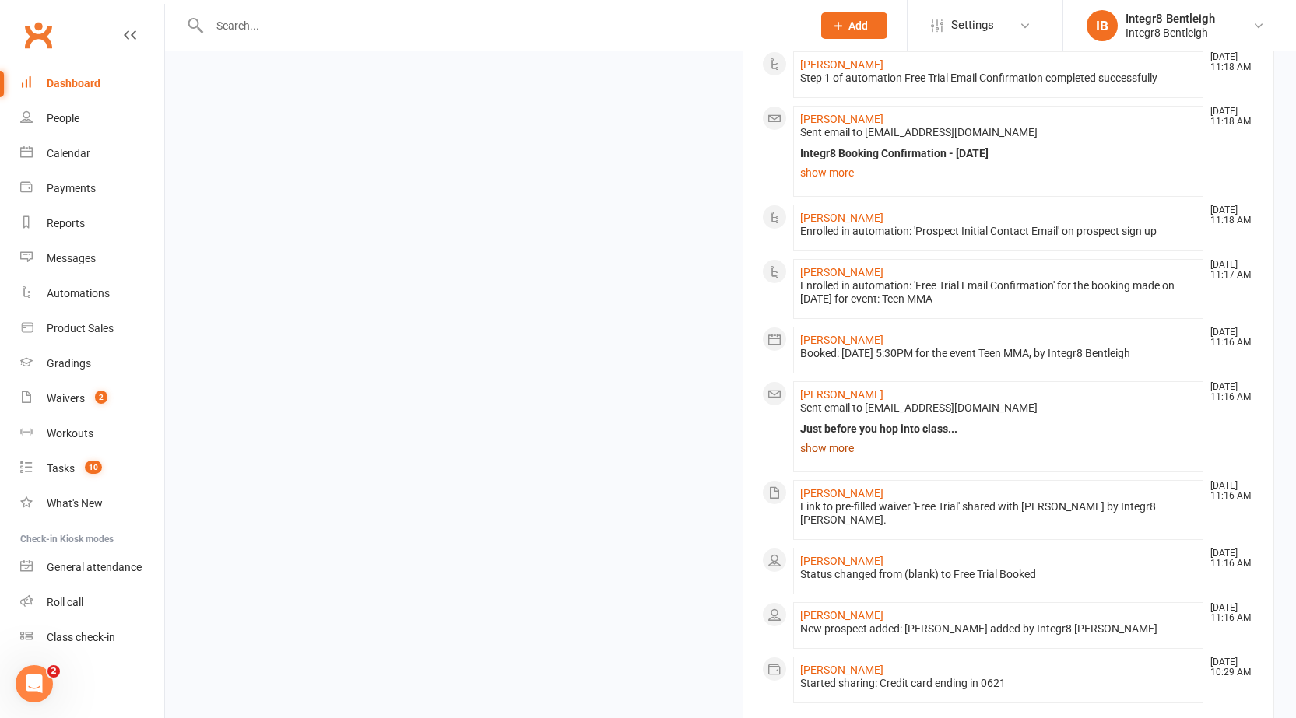
scroll to position [1366, 0]
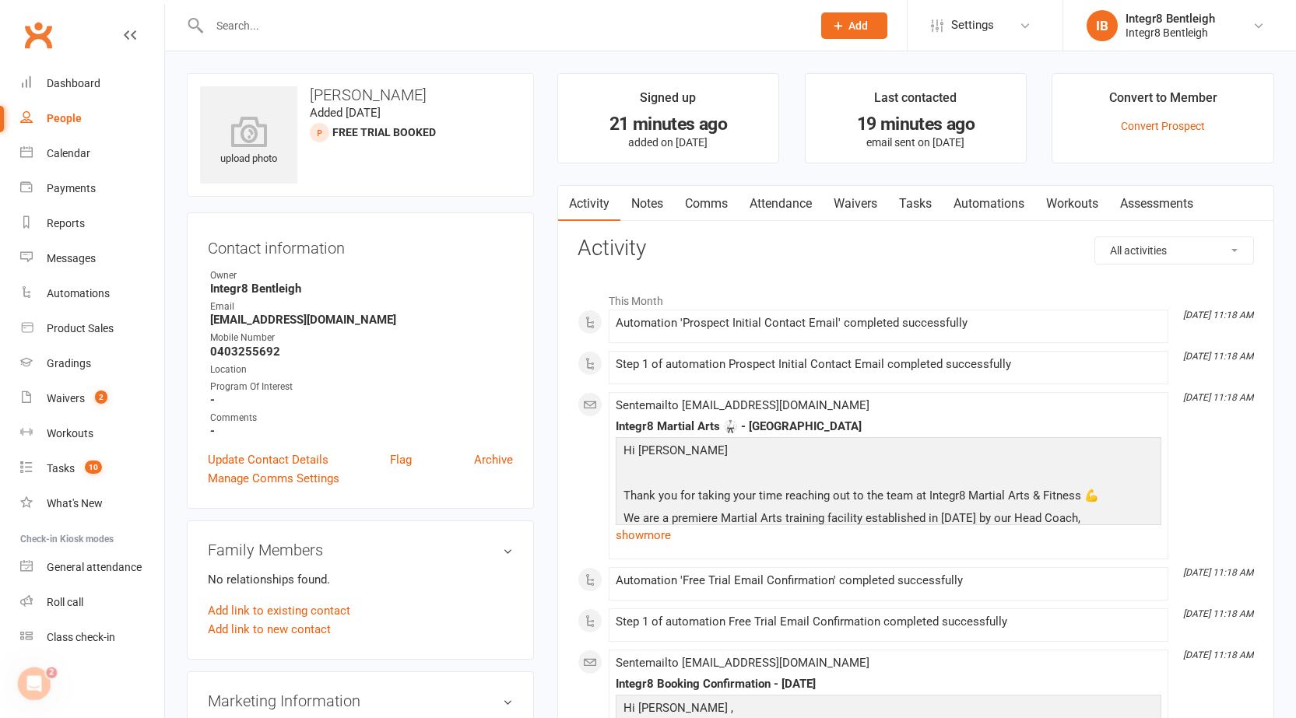
click at [642, 203] on link "Notes" at bounding box center [647, 204] width 54 height 36
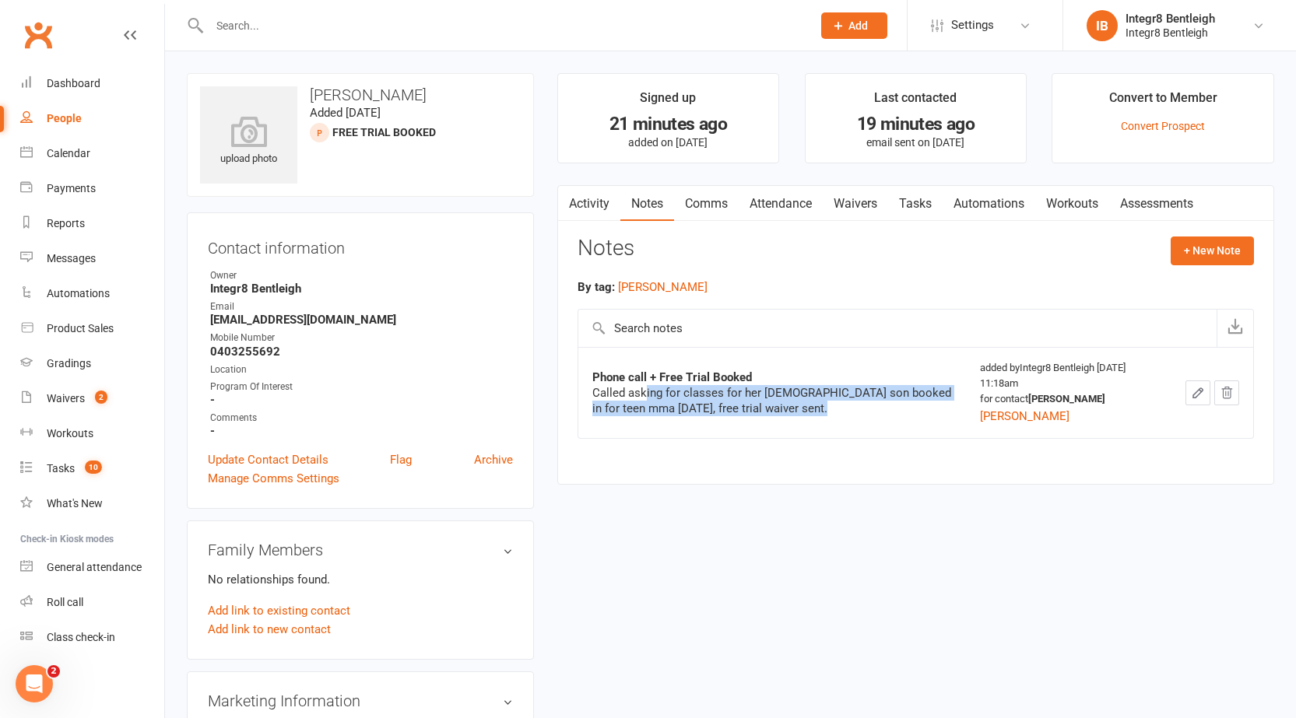
drag, startPoint x: 645, startPoint y: 391, endPoint x: 910, endPoint y: 407, distance: 265.8
click at [910, 407] on div "Called asking for classes for her [DEMOGRAPHIC_DATA] son booked in for teen mma…" at bounding box center [772, 400] width 360 height 31
click at [889, 405] on div "Called asking for classes for her [DEMOGRAPHIC_DATA] son booked in for teen mma…" at bounding box center [772, 400] width 360 height 31
click at [72, 161] on link "Calendar" at bounding box center [92, 153] width 144 height 35
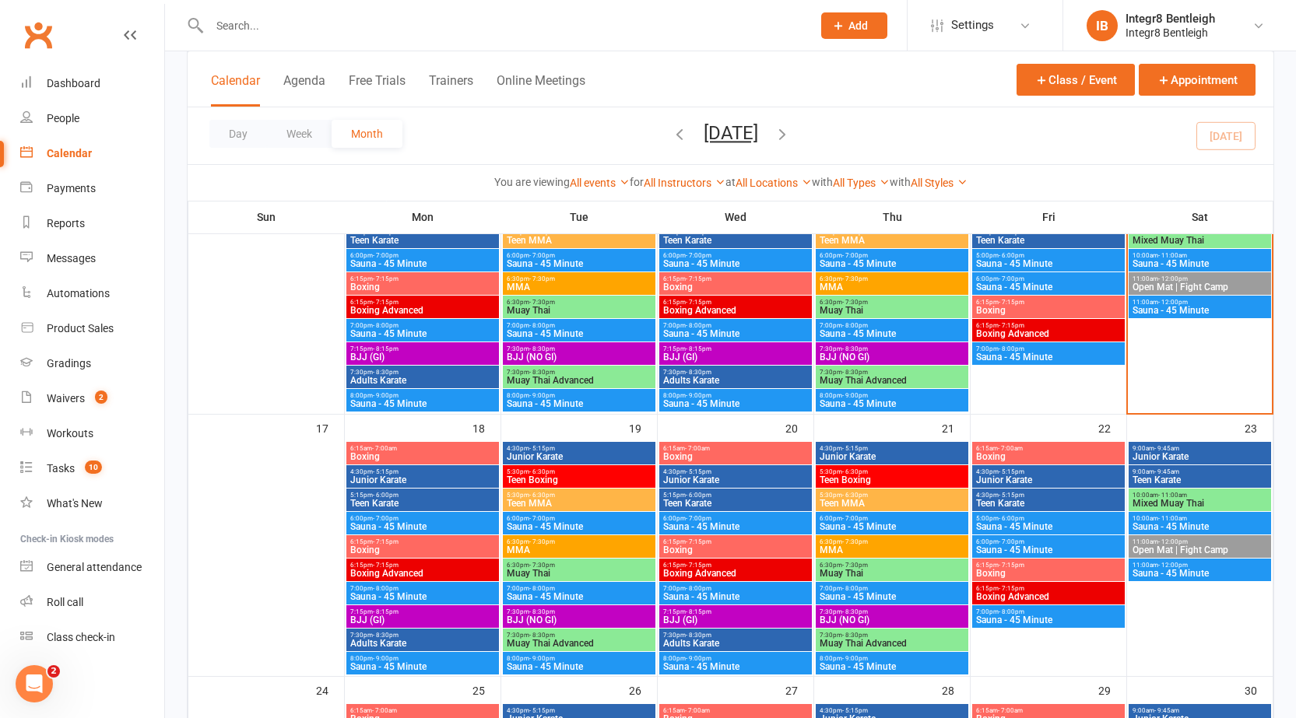
scroll to position [778, 0]
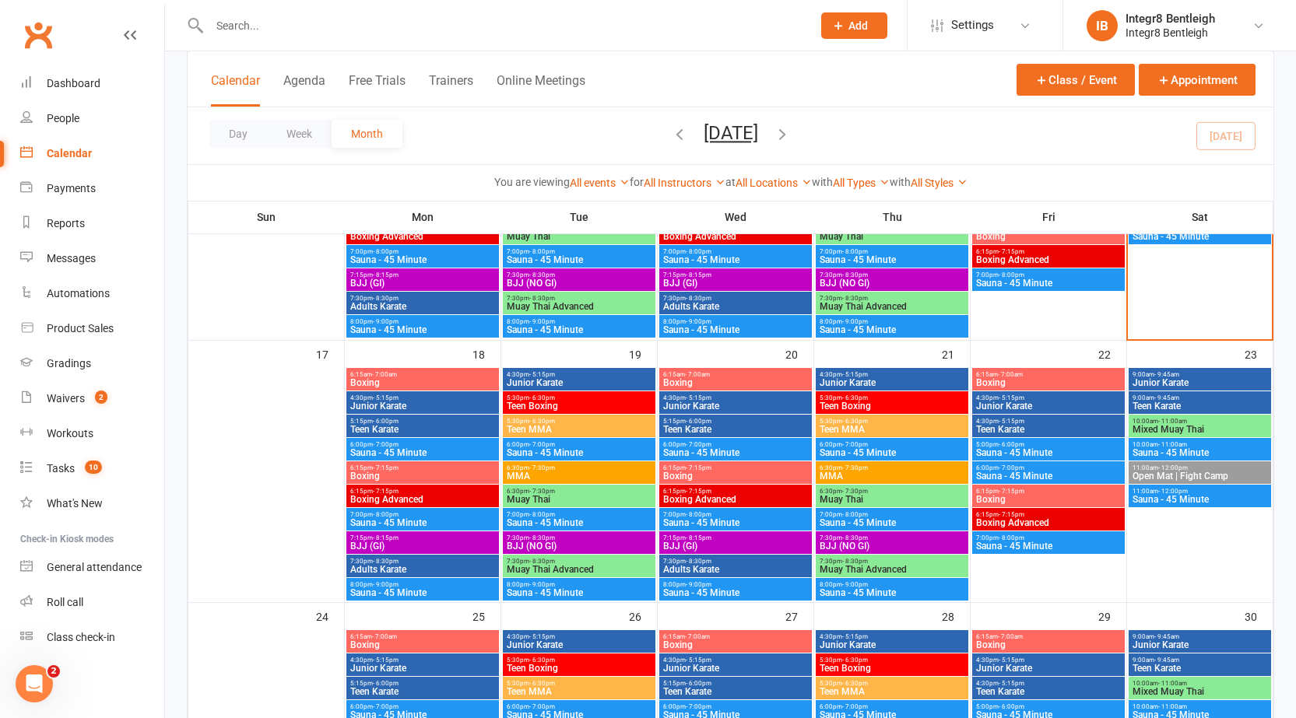
click at [876, 426] on span "Teen MMA" at bounding box center [892, 429] width 146 height 9
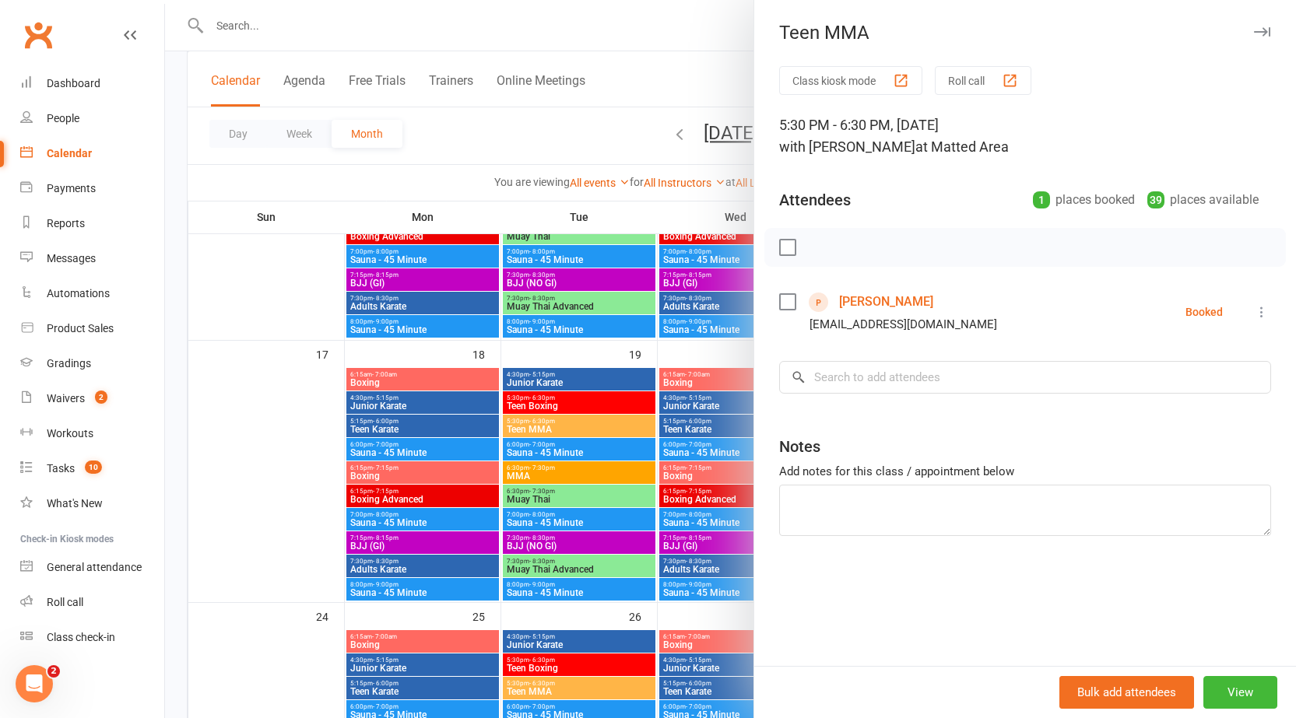
click at [723, 417] on div at bounding box center [730, 359] width 1131 height 718
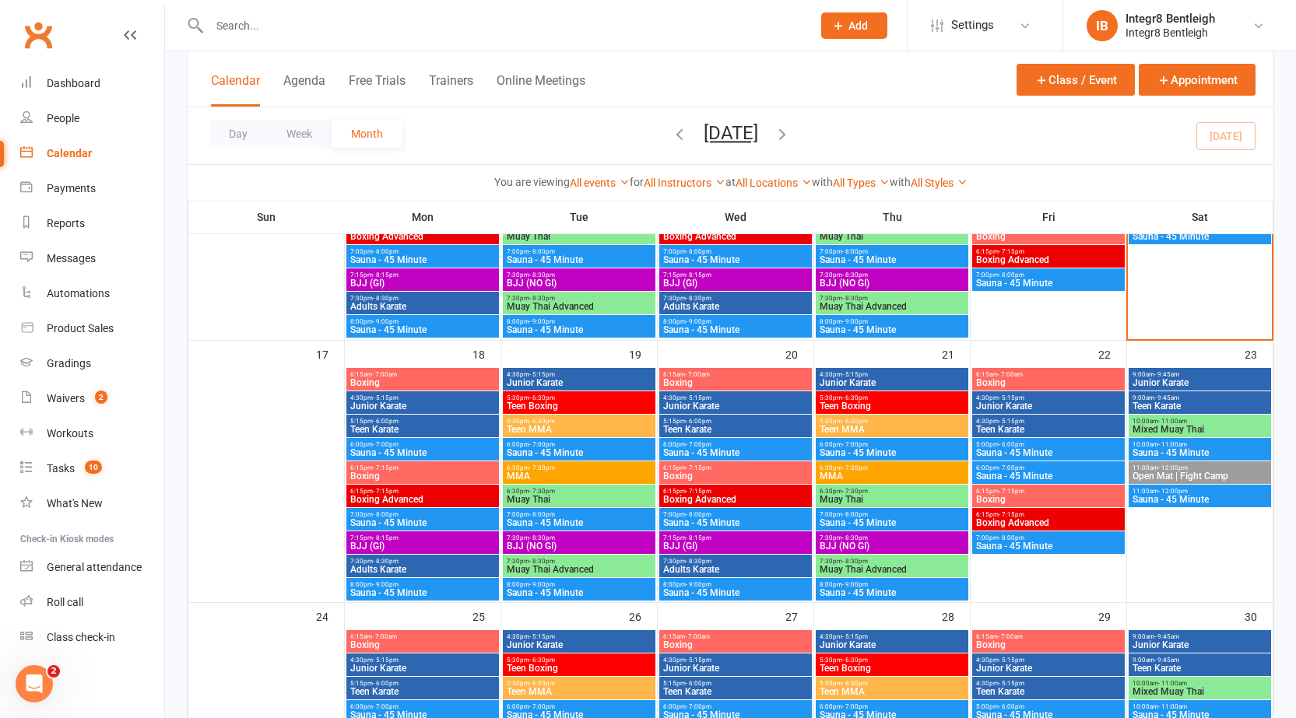
click at [852, 406] on span "Teen Boxing" at bounding box center [892, 406] width 146 height 9
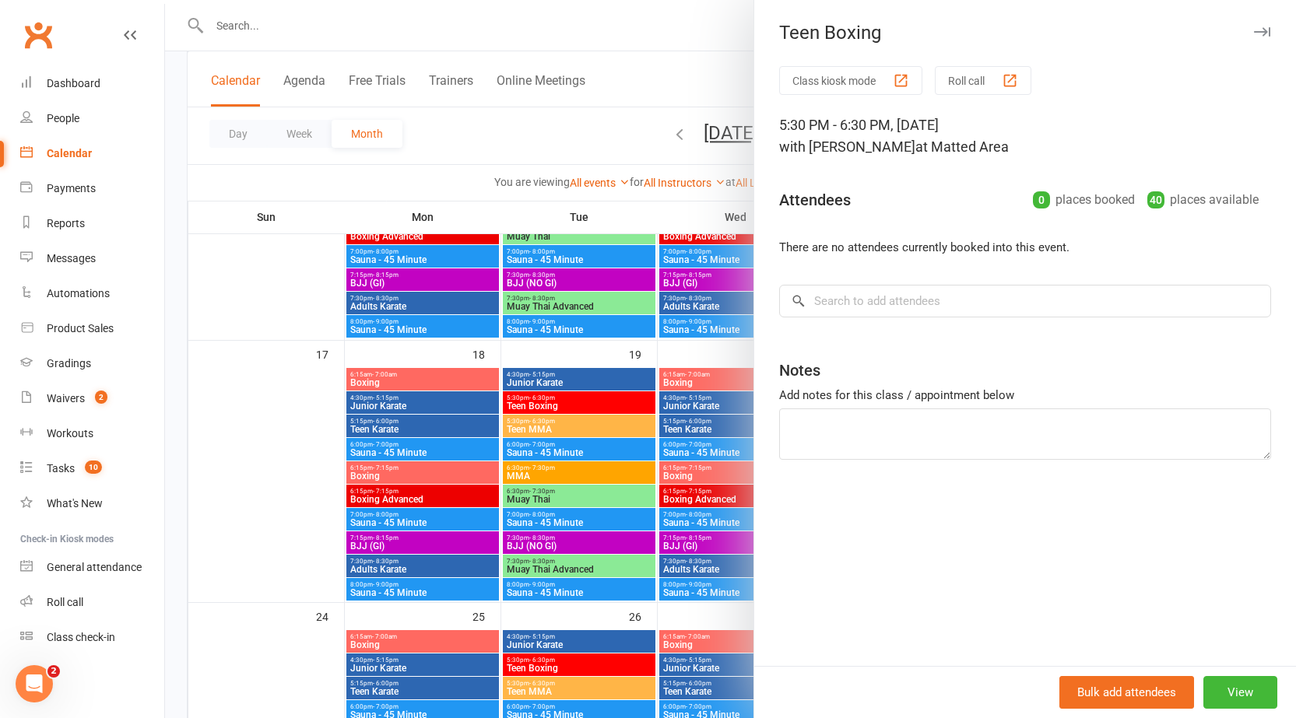
click at [654, 424] on div at bounding box center [730, 359] width 1131 height 718
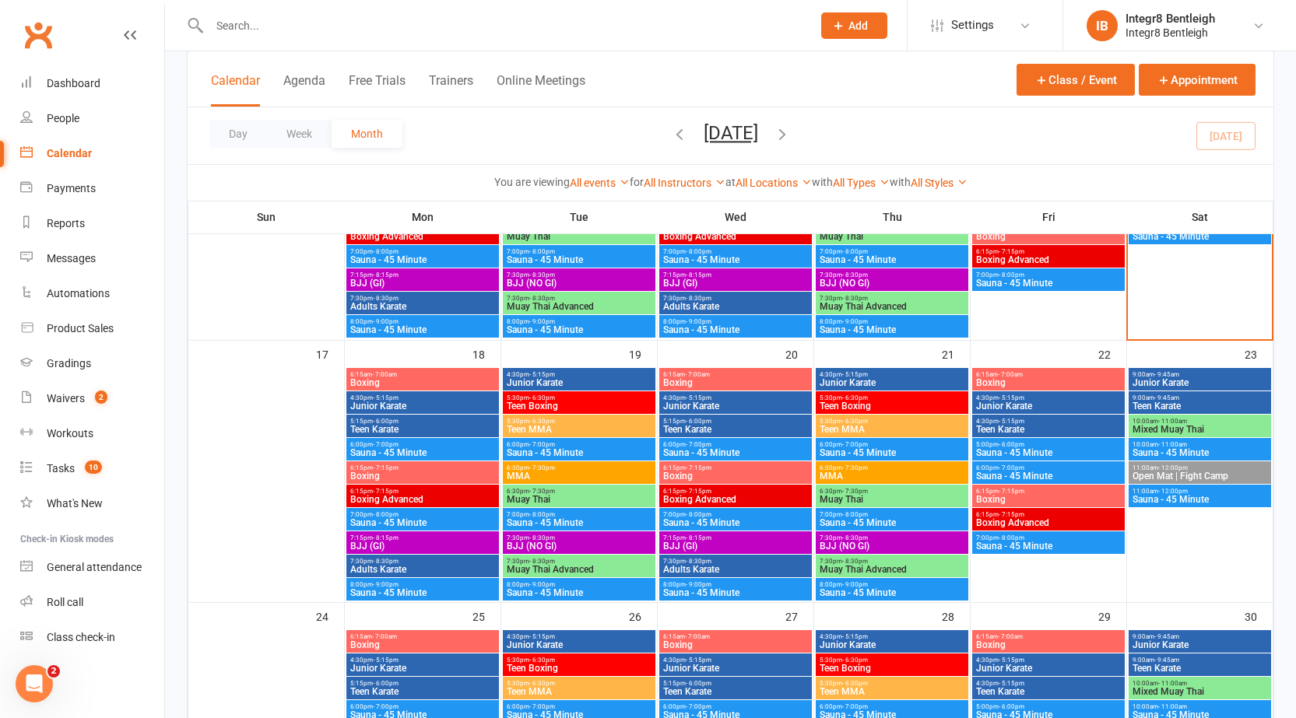
click at [569, 400] on span "5:30pm - 6:30pm" at bounding box center [579, 398] width 146 height 7
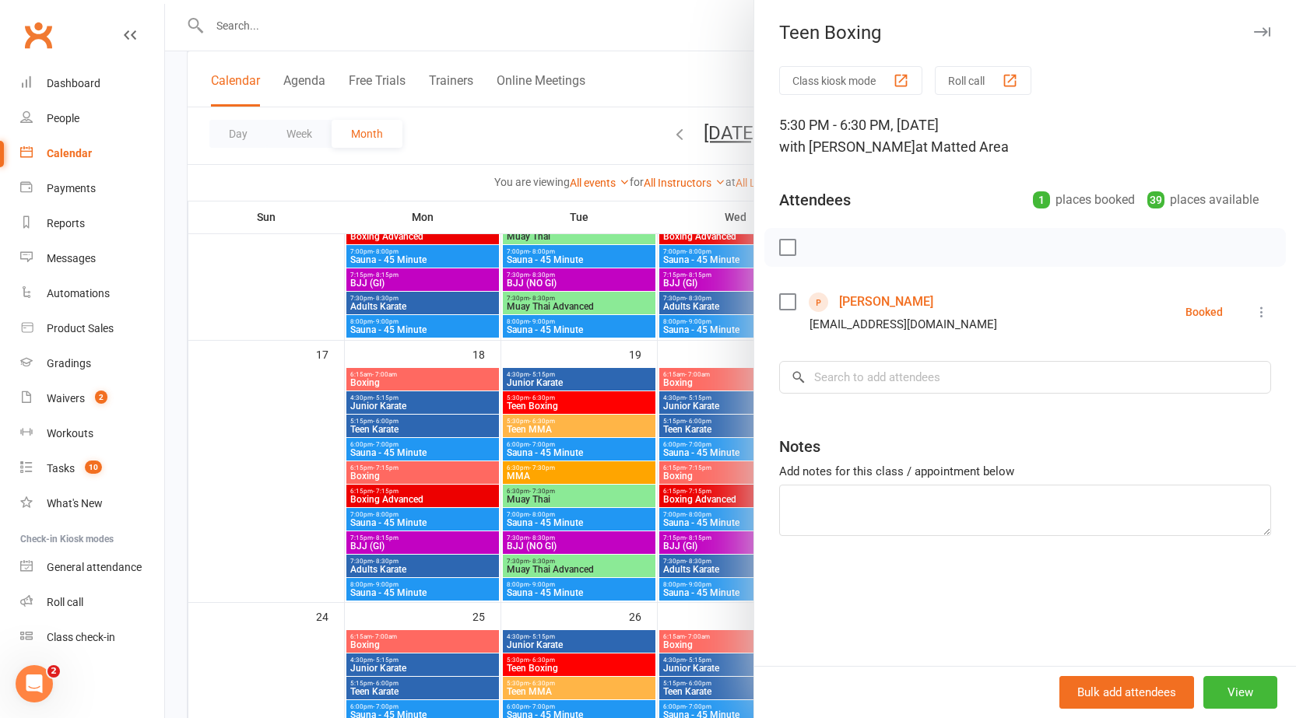
click at [556, 426] on div at bounding box center [730, 359] width 1131 height 718
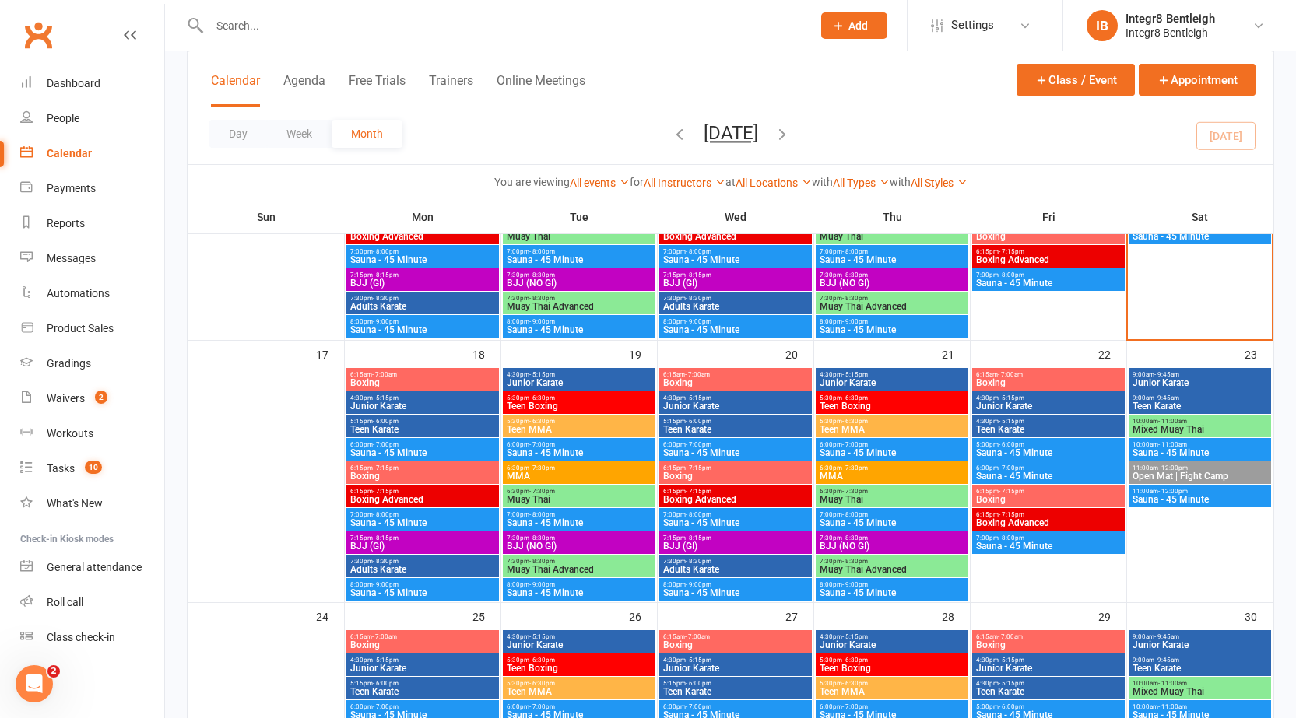
click at [556, 426] on span "Teen MMA" at bounding box center [579, 429] width 146 height 9
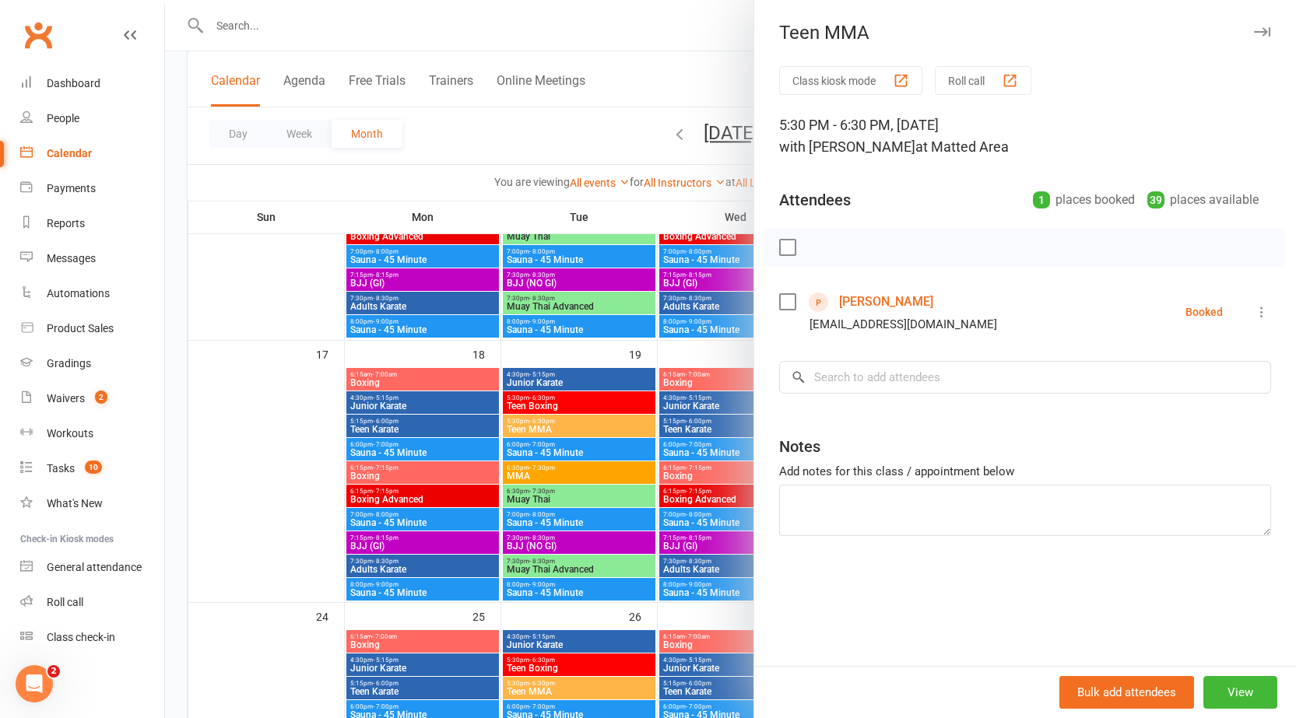
click at [556, 426] on div at bounding box center [730, 359] width 1131 height 718
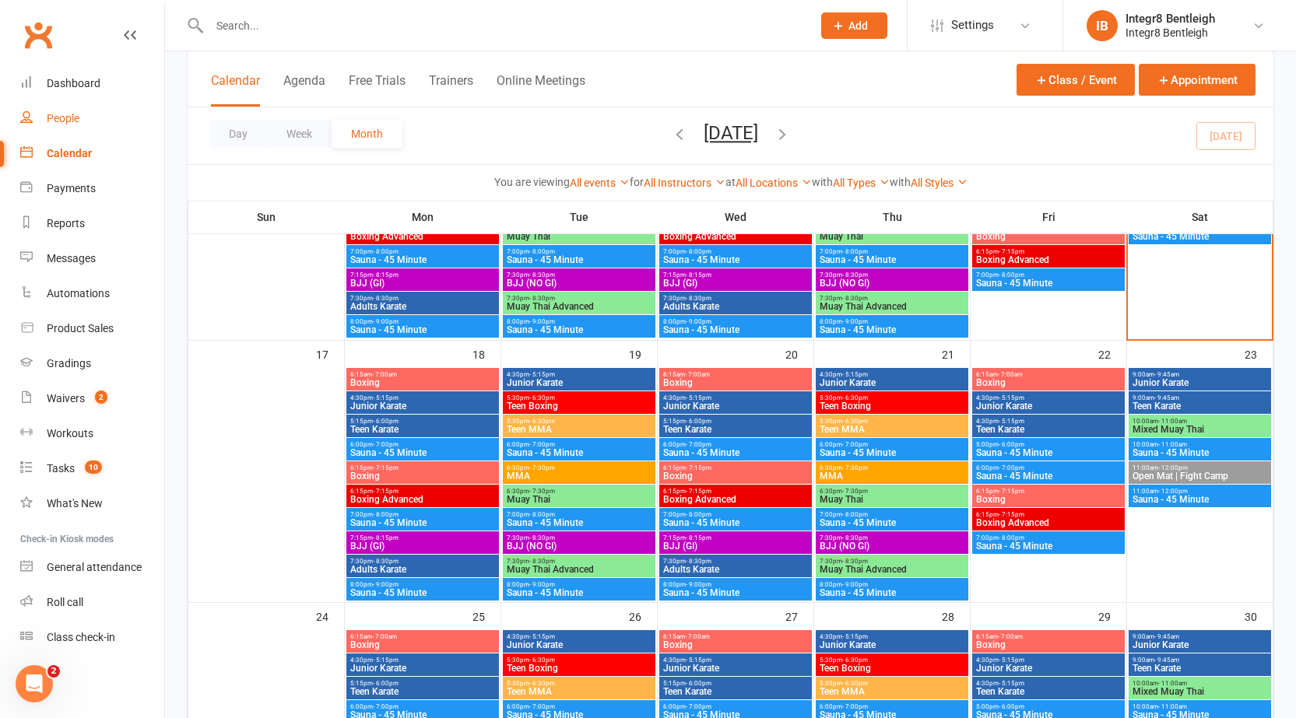
click at [41, 111] on link "People" at bounding box center [92, 118] width 144 height 35
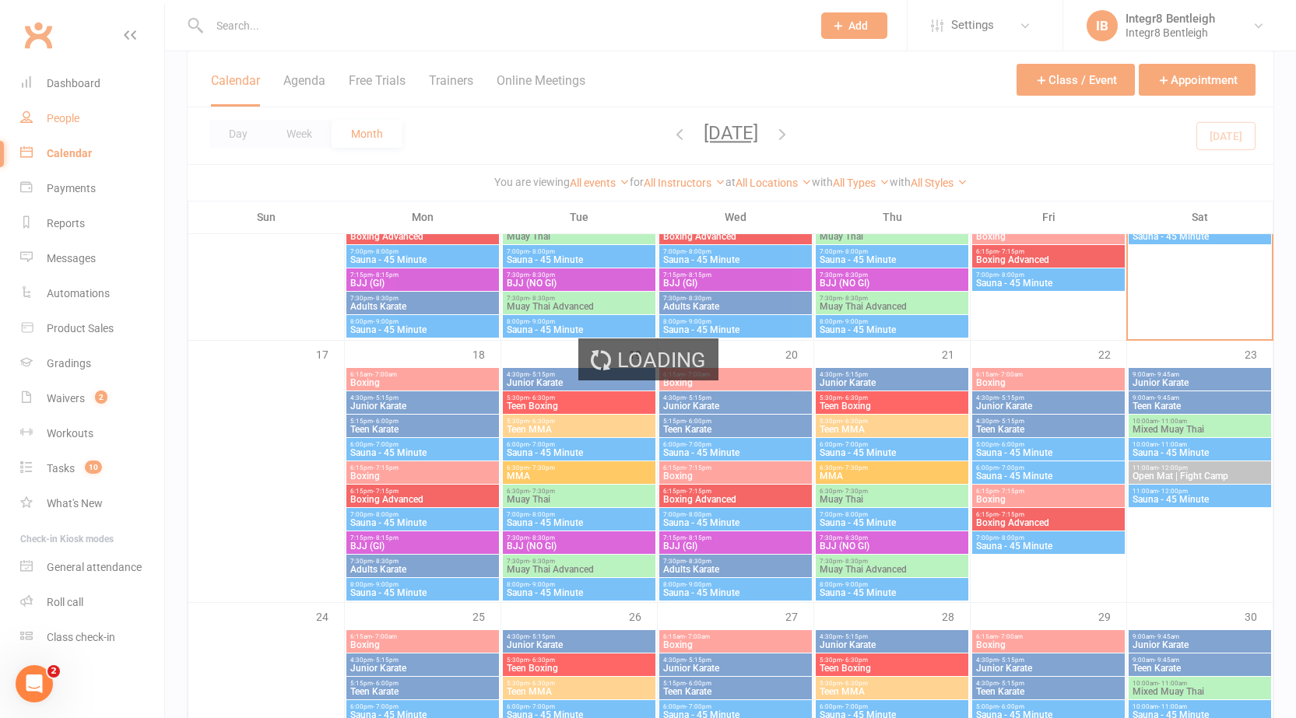
select select "100"
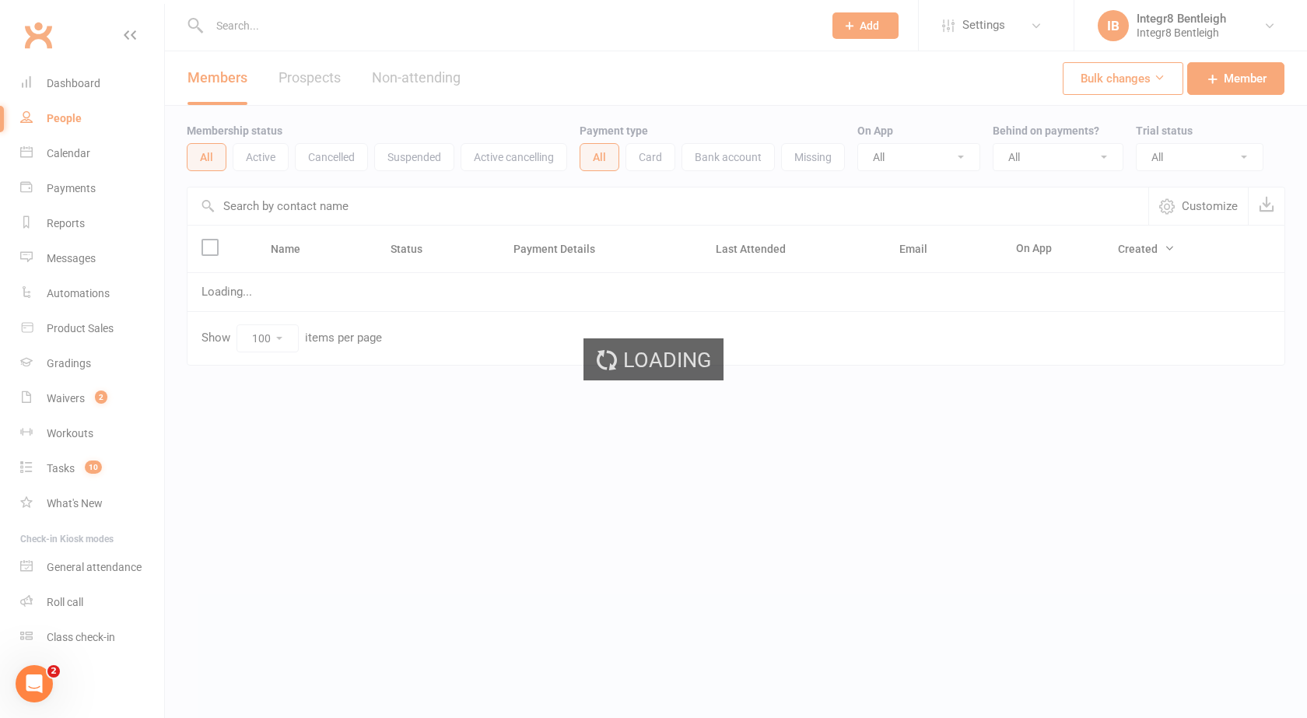
click at [341, 73] on link "Prospects" at bounding box center [310, 78] width 62 height 54
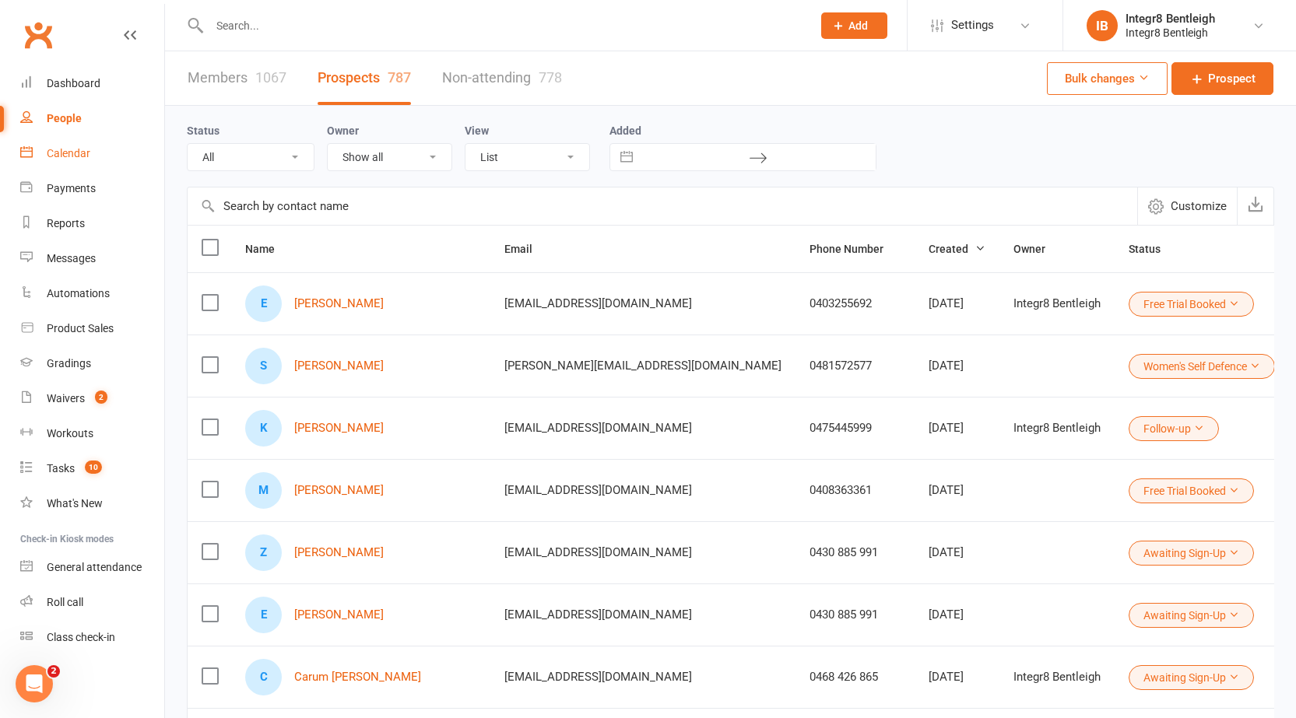
click at [45, 140] on link "Calendar" at bounding box center [92, 153] width 144 height 35
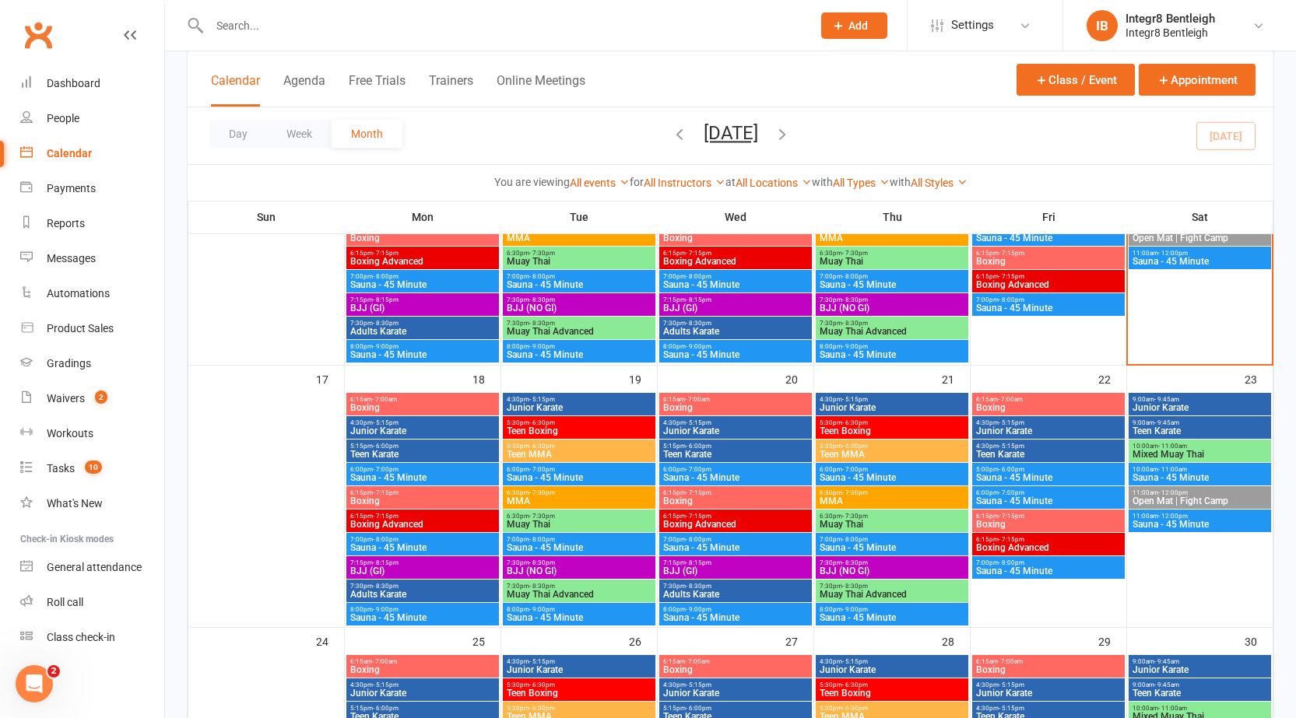
scroll to position [778, 0]
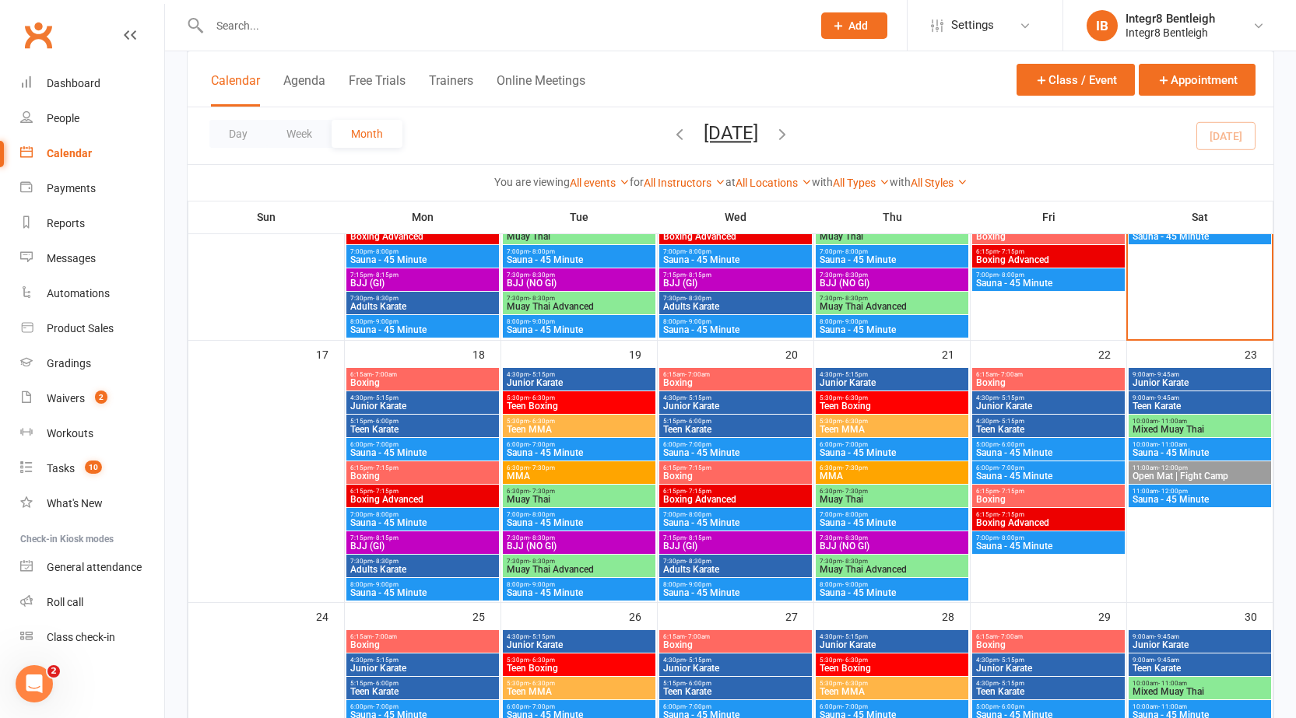
click at [397, 397] on span "- 5:15pm" at bounding box center [386, 398] width 26 height 7
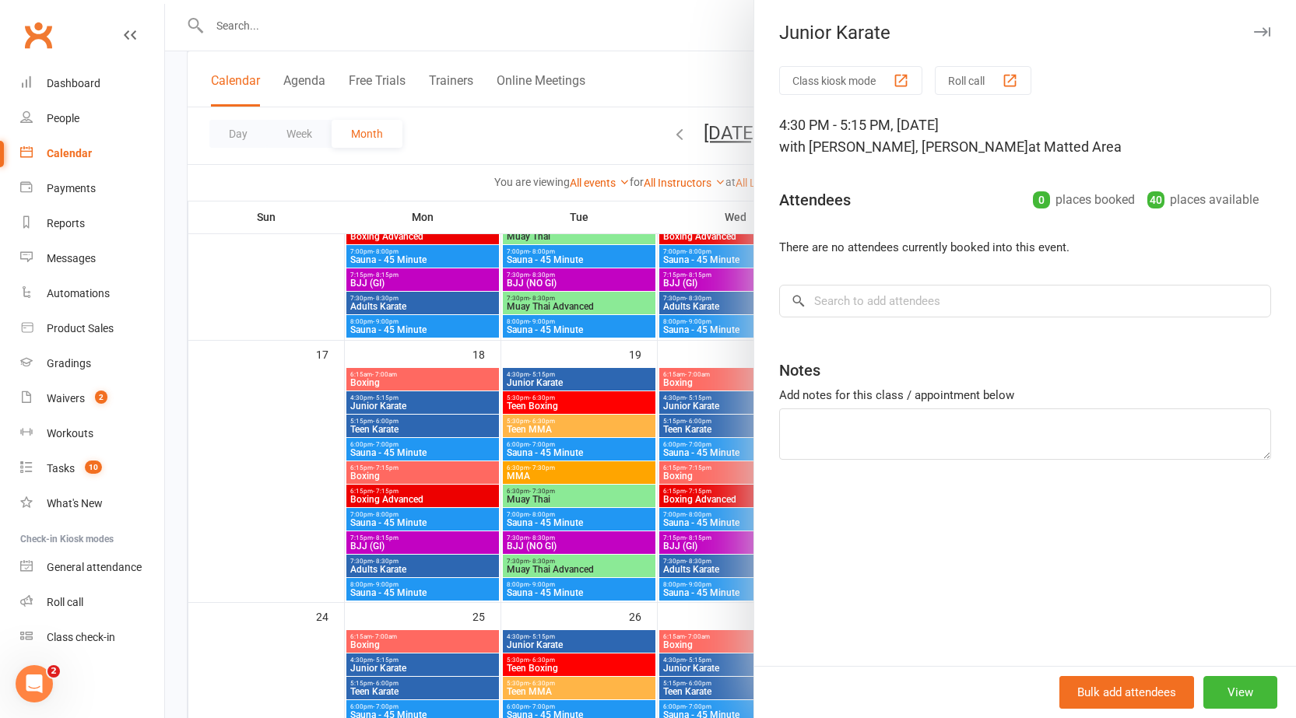
click at [406, 401] on div at bounding box center [730, 359] width 1131 height 718
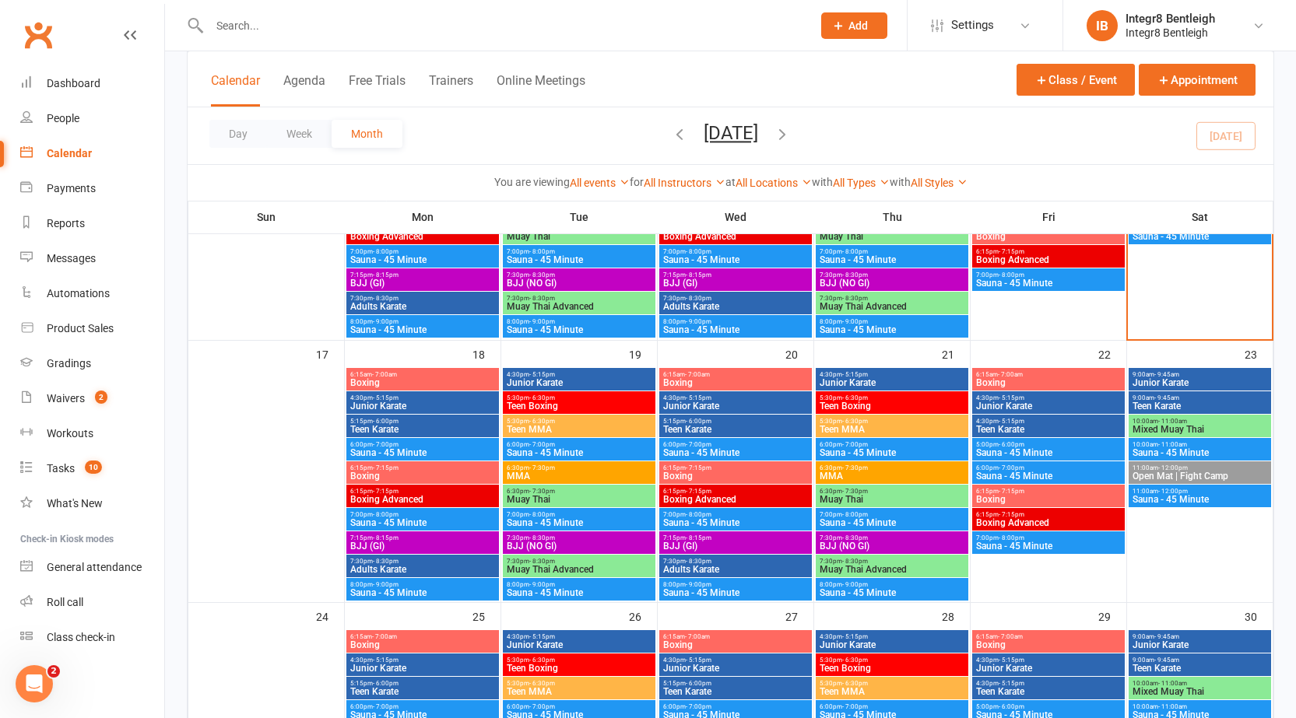
click at [405, 421] on span "5:15pm - 6:00pm" at bounding box center [422, 421] width 146 height 7
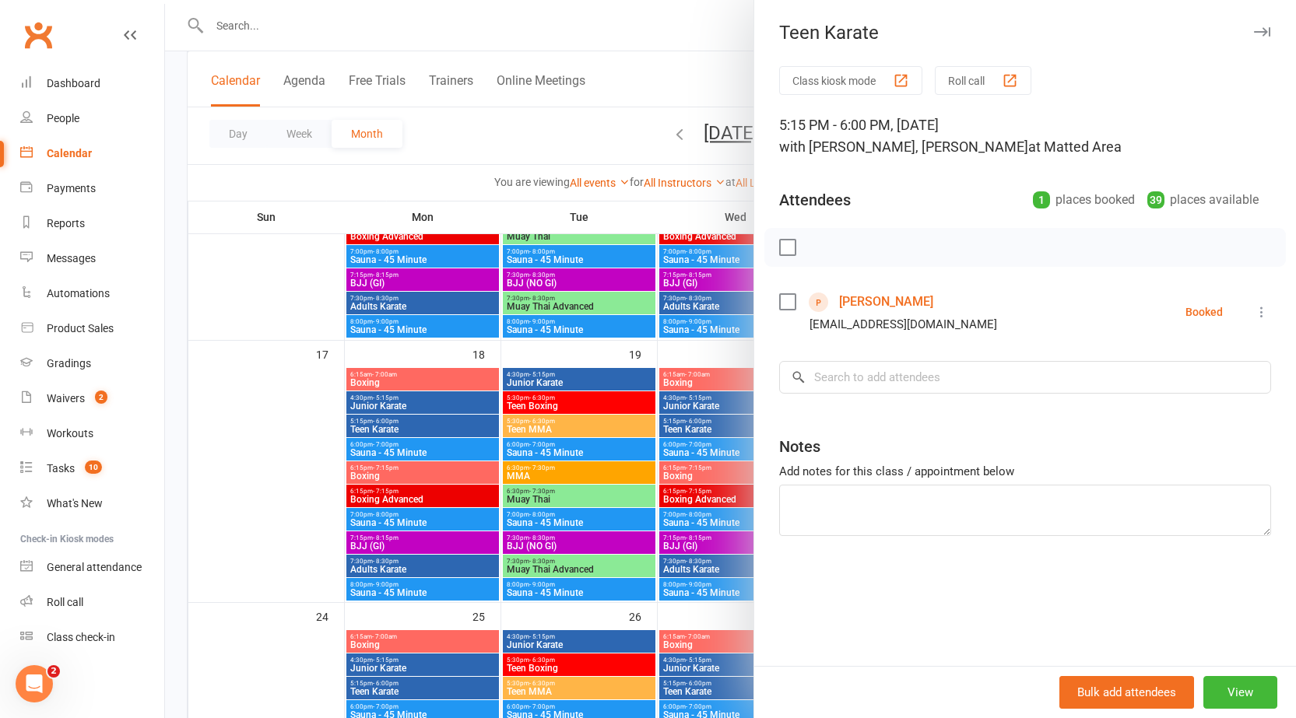
click at [399, 444] on div at bounding box center [730, 359] width 1131 height 718
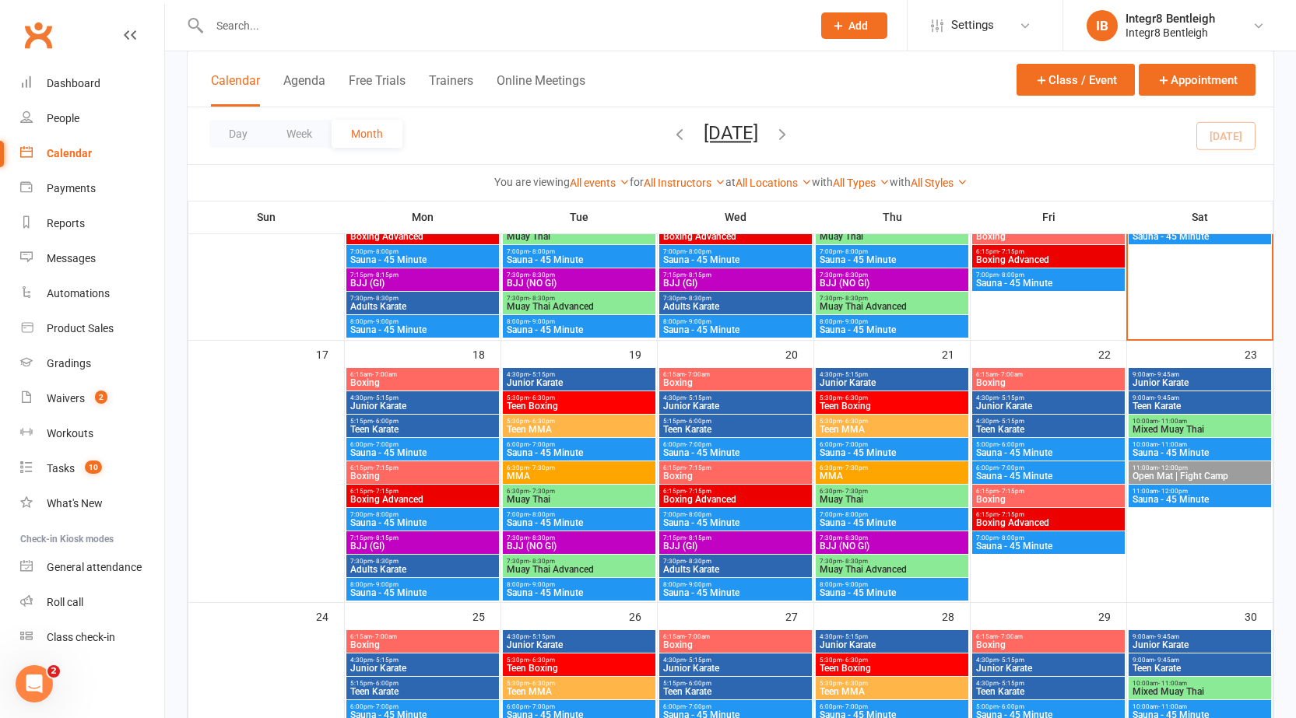
click at [412, 473] on span "Boxing" at bounding box center [422, 476] width 146 height 9
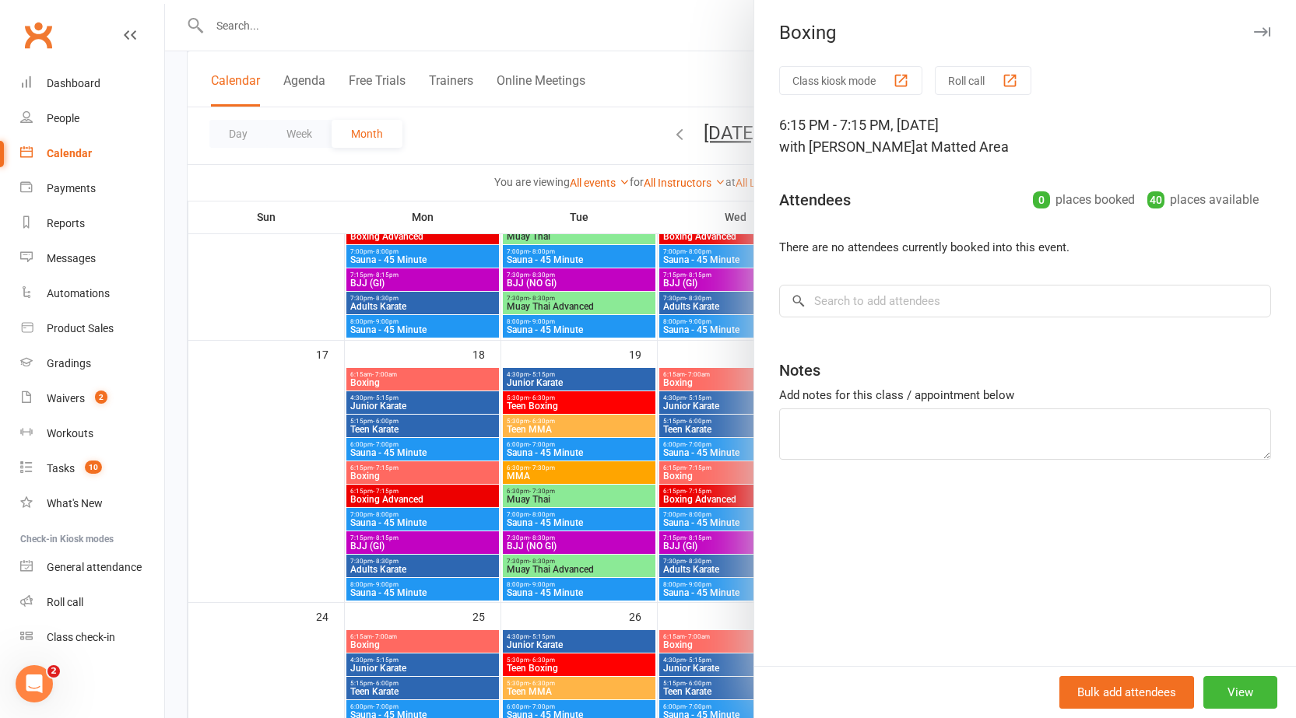
click at [412, 473] on div at bounding box center [730, 359] width 1131 height 718
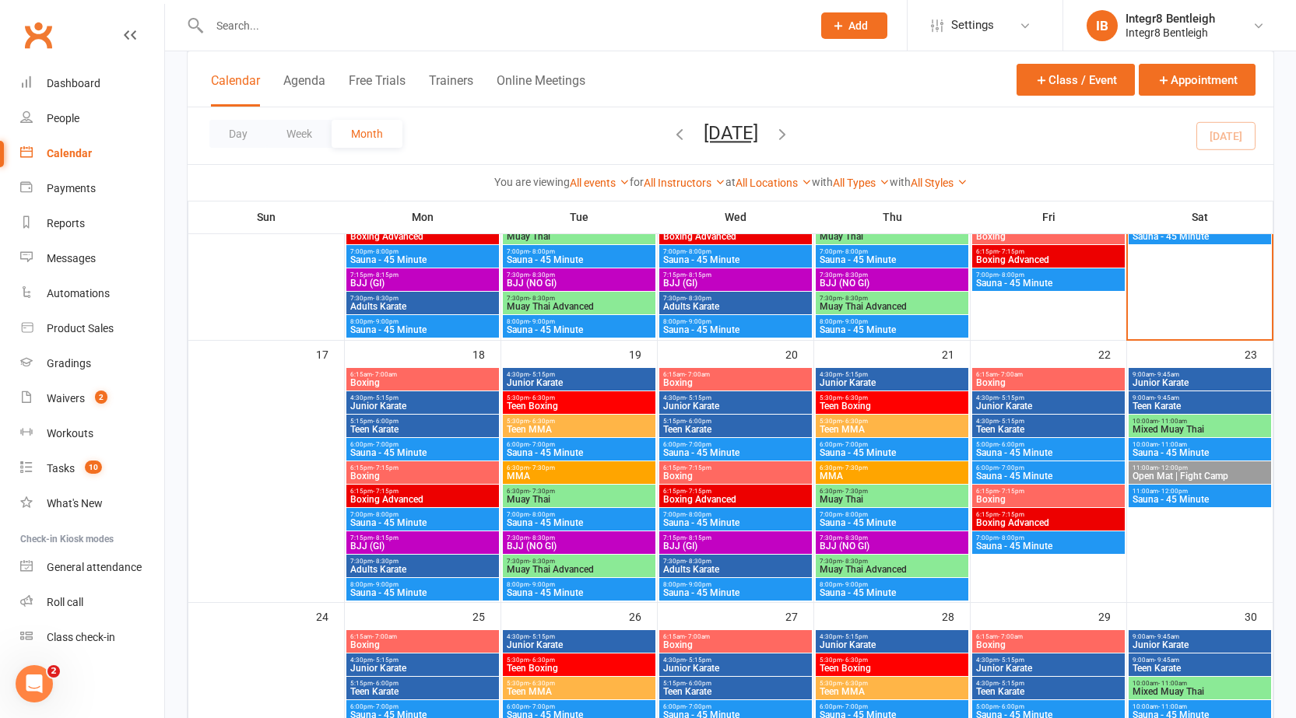
click at [409, 505] on div "6:15pm - 7:15pm Boxing Advanced" at bounding box center [422, 496] width 153 height 23
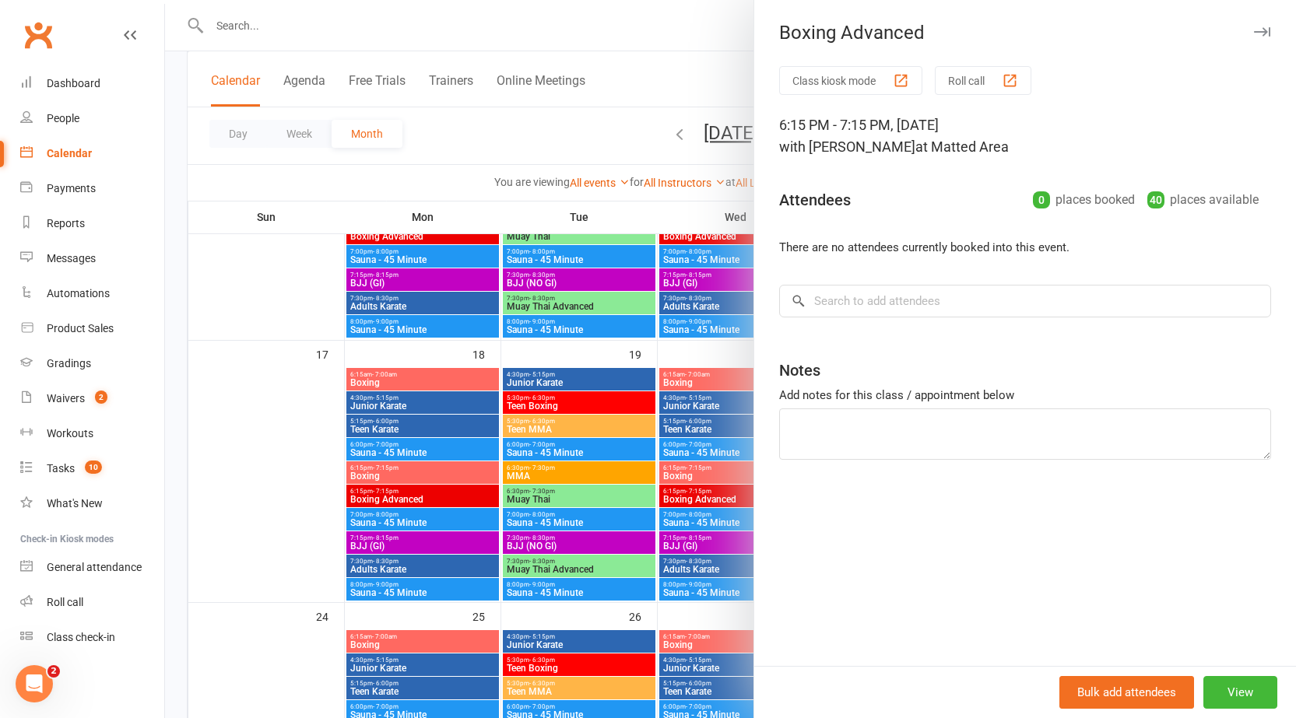
click at [409, 495] on div at bounding box center [730, 359] width 1131 height 718
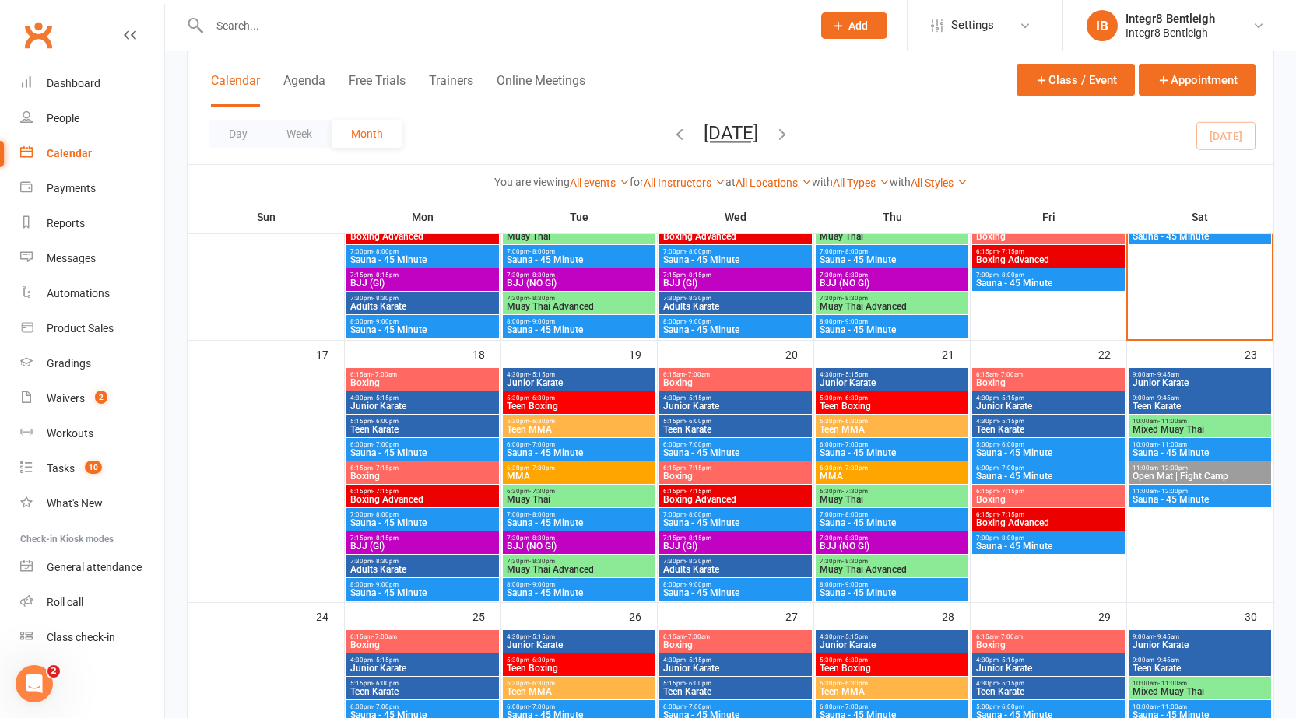
click at [412, 545] on span "BJJ (GI)" at bounding box center [422, 546] width 146 height 9
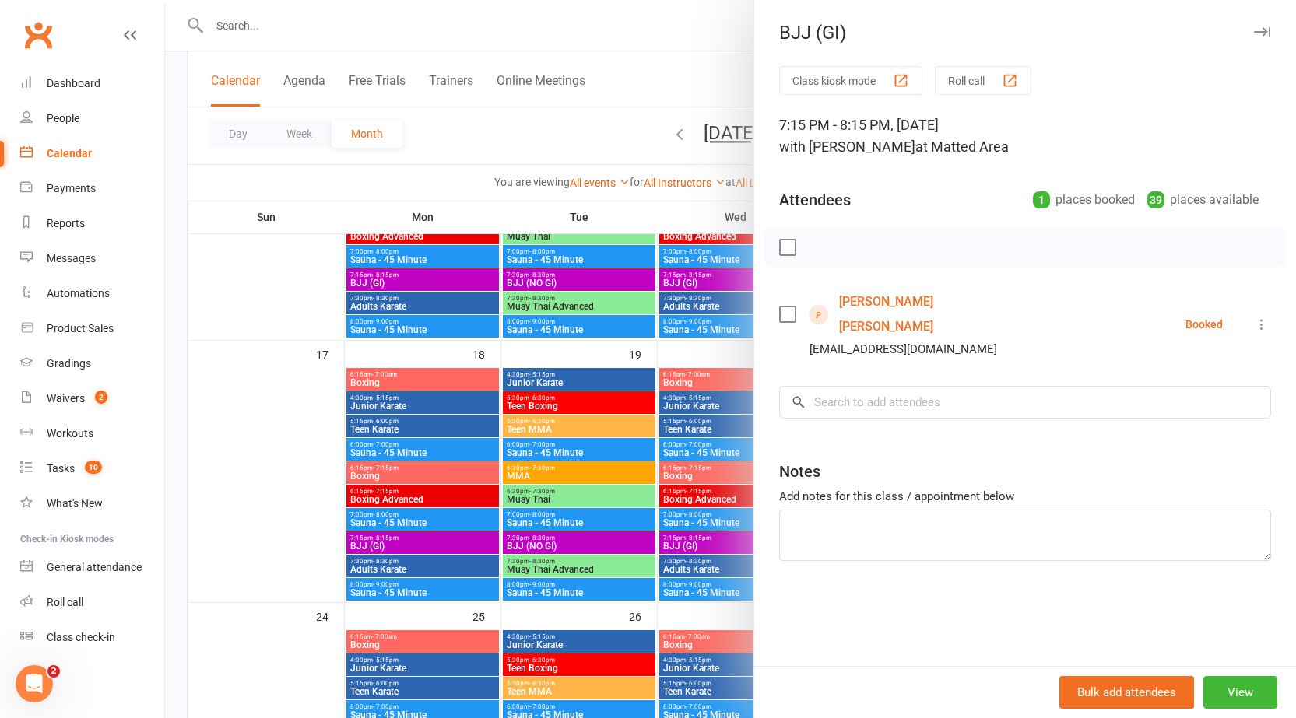
click at [412, 545] on div at bounding box center [730, 359] width 1131 height 718
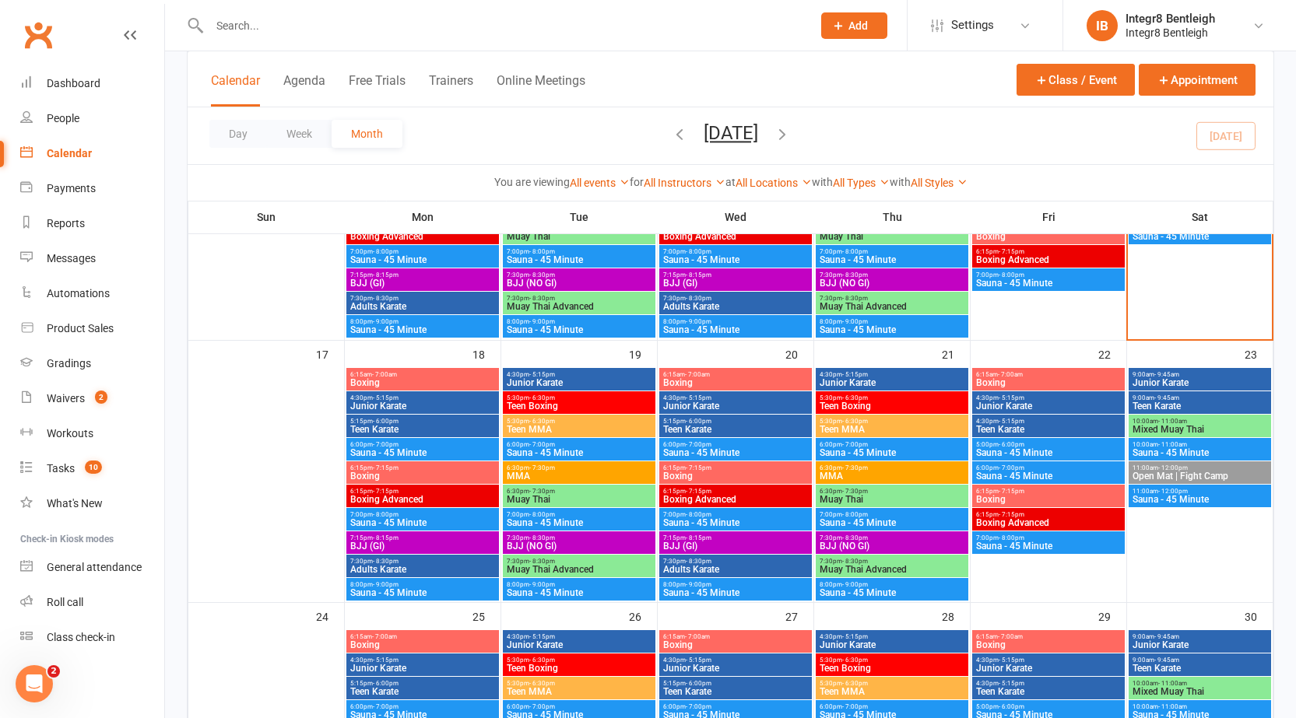
click at [405, 570] on span "Adults Karate" at bounding box center [422, 569] width 146 height 9
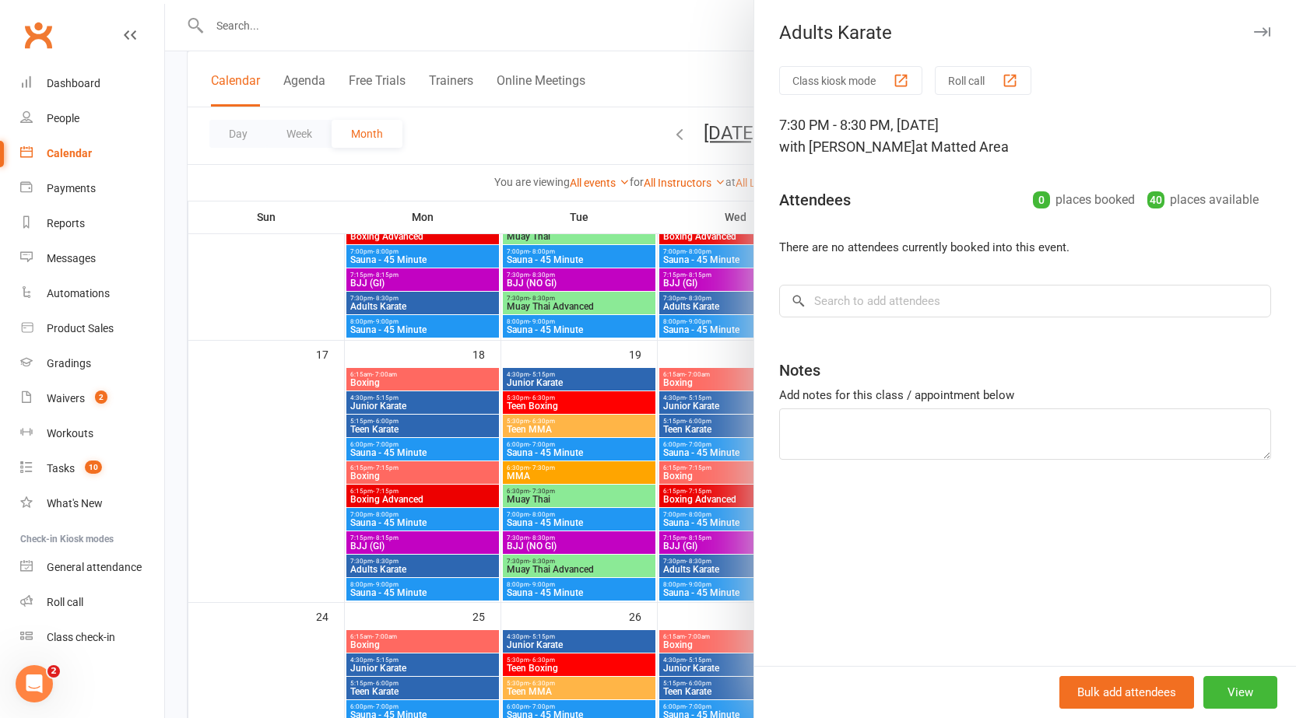
click at [405, 570] on div at bounding box center [730, 359] width 1131 height 718
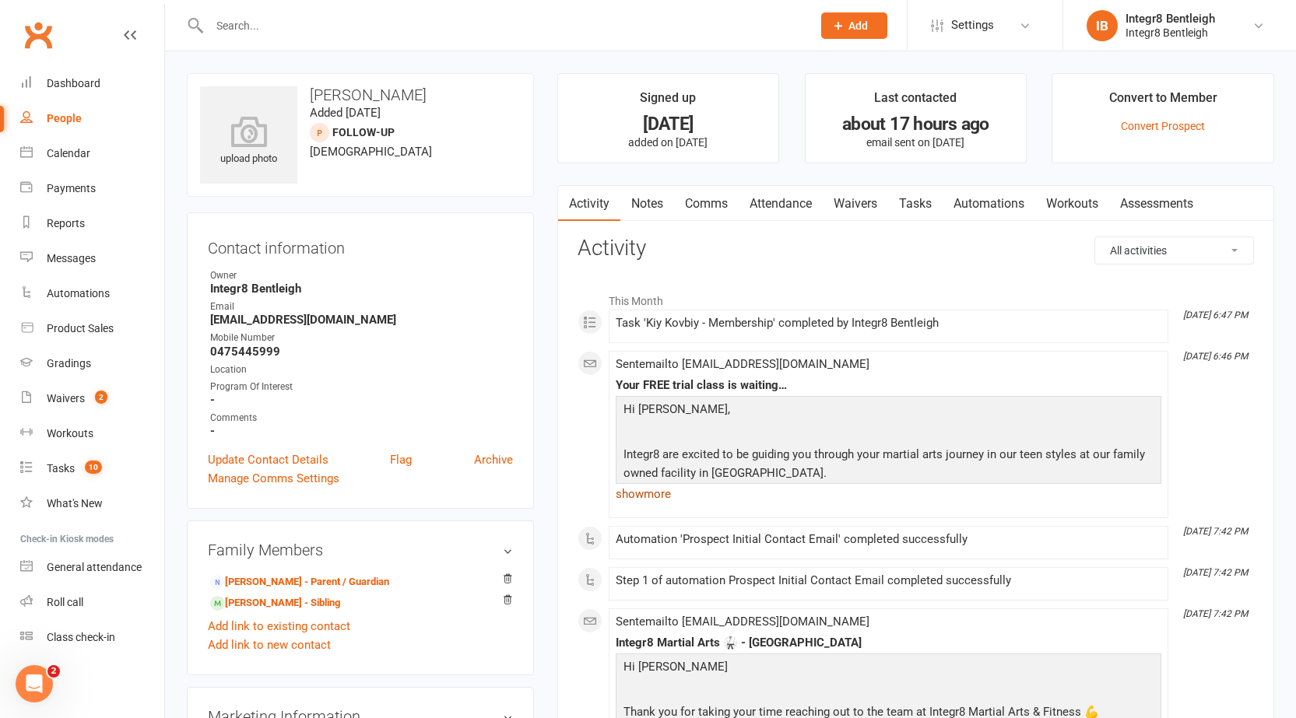
click at [639, 500] on link "show more" at bounding box center [888, 494] width 545 height 22
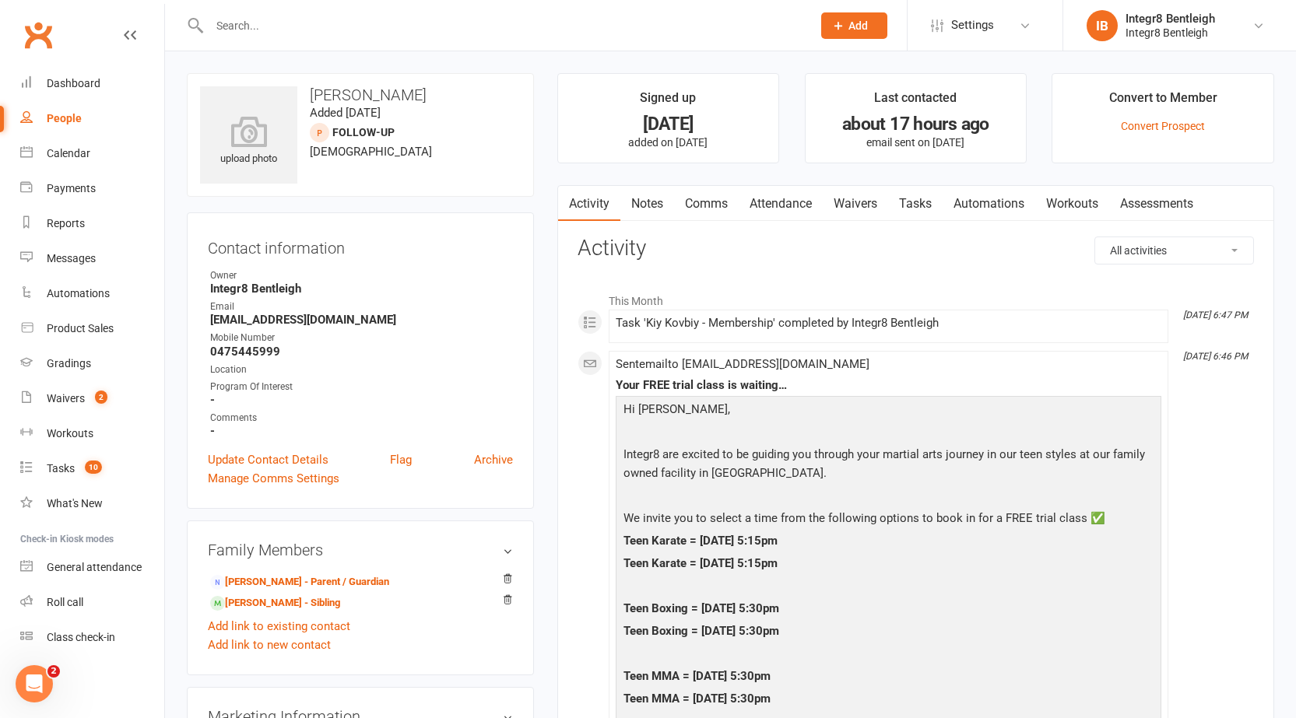
click at [659, 212] on link "Notes" at bounding box center [647, 204] width 54 height 36
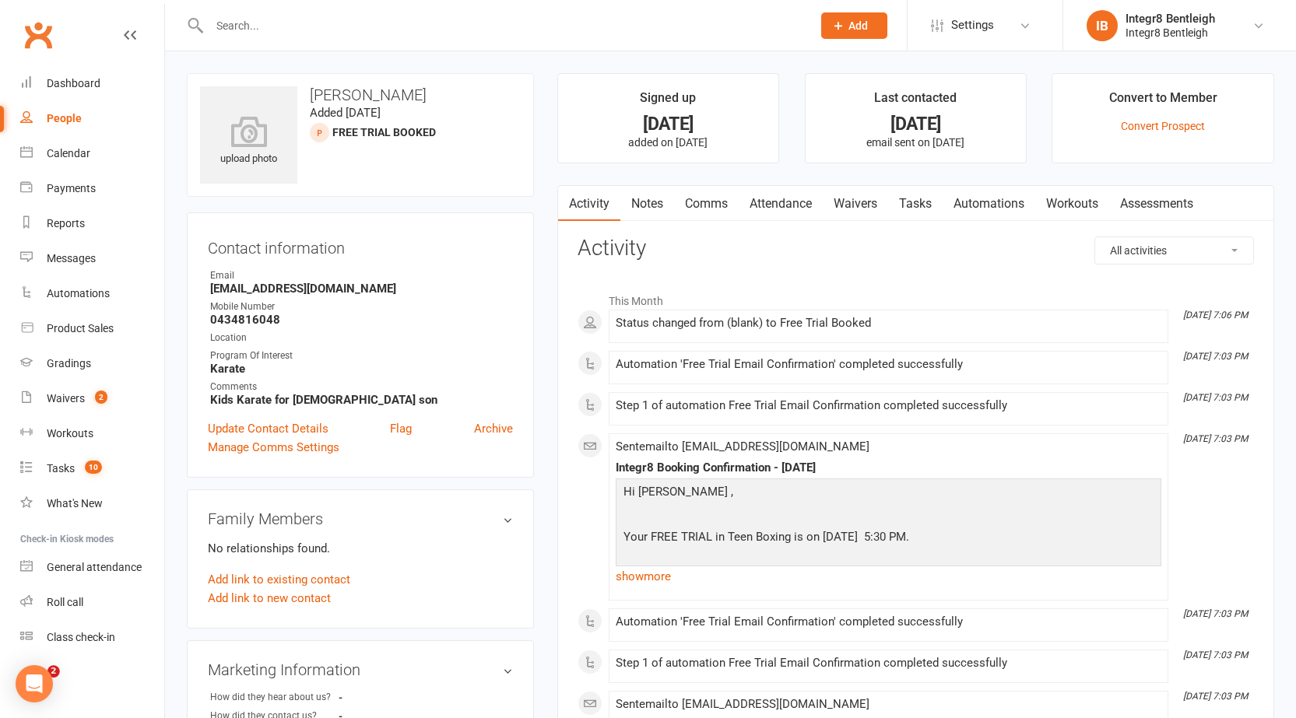
click at [640, 194] on link "Notes" at bounding box center [647, 204] width 54 height 36
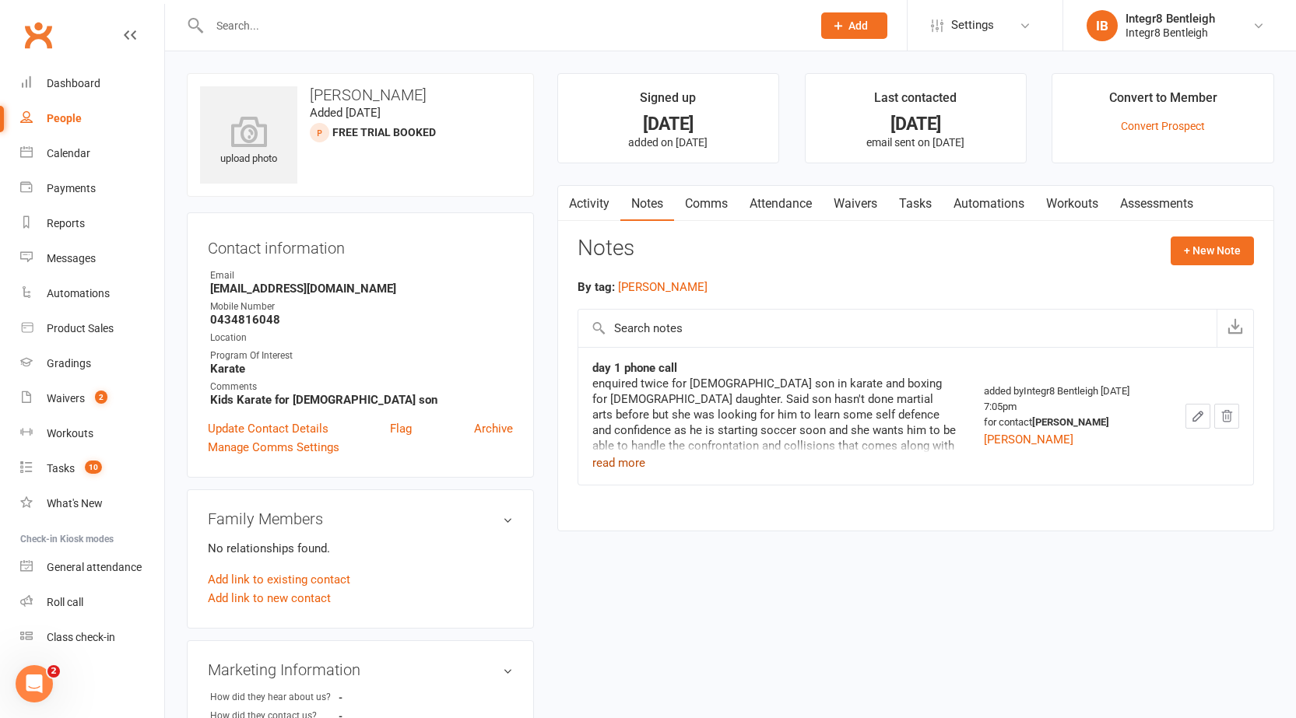
click at [616, 468] on button "read more" at bounding box center [618, 463] width 53 height 19
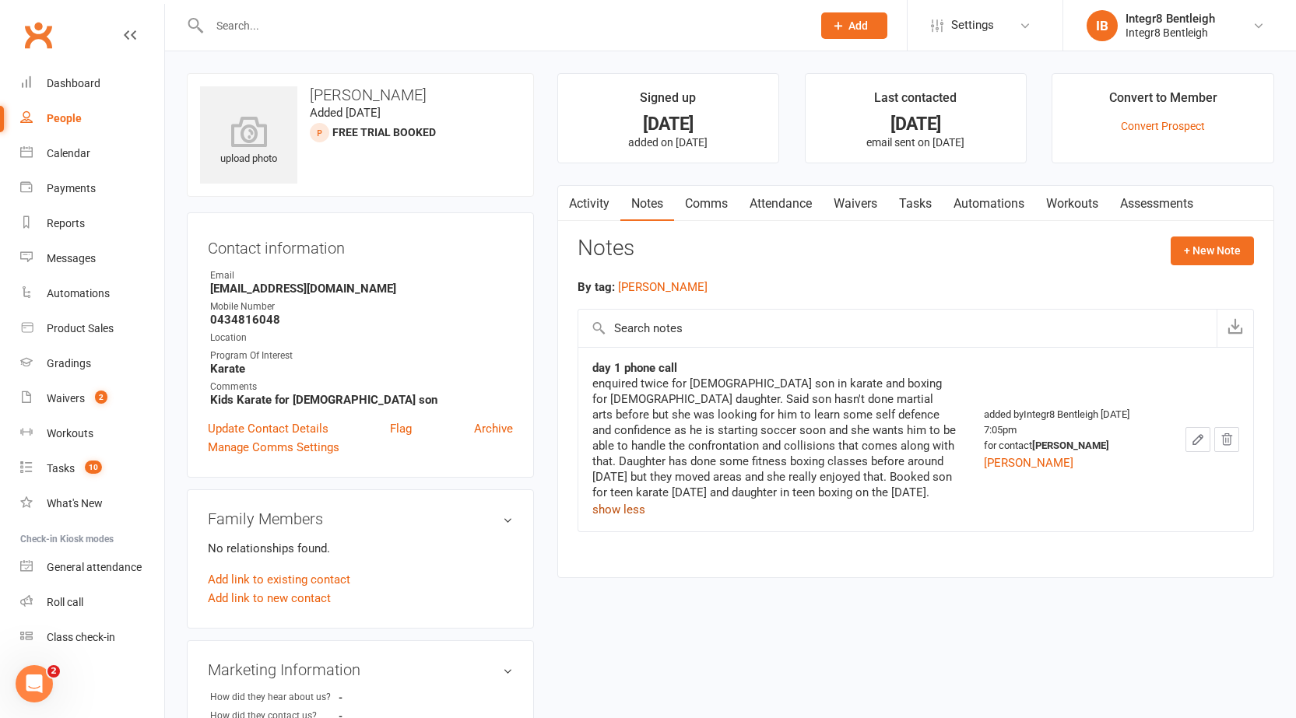
click at [616, 519] on button "show less" at bounding box center [618, 509] width 53 height 19
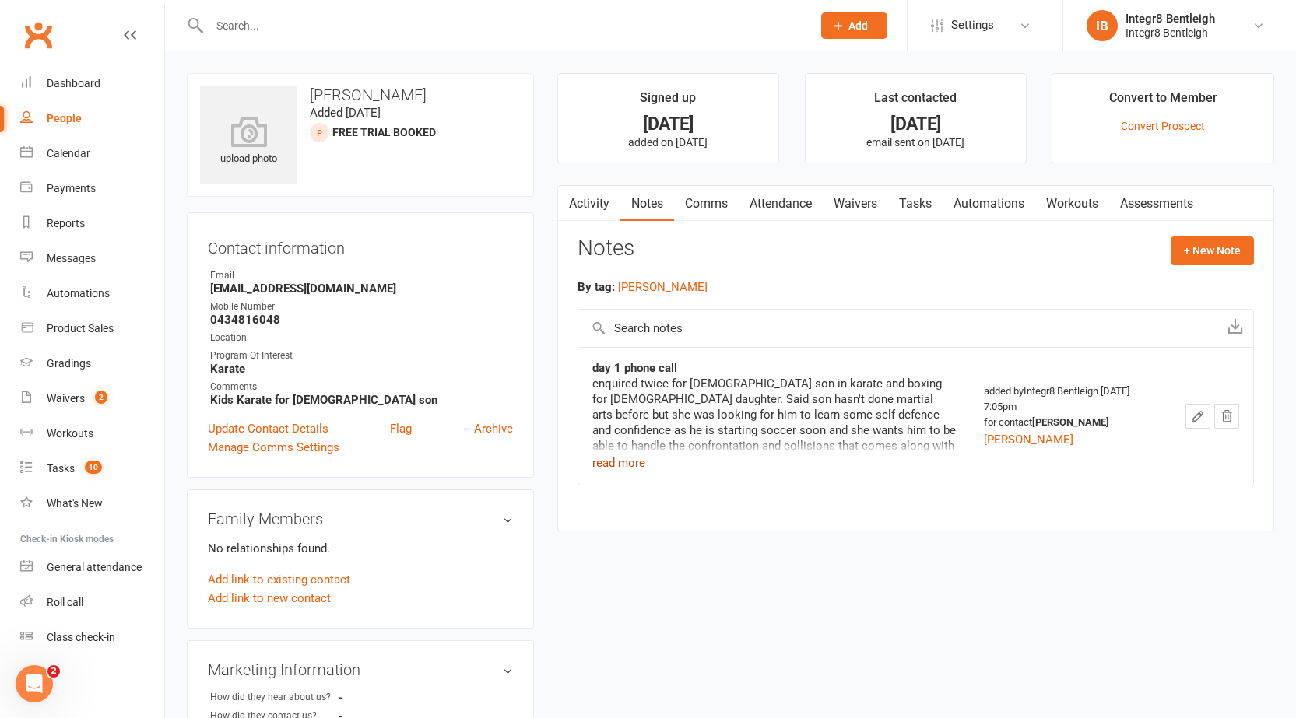
click at [595, 198] on link "Activity" at bounding box center [589, 204] width 62 height 36
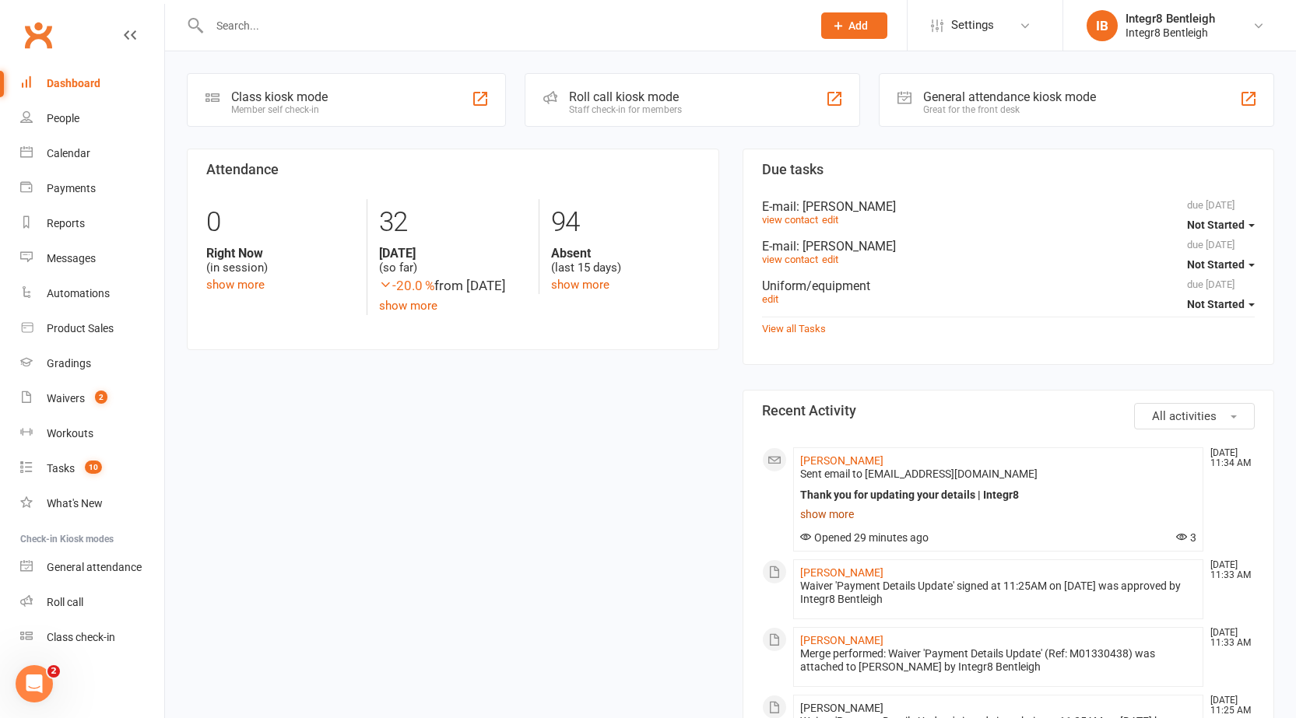
click at [814, 512] on link "show more" at bounding box center [998, 514] width 397 height 22
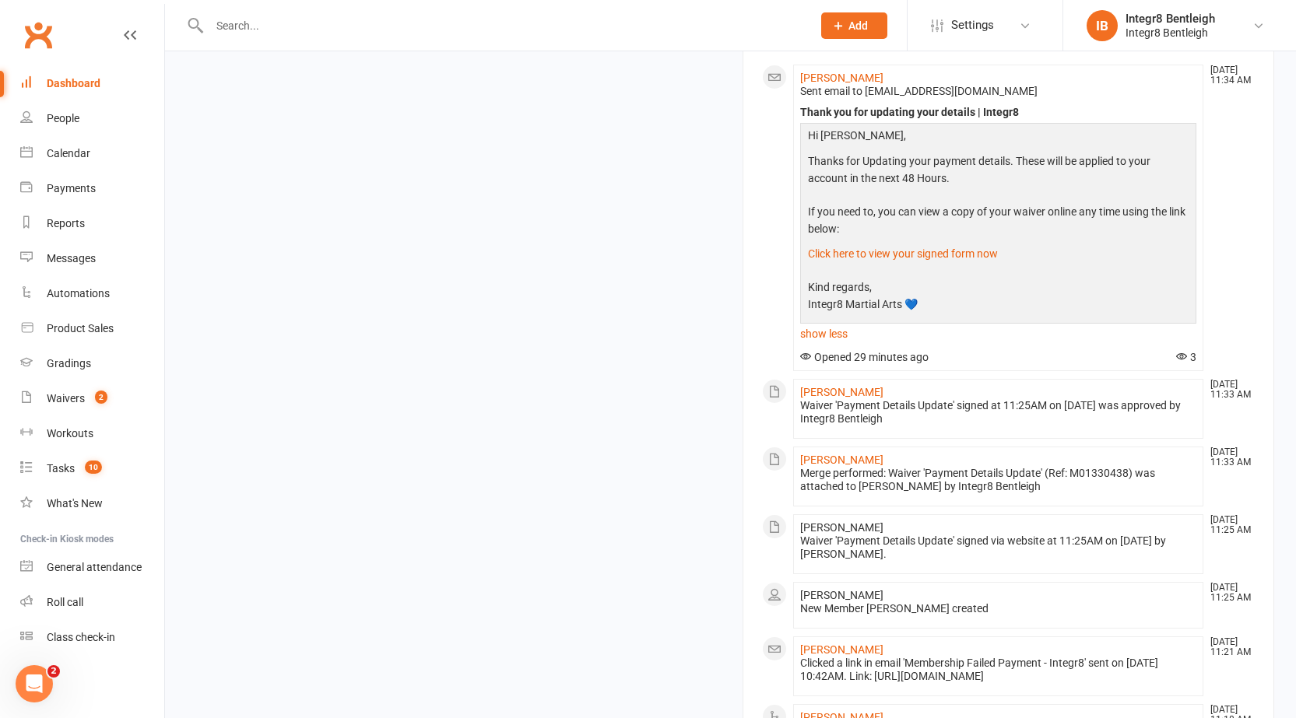
scroll to position [389, 0]
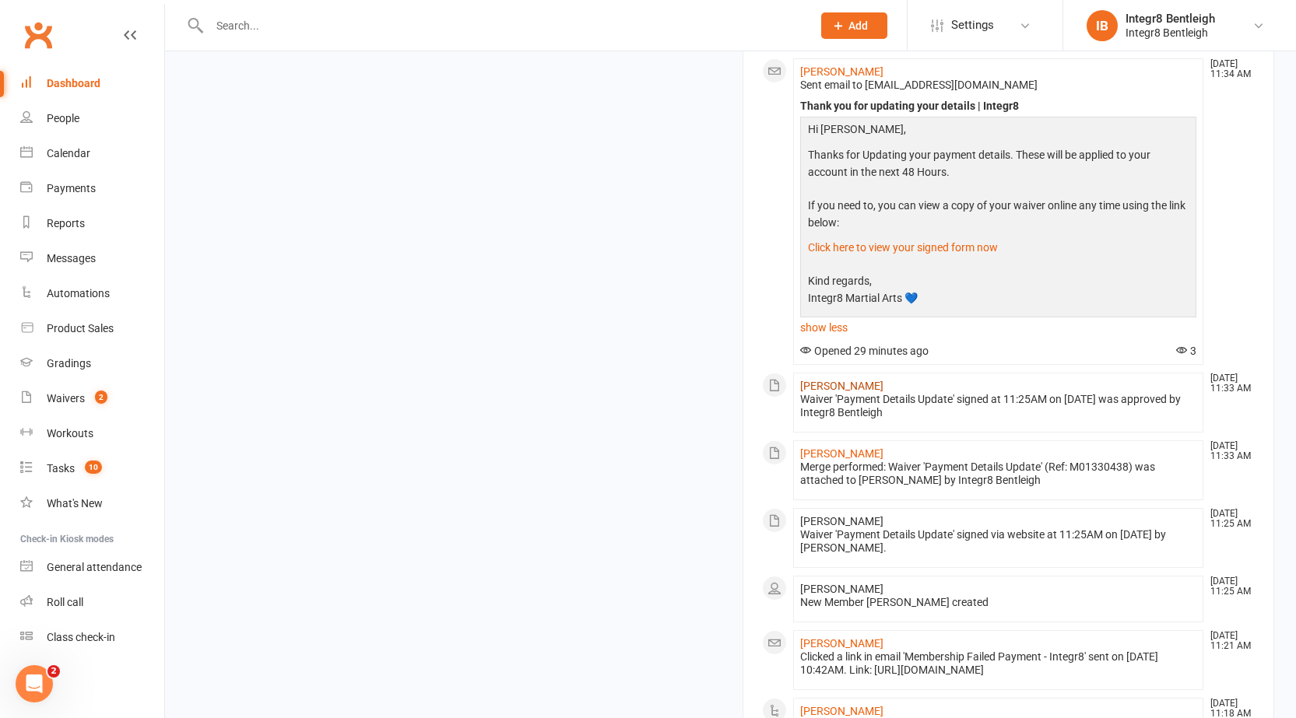
click at [841, 387] on link "[PERSON_NAME]" at bounding box center [841, 386] width 83 height 12
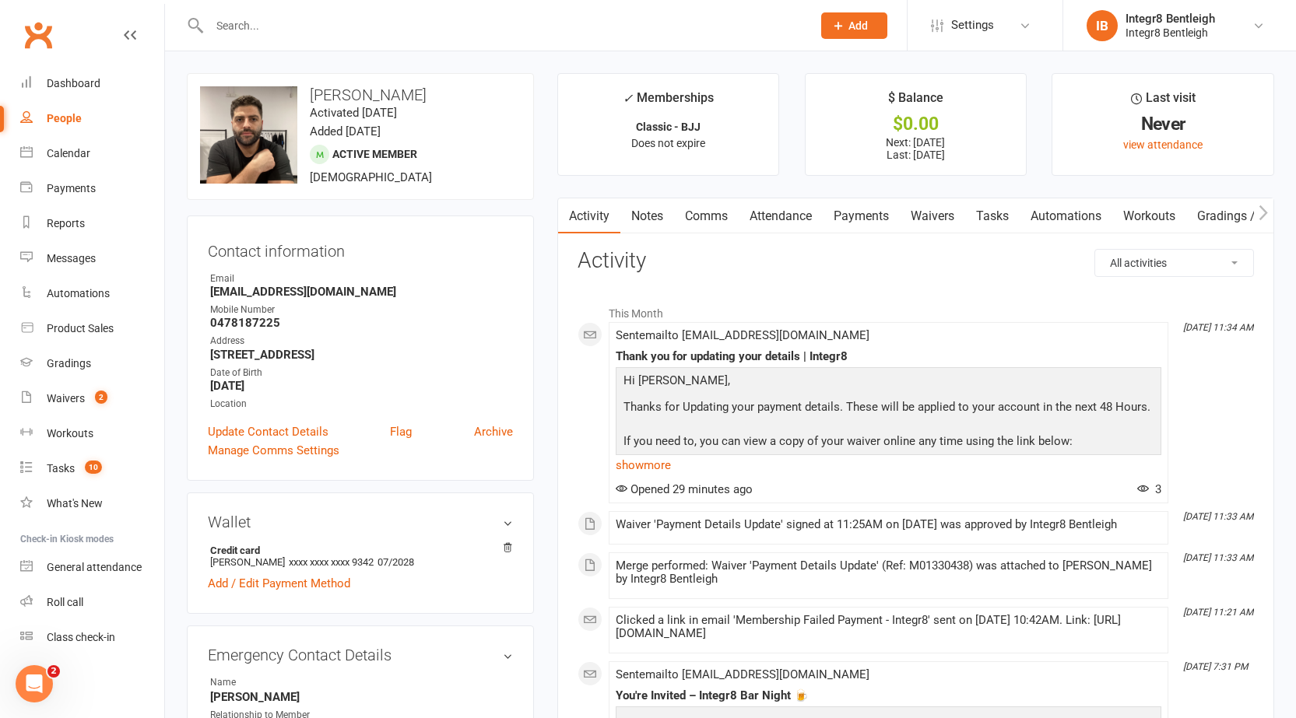
click at [665, 215] on link "Notes" at bounding box center [647, 216] width 54 height 36
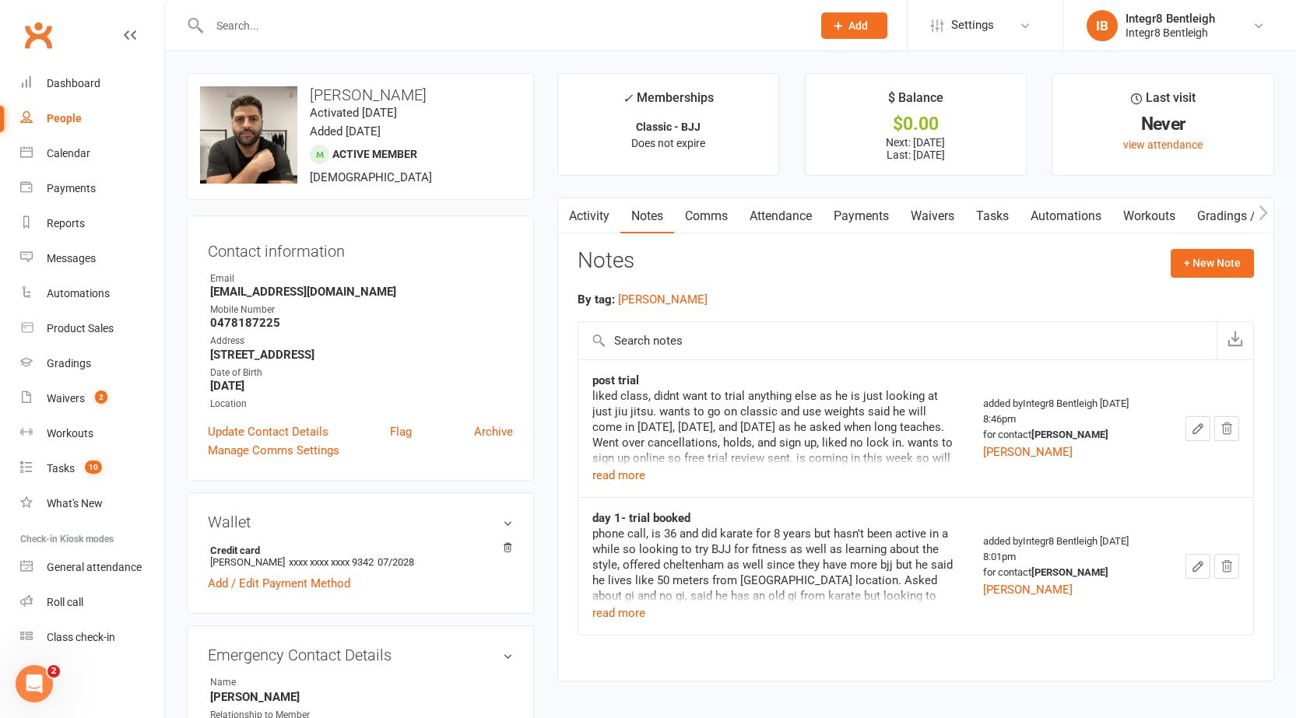
click at [763, 216] on link "Attendance" at bounding box center [780, 216] width 84 height 36
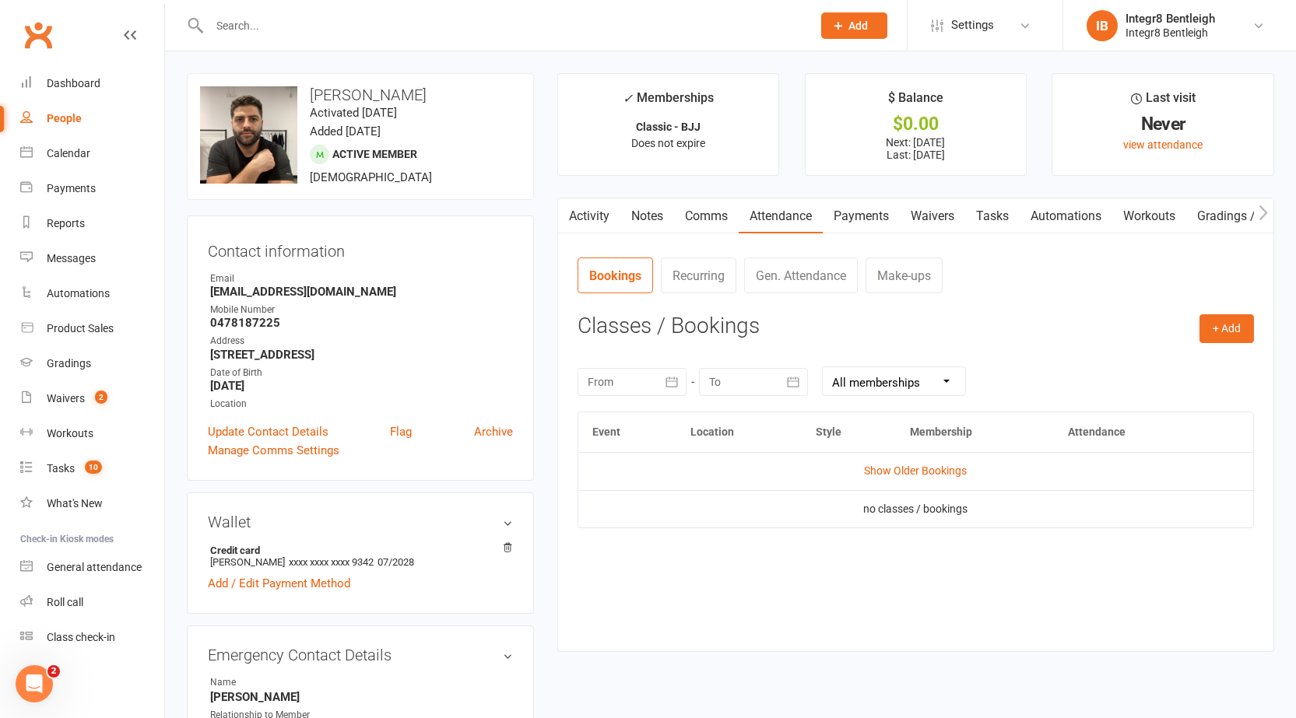
click at [861, 216] on link "Payments" at bounding box center [861, 216] width 77 height 36
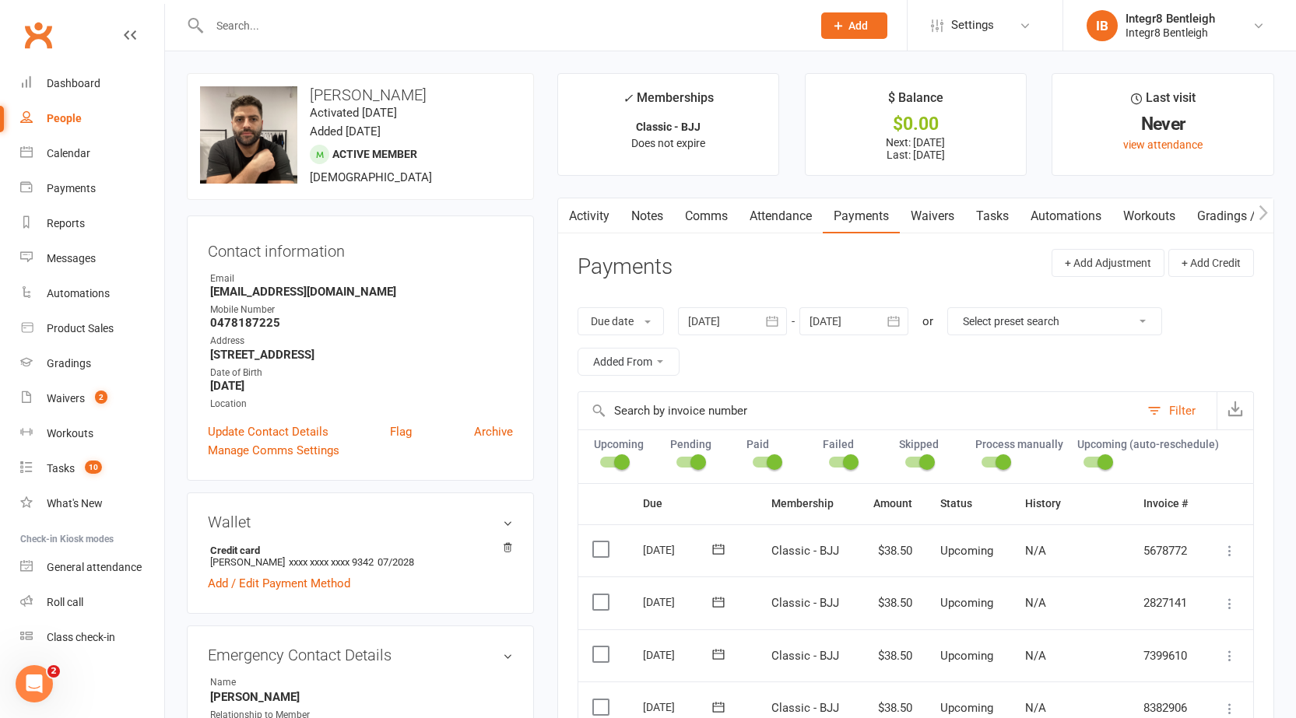
click at [51, 110] on link "People" at bounding box center [92, 118] width 144 height 35
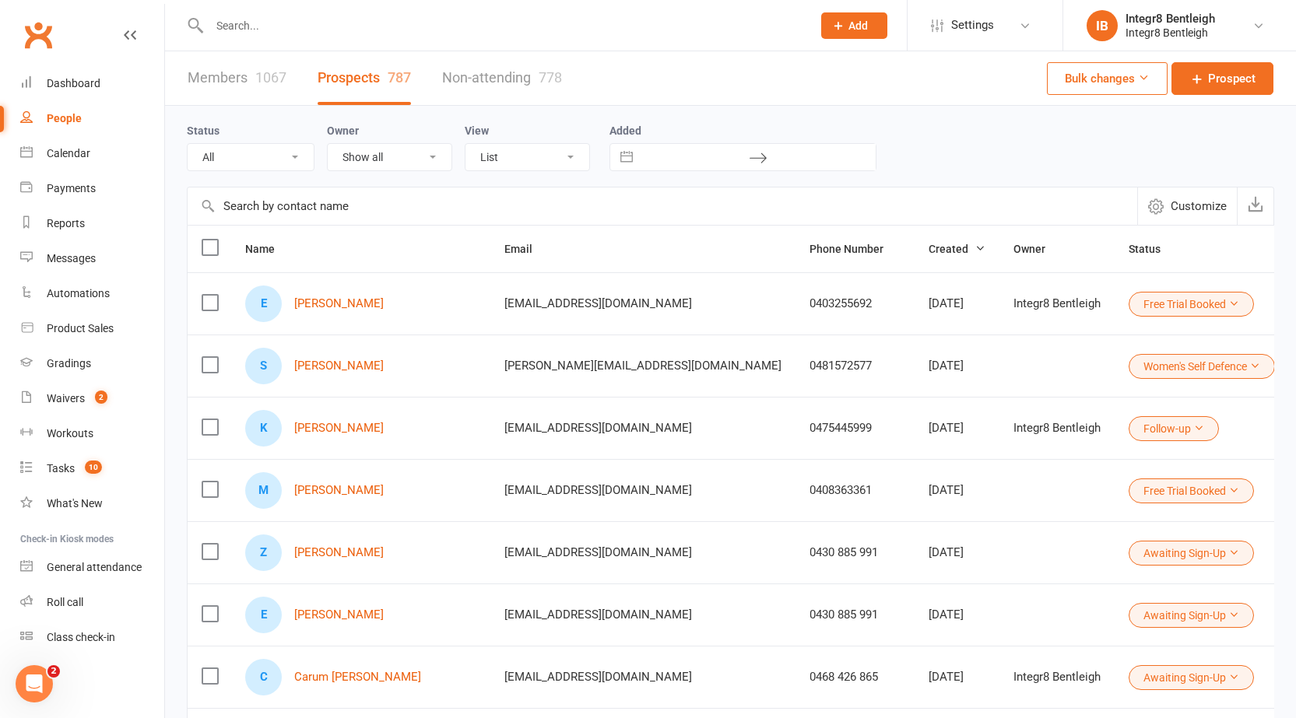
click at [245, 96] on link "Members 1067" at bounding box center [237, 78] width 99 height 54
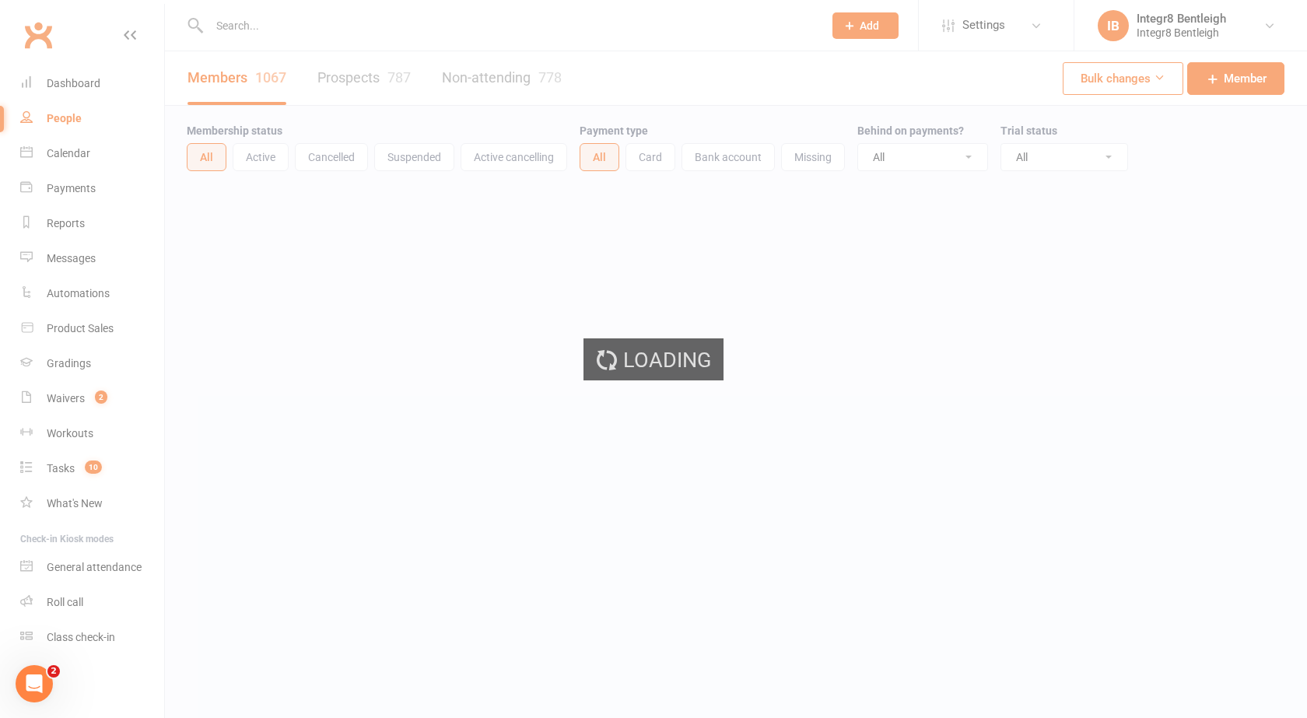
select select "100"
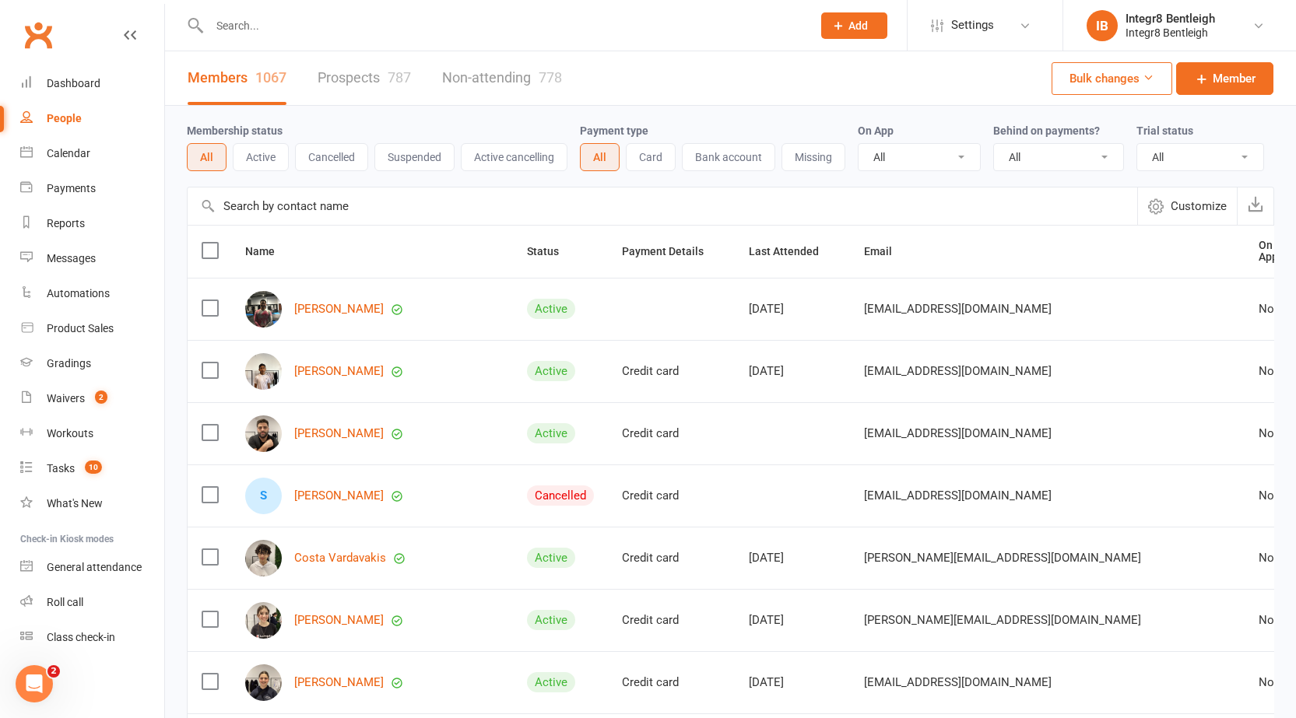
click at [1026, 158] on select "All No Yes" at bounding box center [1058, 157] width 129 height 26
select select "true"
click at [995, 145] on select "All No Yes" at bounding box center [1058, 157] width 129 height 26
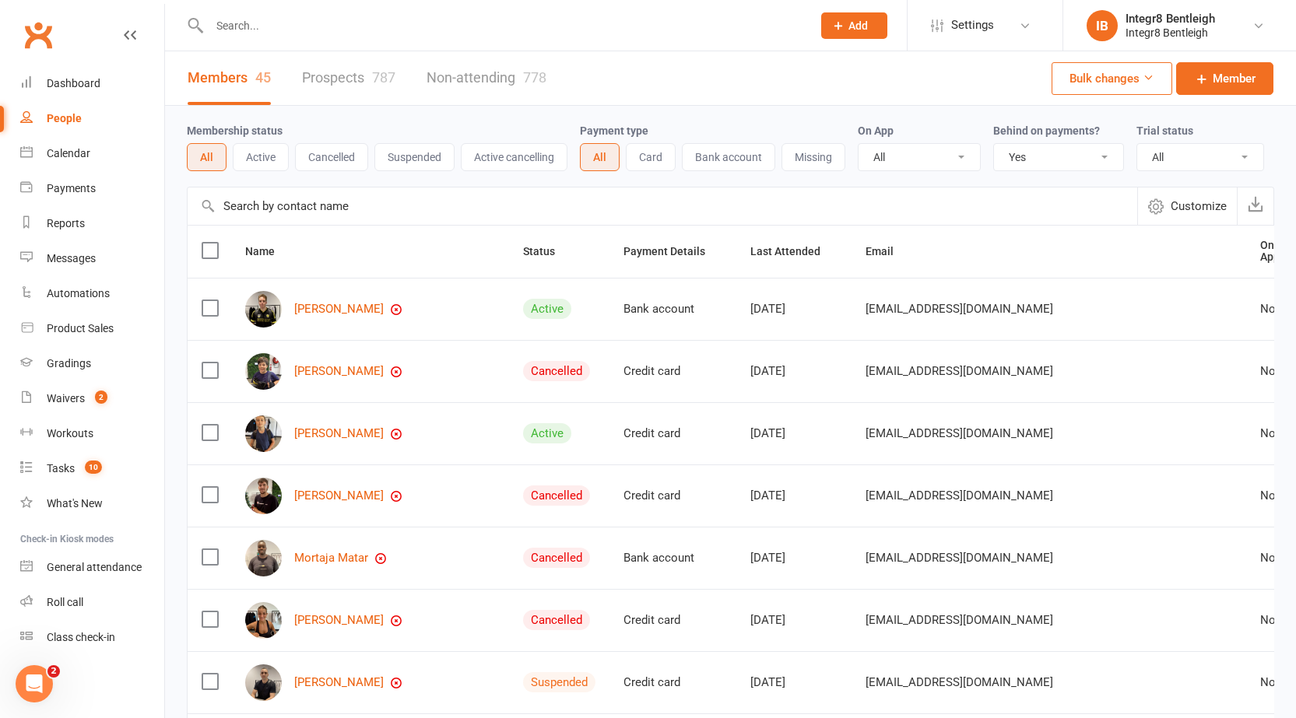
click at [267, 163] on button "Active" at bounding box center [261, 157] width 56 height 28
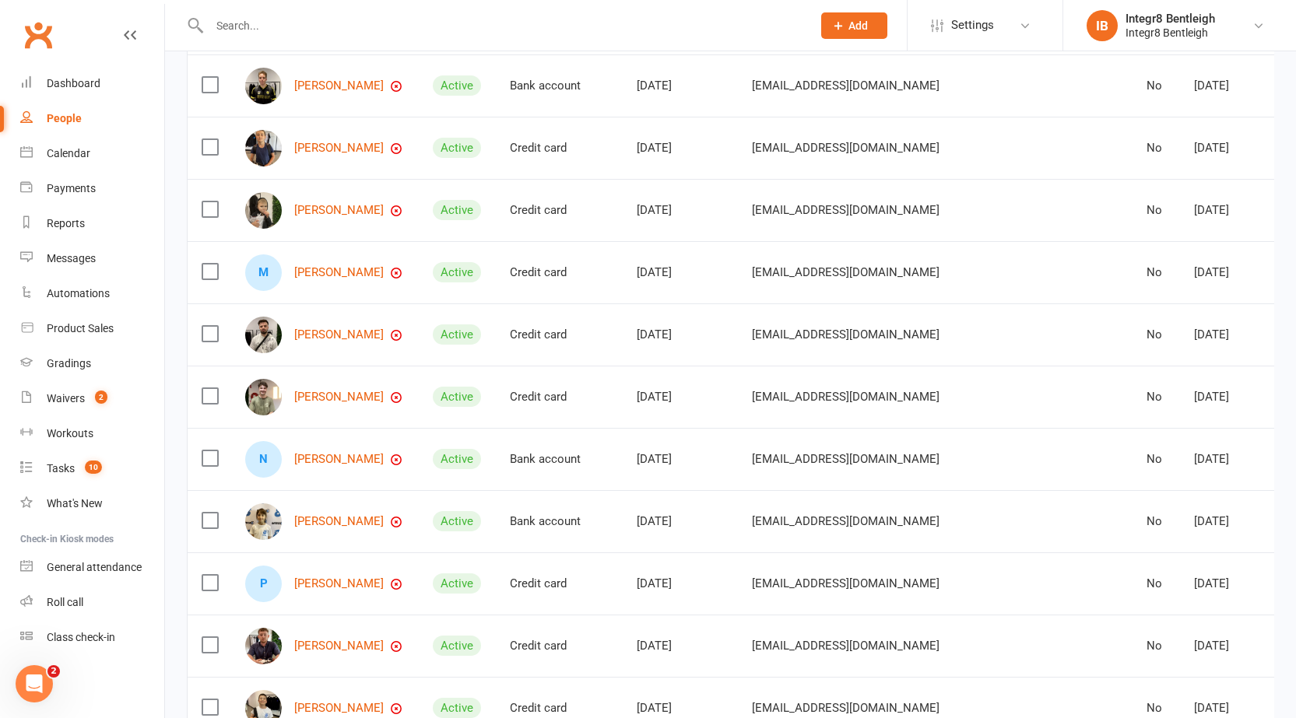
scroll to position [202, 0]
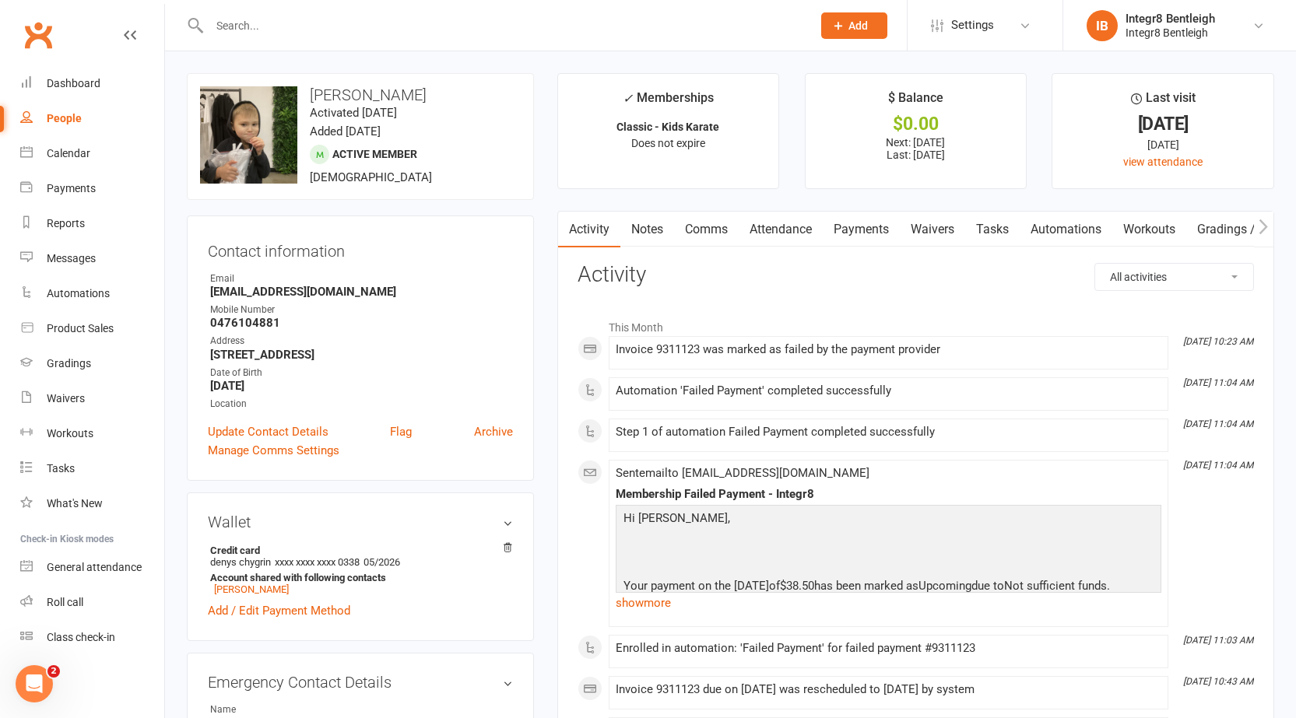
click at [849, 220] on link "Payments" at bounding box center [861, 230] width 77 height 36
